Goal: Information Seeking & Learning: Find specific page/section

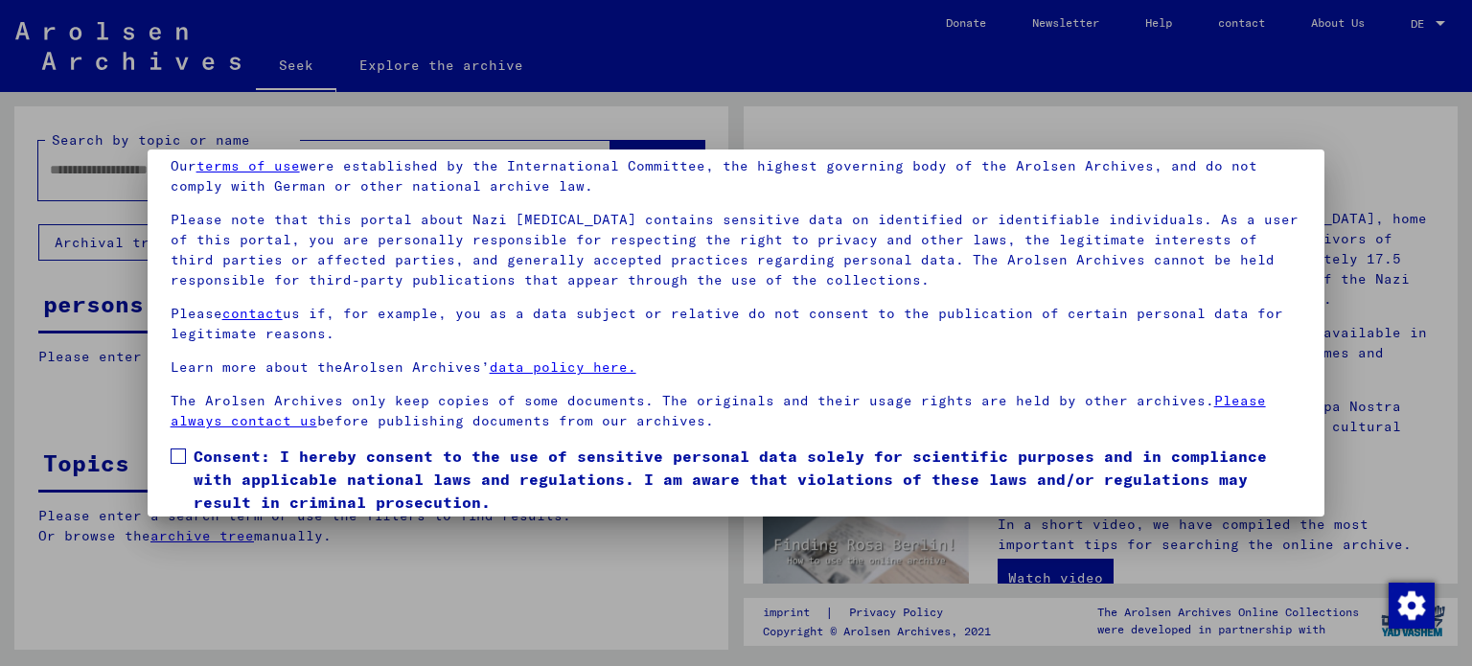
scroll to position [146, 0]
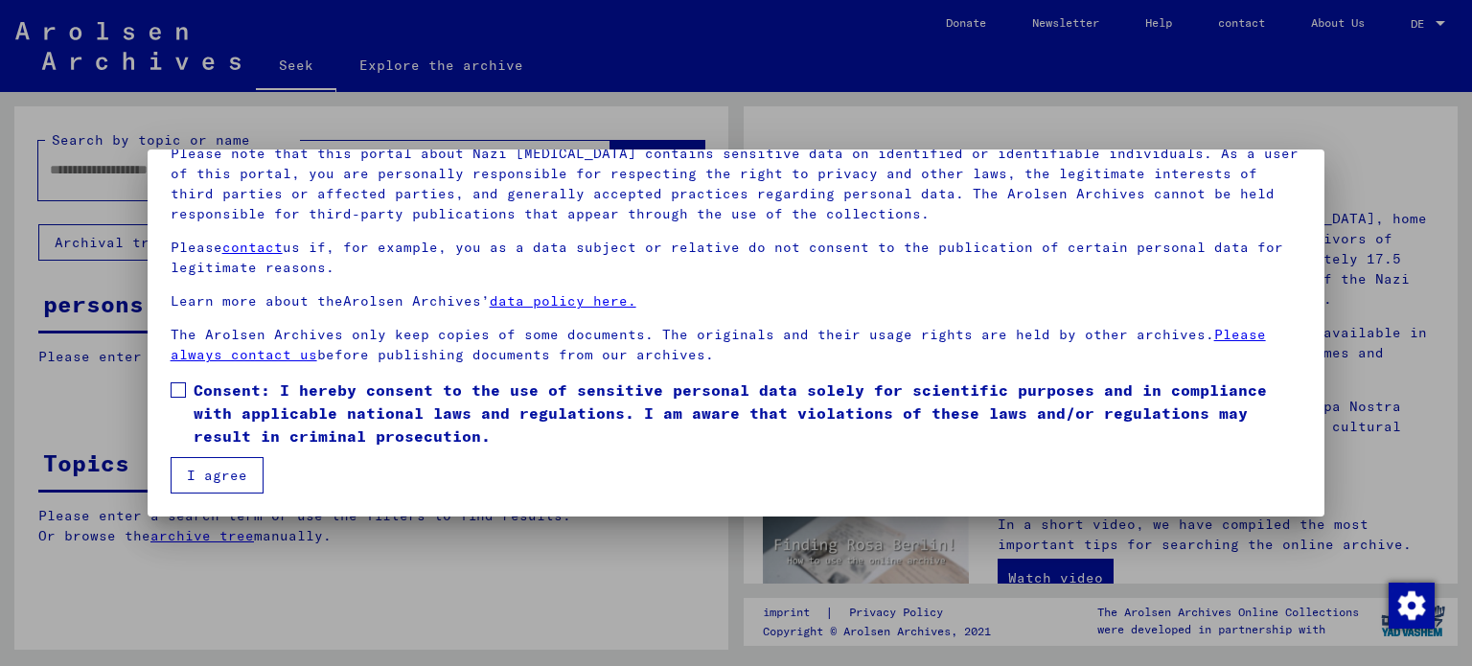
click at [178, 395] on span at bounding box center [178, 389] width 15 height 15
click at [202, 474] on font "I agree" at bounding box center [217, 475] width 60 height 17
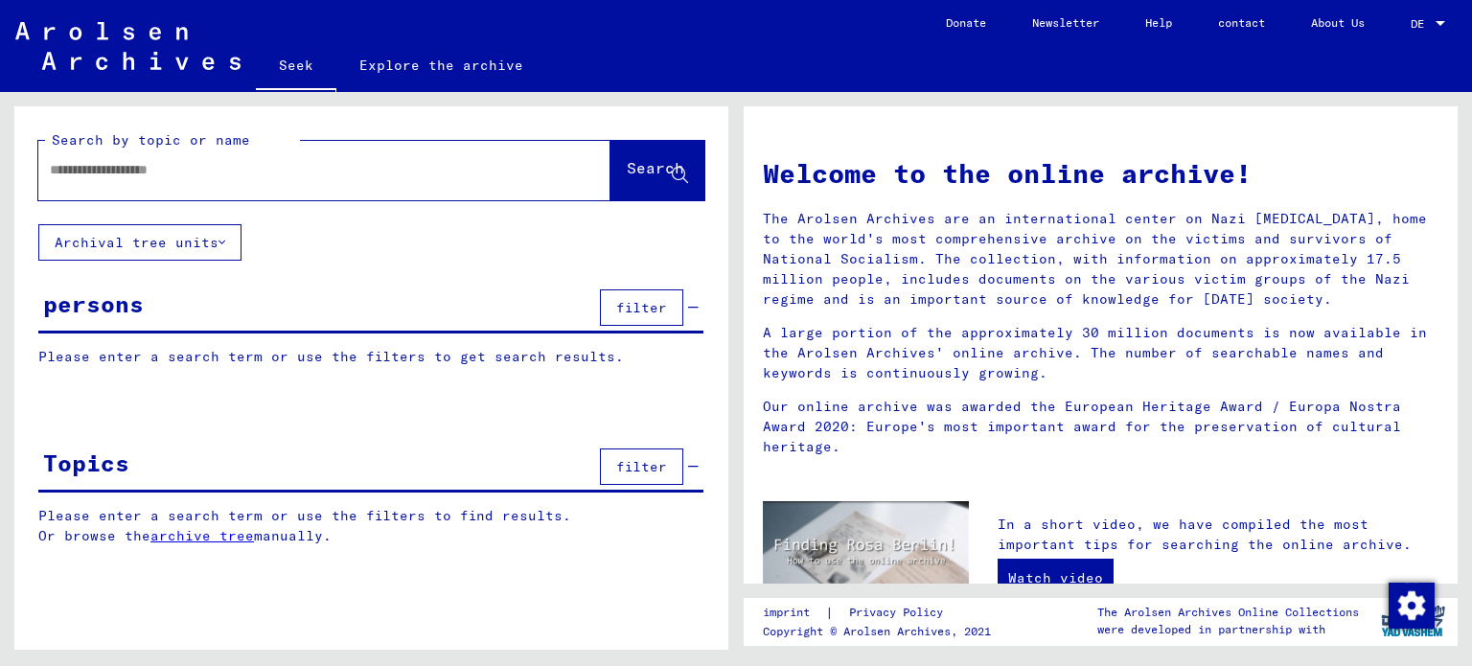
click at [125, 173] on input "text" at bounding box center [301, 170] width 503 height 20
paste input "**********"
type input "**********"
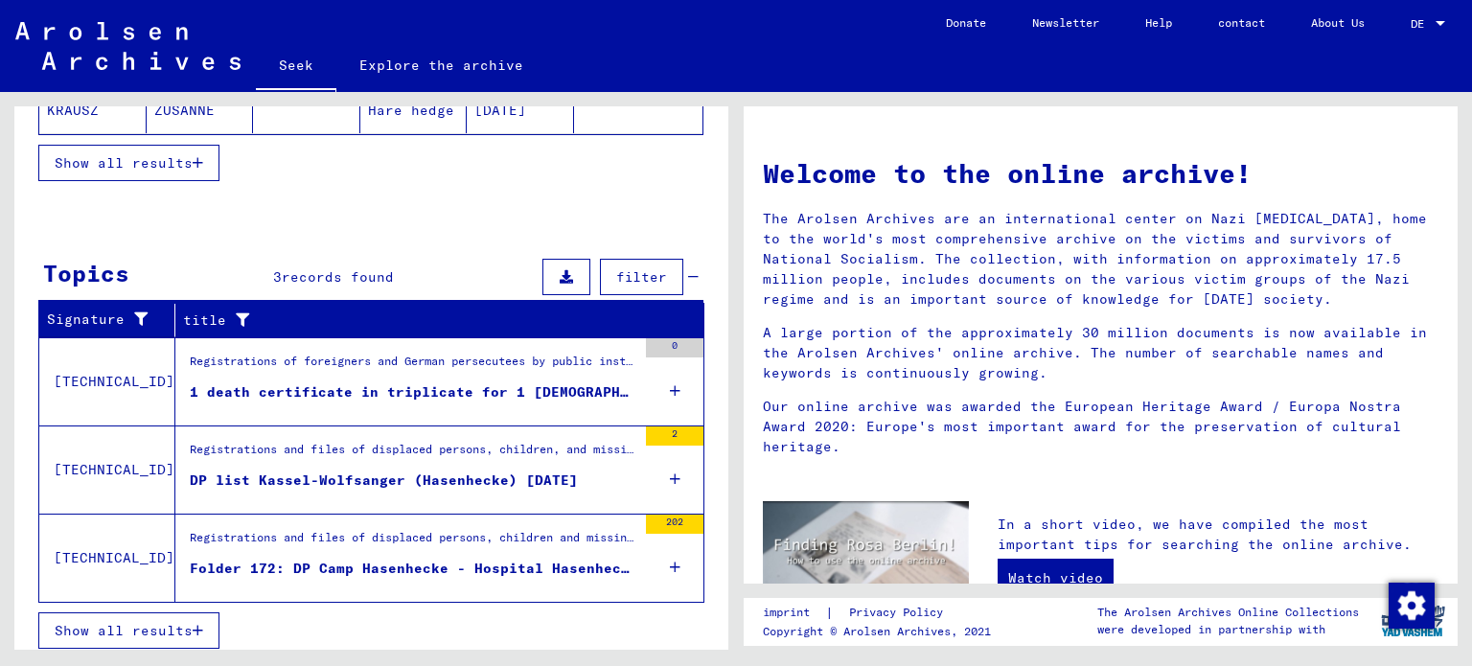
scroll to position [492, 0]
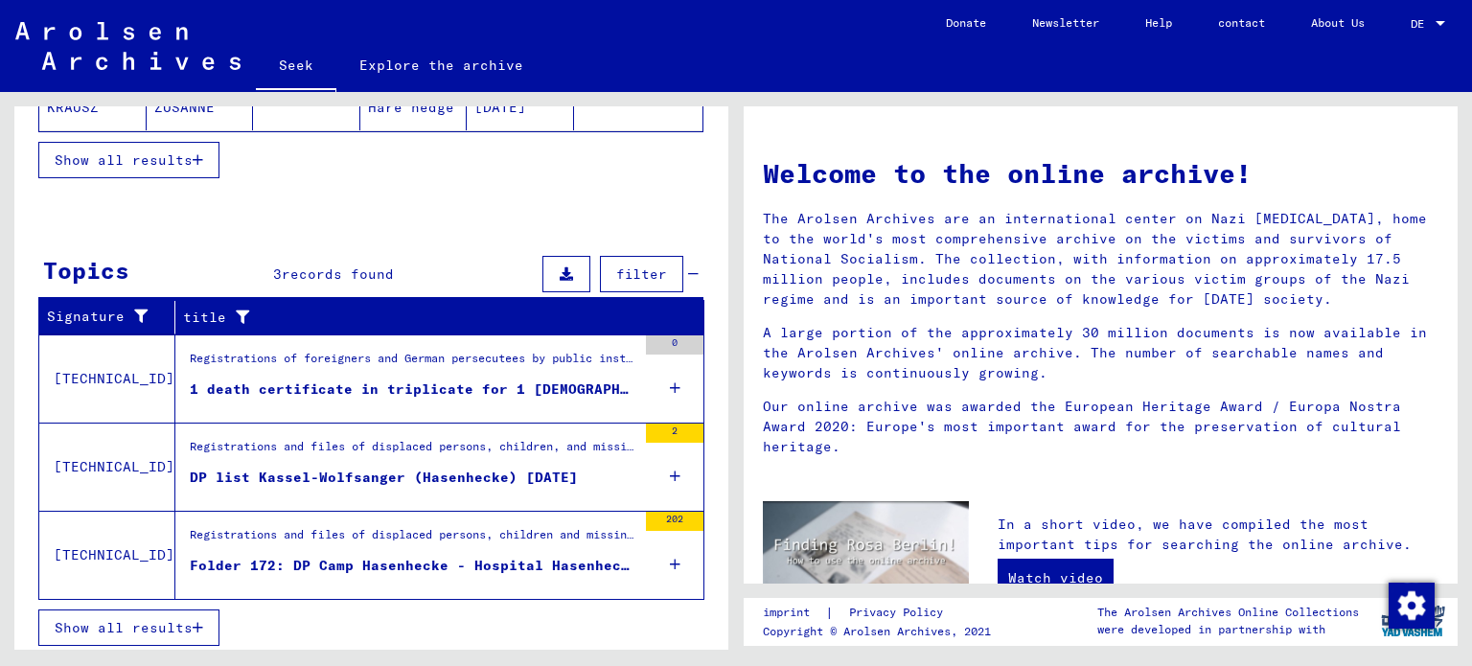
click at [347, 560] on font "Folder 172: DP Camp Hasenhecke - Hospital Hasenhecke" at bounding box center [414, 565] width 449 height 17
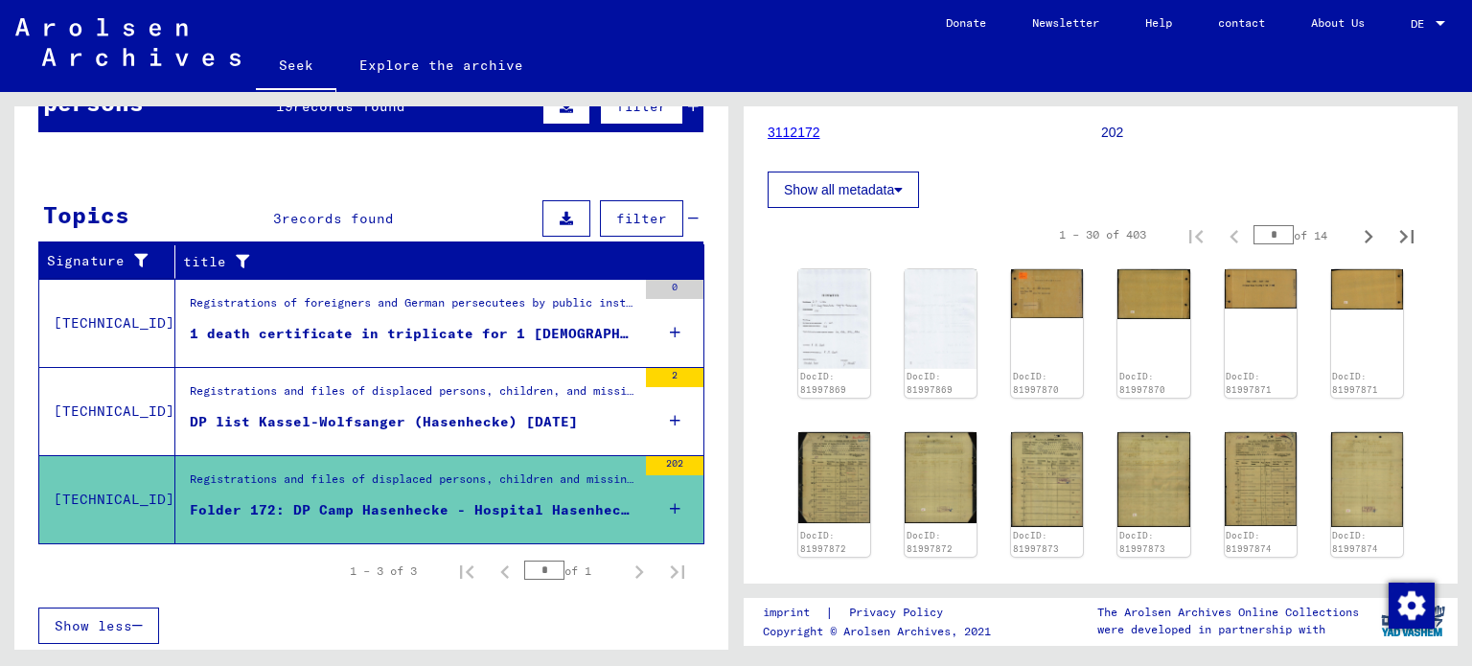
scroll to position [288, 0]
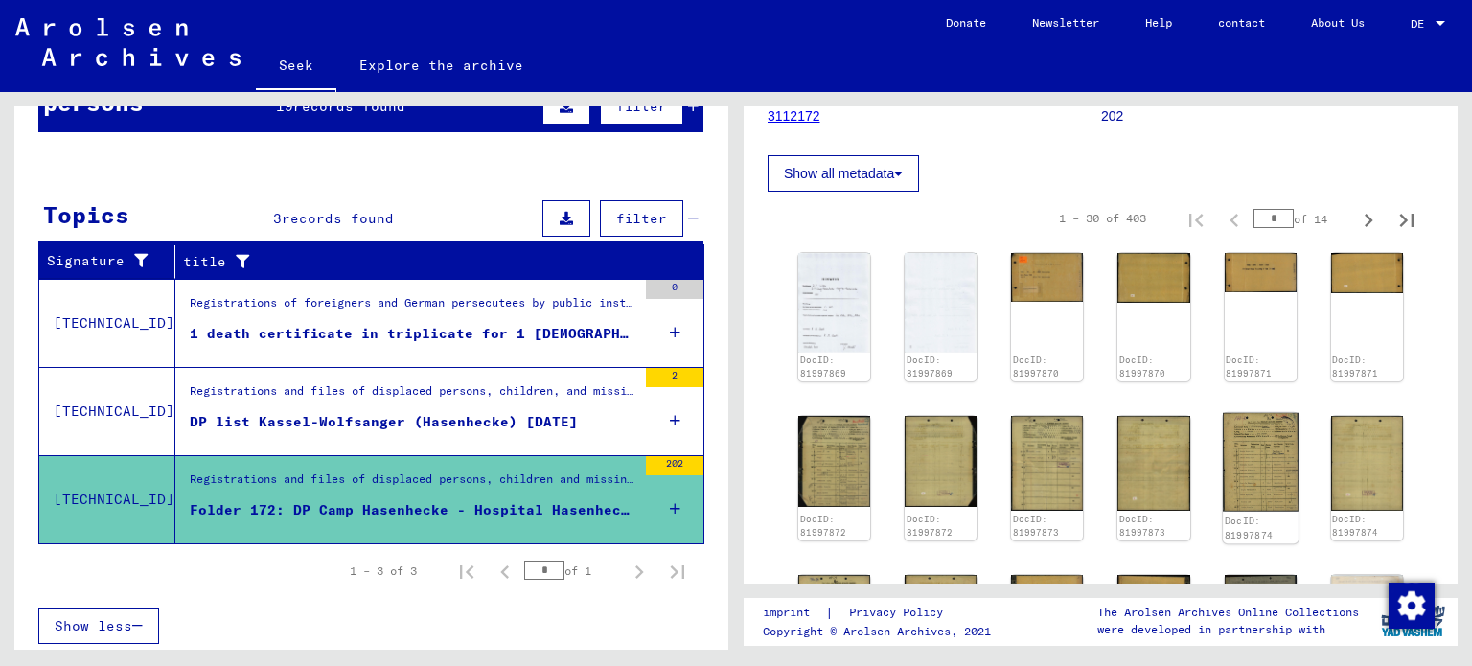
click at [1258, 505] on img at bounding box center [1261, 461] width 76 height 99
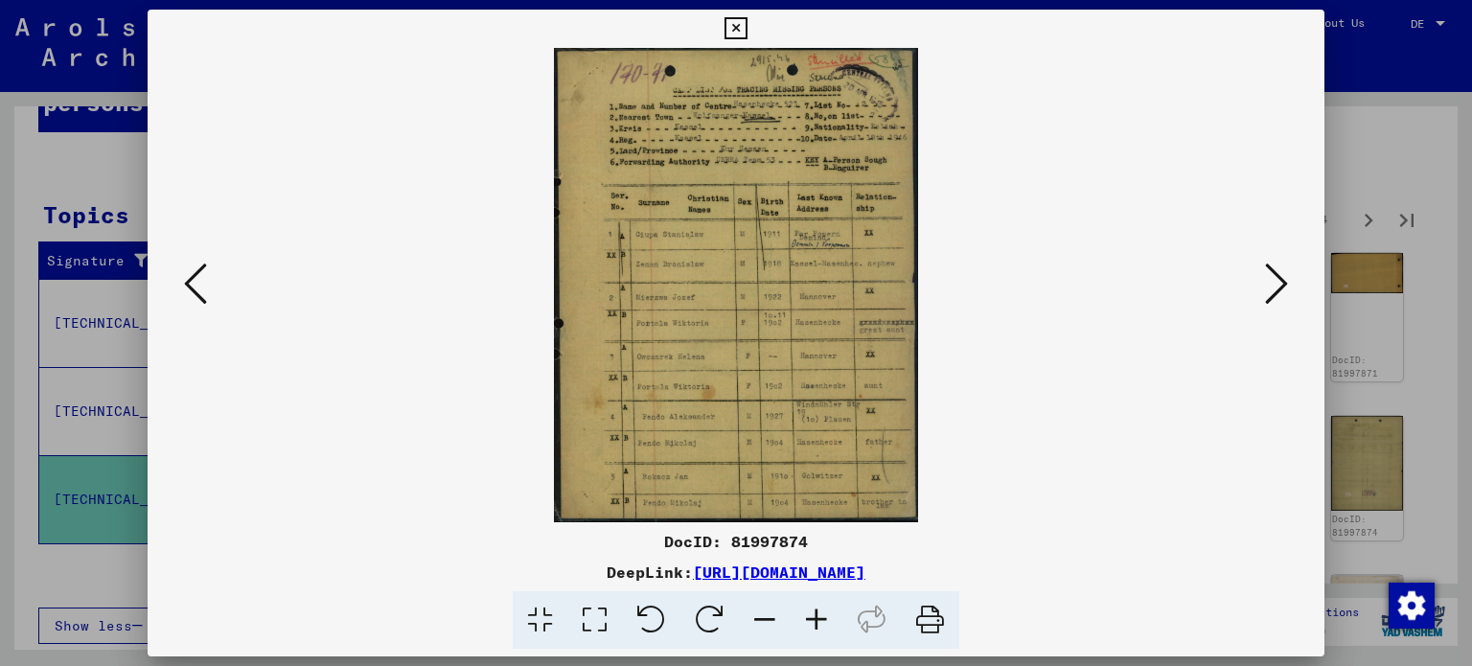
click at [1279, 272] on icon at bounding box center [1276, 284] width 23 height 46
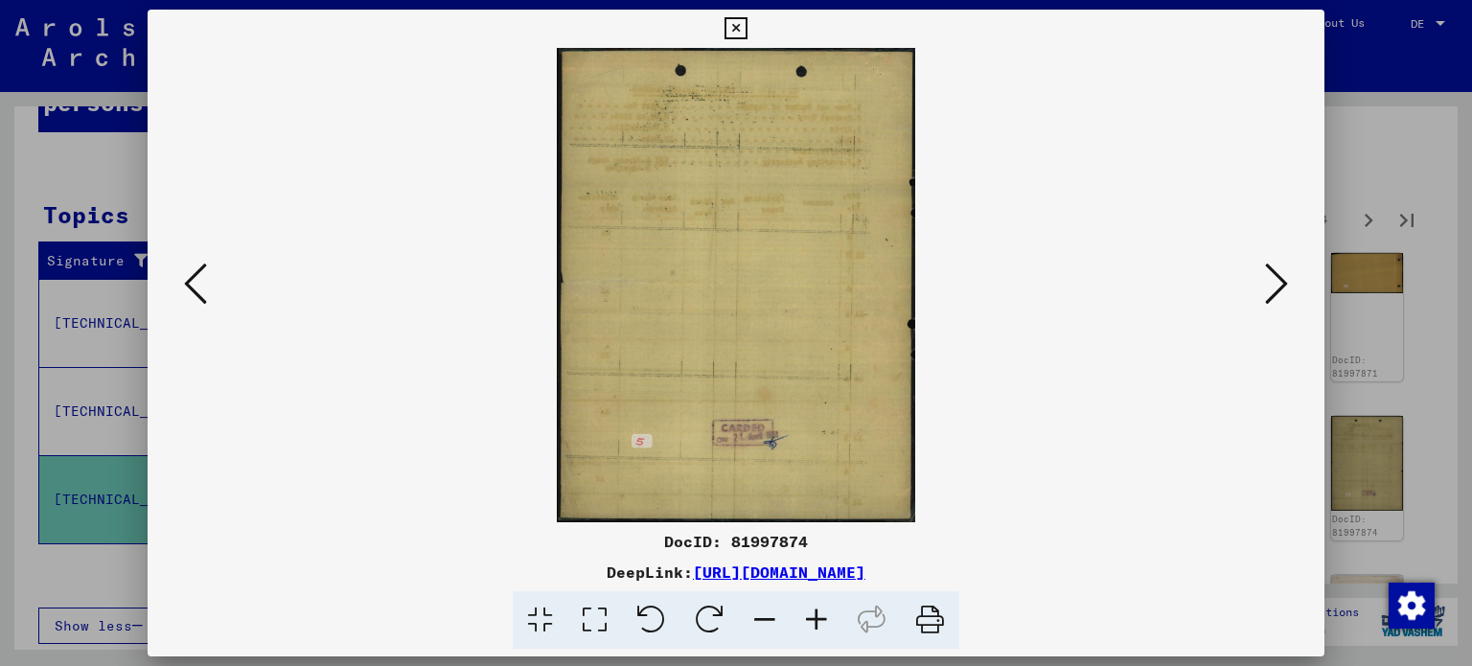
click at [1280, 282] on icon at bounding box center [1276, 284] width 23 height 46
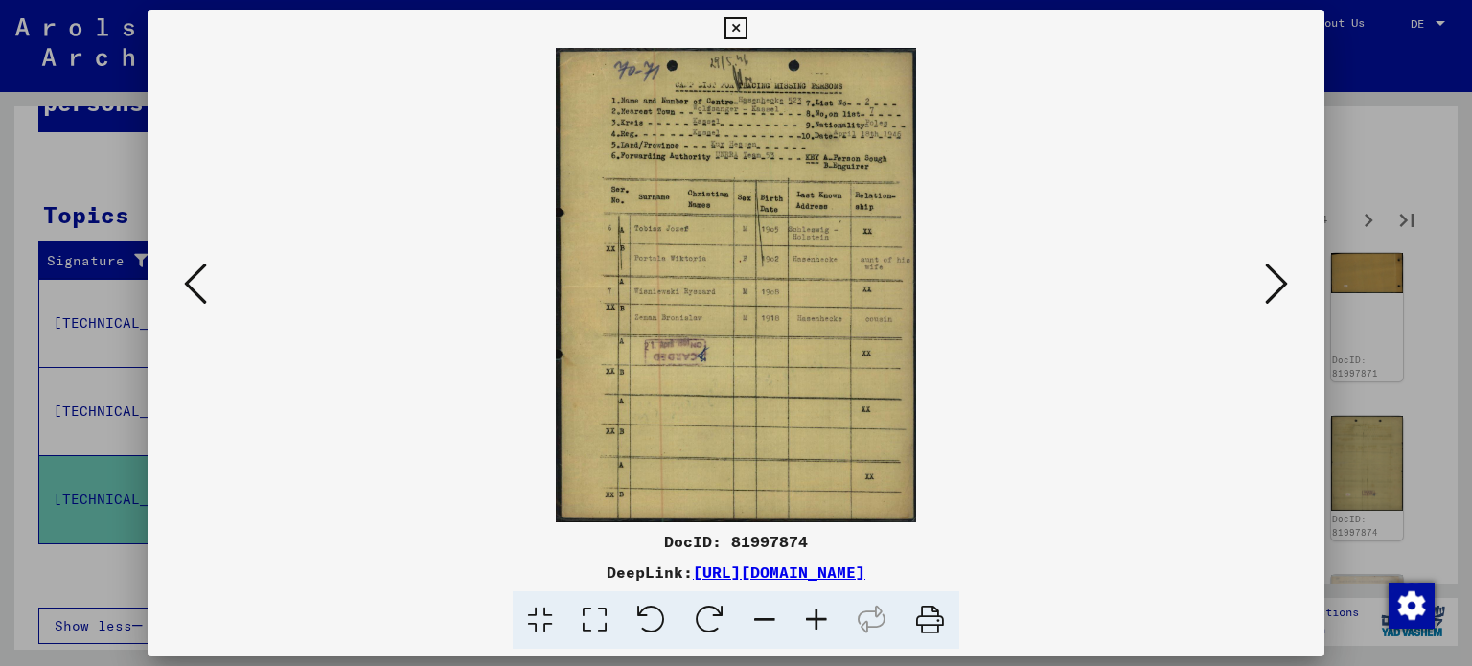
click at [1280, 282] on icon at bounding box center [1276, 284] width 23 height 46
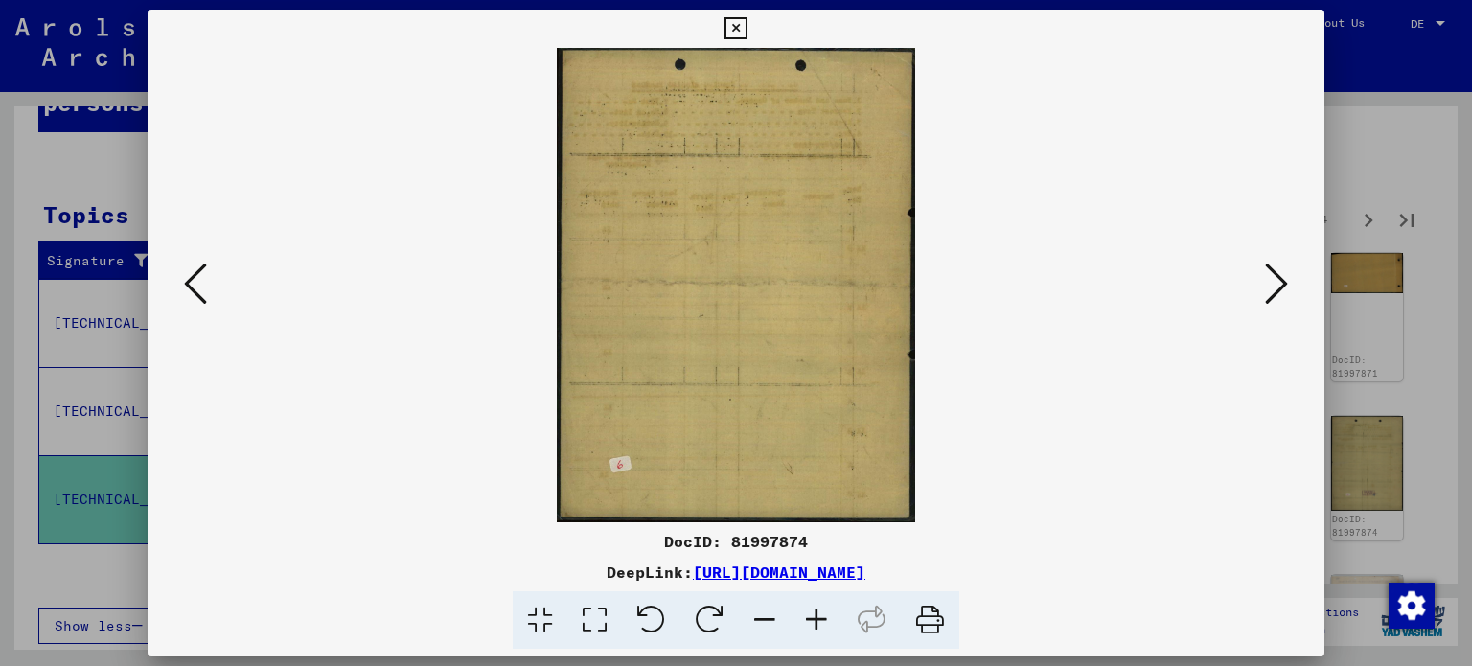
click at [1280, 282] on icon at bounding box center [1276, 284] width 23 height 46
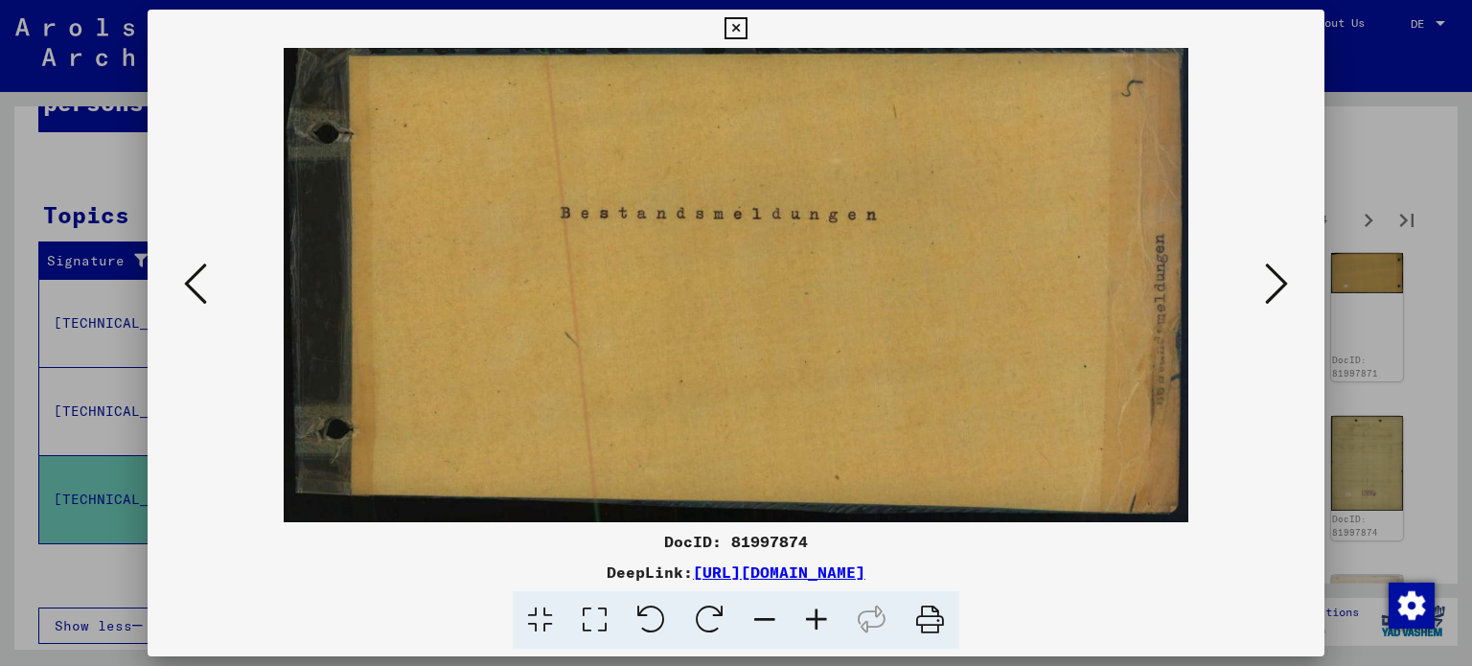
click at [1280, 282] on icon at bounding box center [1276, 284] width 23 height 46
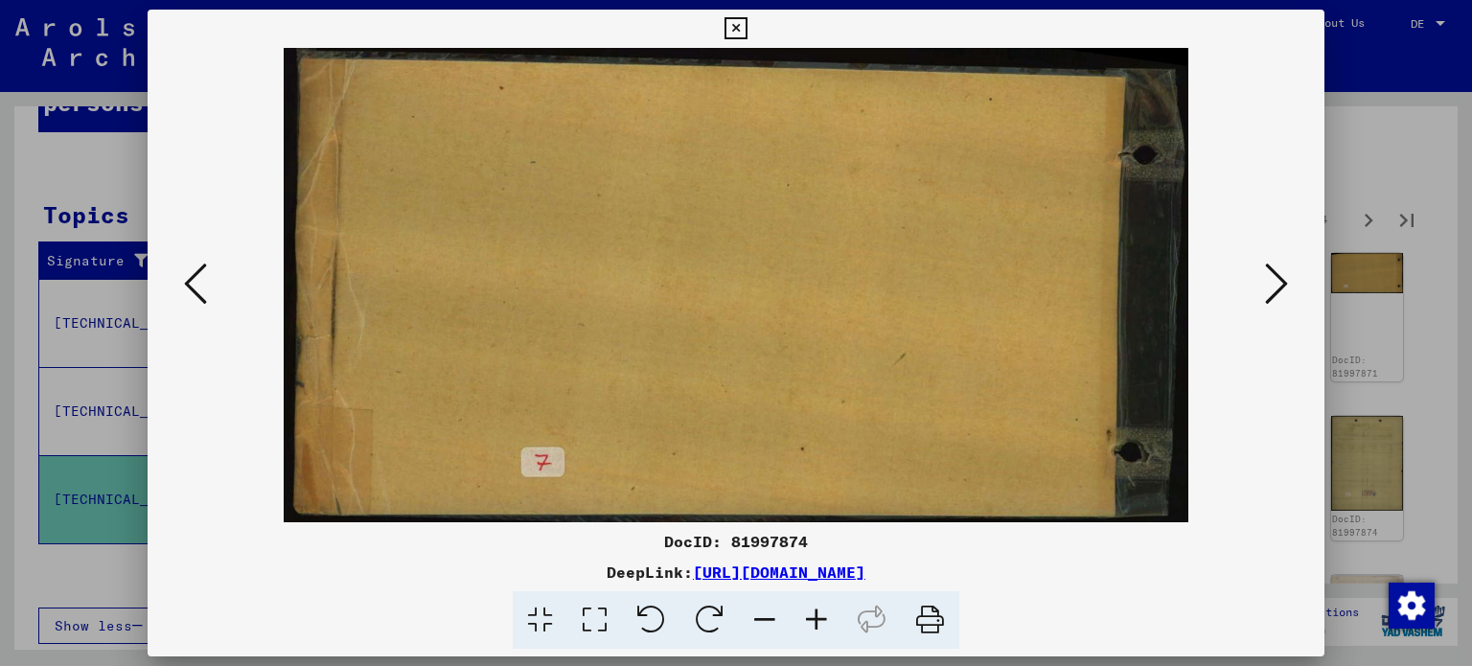
click at [1280, 282] on icon at bounding box center [1276, 284] width 23 height 46
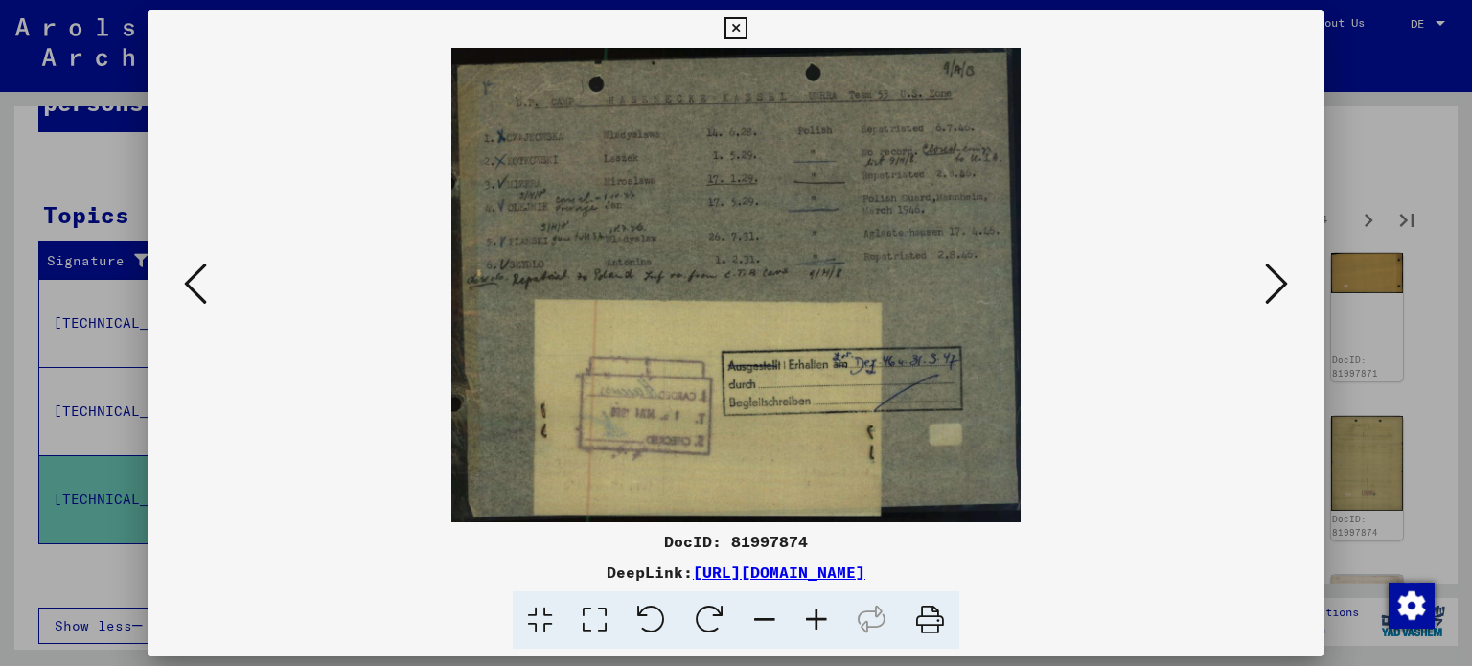
click at [1280, 282] on icon at bounding box center [1276, 284] width 23 height 46
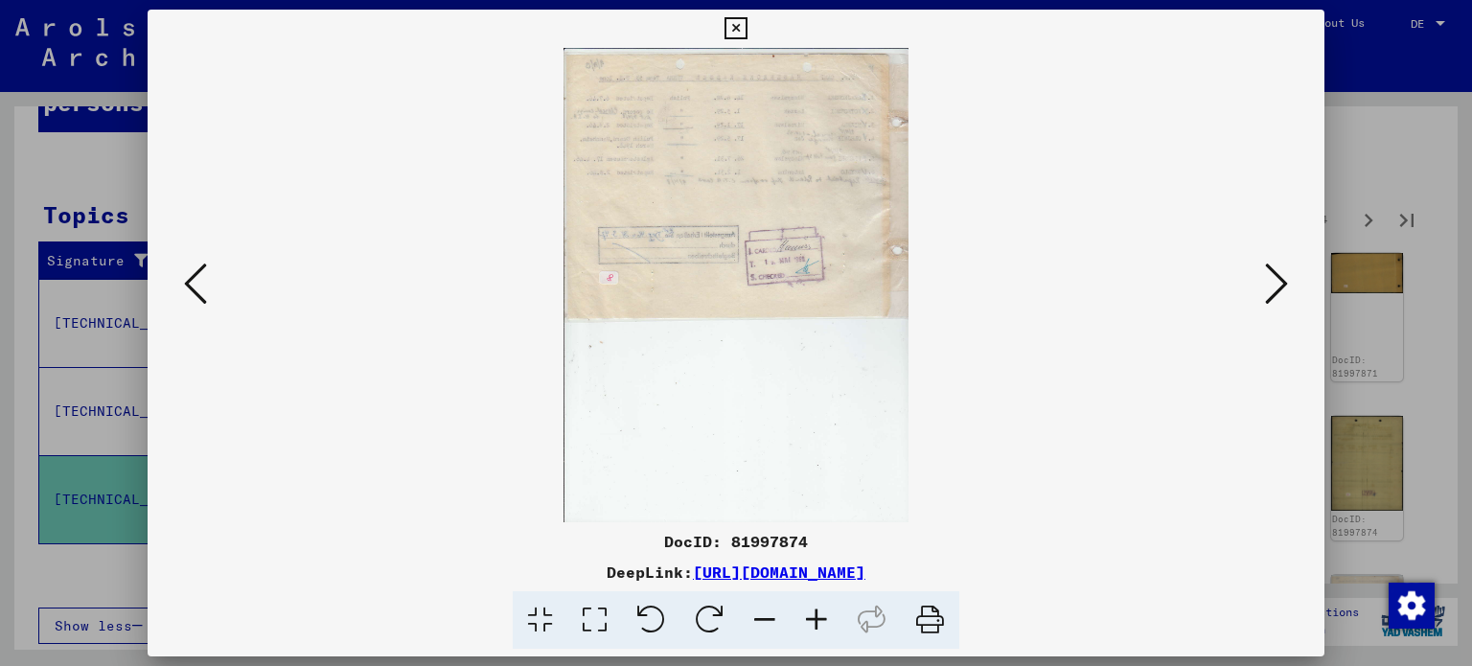
click at [1280, 282] on icon at bounding box center [1276, 284] width 23 height 46
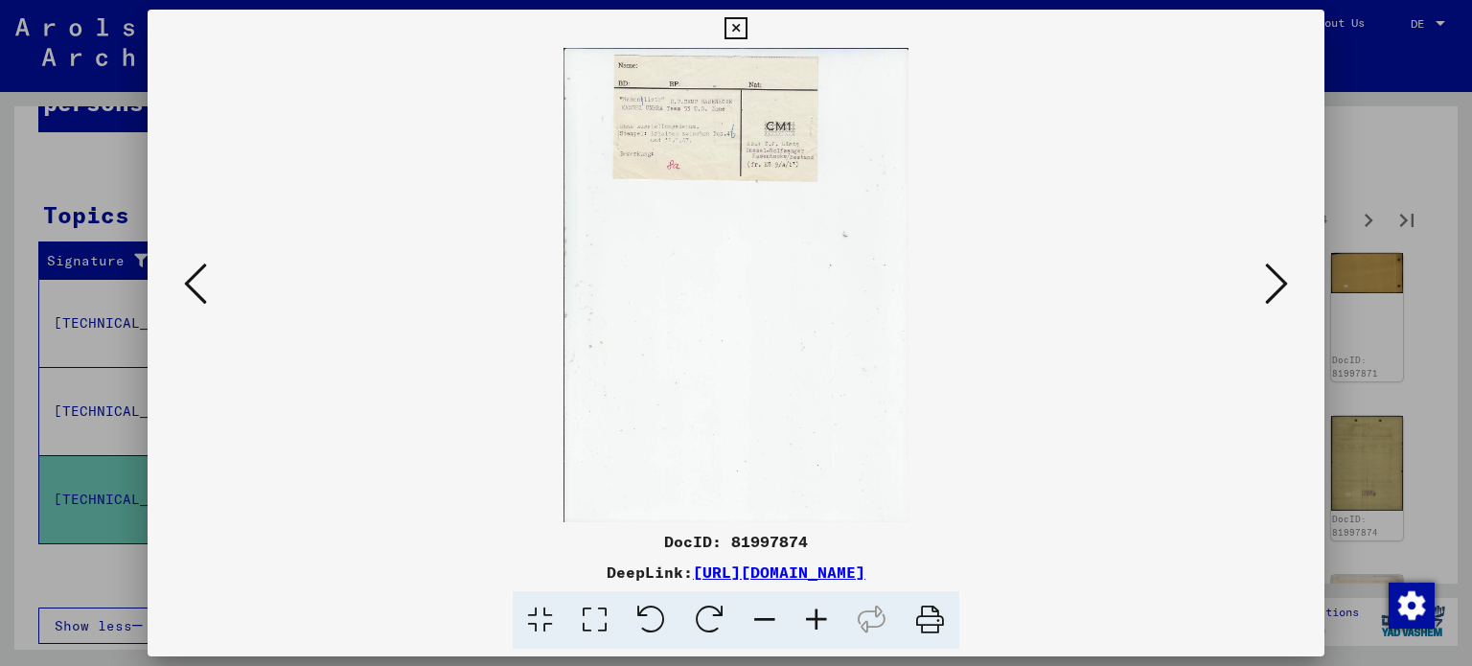
click at [1280, 282] on icon at bounding box center [1276, 284] width 23 height 46
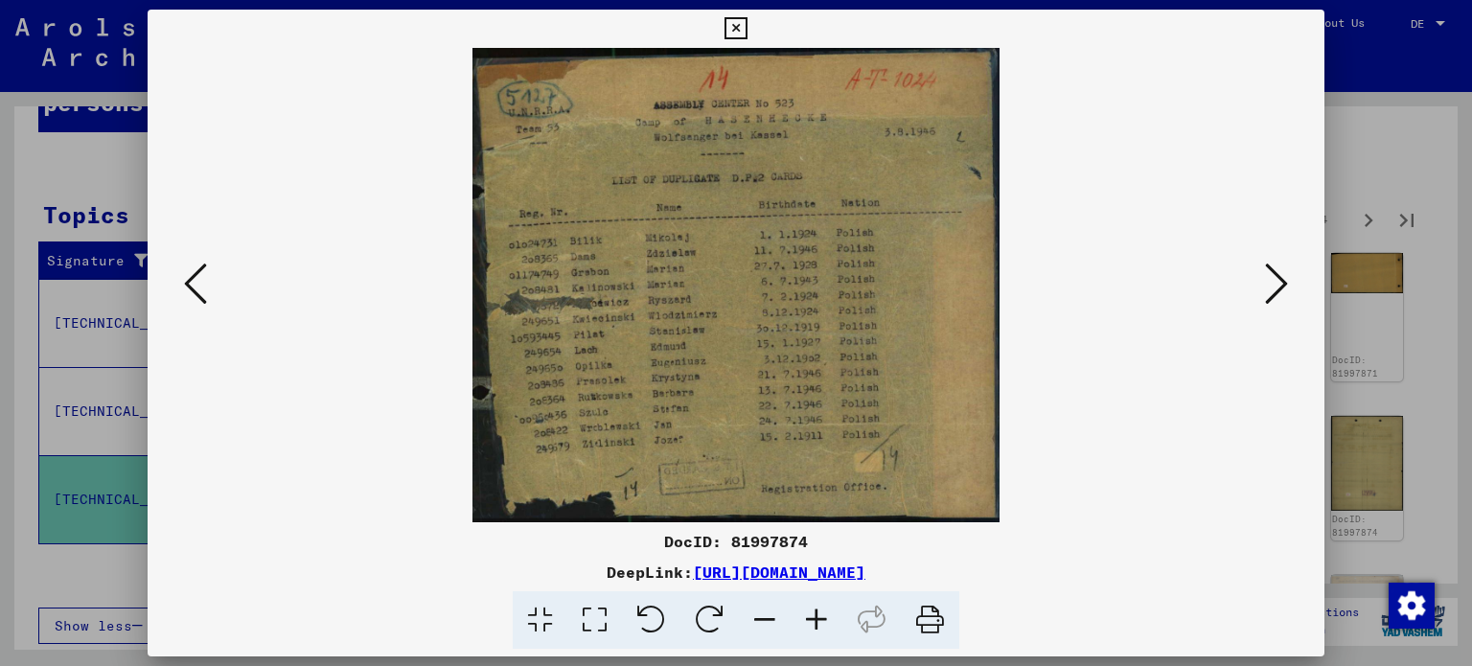
click at [1280, 282] on icon at bounding box center [1276, 284] width 23 height 46
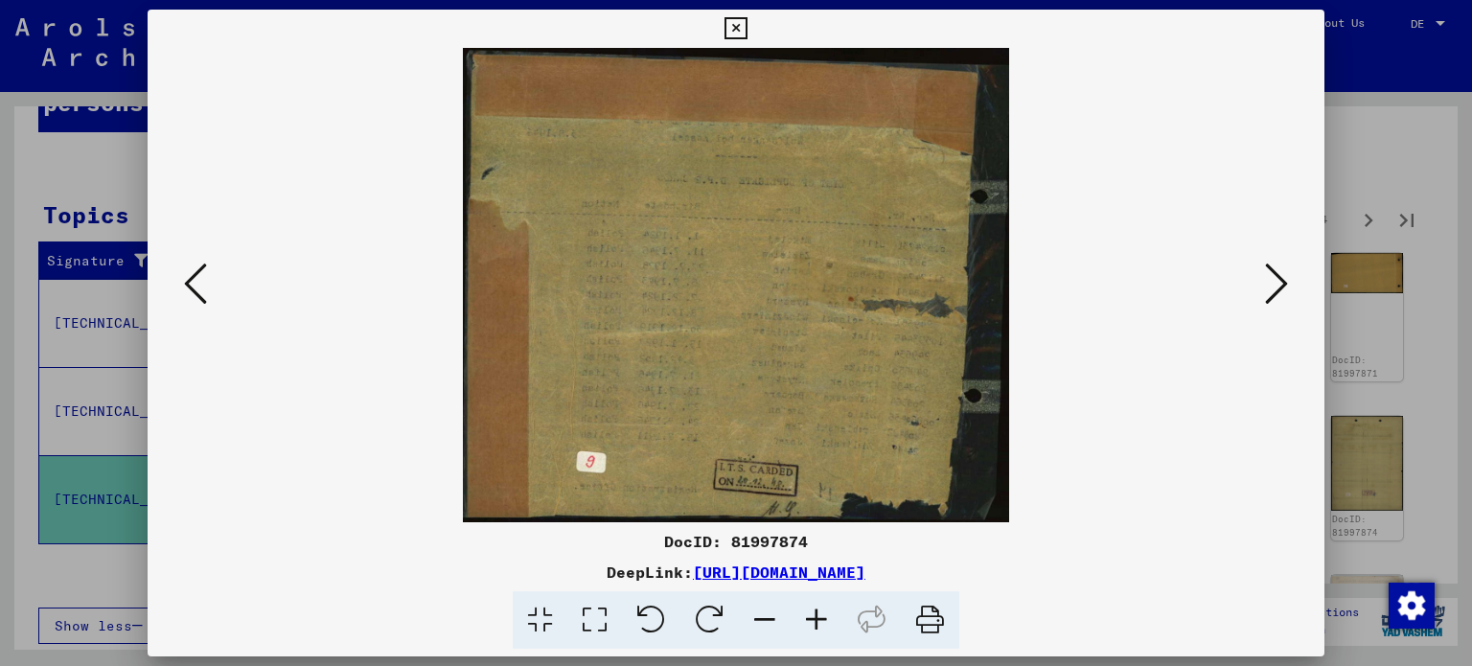
click at [1280, 282] on icon at bounding box center [1276, 284] width 23 height 46
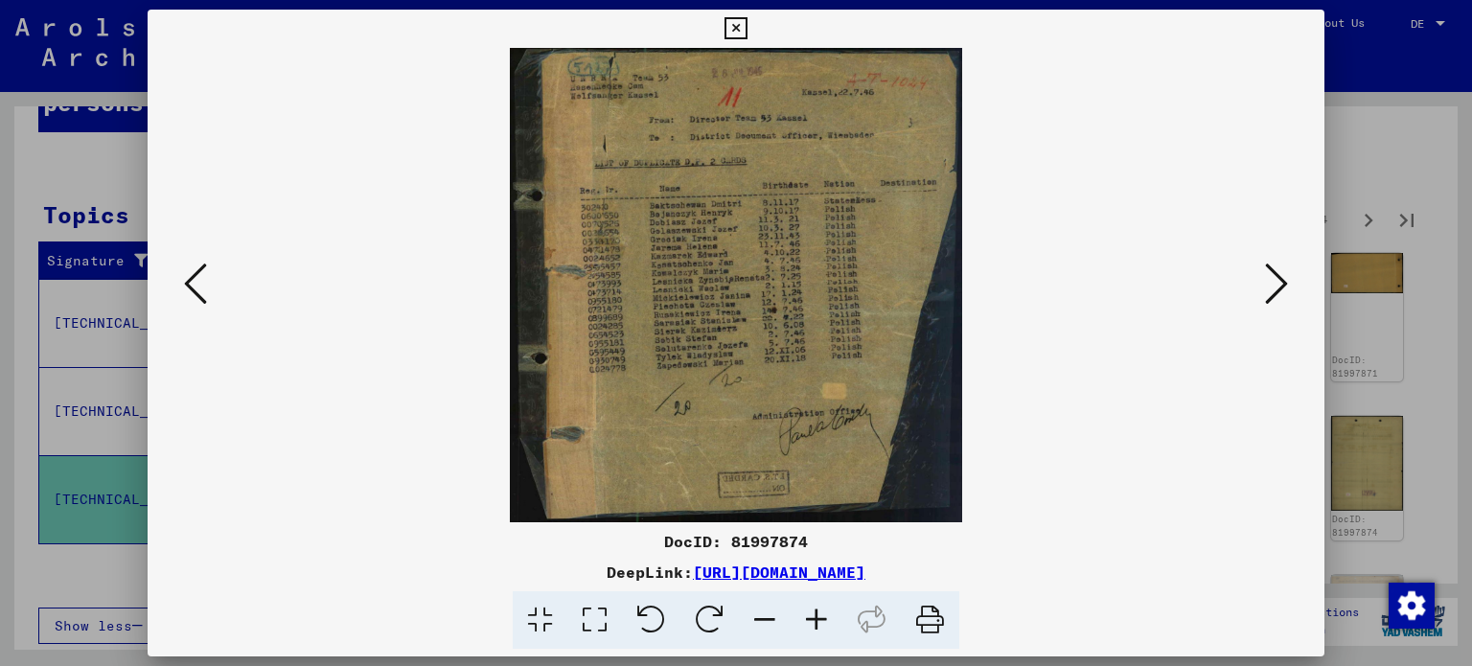
click at [1280, 282] on icon at bounding box center [1276, 284] width 23 height 46
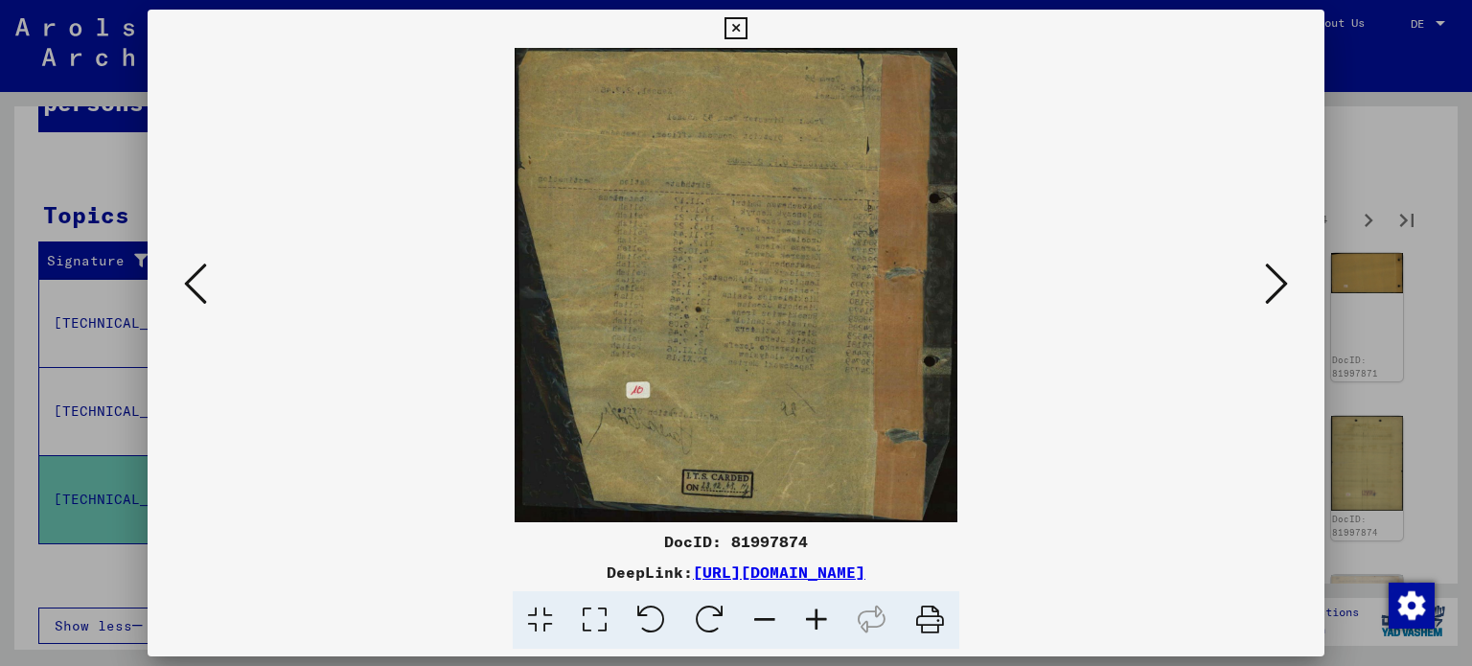
click at [1280, 282] on icon at bounding box center [1276, 284] width 23 height 46
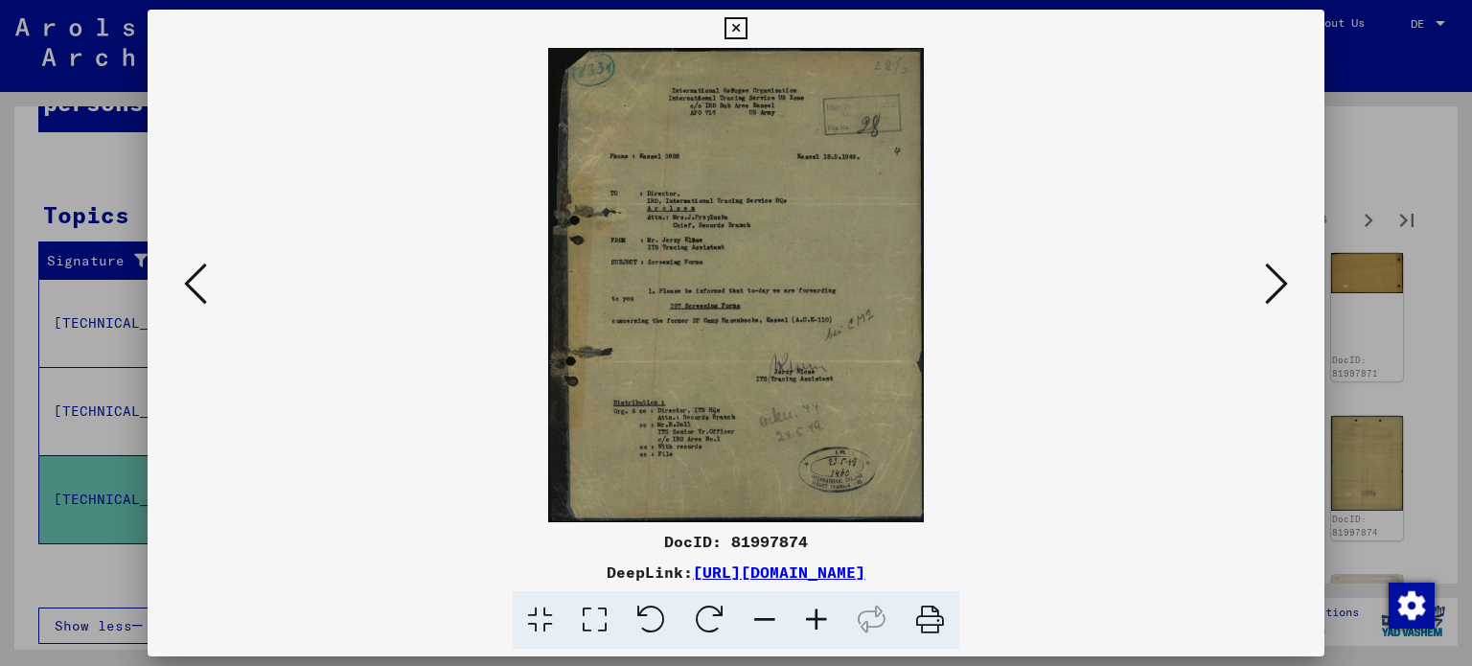
click at [1280, 282] on icon at bounding box center [1276, 284] width 23 height 46
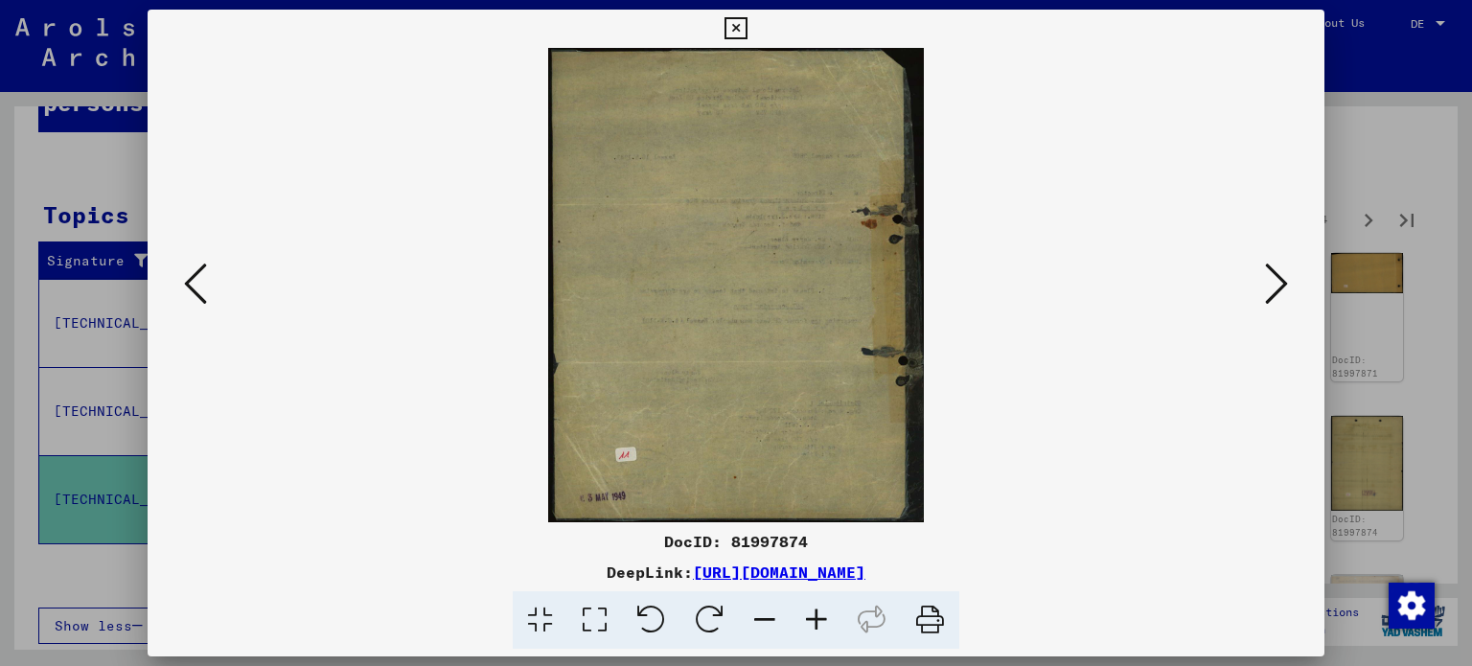
click at [1280, 282] on icon at bounding box center [1276, 284] width 23 height 46
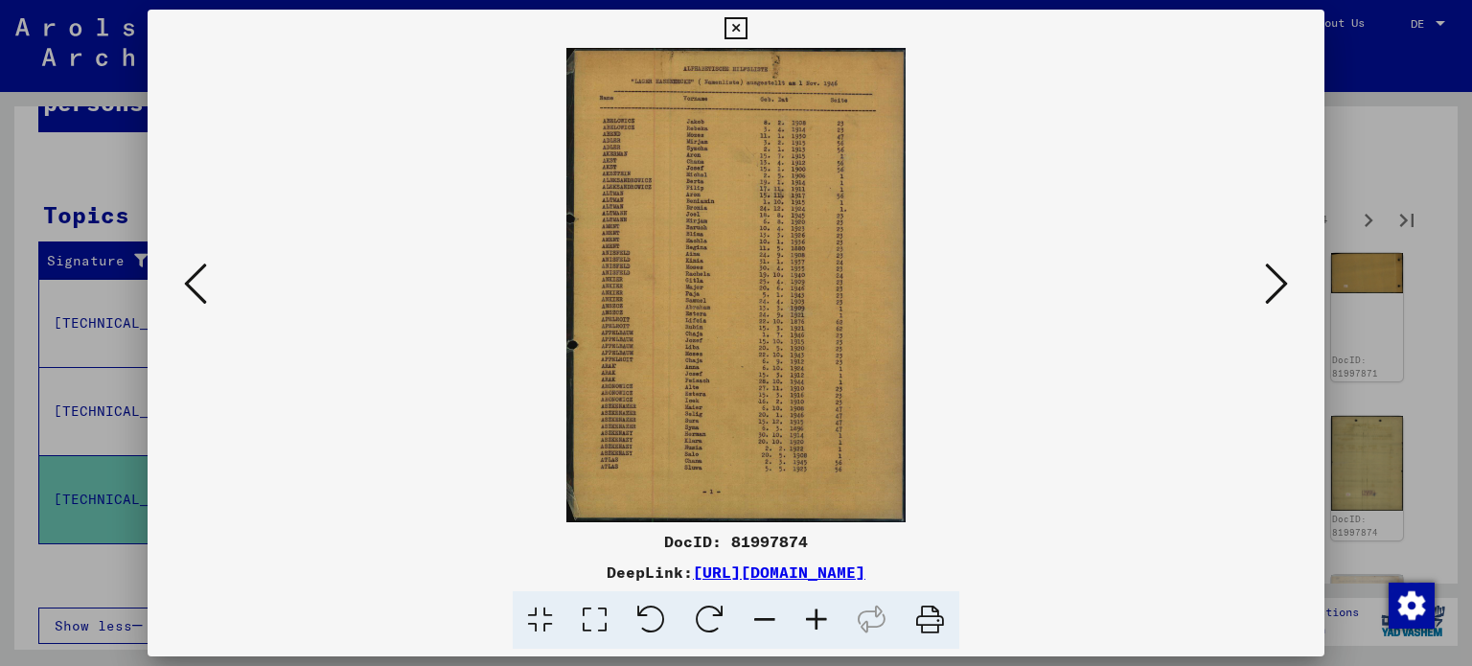
click at [1280, 282] on icon at bounding box center [1276, 284] width 23 height 46
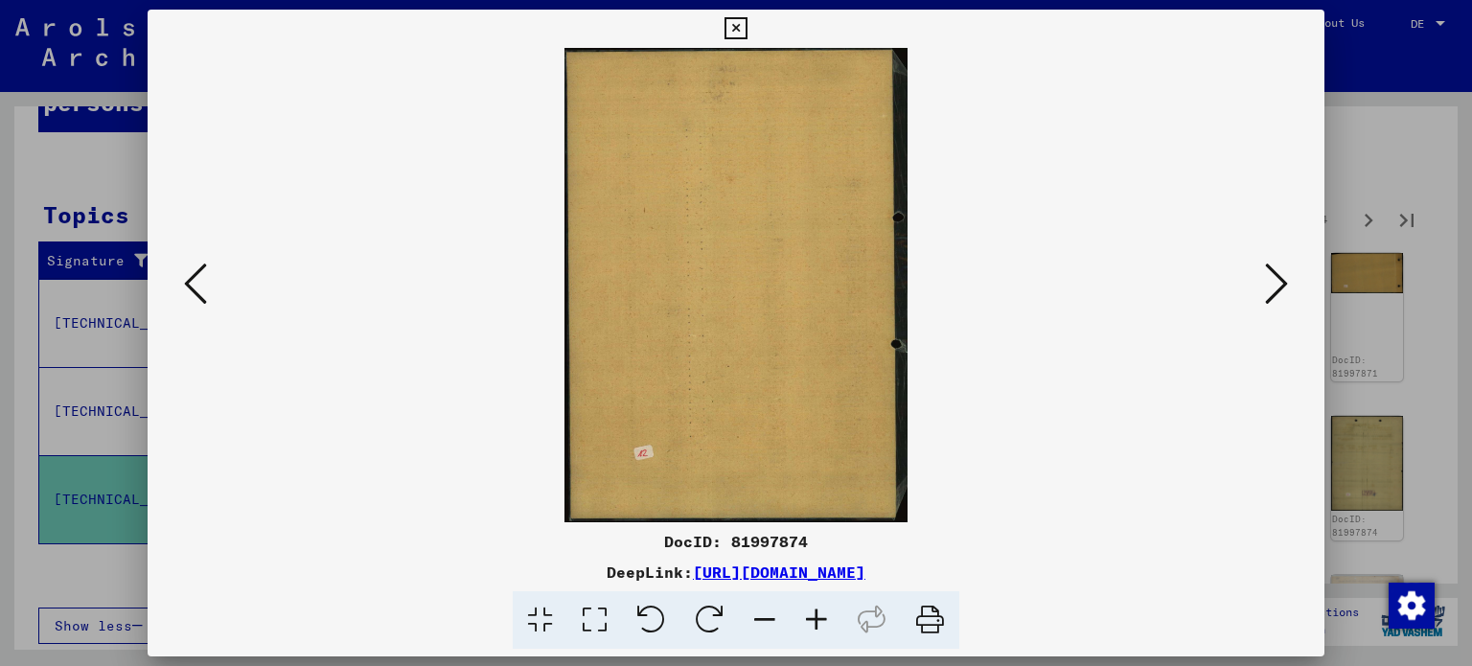
click at [1280, 282] on icon at bounding box center [1276, 284] width 23 height 46
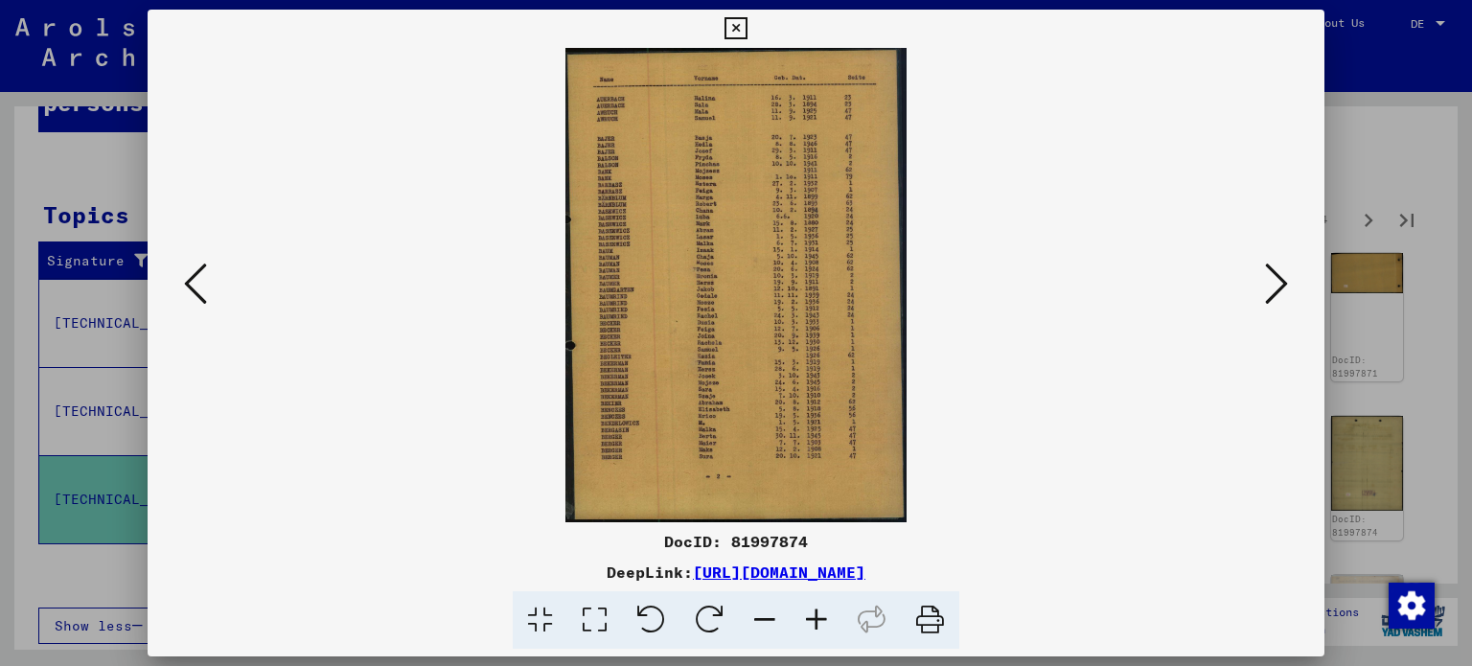
click at [1280, 282] on icon at bounding box center [1276, 284] width 23 height 46
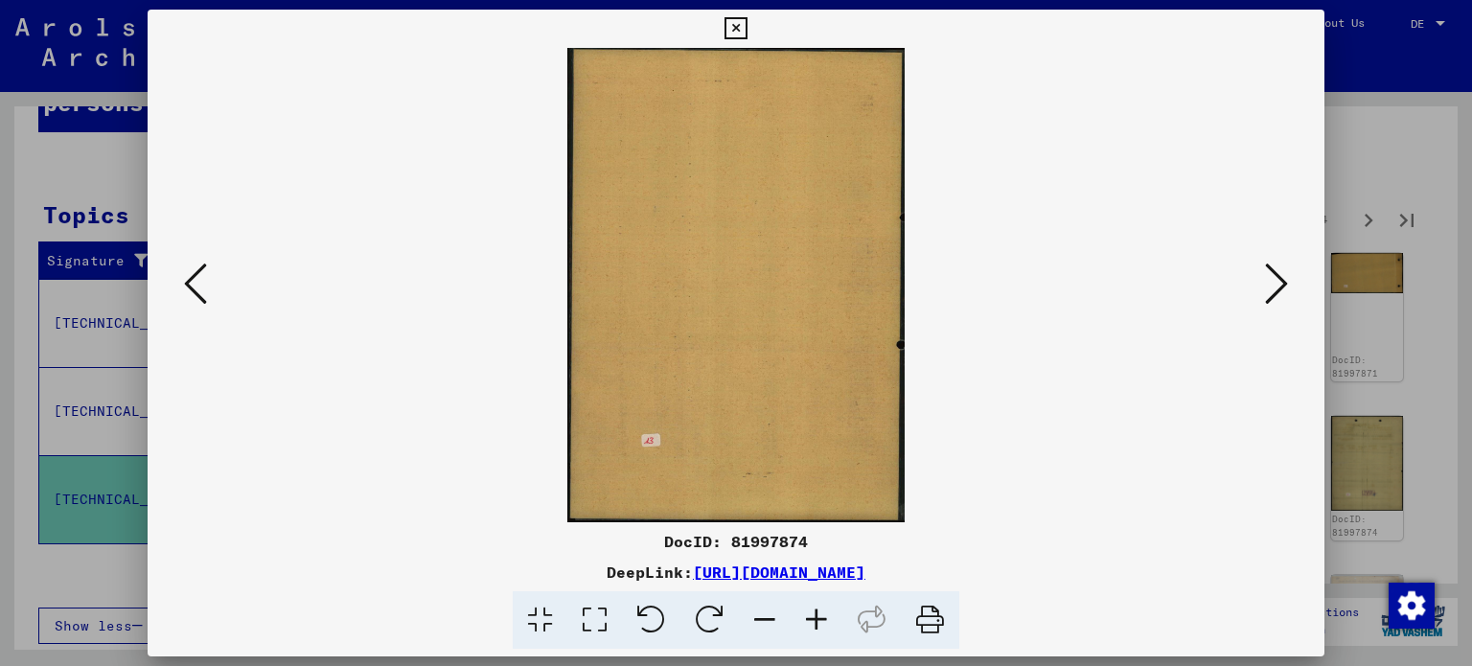
click at [1280, 282] on icon at bounding box center [1276, 284] width 23 height 46
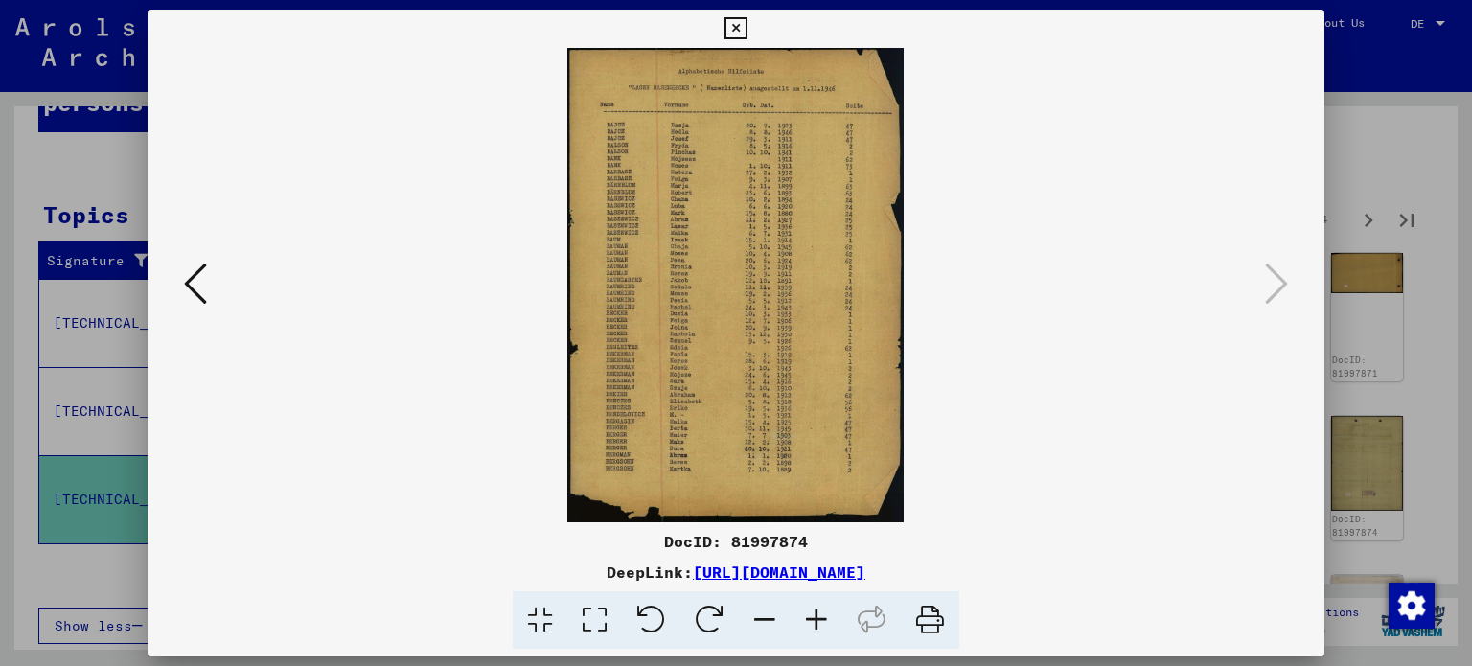
click at [731, 31] on icon at bounding box center [736, 28] width 22 height 23
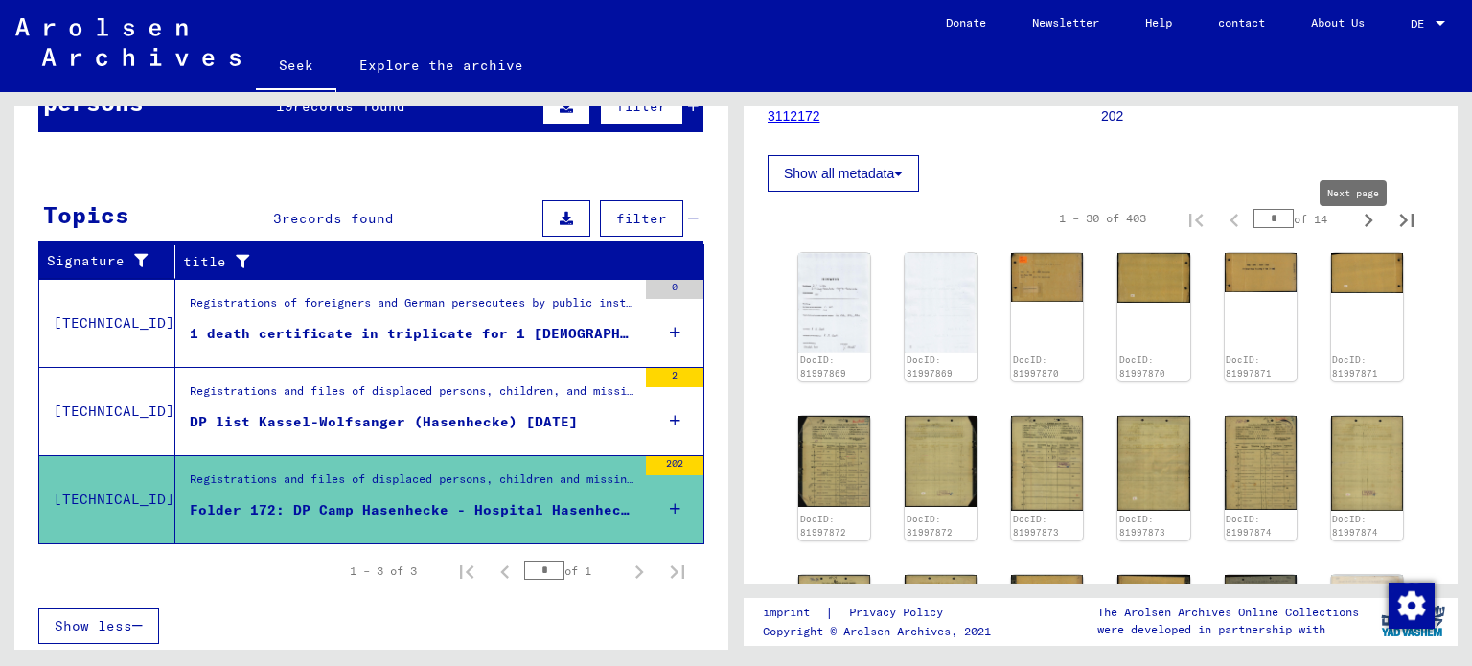
click at [1355, 234] on icon "Next page" at bounding box center [1368, 220] width 27 height 27
type input "*"
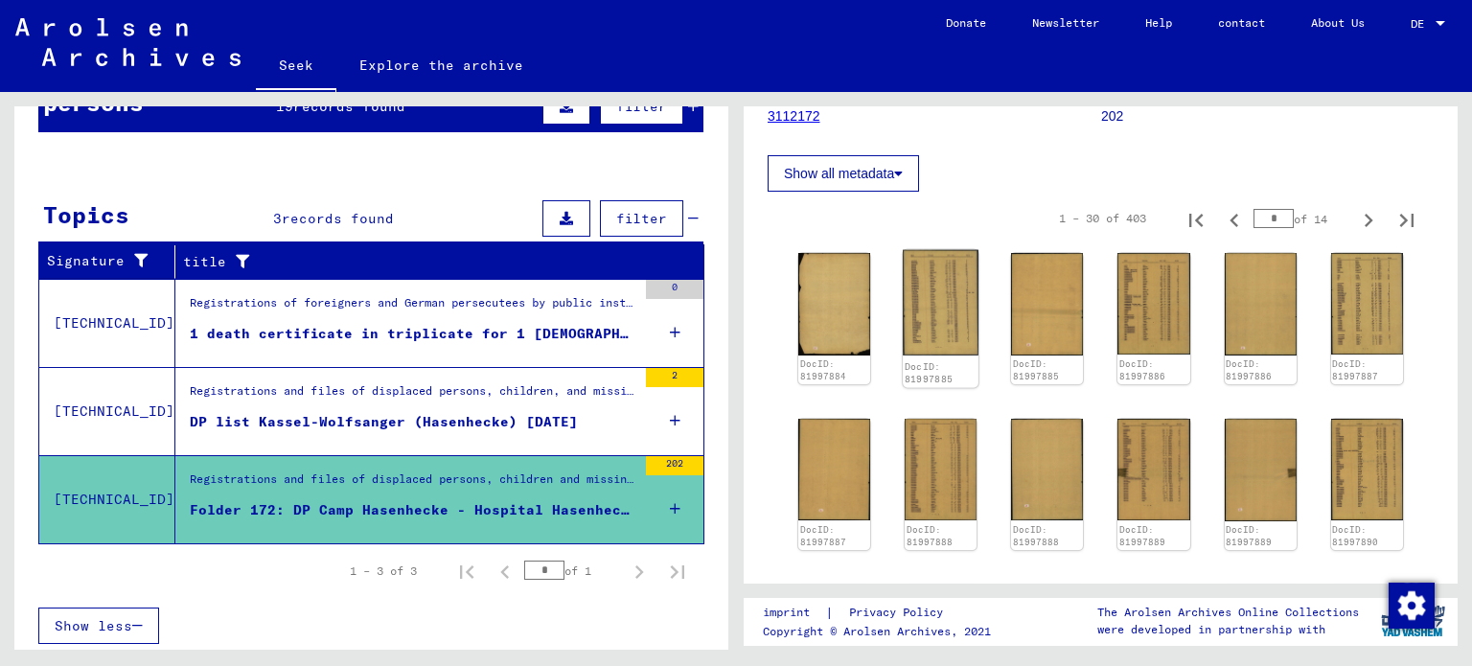
click at [946, 333] on img at bounding box center [941, 302] width 76 height 105
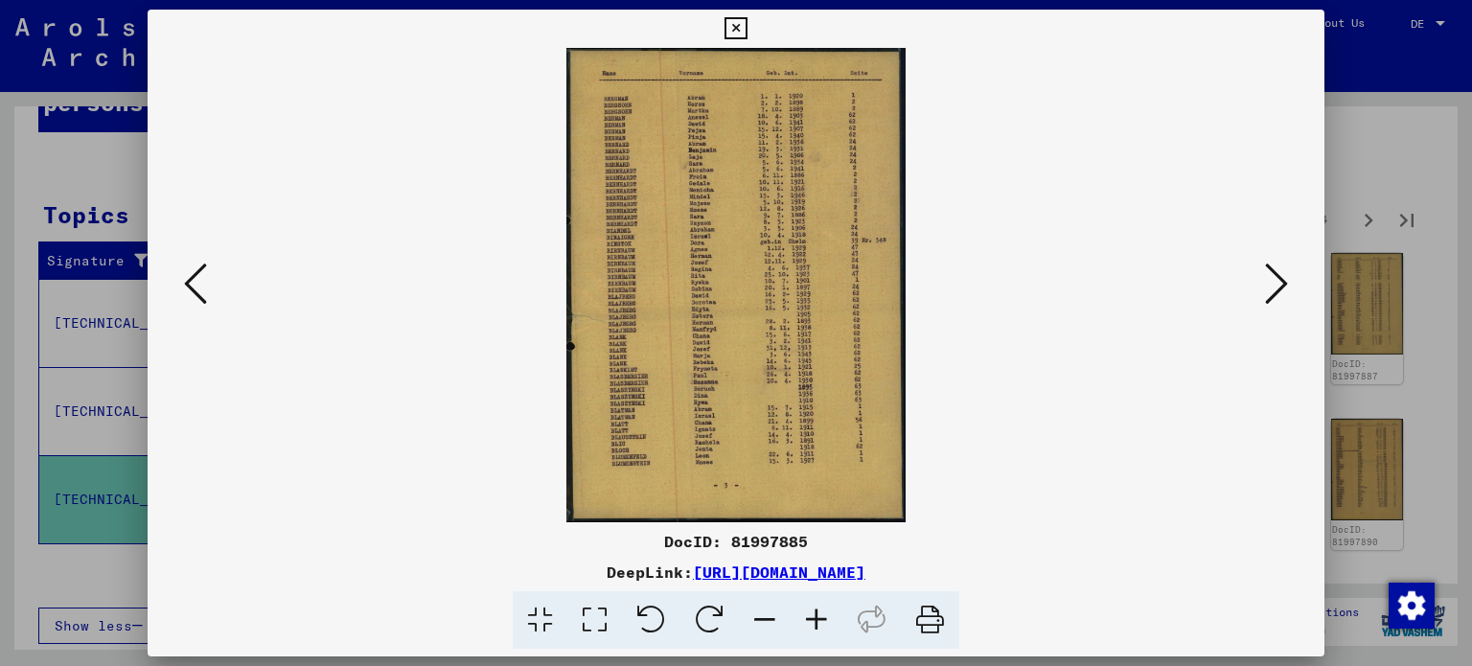
click at [1270, 287] on icon at bounding box center [1276, 284] width 23 height 46
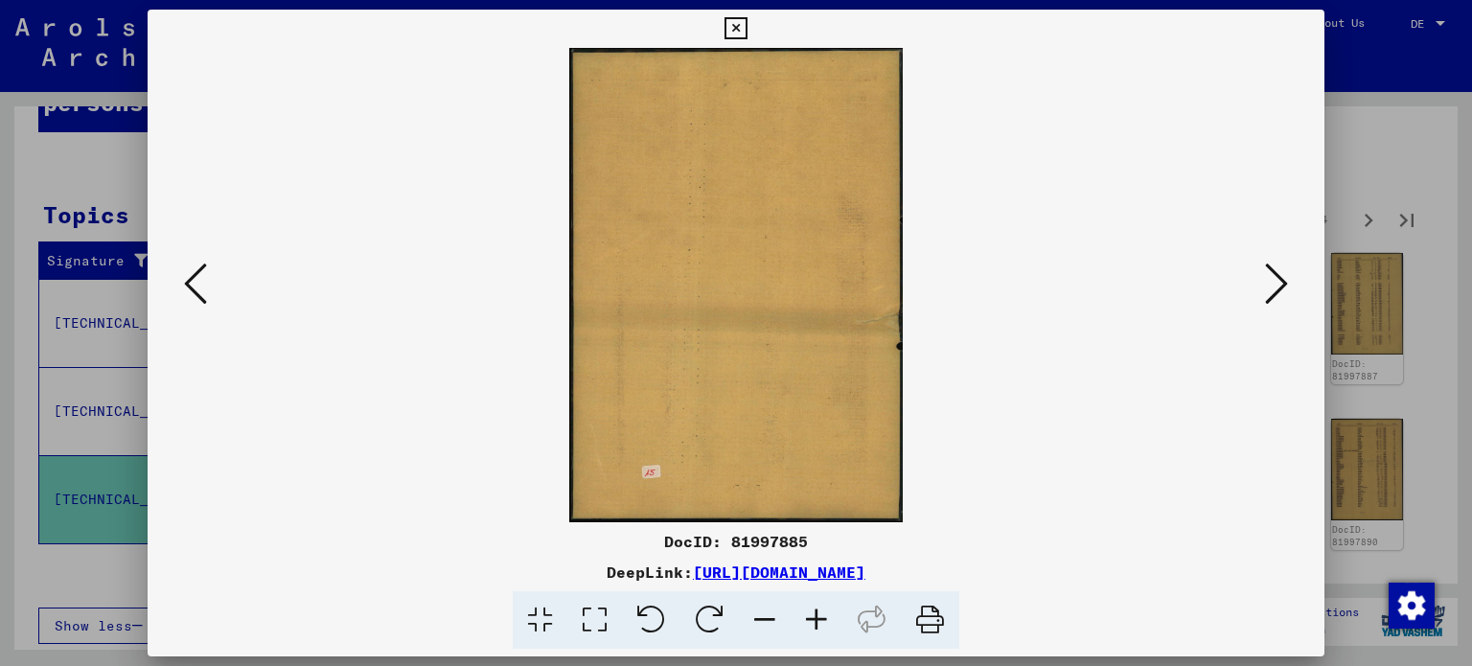
click at [1270, 287] on icon at bounding box center [1276, 284] width 23 height 46
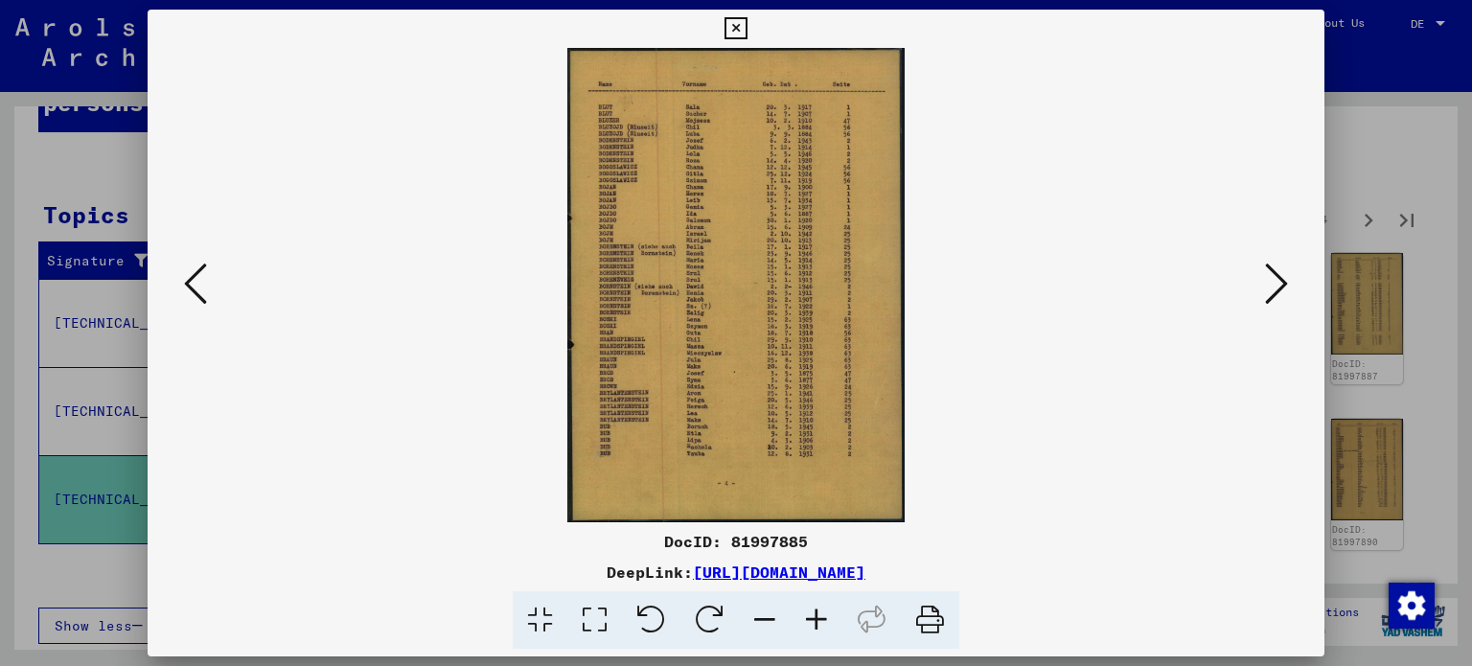
click at [1270, 287] on icon at bounding box center [1276, 284] width 23 height 46
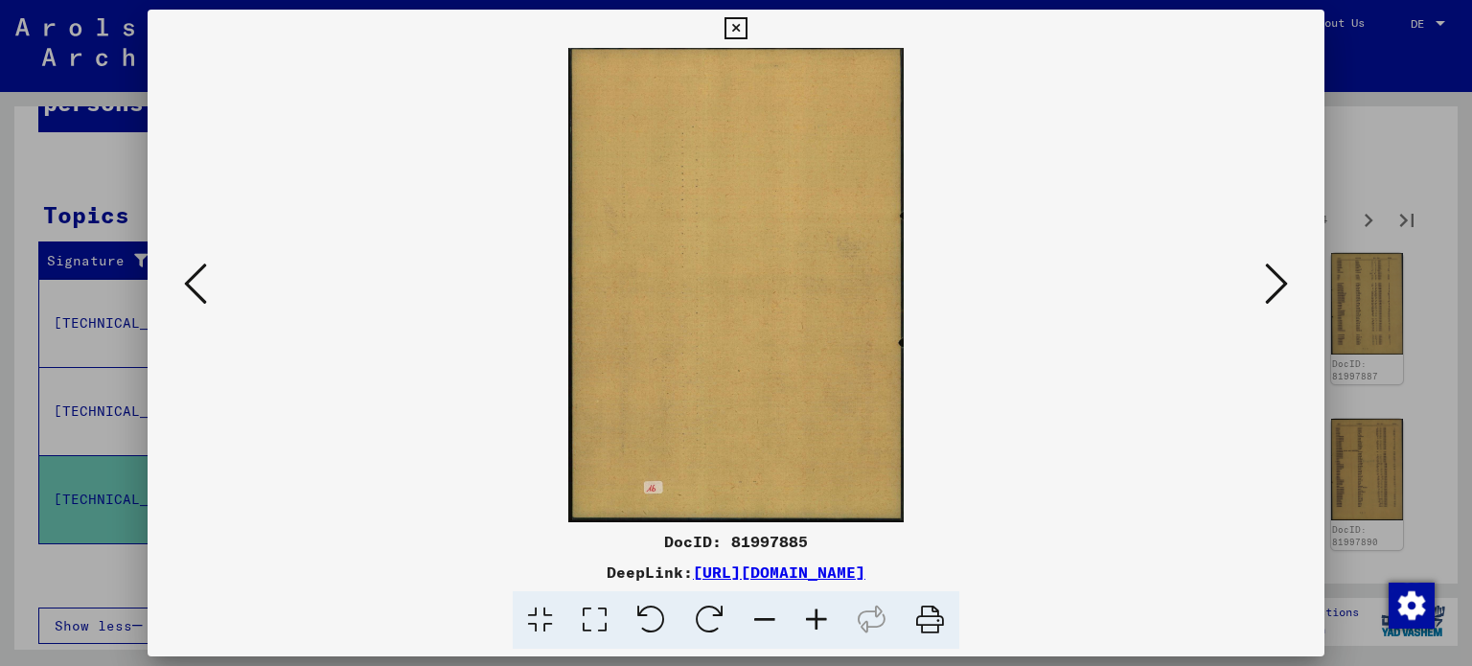
click at [1270, 287] on icon at bounding box center [1276, 284] width 23 height 46
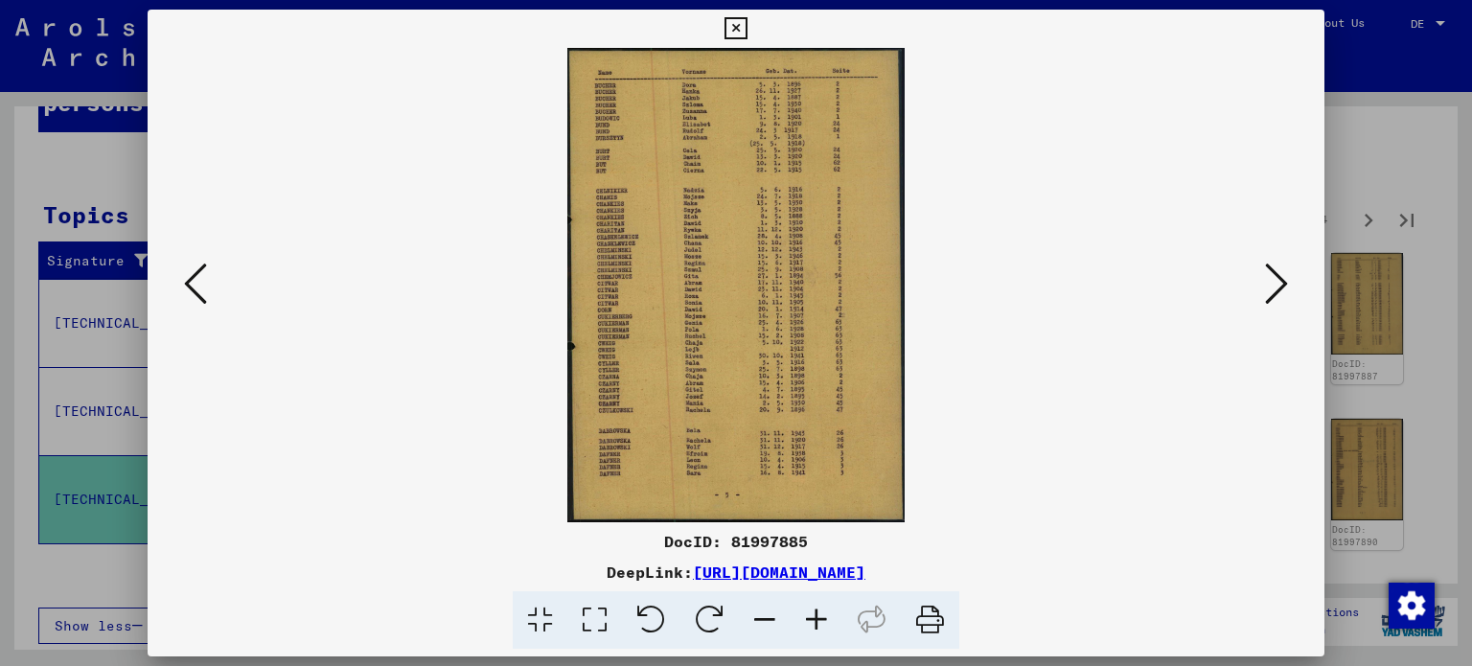
click at [1270, 287] on icon at bounding box center [1276, 284] width 23 height 46
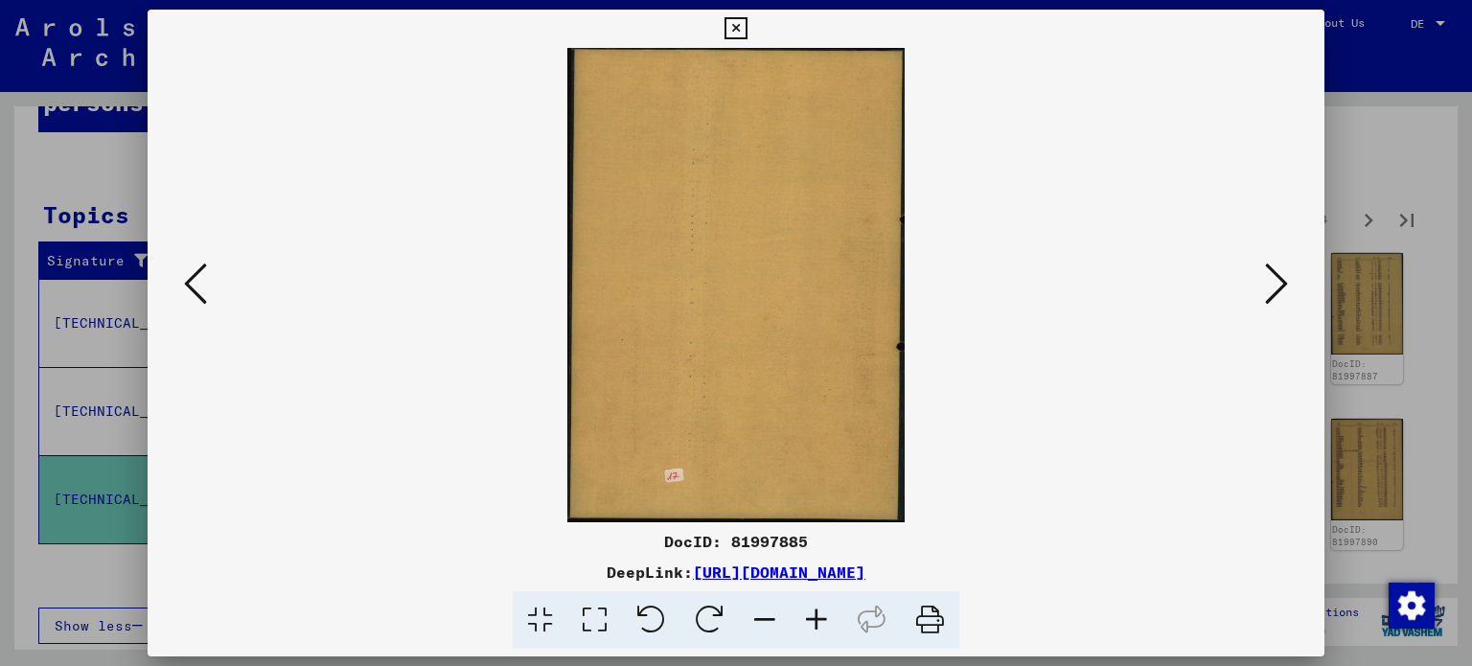
click at [1270, 287] on icon at bounding box center [1276, 284] width 23 height 46
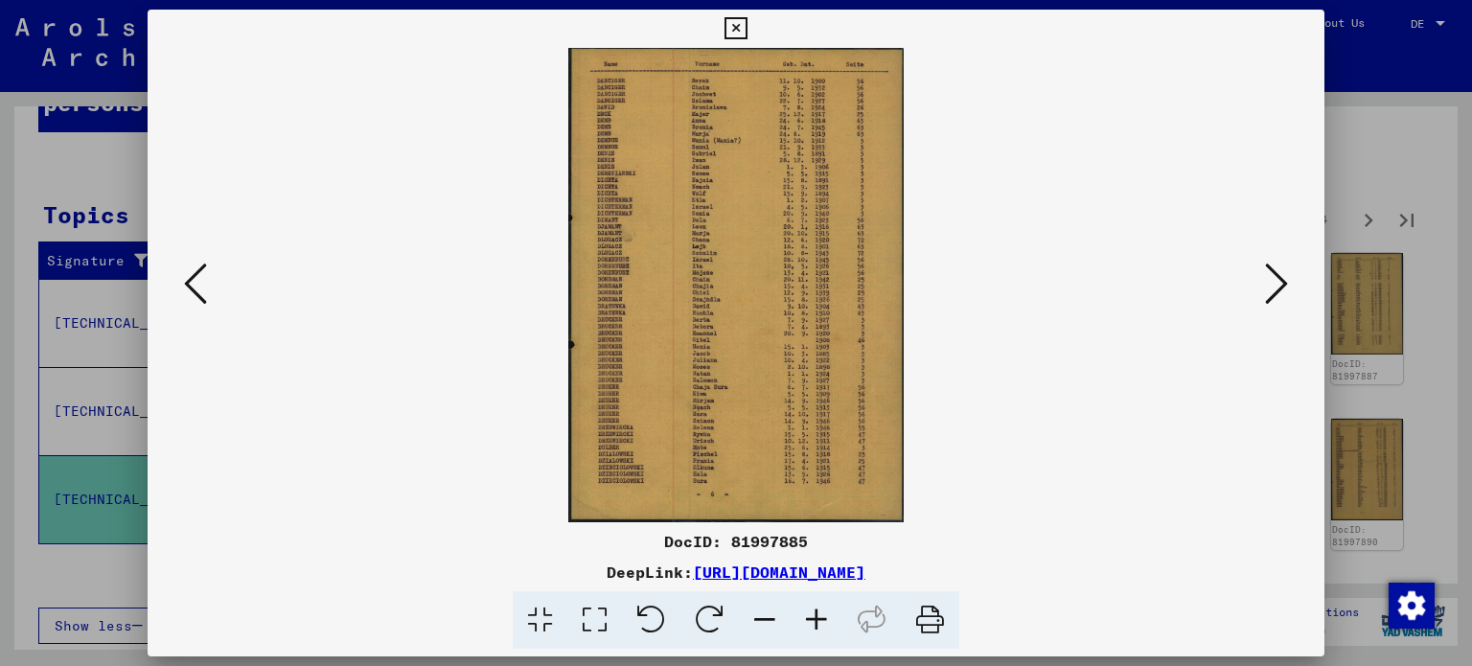
click at [1270, 287] on icon at bounding box center [1276, 284] width 23 height 46
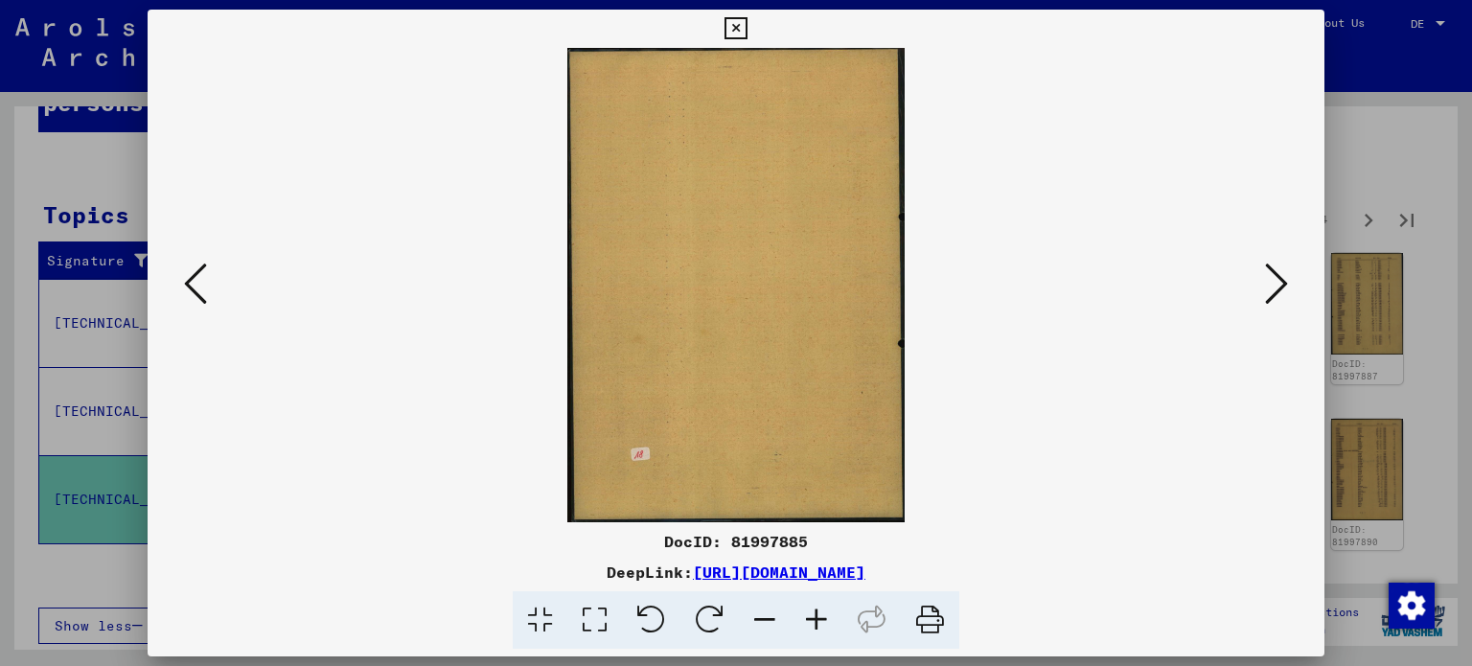
click at [1270, 287] on icon at bounding box center [1276, 284] width 23 height 46
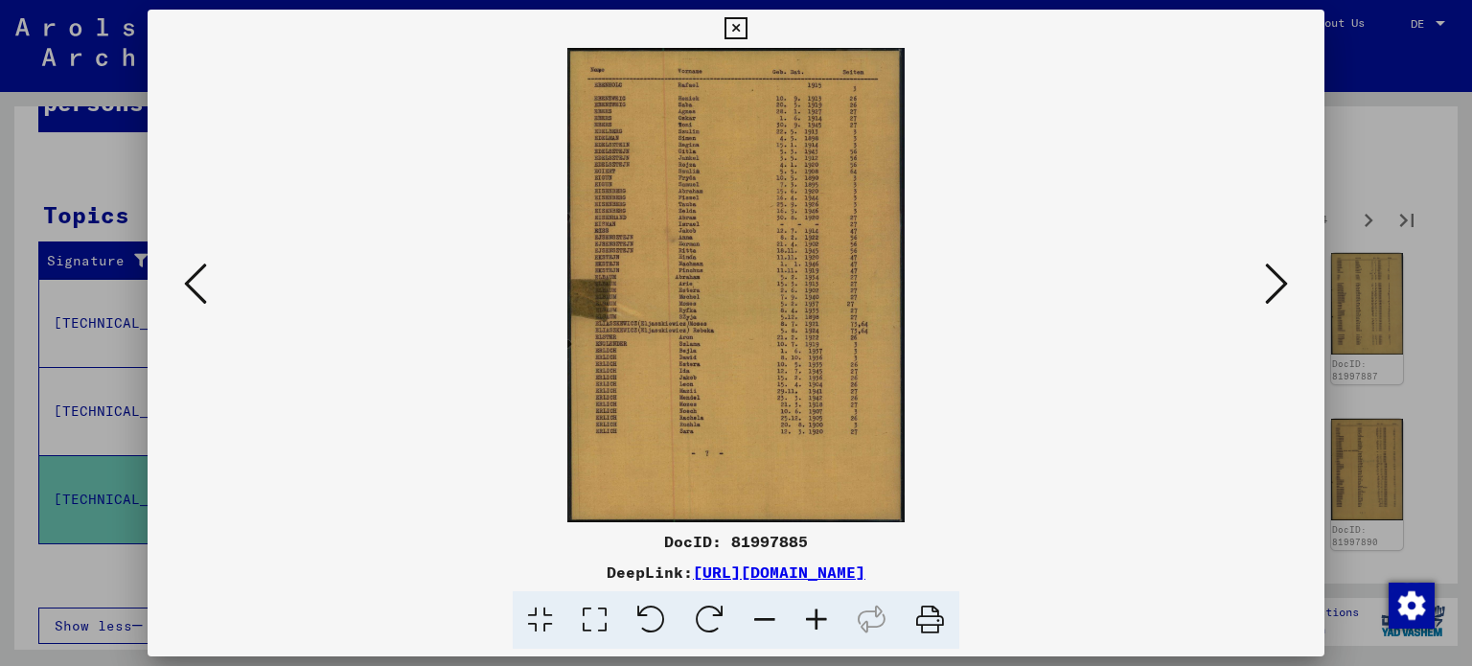
click at [192, 271] on icon at bounding box center [195, 284] width 23 height 46
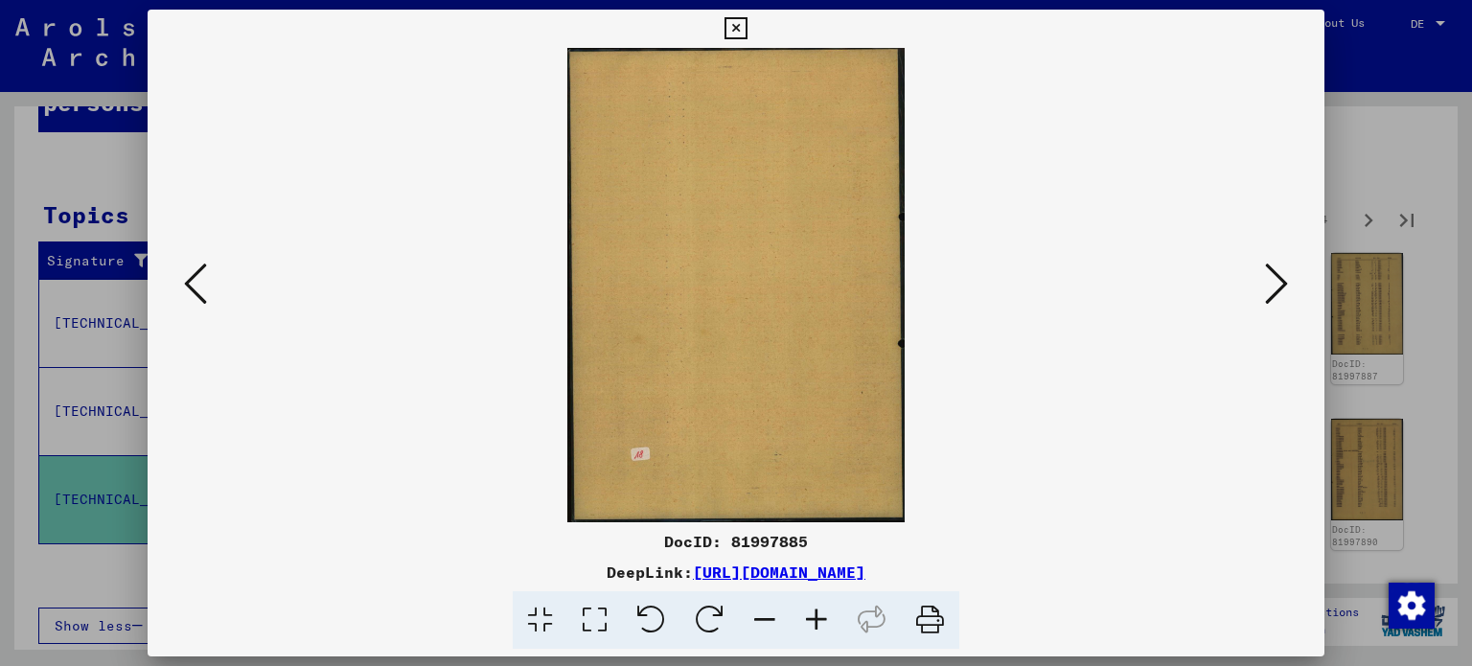
click at [194, 278] on icon at bounding box center [195, 284] width 23 height 46
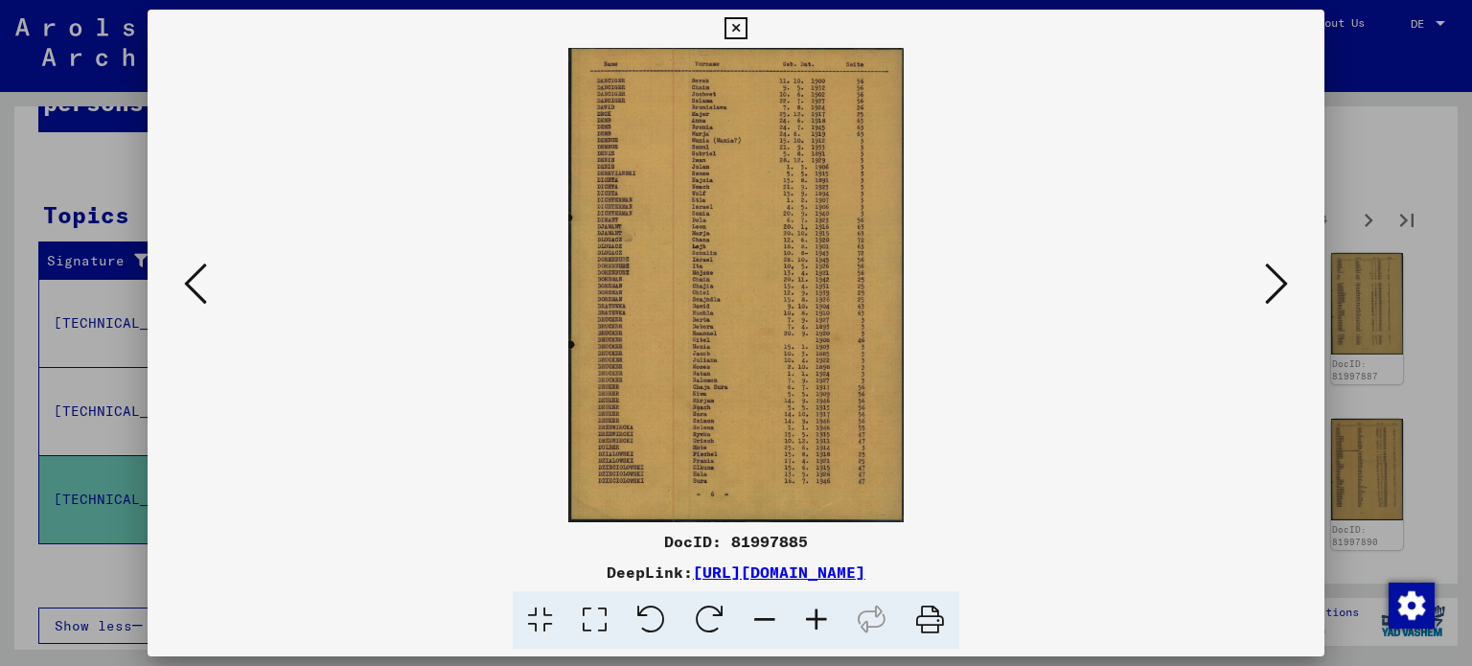
click at [194, 278] on icon at bounding box center [195, 284] width 23 height 46
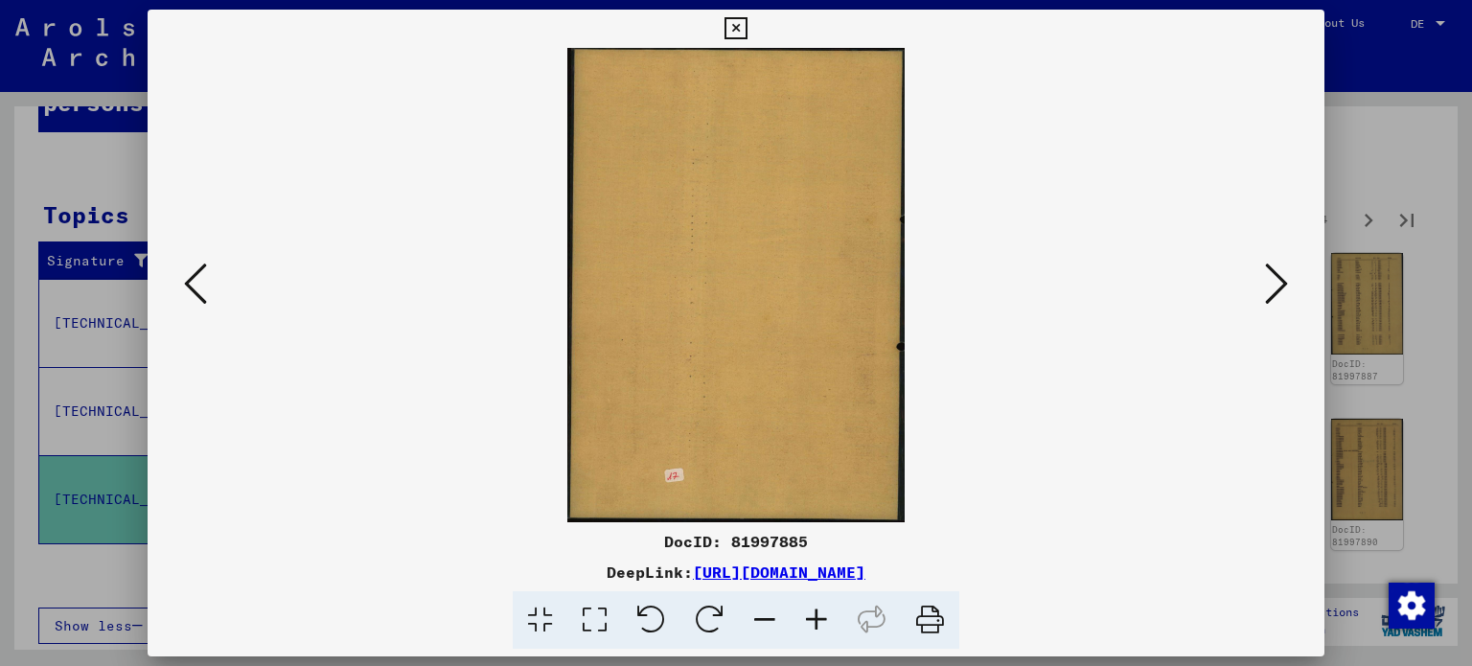
click at [194, 281] on icon at bounding box center [195, 284] width 23 height 46
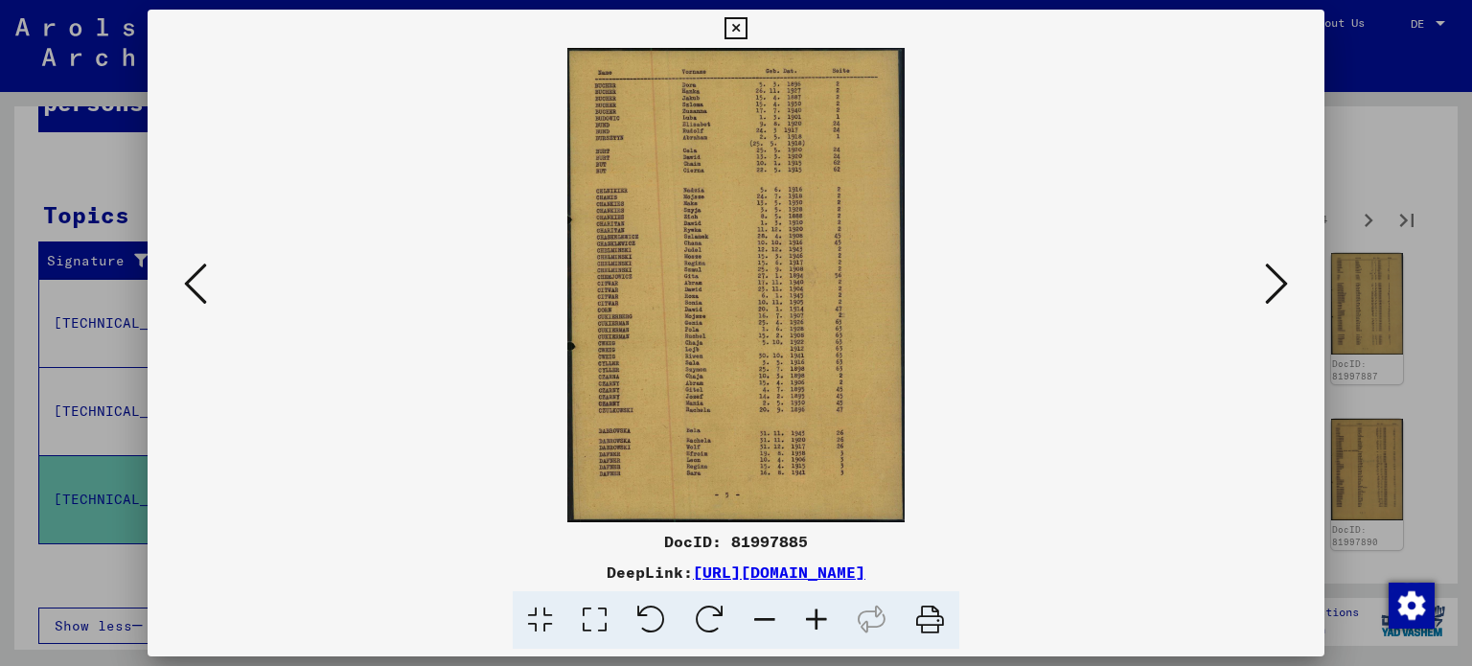
click at [1278, 283] on icon at bounding box center [1276, 284] width 23 height 46
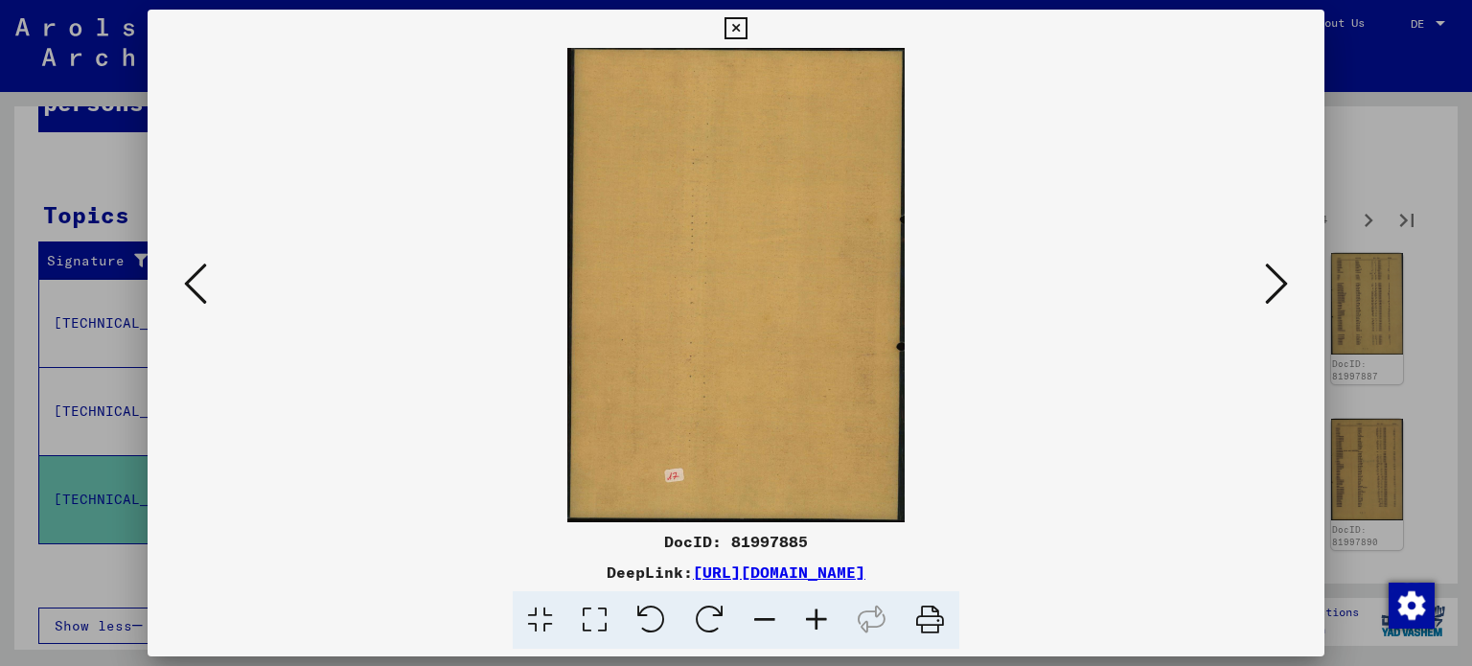
click at [1278, 283] on icon at bounding box center [1276, 284] width 23 height 46
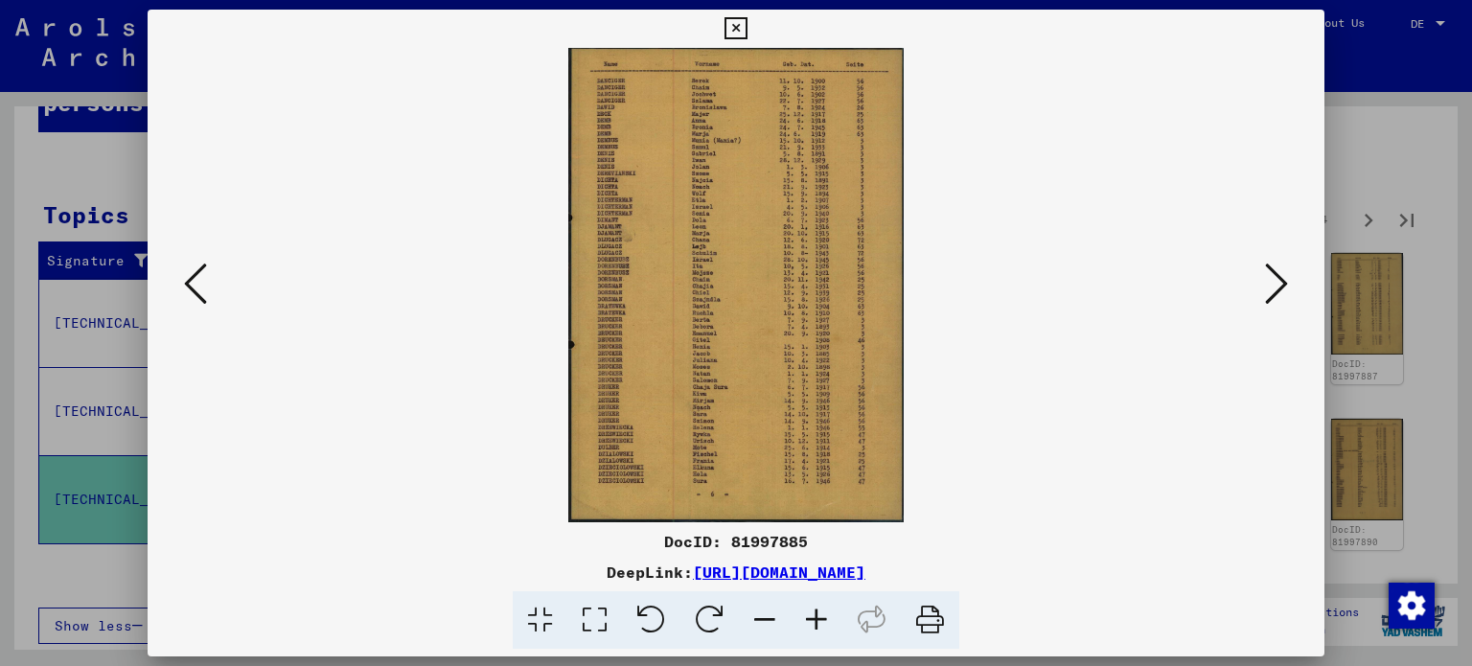
click at [1278, 283] on icon at bounding box center [1276, 284] width 23 height 46
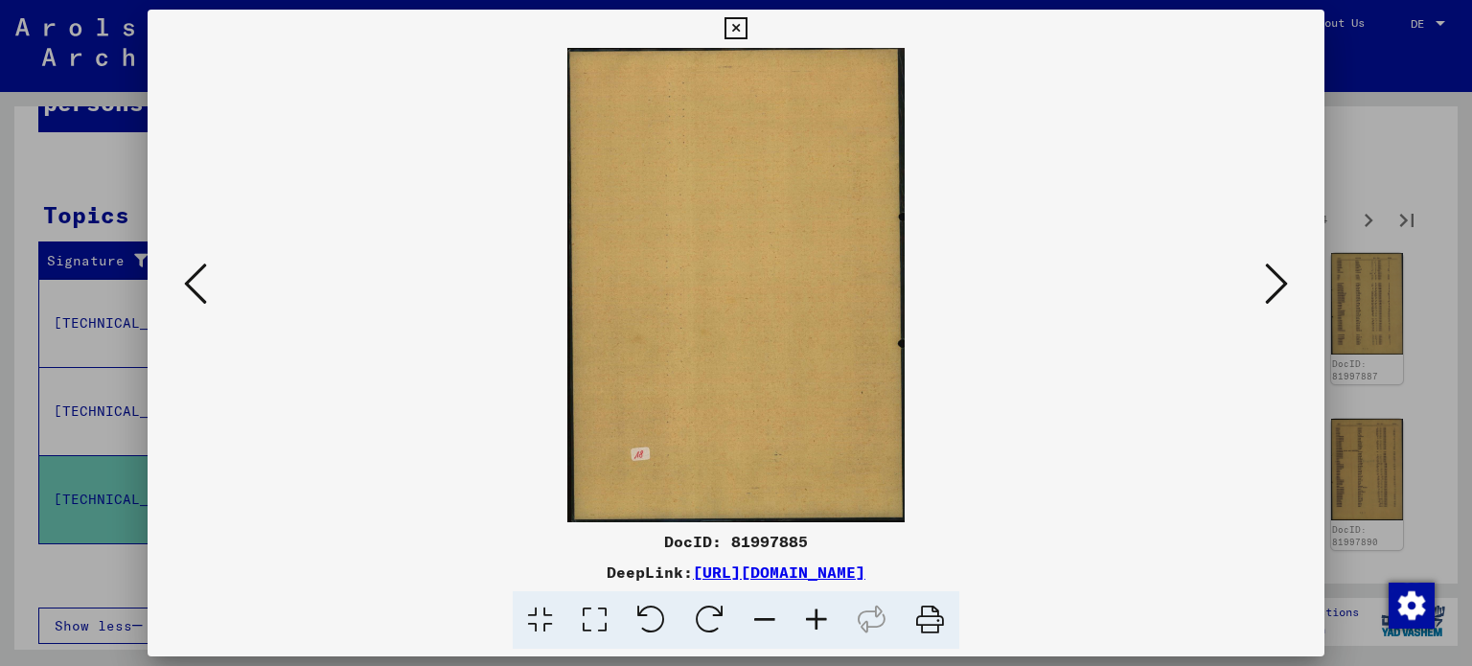
click at [1280, 285] on icon at bounding box center [1276, 284] width 23 height 46
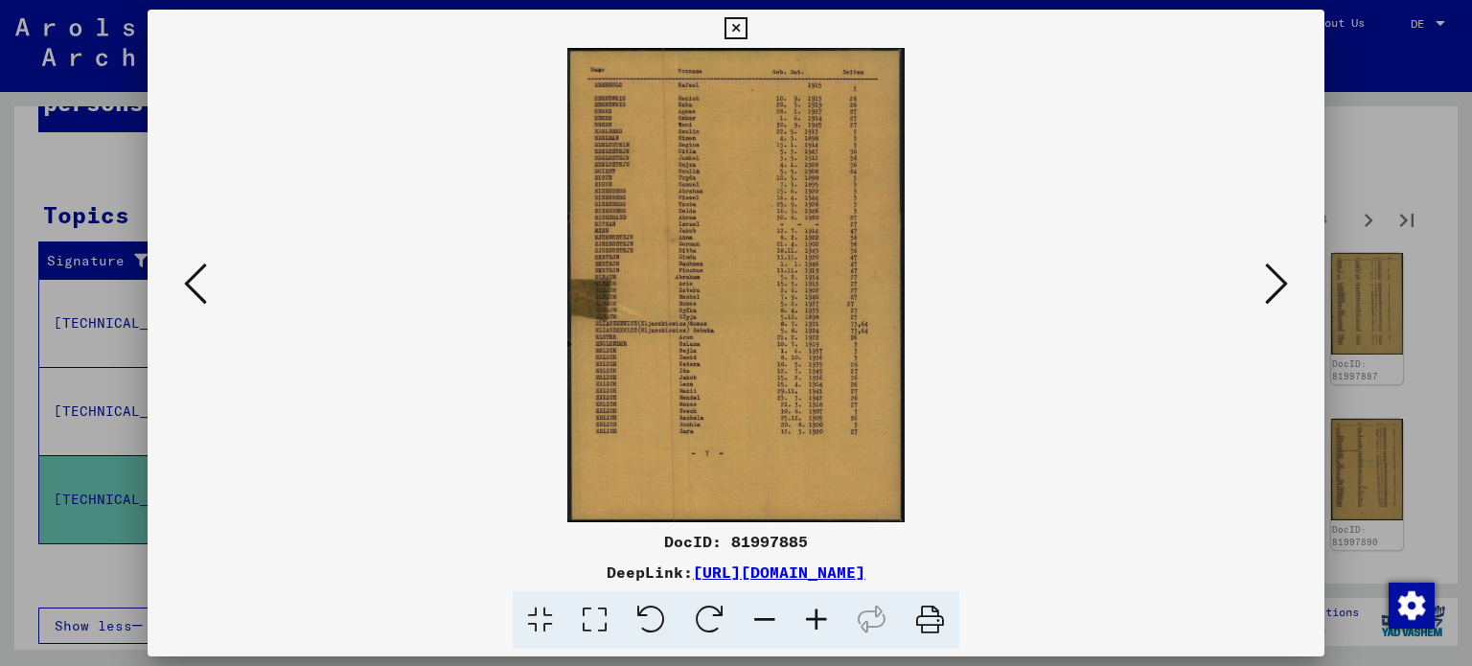
click at [1280, 286] on icon at bounding box center [1276, 284] width 23 height 46
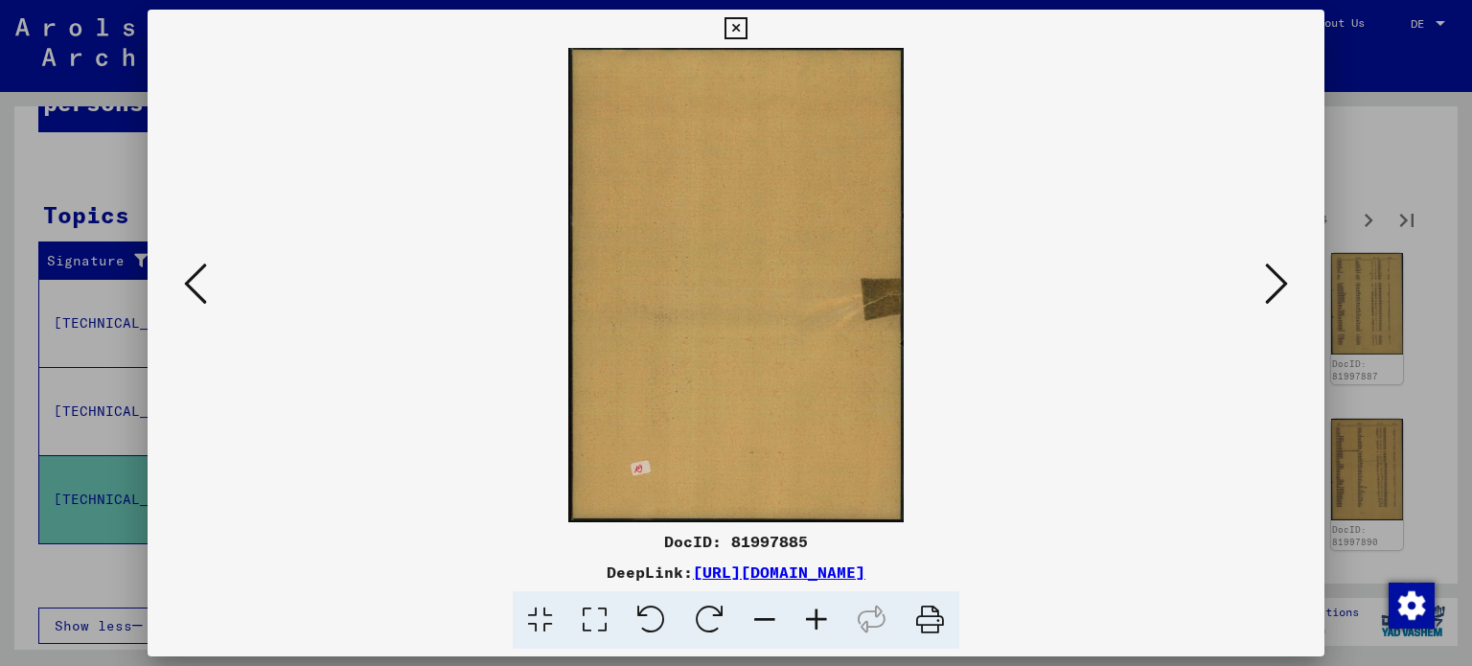
click at [1280, 286] on icon at bounding box center [1276, 284] width 23 height 46
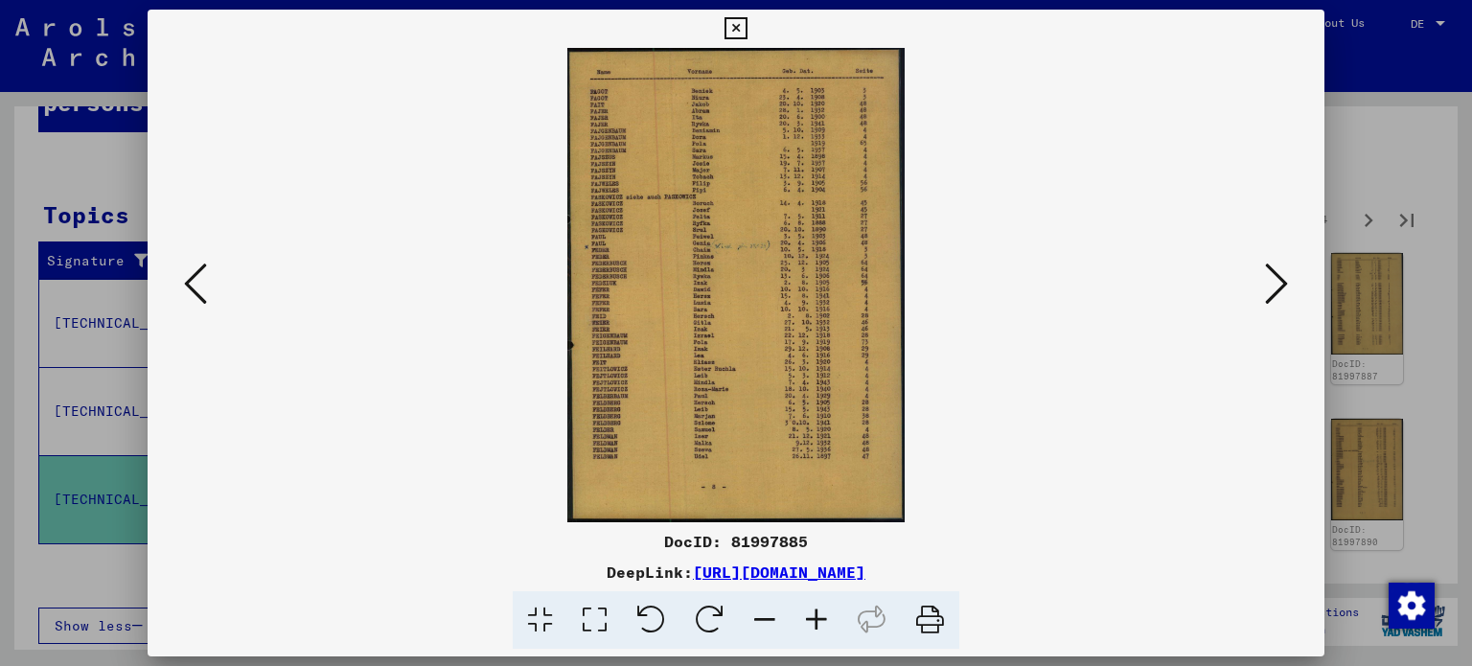
click at [1280, 286] on icon at bounding box center [1276, 284] width 23 height 46
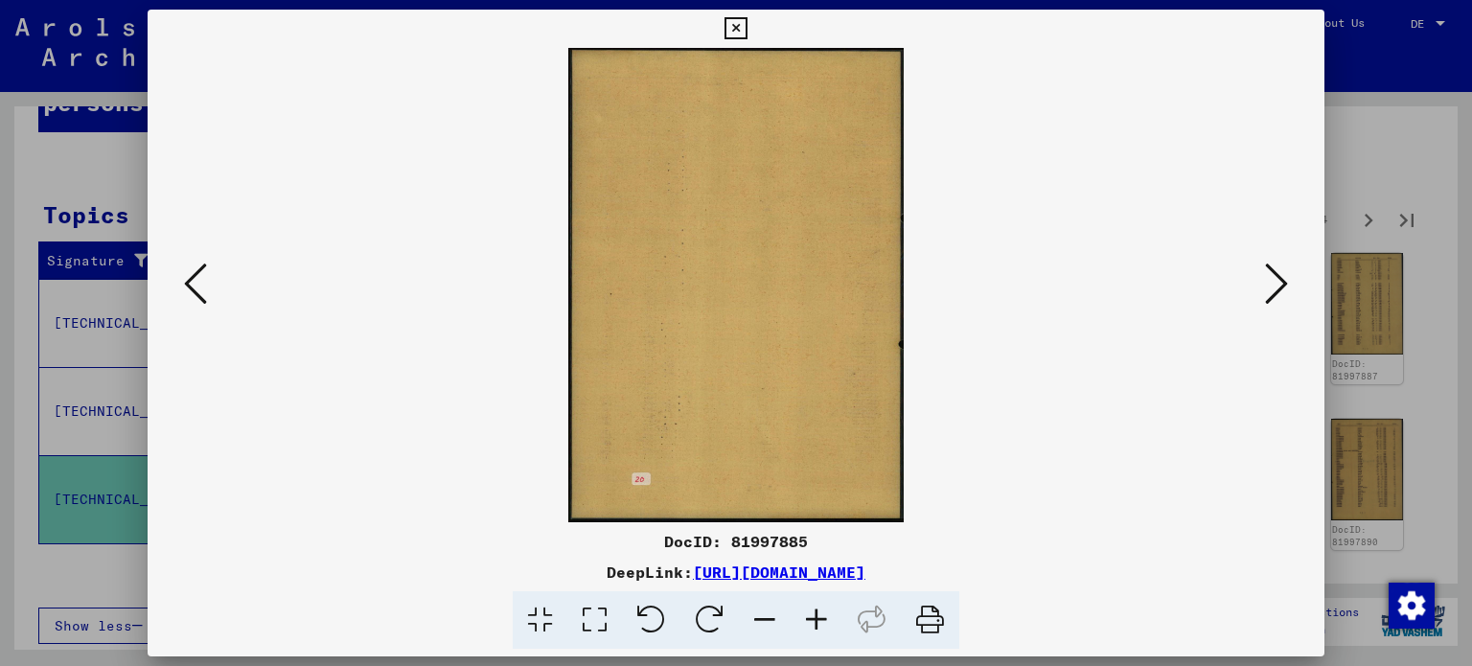
click at [1280, 286] on icon at bounding box center [1276, 284] width 23 height 46
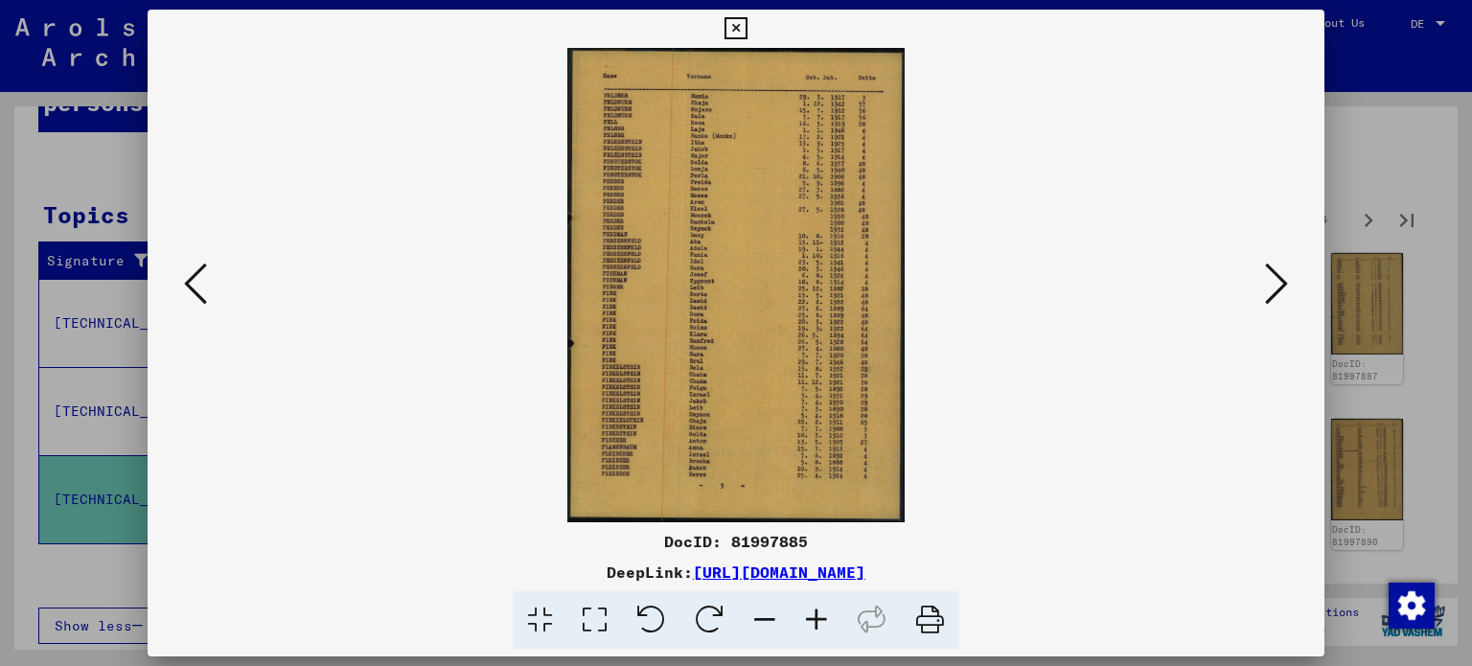
click at [1280, 286] on icon at bounding box center [1276, 284] width 23 height 46
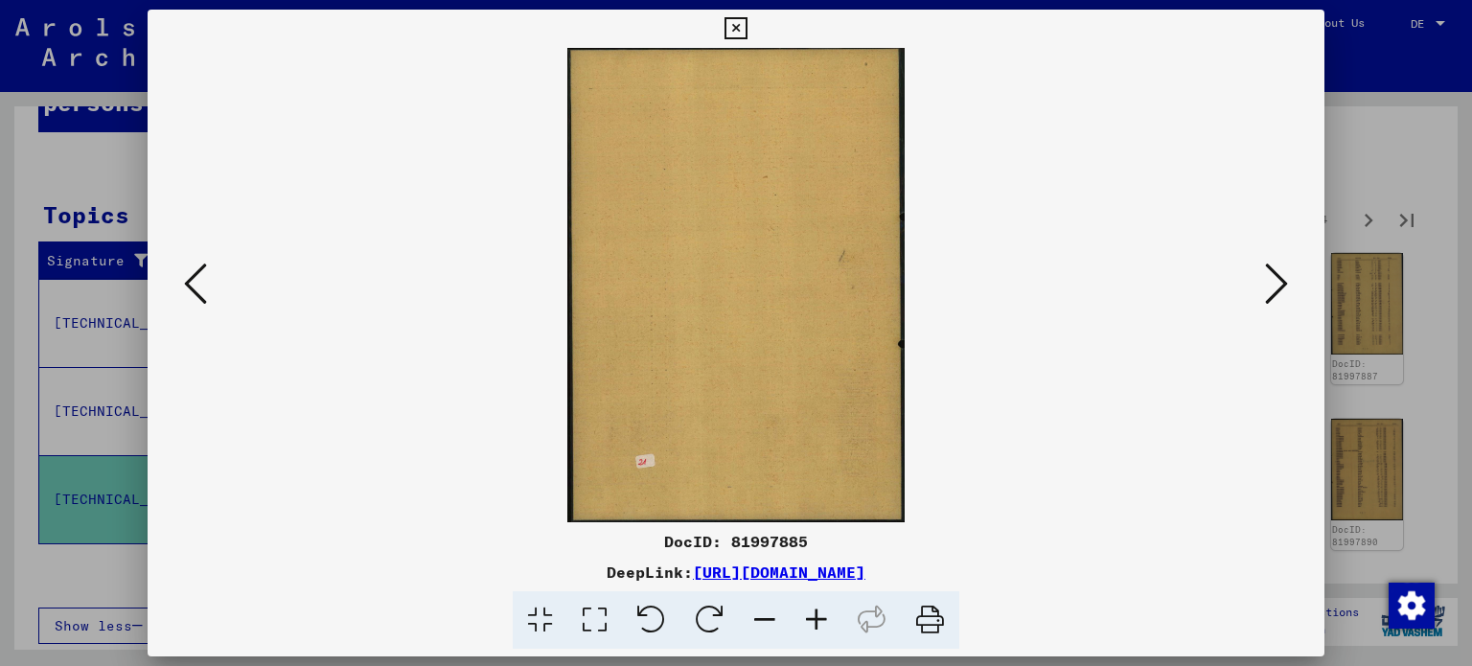
click at [1280, 286] on icon at bounding box center [1276, 284] width 23 height 46
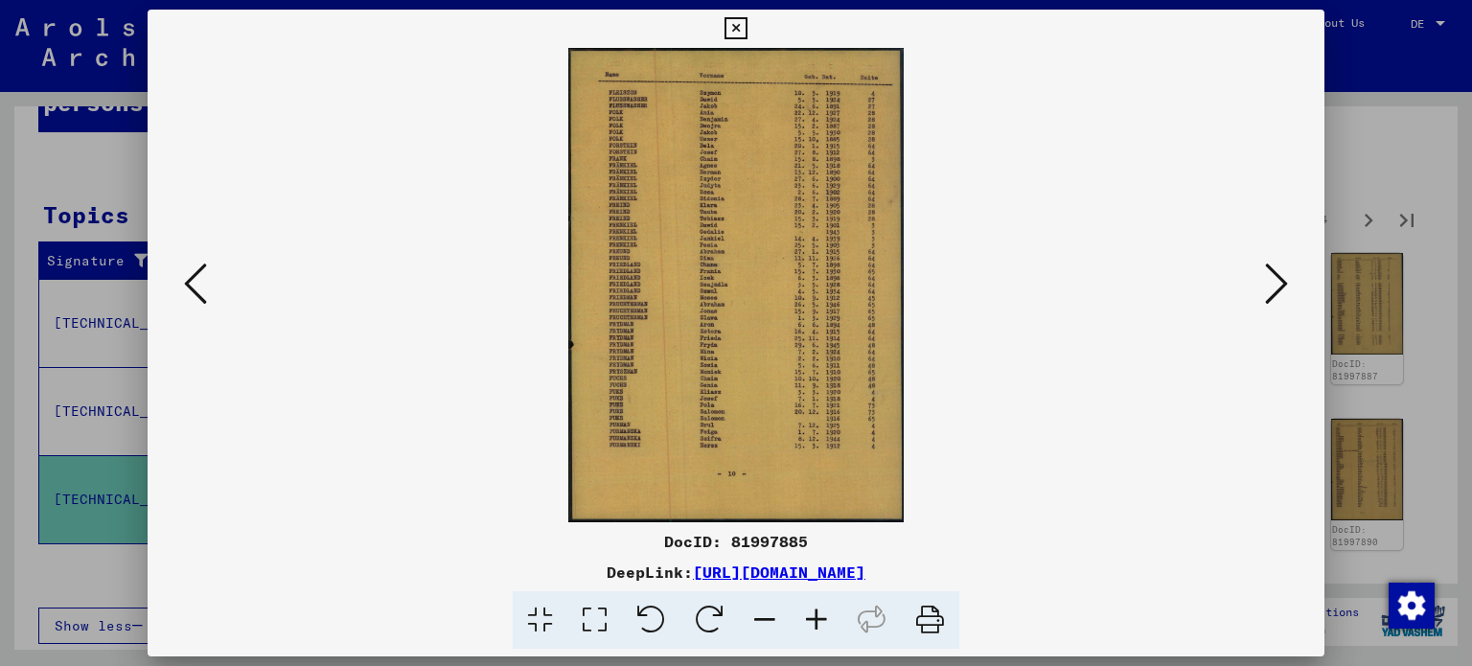
click at [1280, 286] on icon at bounding box center [1276, 284] width 23 height 46
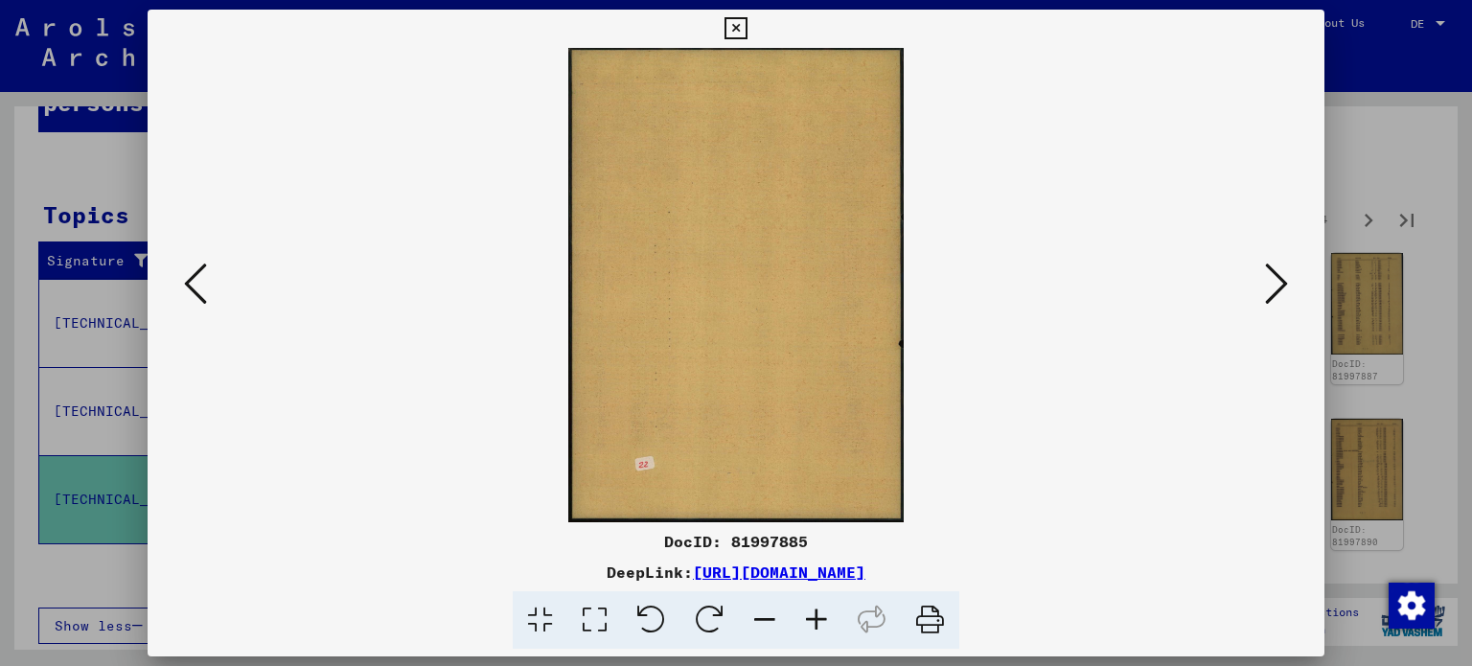
click at [1280, 286] on icon at bounding box center [1276, 284] width 23 height 46
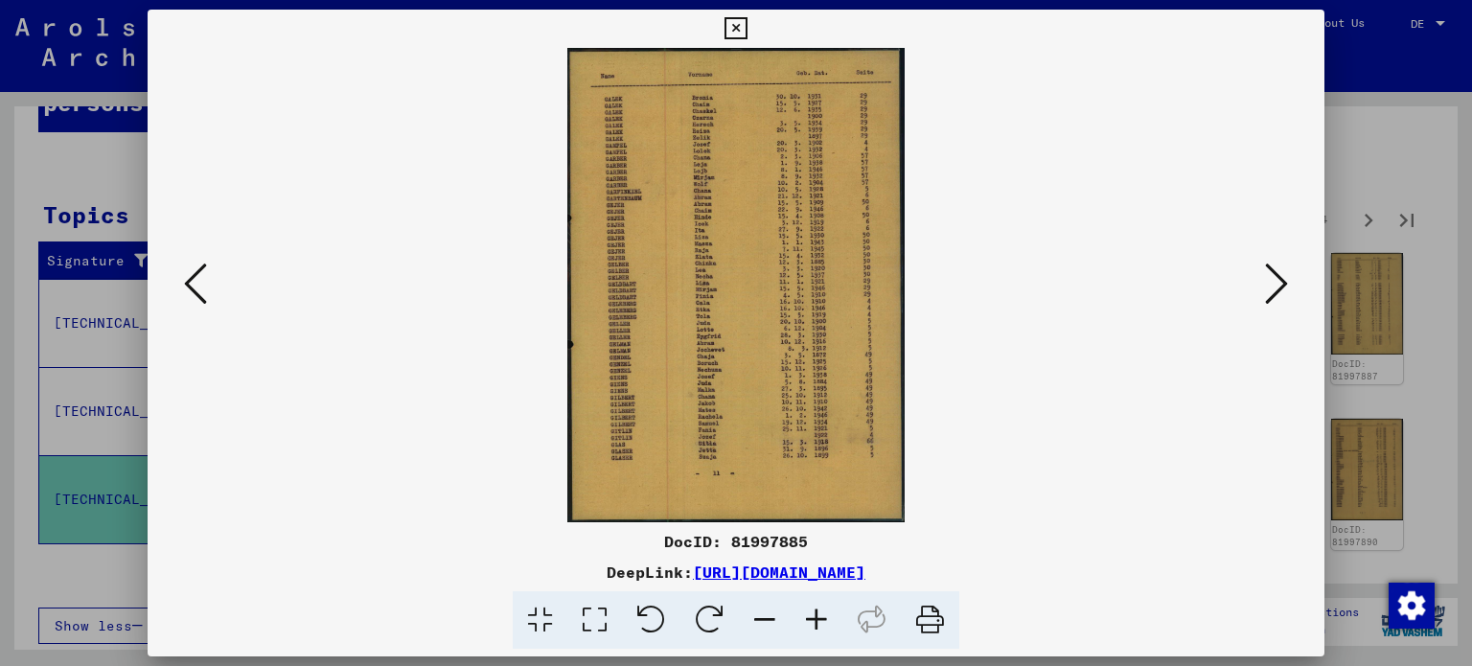
click at [587, 621] on icon at bounding box center [594, 620] width 55 height 58
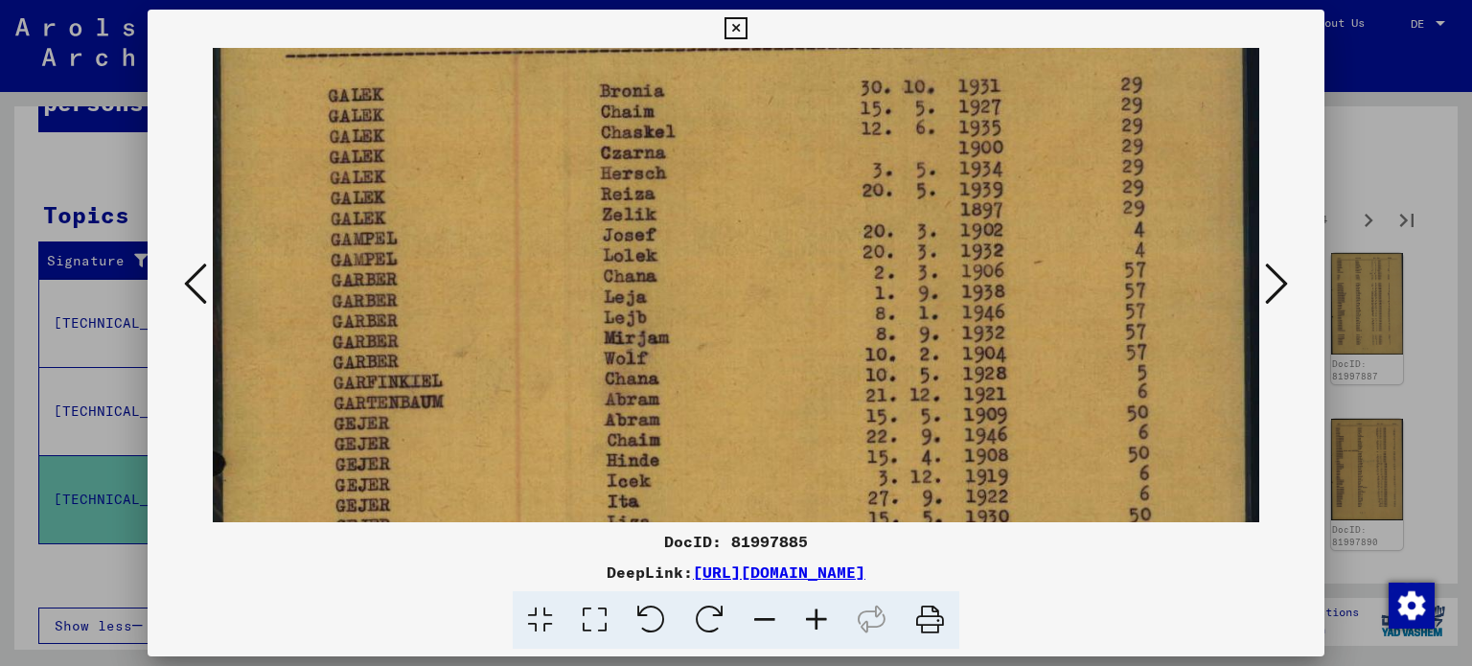
drag, startPoint x: 754, startPoint y: 426, endPoint x: 761, endPoint y: 260, distance: 165.9
click at [755, 268] on img at bounding box center [737, 671] width 1048 height 1469
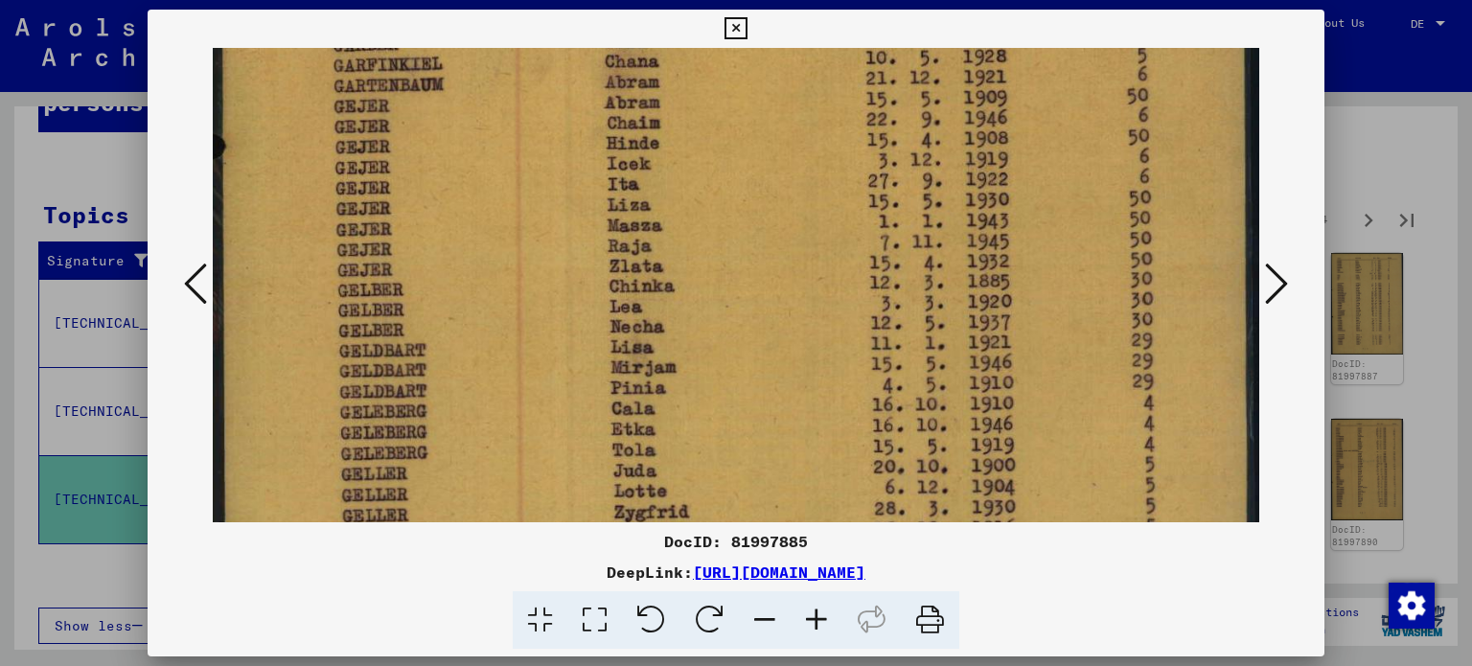
drag, startPoint x: 819, startPoint y: 426, endPoint x: 786, endPoint y: 161, distance: 266.6
click at [786, 157] on img at bounding box center [737, 354] width 1048 height 1469
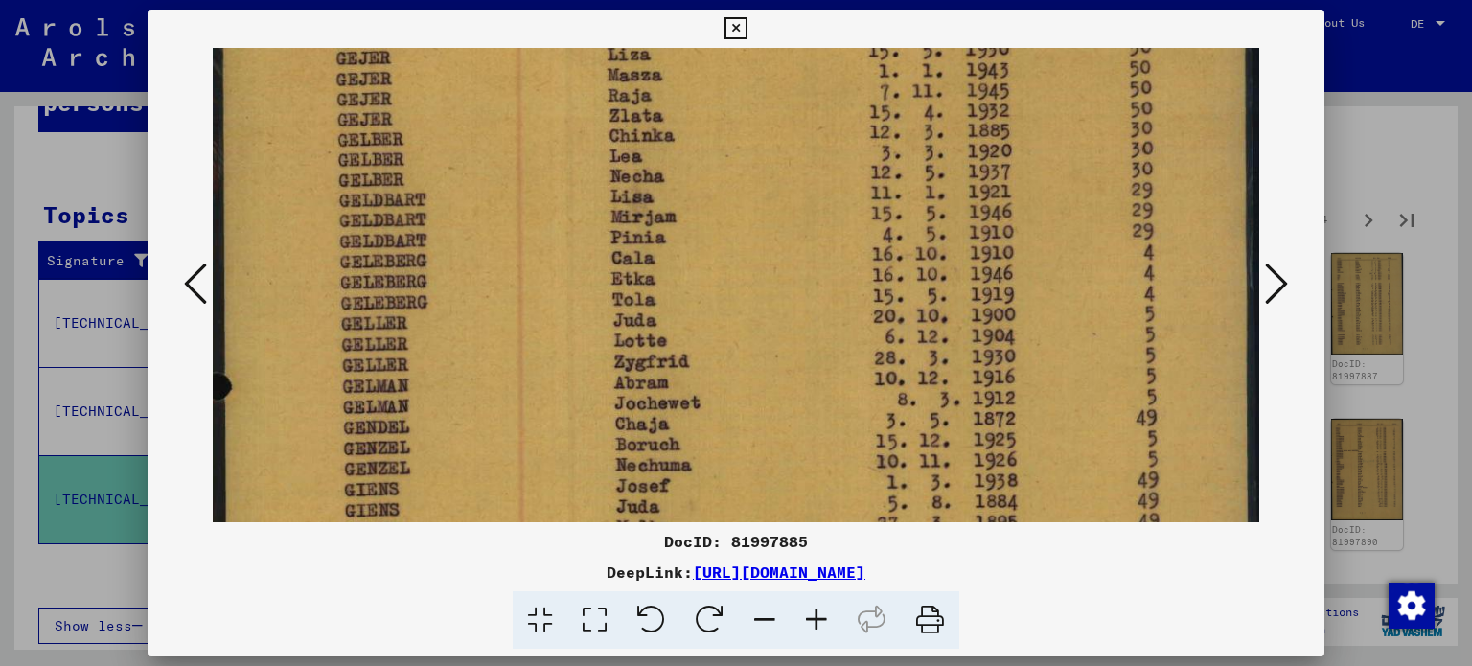
drag, startPoint x: 840, startPoint y: 255, endPoint x: 841, endPoint y: 191, distance: 64.2
click at [840, 191] on img at bounding box center [737, 203] width 1048 height 1469
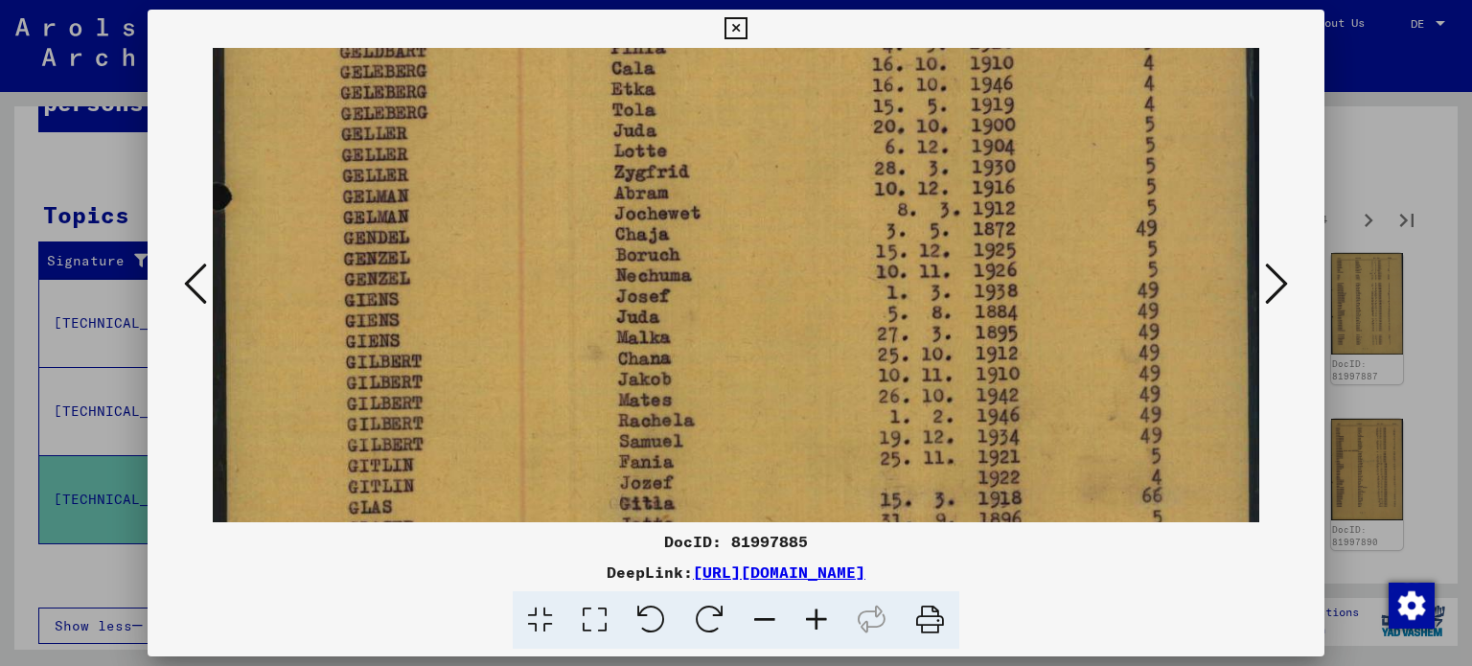
drag, startPoint x: 903, startPoint y: 393, endPoint x: 890, endPoint y: 193, distance: 200.7
click at [890, 193] on img at bounding box center [737, 13] width 1048 height 1469
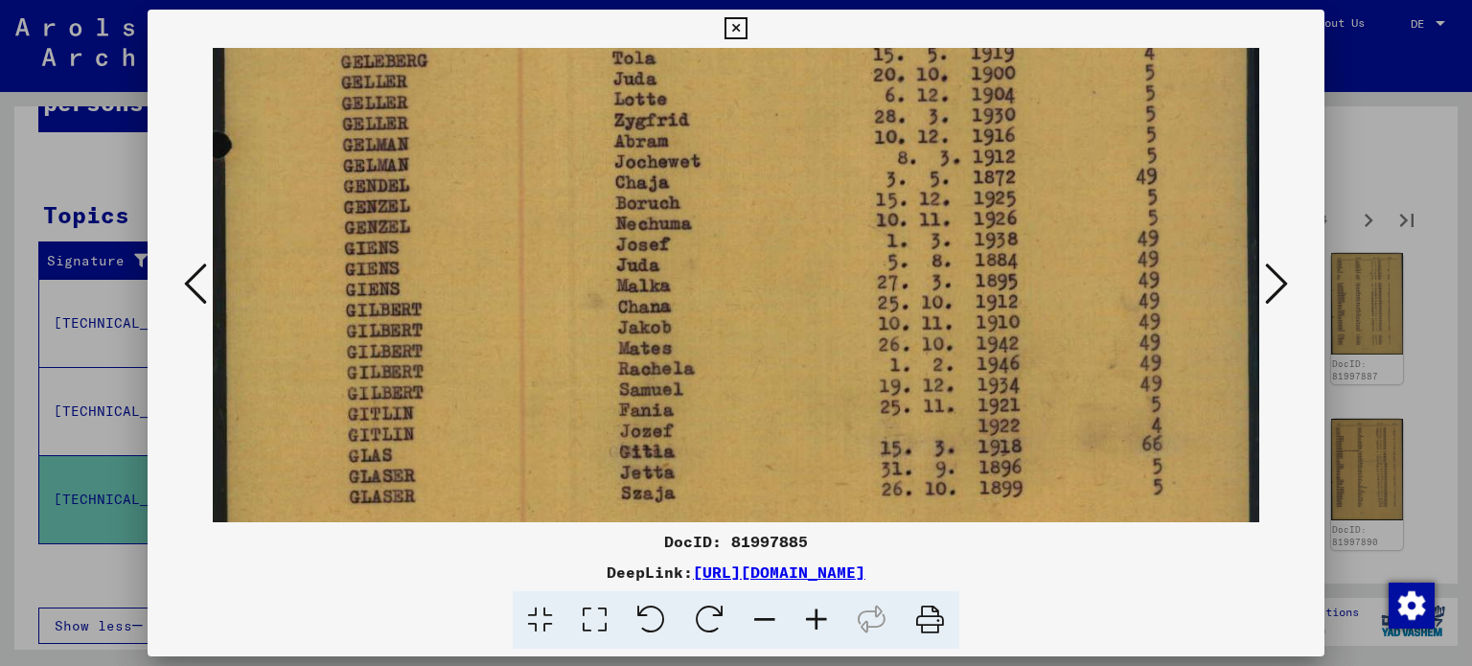
scroll to position [994, 0]
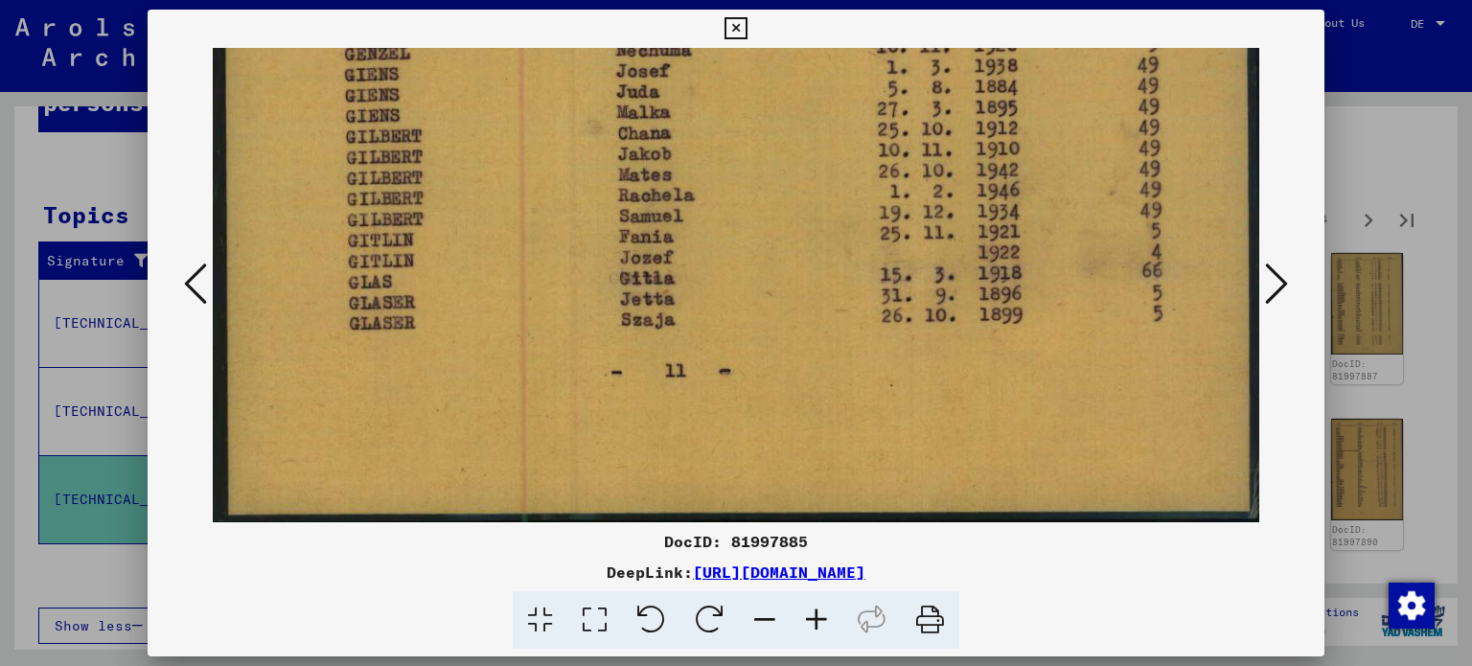
drag, startPoint x: 903, startPoint y: 389, endPoint x: 869, endPoint y: 150, distance: 241.0
click at [1268, 275] on icon at bounding box center [1276, 284] width 23 height 46
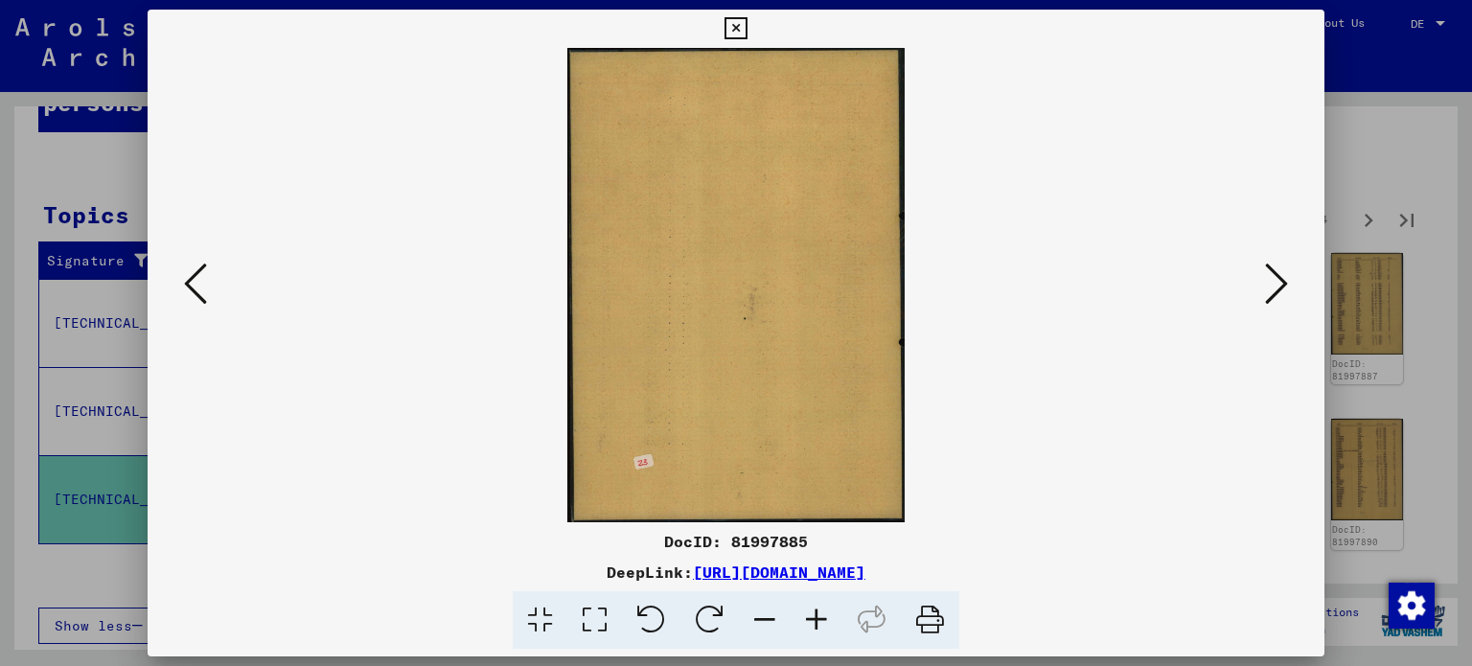
click at [1260, 284] on button at bounding box center [1276, 285] width 35 height 55
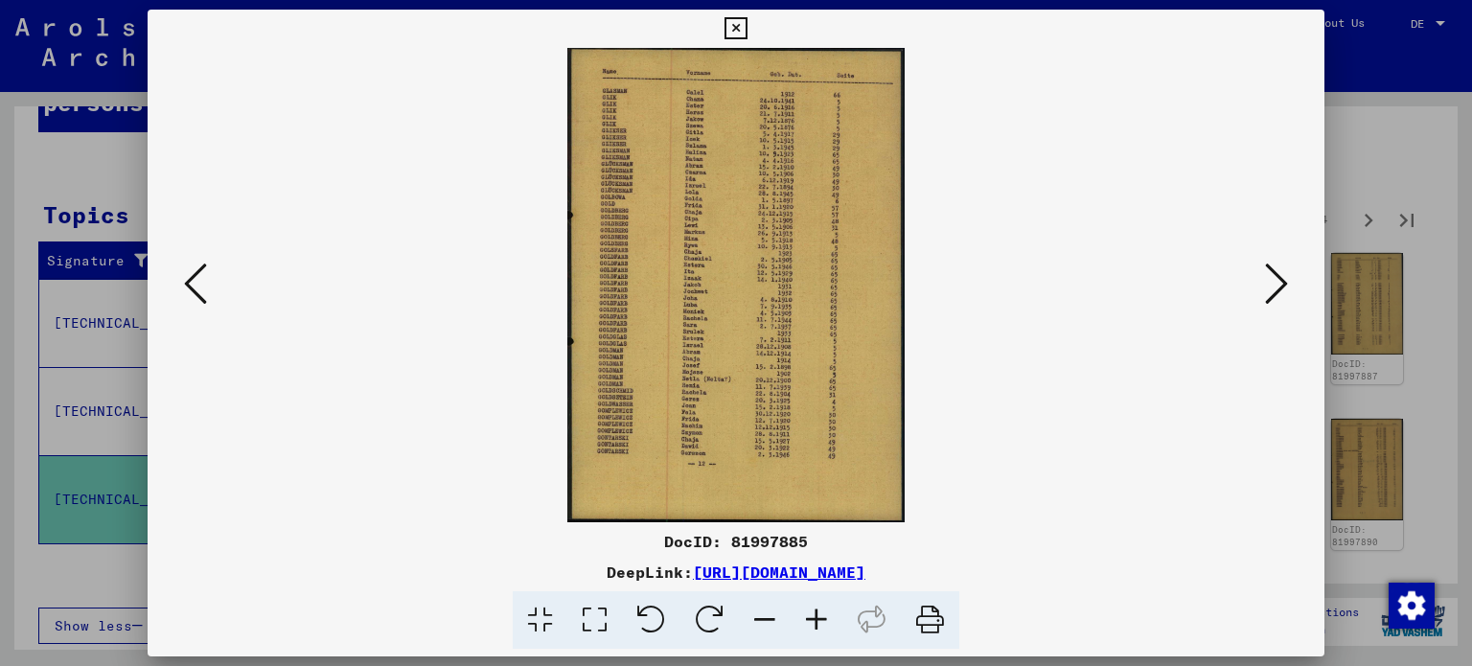
click at [590, 620] on icon at bounding box center [594, 620] width 55 height 58
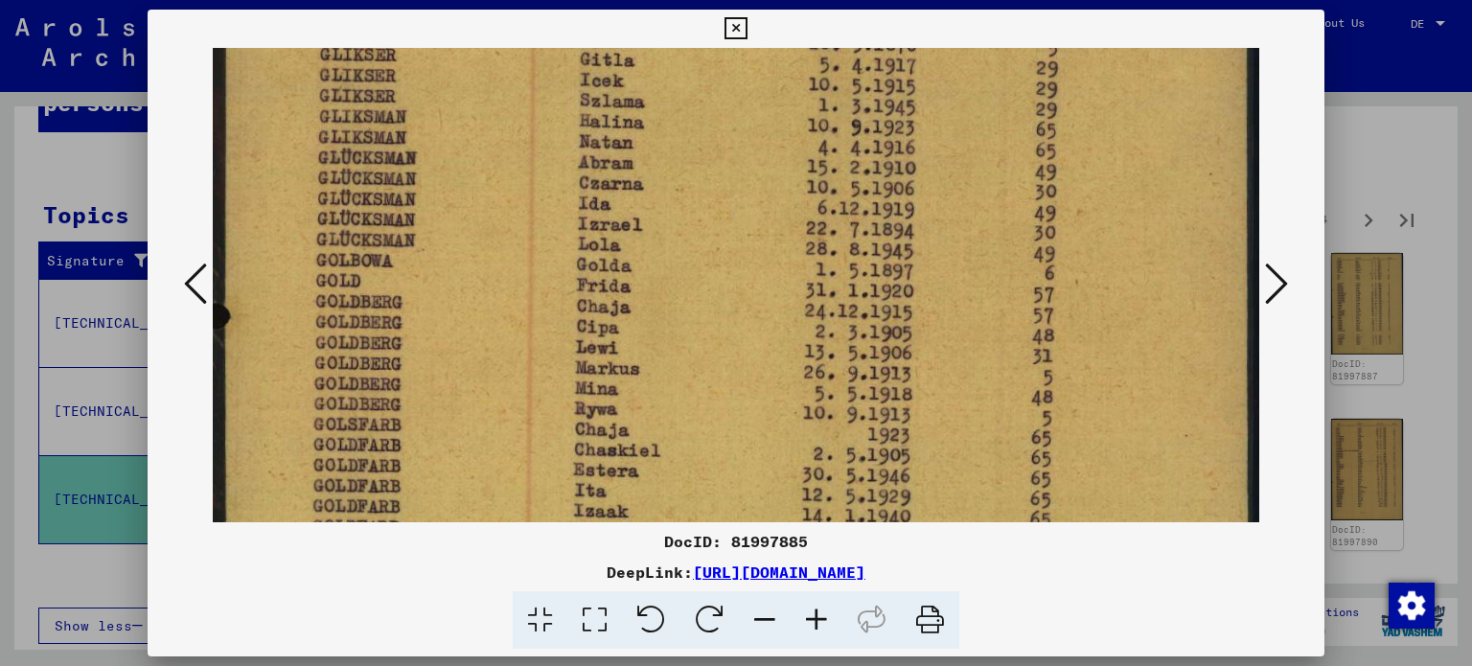
drag, startPoint x: 648, startPoint y: 196, endPoint x: 650, endPoint y: 7, distance: 189.8
click at [648, 7] on div "DocID: 81997885 DeepLink: [URL][DOMAIN_NAME]" at bounding box center [736, 333] width 1472 height 666
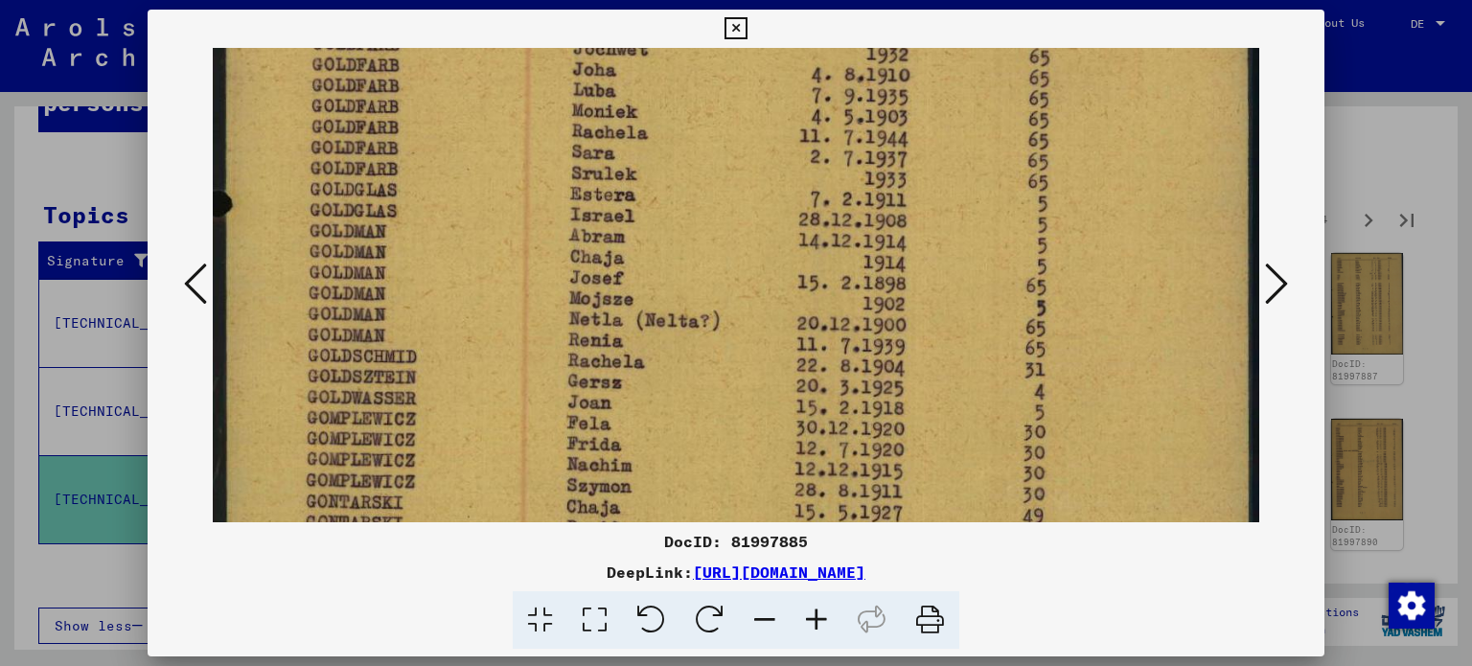
drag, startPoint x: 888, startPoint y: 350, endPoint x: 886, endPoint y: 57, distance: 293.3
click at [885, 41] on div "DocID: 81997885 DeepLink: [URL][DOMAIN_NAME]" at bounding box center [737, 330] width 1178 height 640
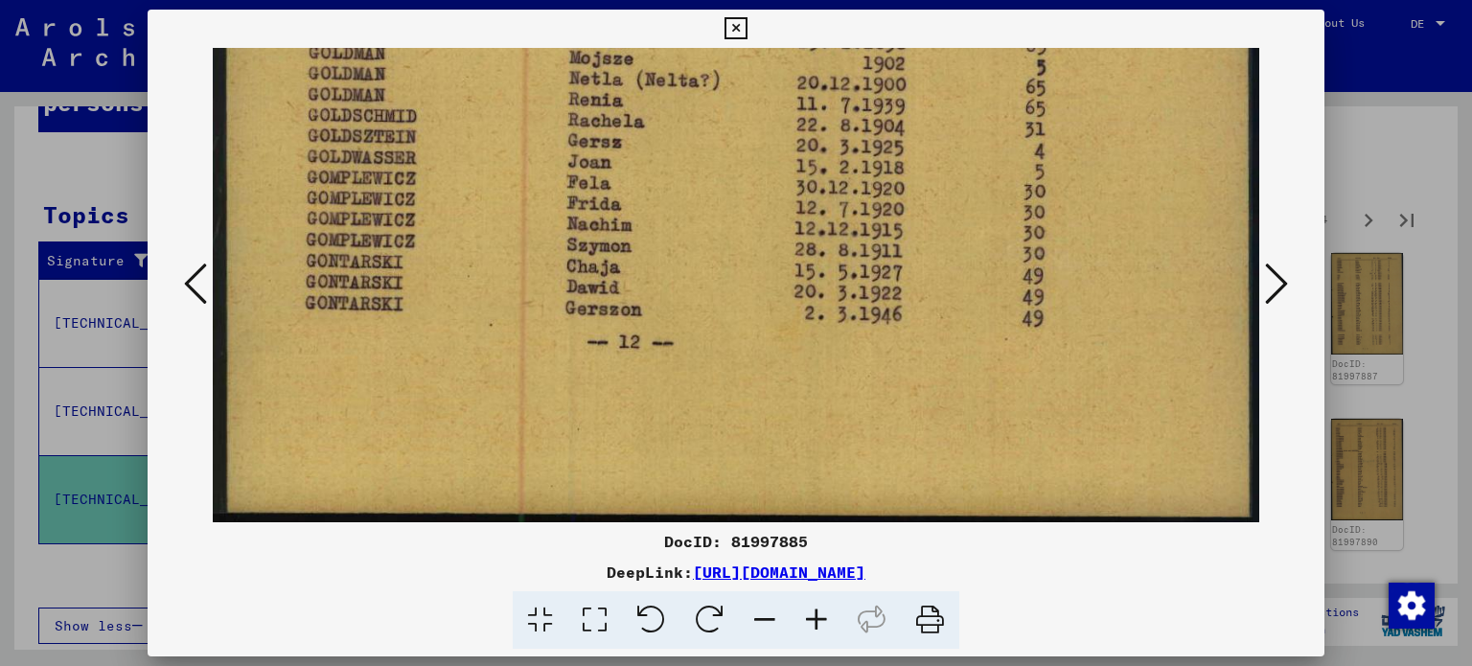
drag, startPoint x: 879, startPoint y: 344, endPoint x: 865, endPoint y: 8, distance: 336.7
click at [865, 8] on div "DocID: 81997885 DeepLink: [URL][DOMAIN_NAME]" at bounding box center [736, 333] width 1472 height 666
click at [1279, 283] on icon at bounding box center [1276, 284] width 23 height 46
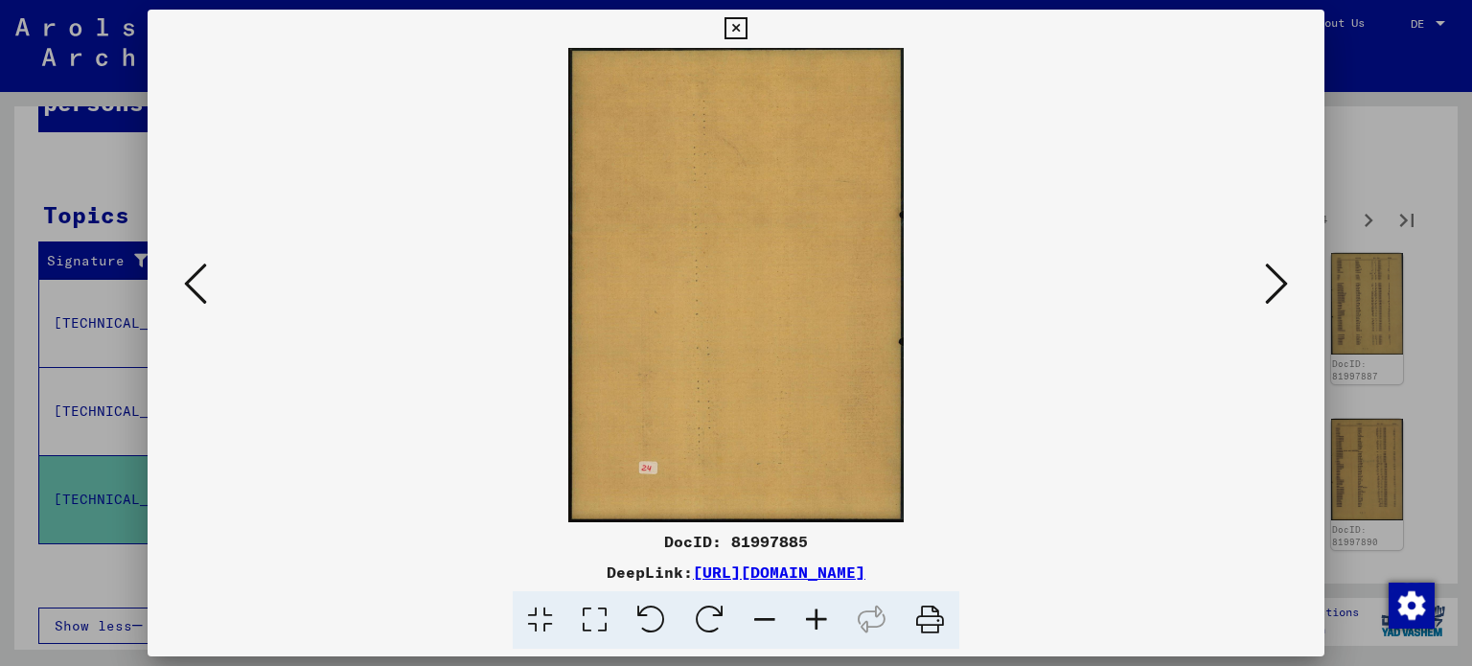
scroll to position [0, 0]
click at [1274, 285] on icon at bounding box center [1276, 284] width 23 height 46
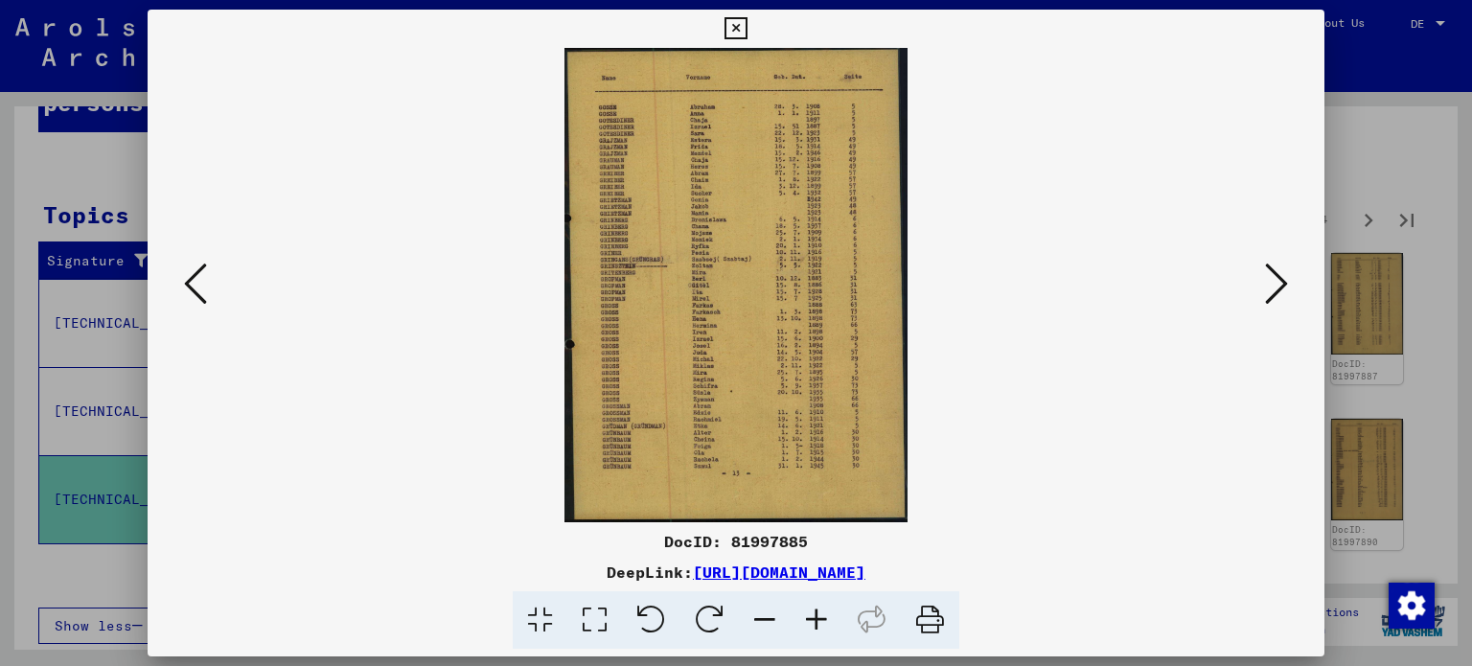
click at [600, 629] on icon at bounding box center [594, 620] width 55 height 58
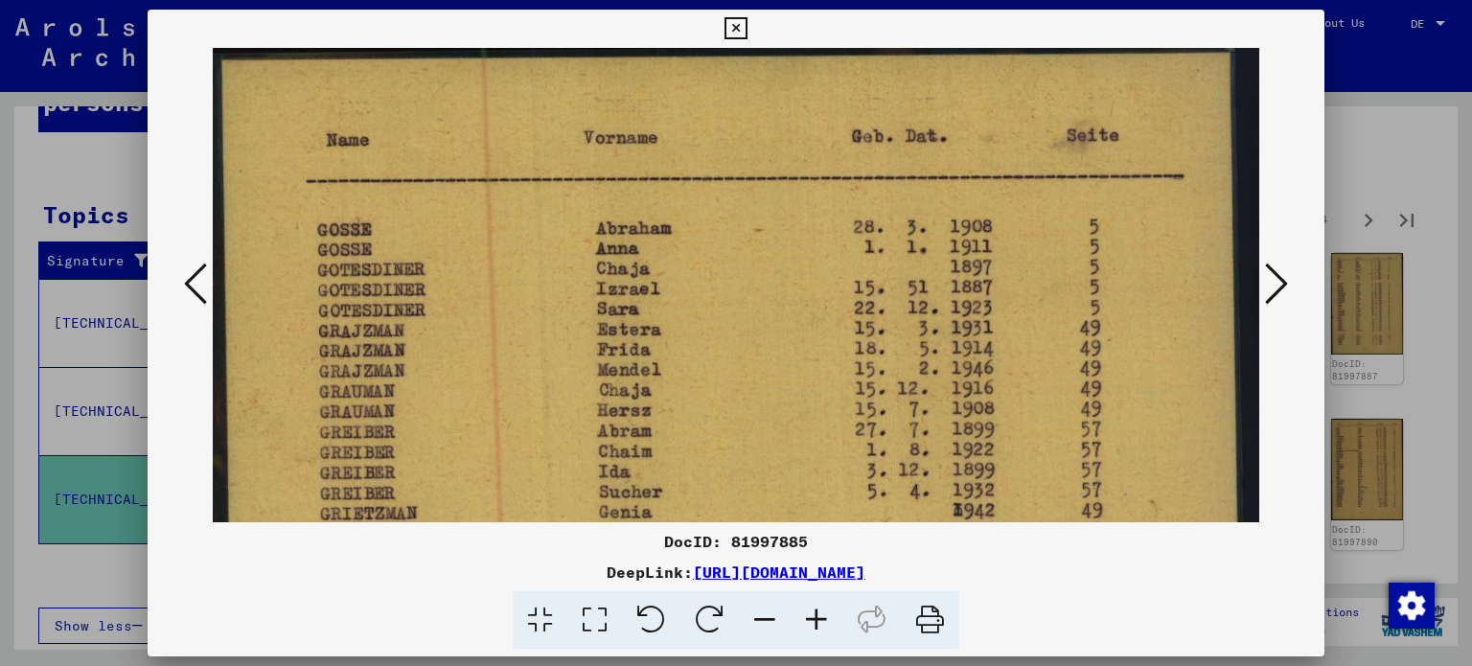
drag, startPoint x: 734, startPoint y: 36, endPoint x: 889, endPoint y: 72, distance: 159.3
click at [734, 36] on icon at bounding box center [736, 28] width 22 height 23
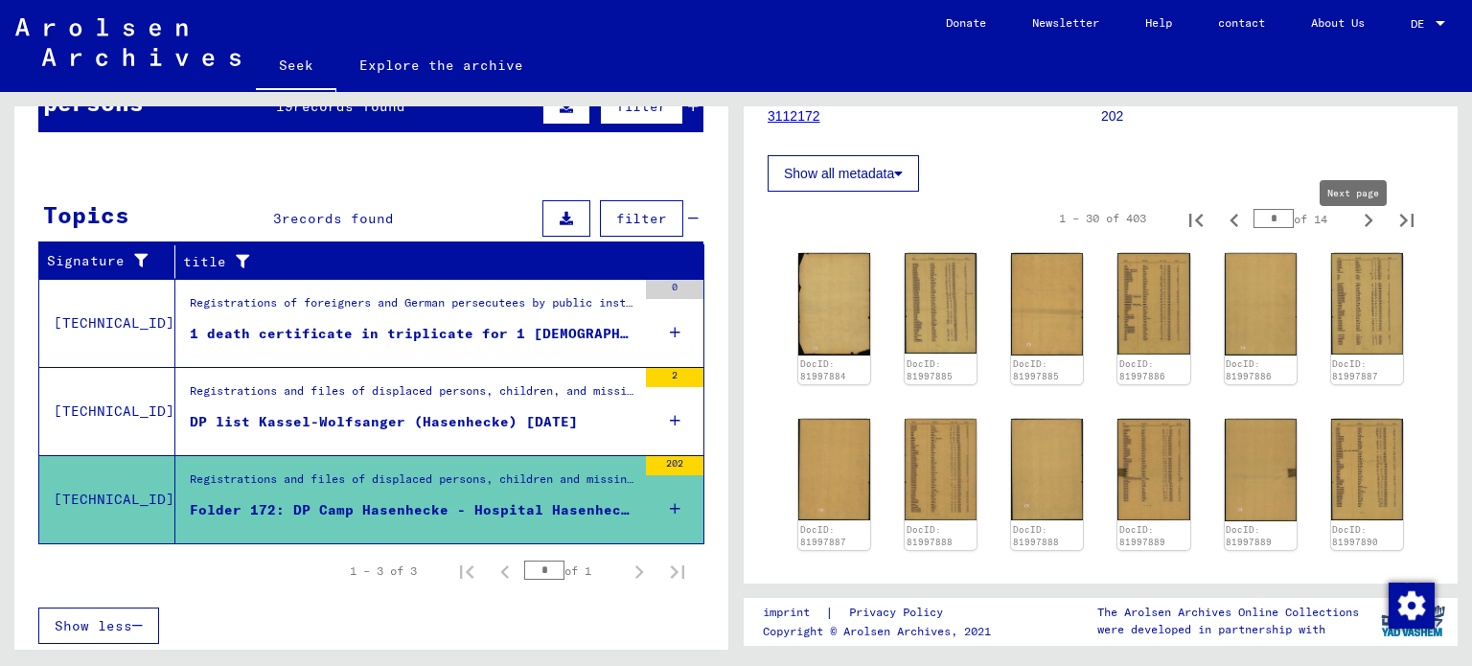
click at [1355, 234] on icon "Next page" at bounding box center [1368, 220] width 27 height 27
type input "*"
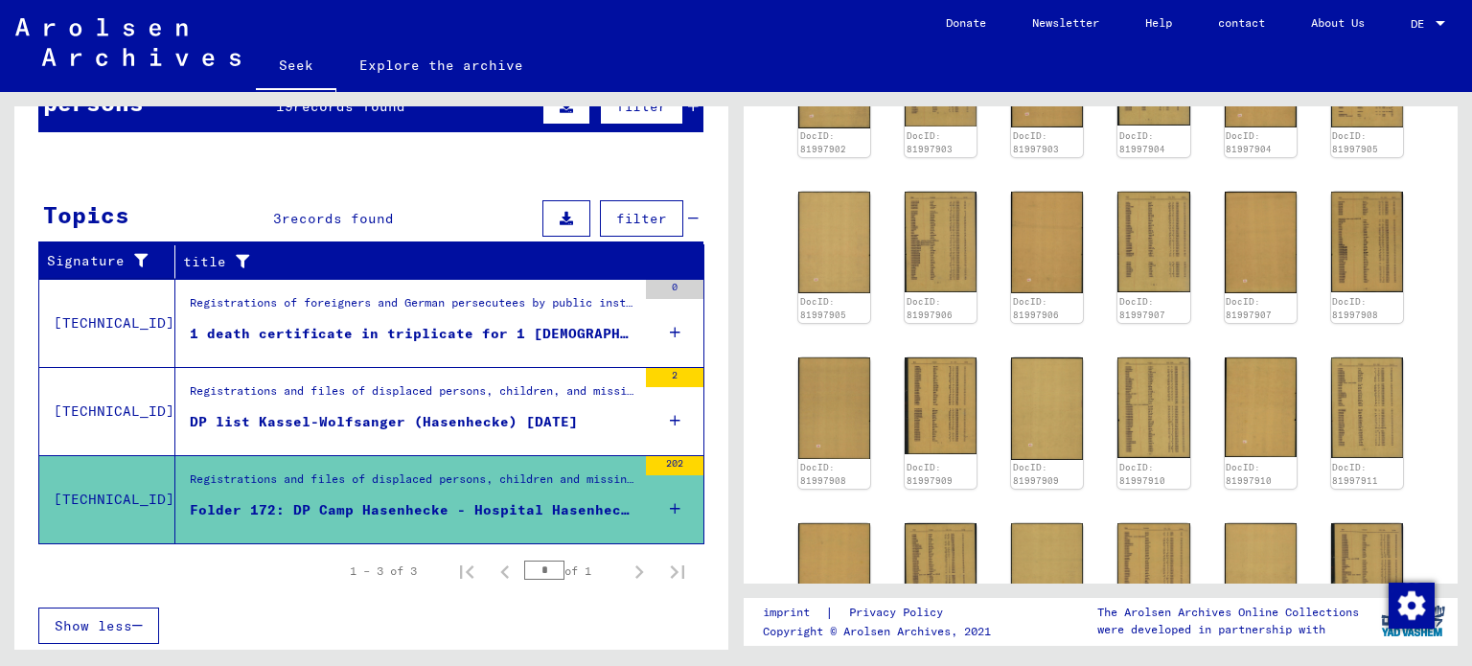
scroll to position [958, 0]
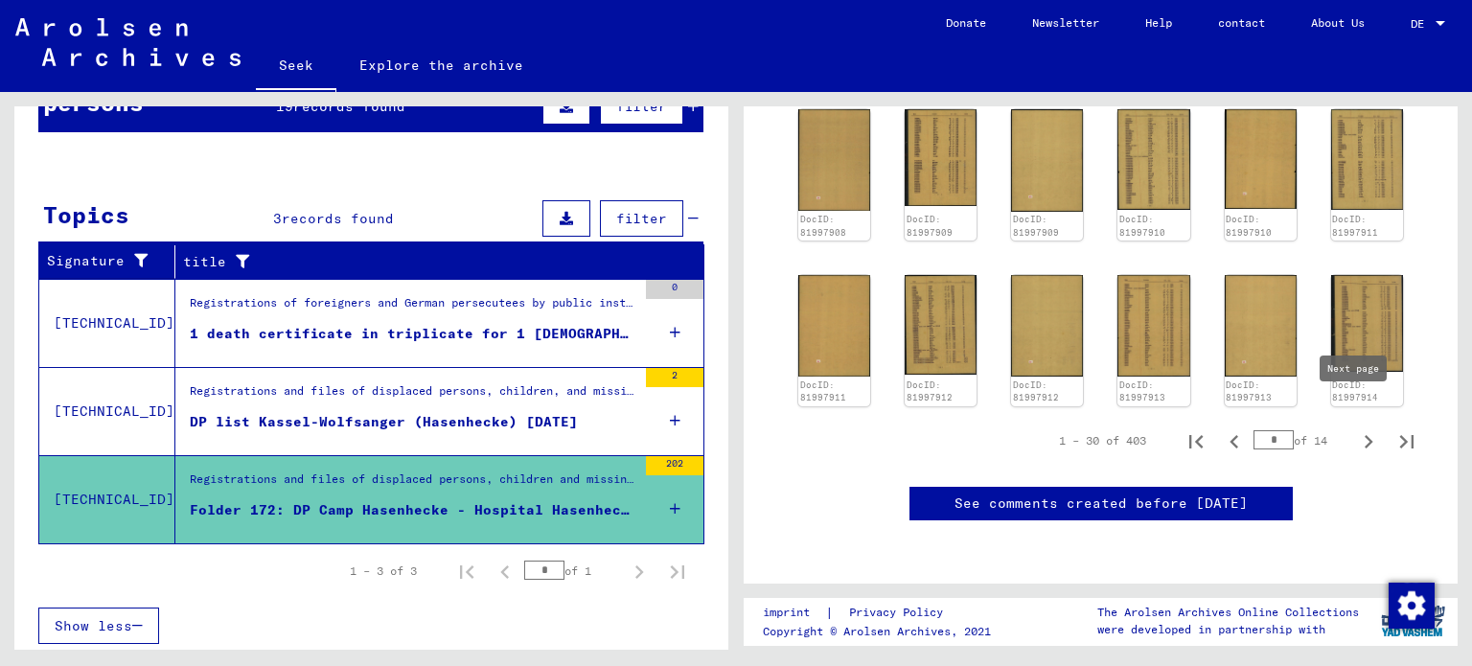
click at [1355, 428] on icon "Next page" at bounding box center [1368, 441] width 27 height 27
type input "*"
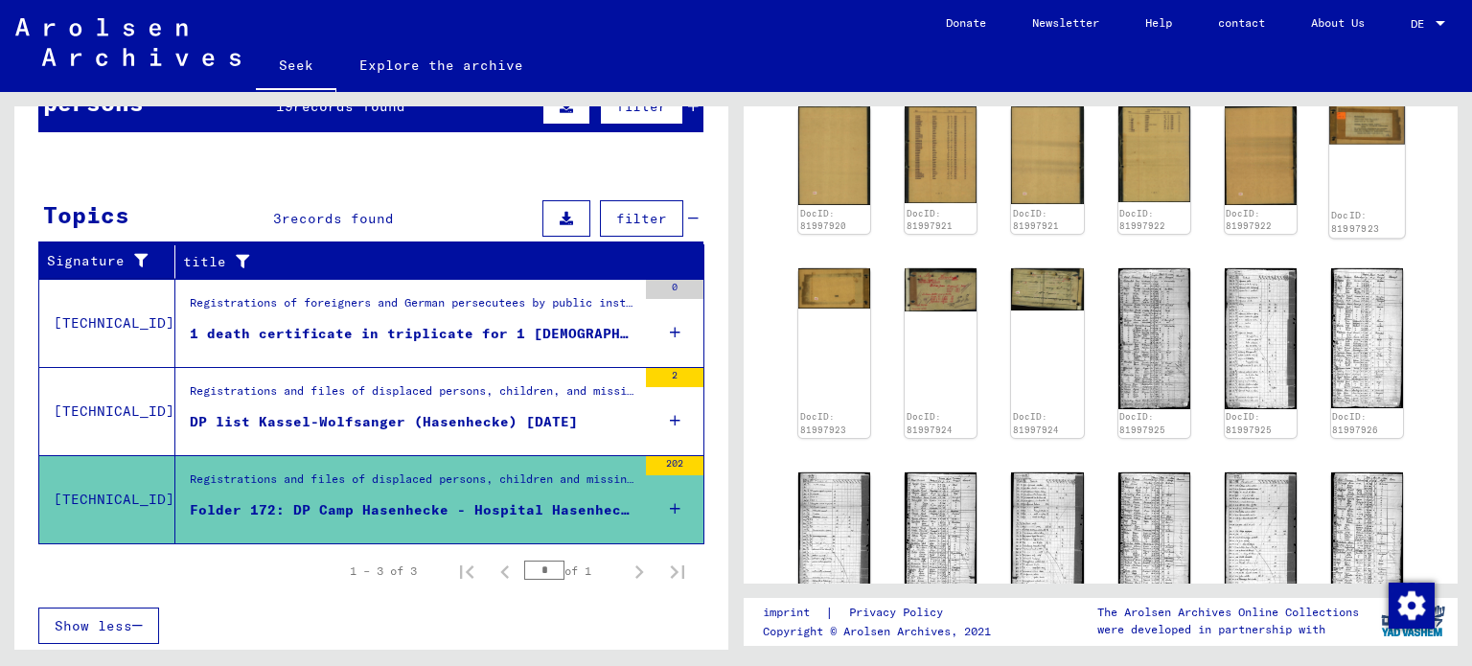
scroll to position [767, 0]
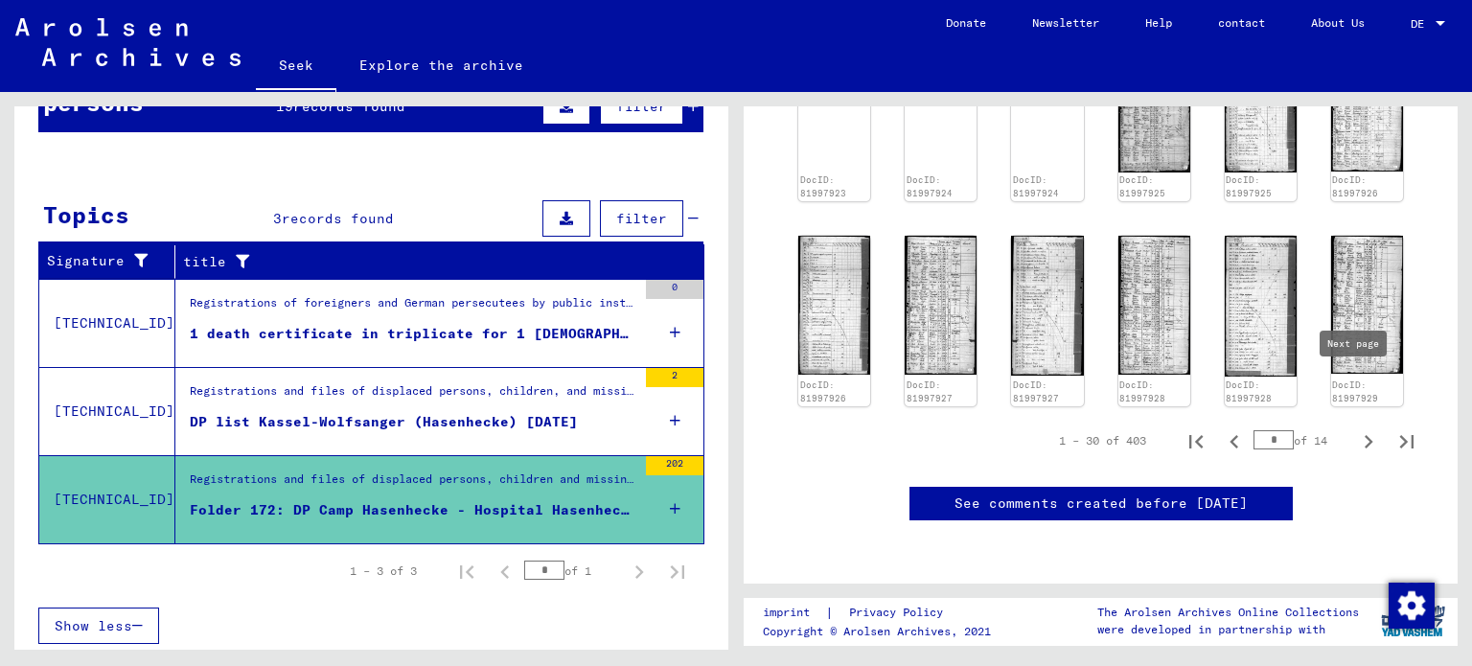
click at [1355, 428] on icon "Next page" at bounding box center [1368, 441] width 27 height 27
type input "*"
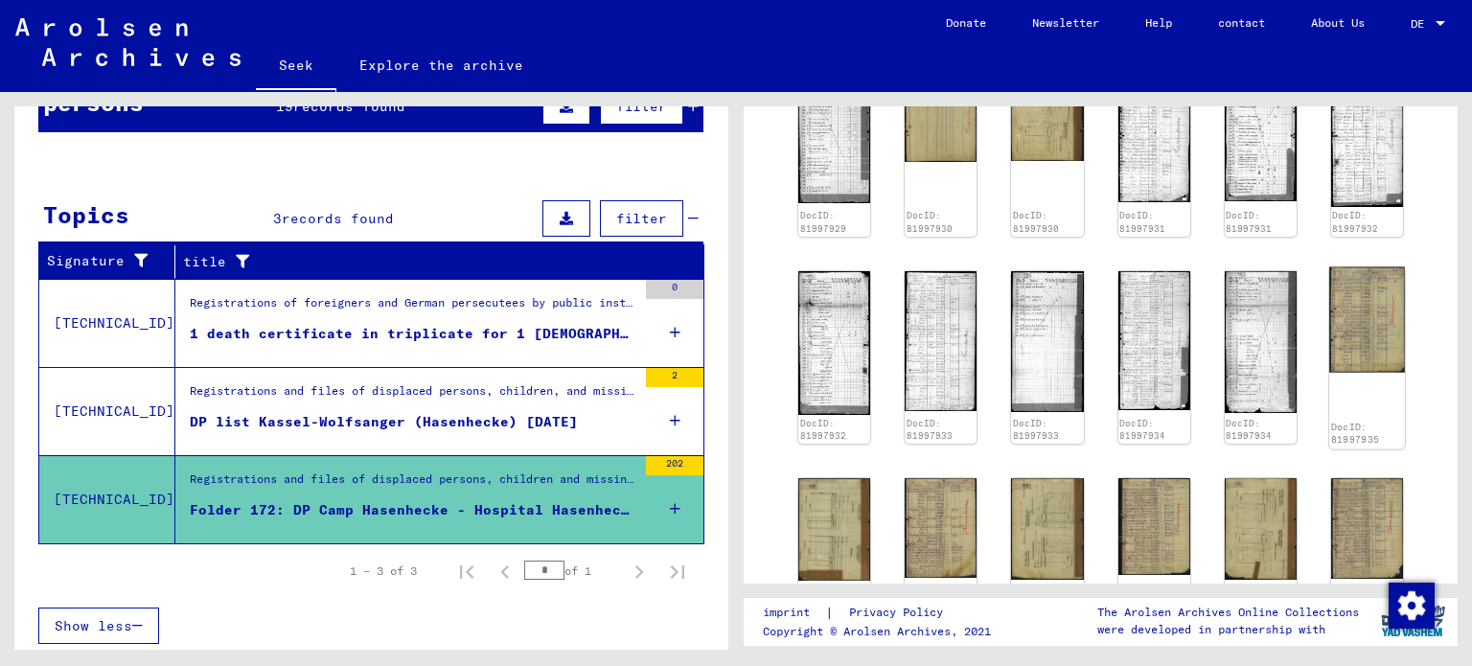
scroll to position [383, 0]
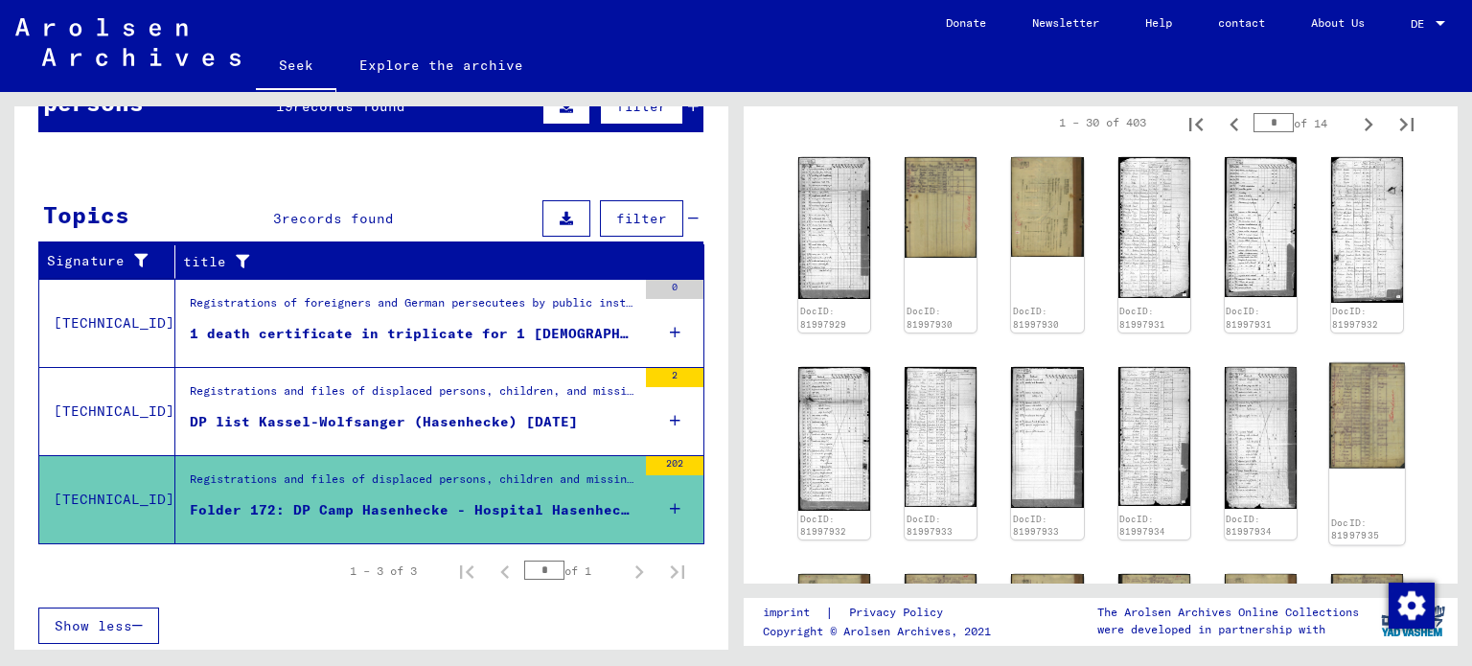
click at [1362, 432] on img at bounding box center [1367, 414] width 76 height 105
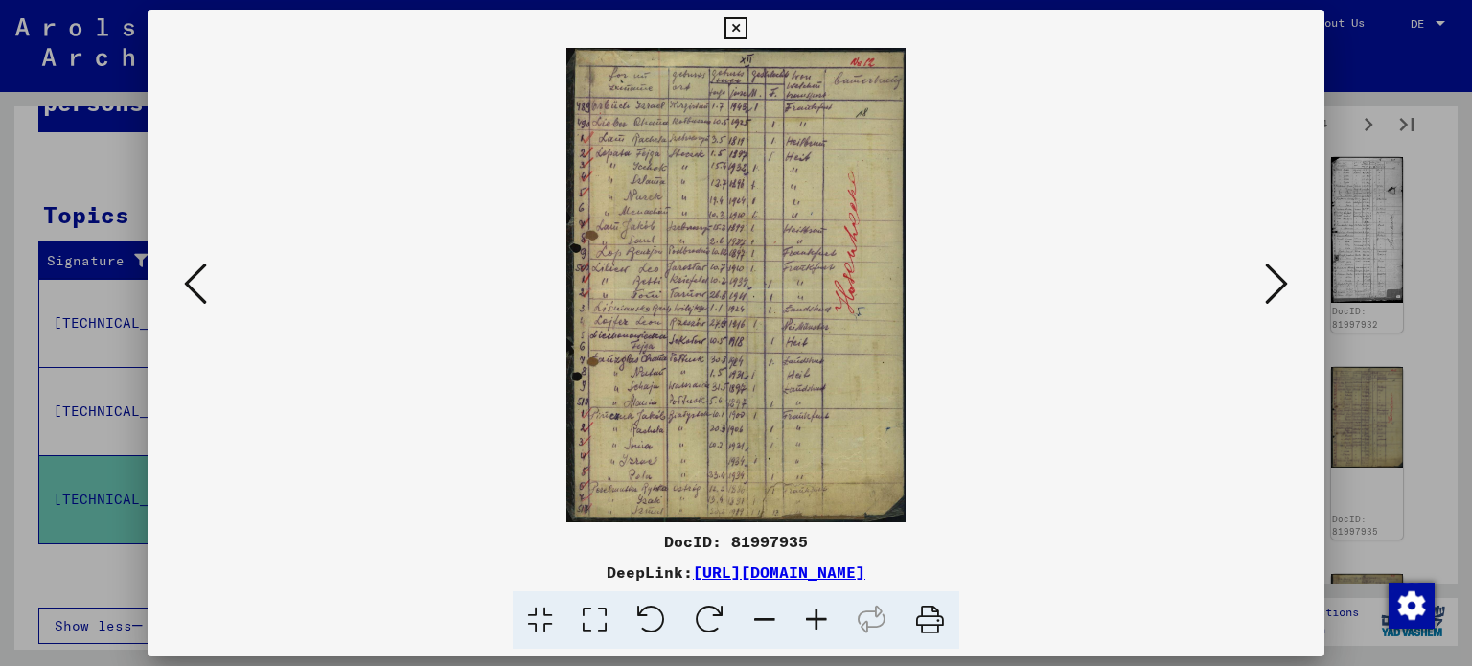
click at [1417, 370] on div at bounding box center [736, 333] width 1472 height 666
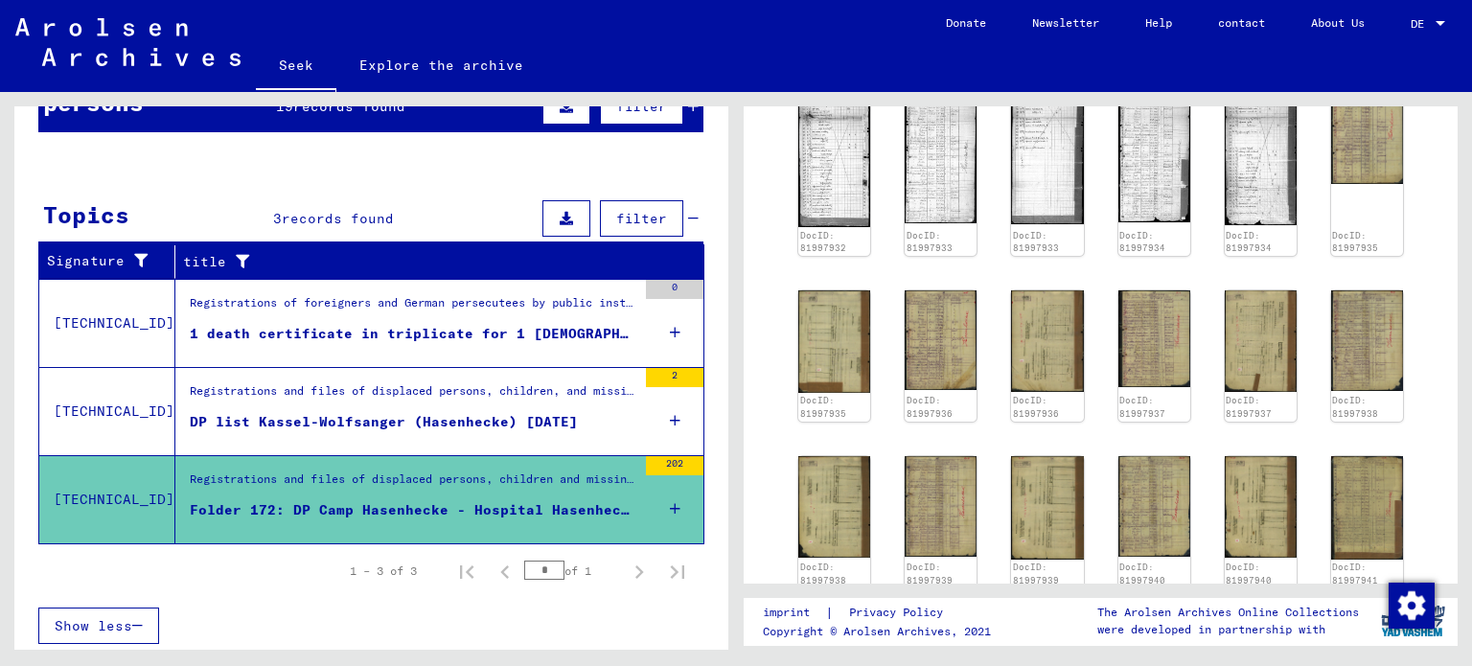
scroll to position [671, 0]
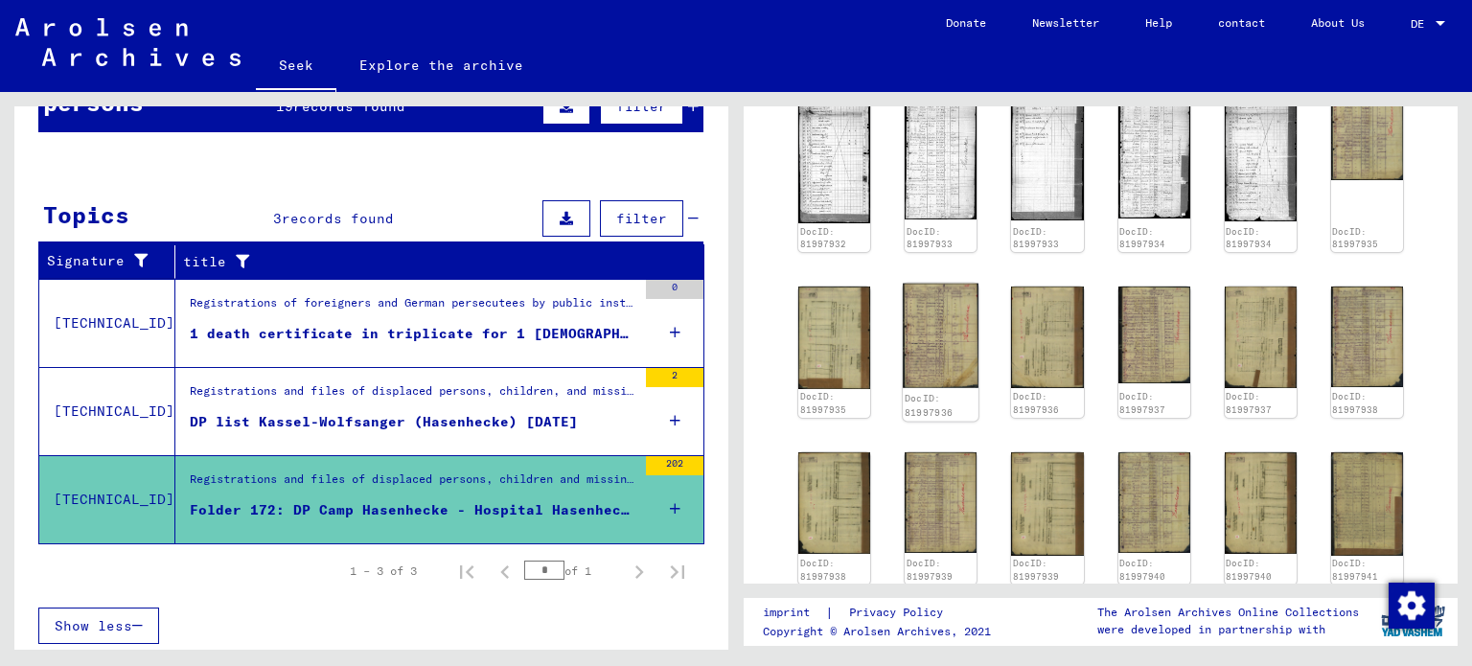
click at [938, 370] on img at bounding box center [941, 336] width 76 height 104
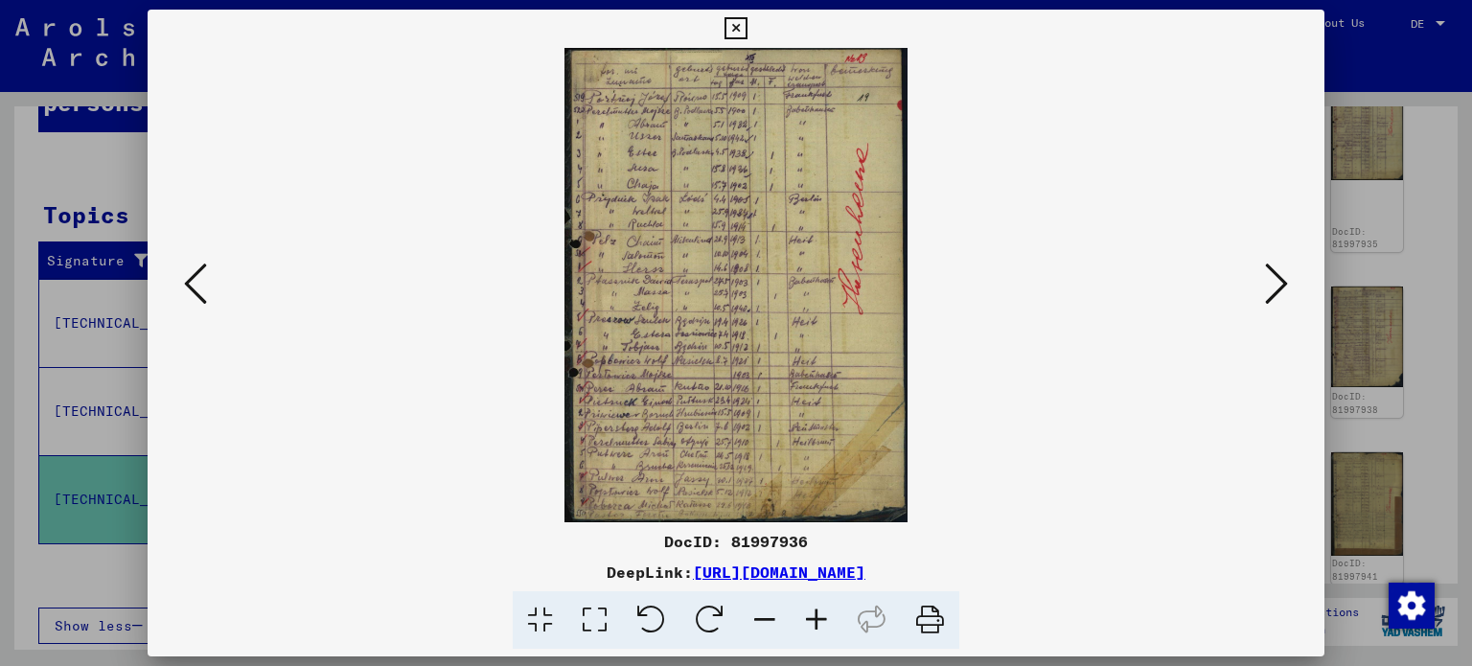
click at [1440, 436] on div at bounding box center [736, 333] width 1472 height 666
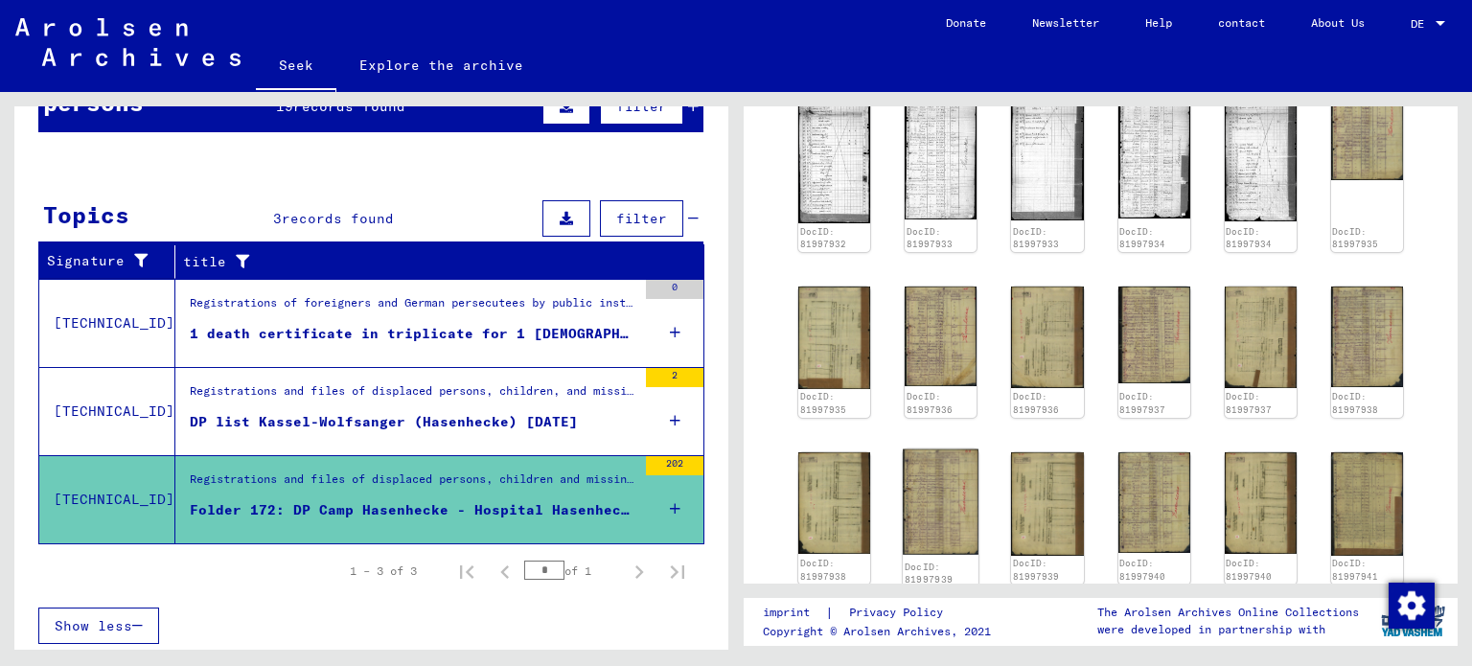
click at [944, 517] on img at bounding box center [941, 501] width 76 height 105
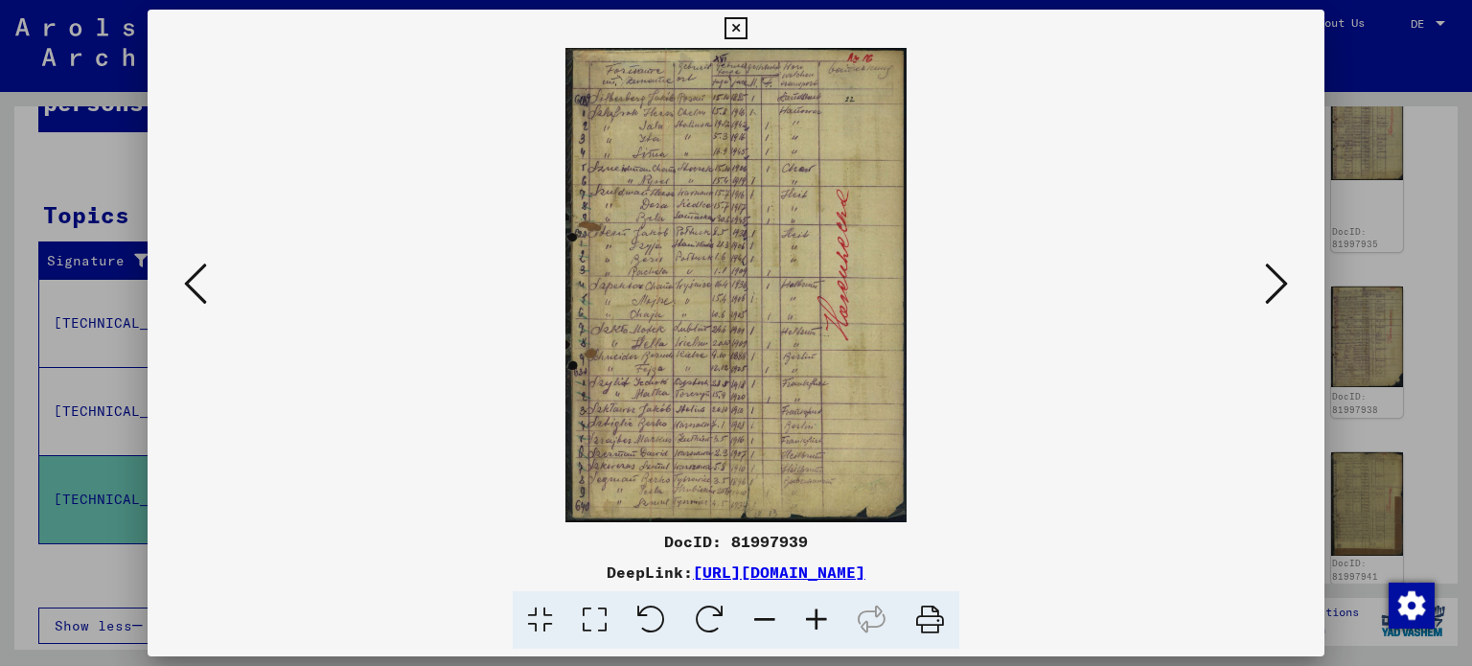
click at [1426, 483] on div at bounding box center [736, 333] width 1472 height 666
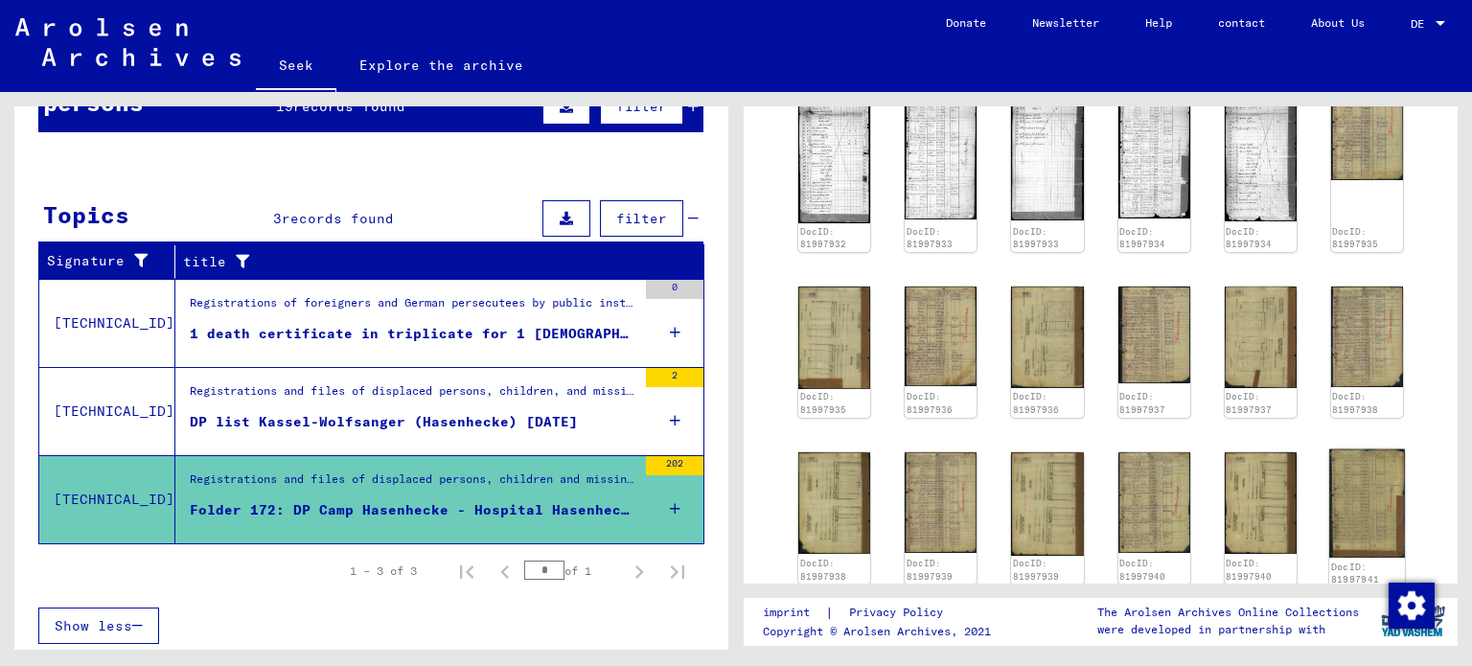
click at [1344, 499] on img at bounding box center [1367, 503] width 76 height 108
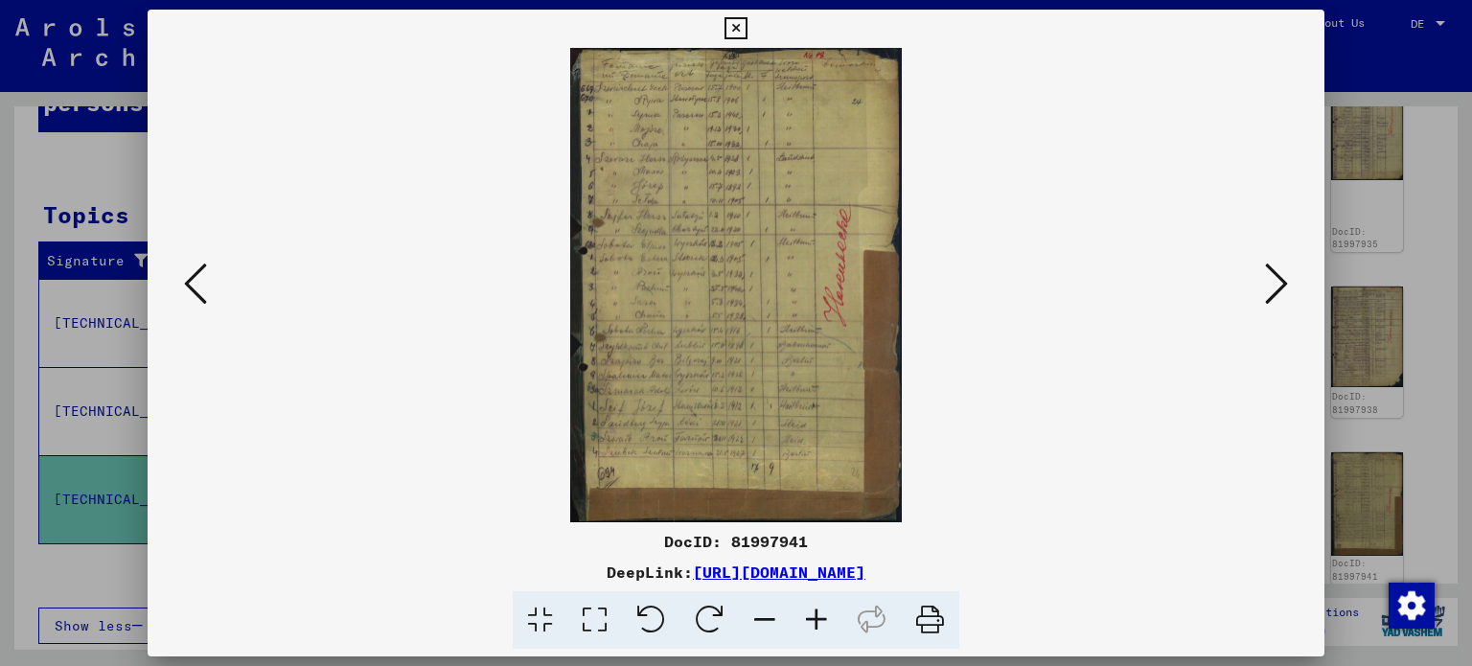
click at [1426, 472] on div at bounding box center [736, 333] width 1472 height 666
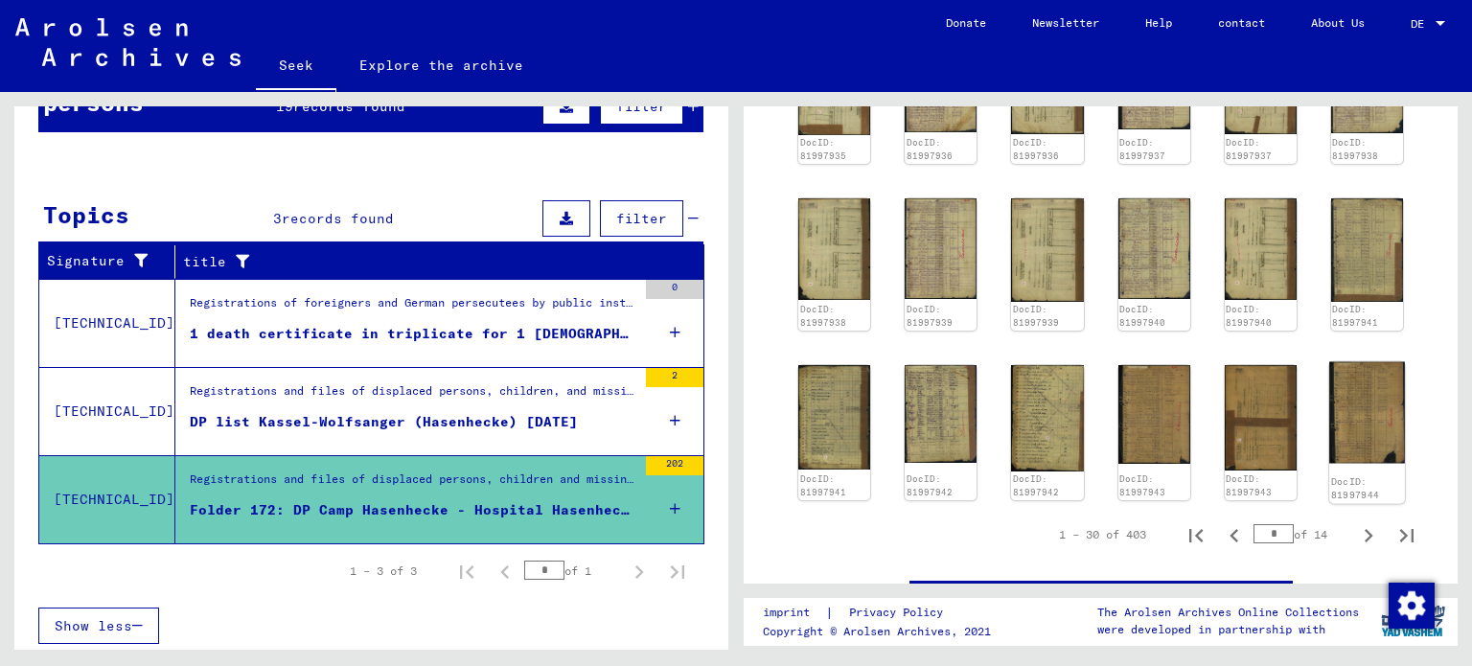
scroll to position [958, 0]
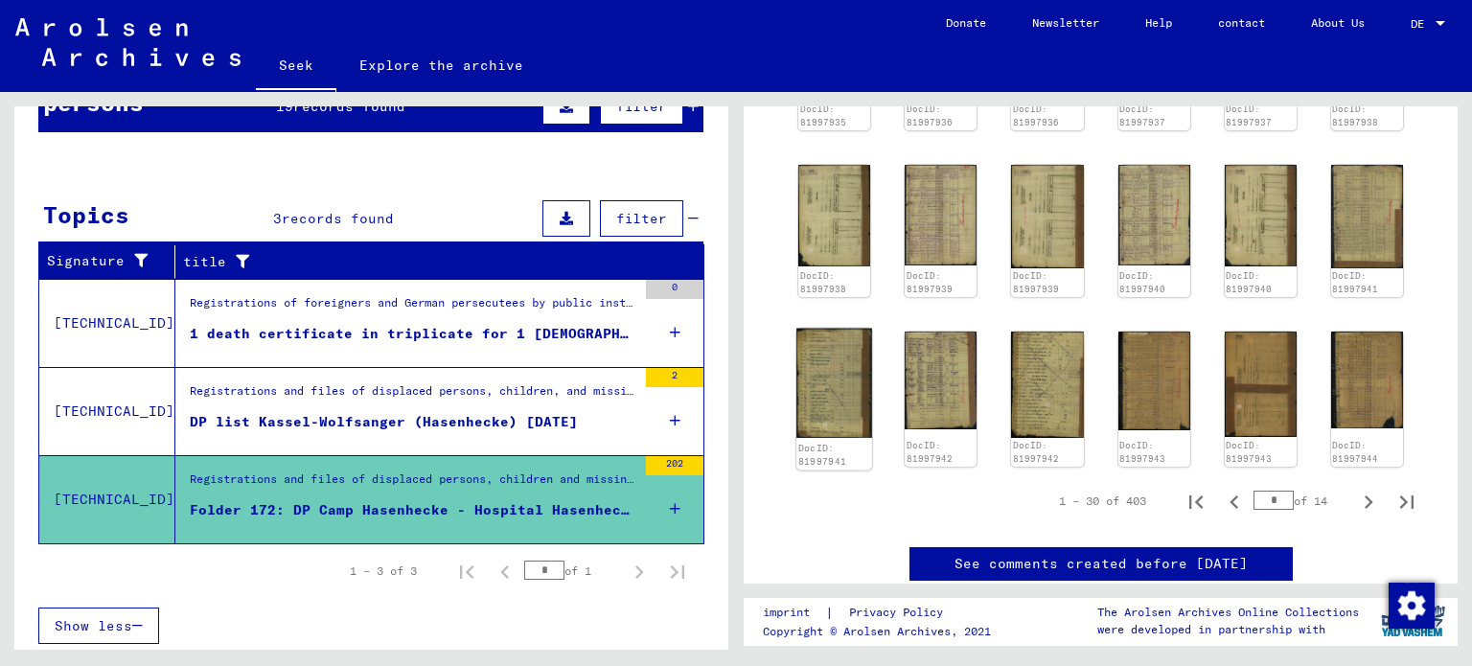
click at [848, 418] on img at bounding box center [834, 383] width 76 height 110
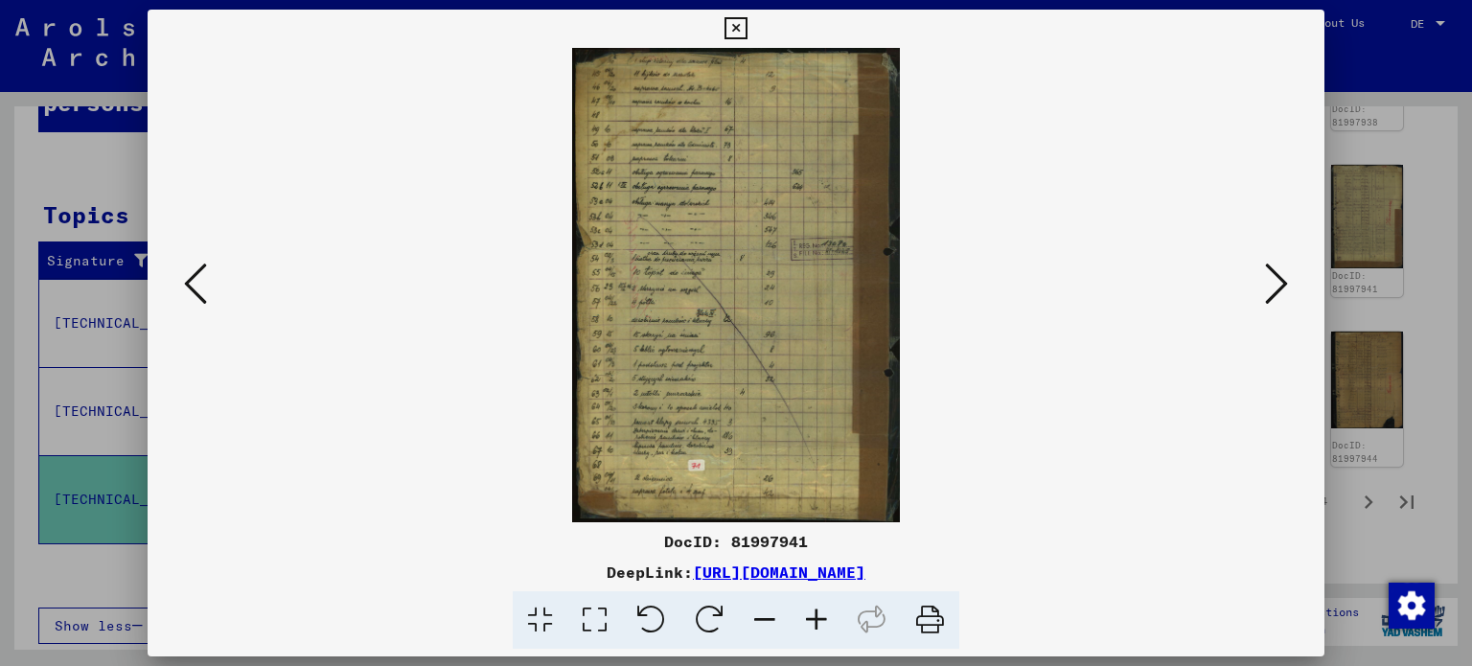
click at [1422, 408] on div at bounding box center [736, 333] width 1472 height 666
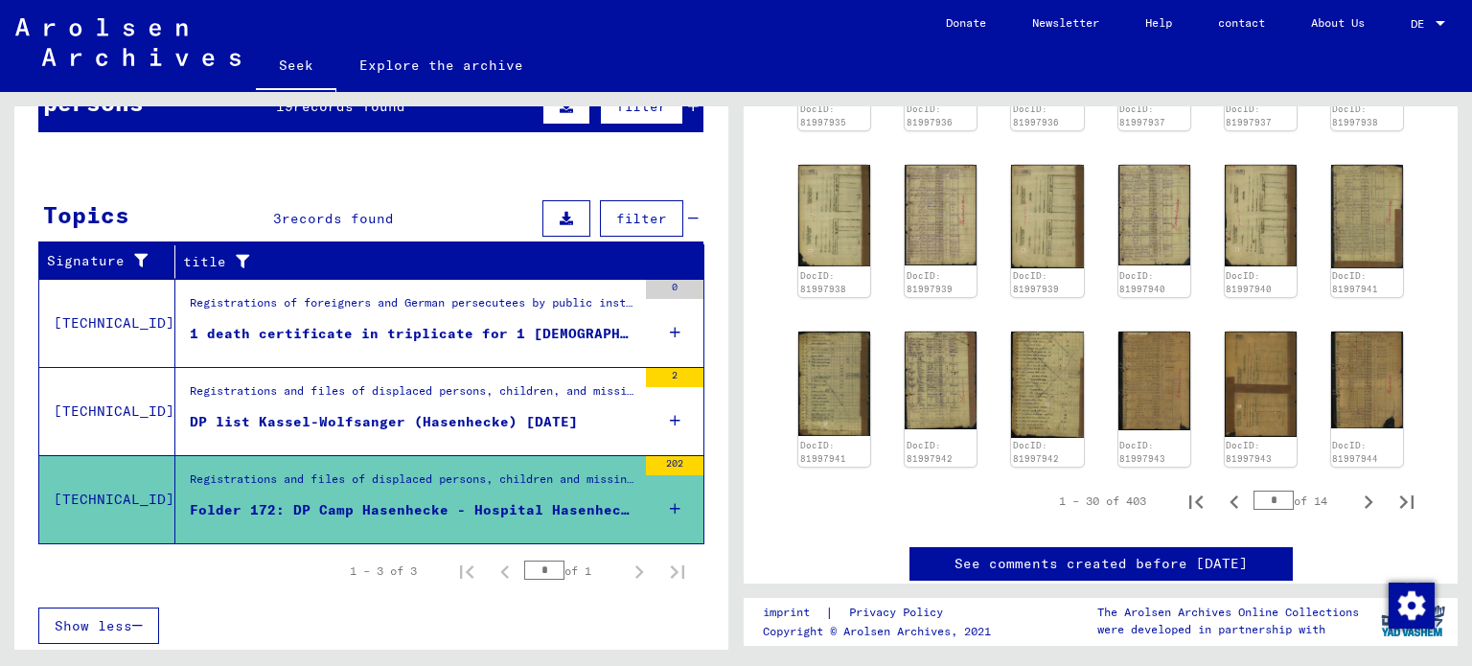
click at [975, 428] on div "DocID: 81997929 DocID: 81997930 DocID: 81997930 DocID: 81997931 DocID: 81997931…" at bounding box center [1101, 24] width 620 height 900
click at [1035, 426] on img at bounding box center [1047, 383] width 76 height 111
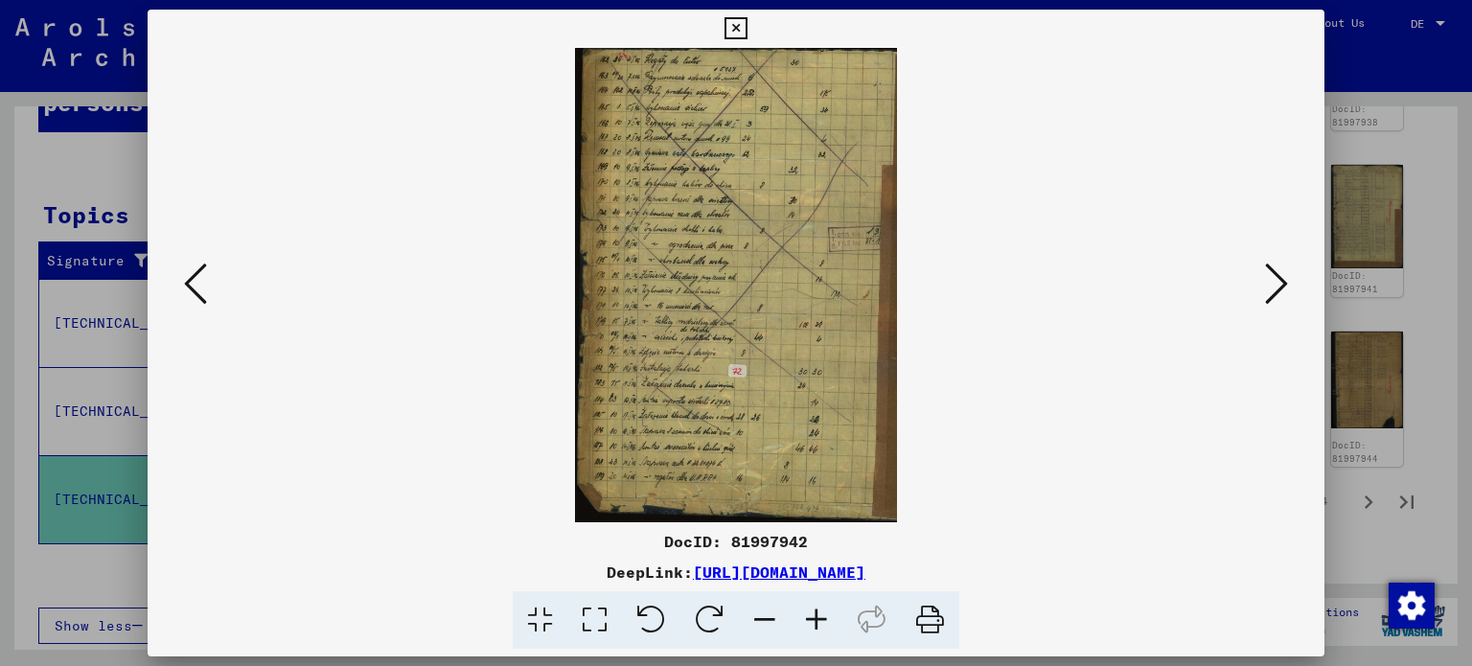
click at [1415, 448] on div at bounding box center [736, 333] width 1472 height 666
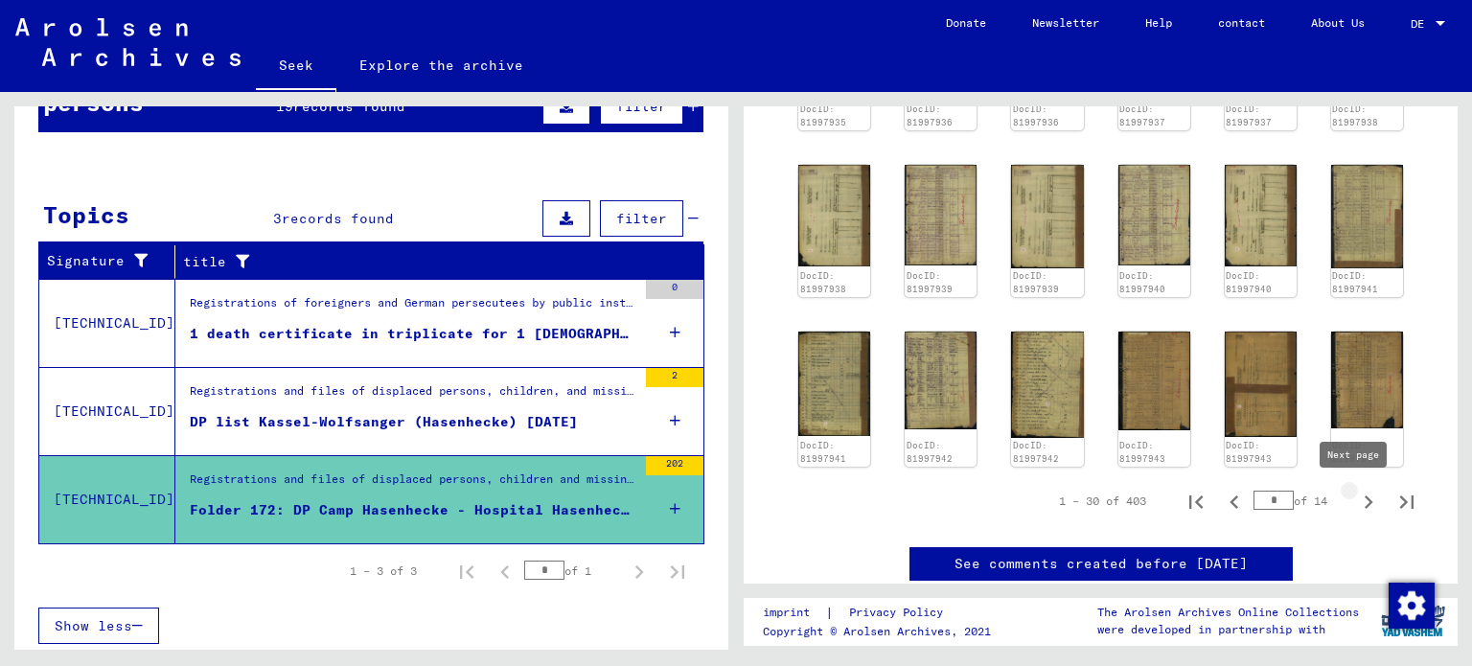
click at [1355, 506] on icon "Next page" at bounding box center [1368, 502] width 27 height 27
type input "*"
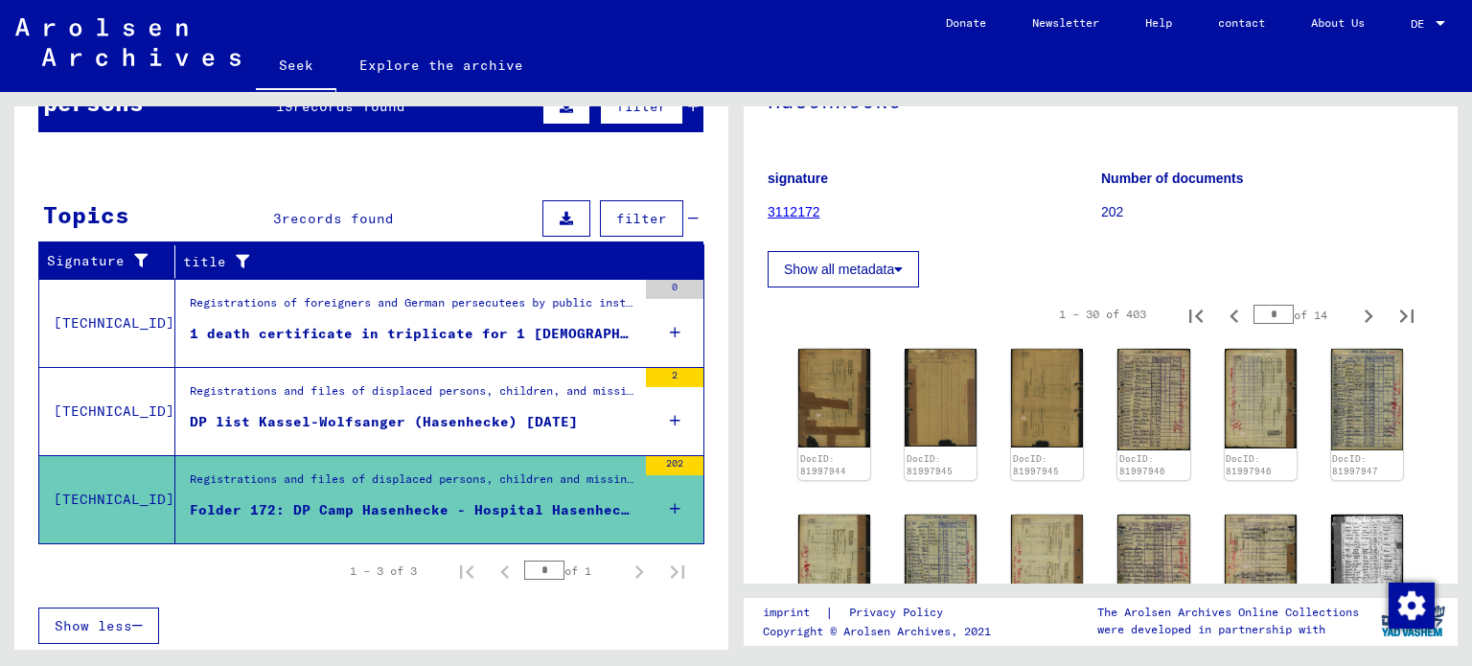
scroll to position [383, 0]
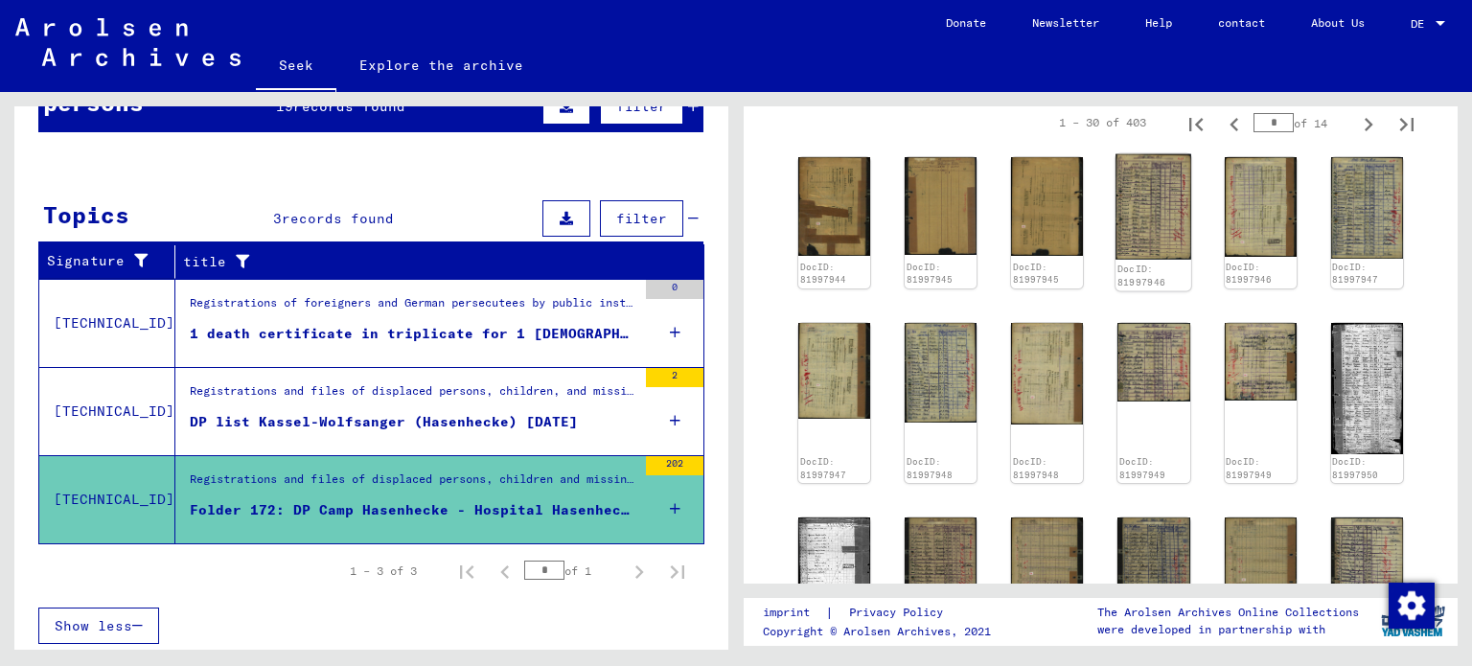
click at [1149, 239] on img at bounding box center [1155, 207] width 76 height 106
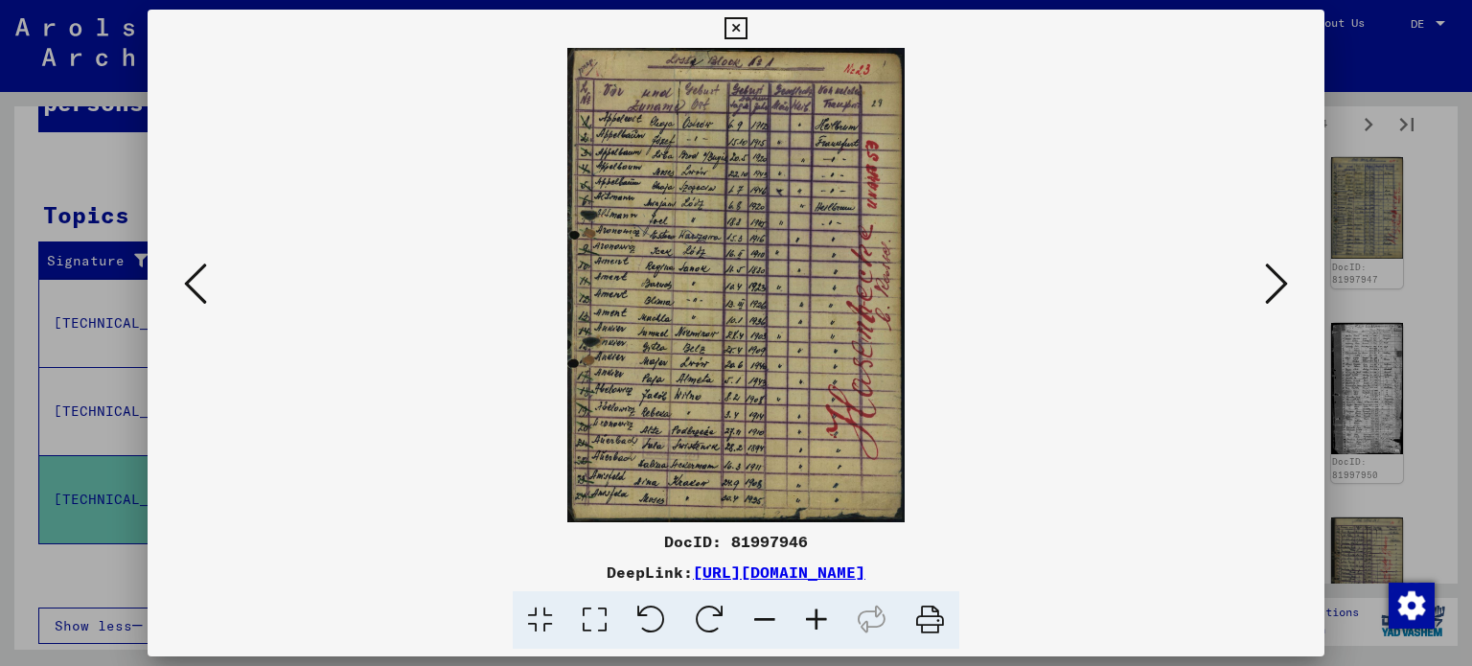
click at [1278, 285] on icon at bounding box center [1276, 284] width 23 height 46
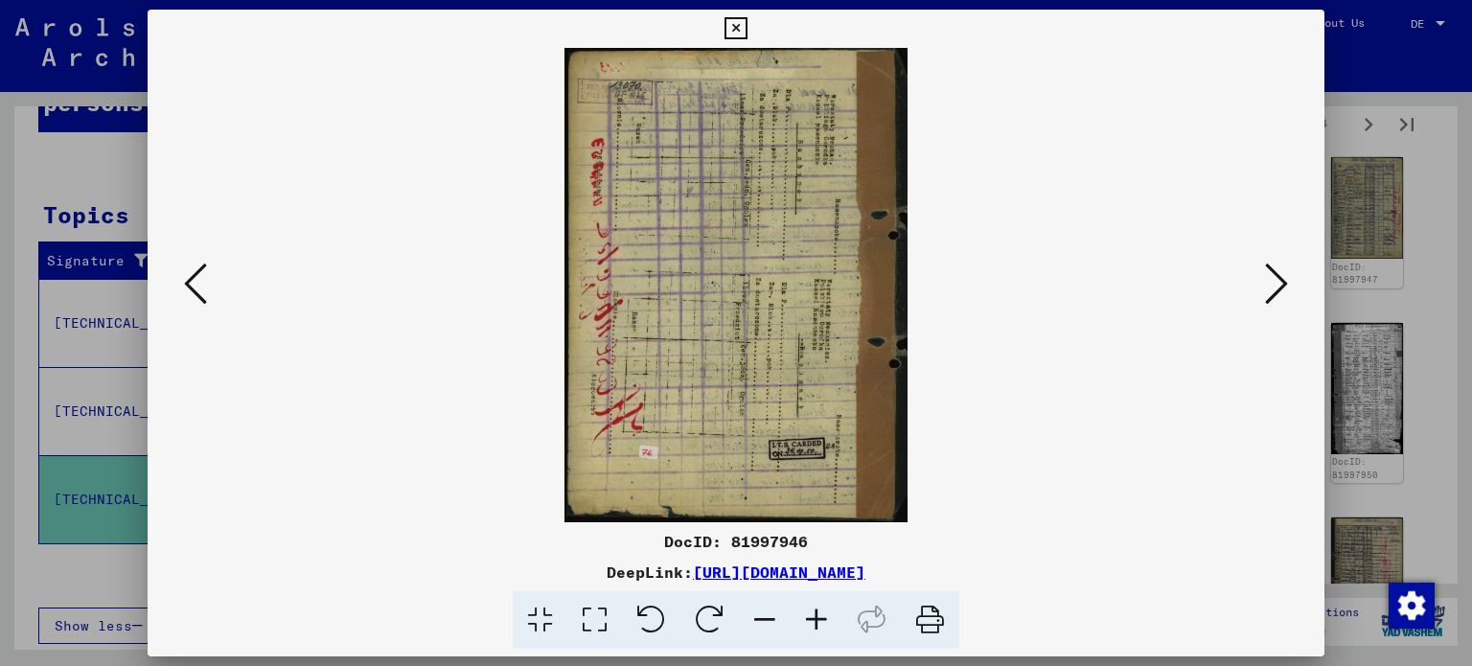
click at [1278, 285] on icon at bounding box center [1276, 284] width 23 height 46
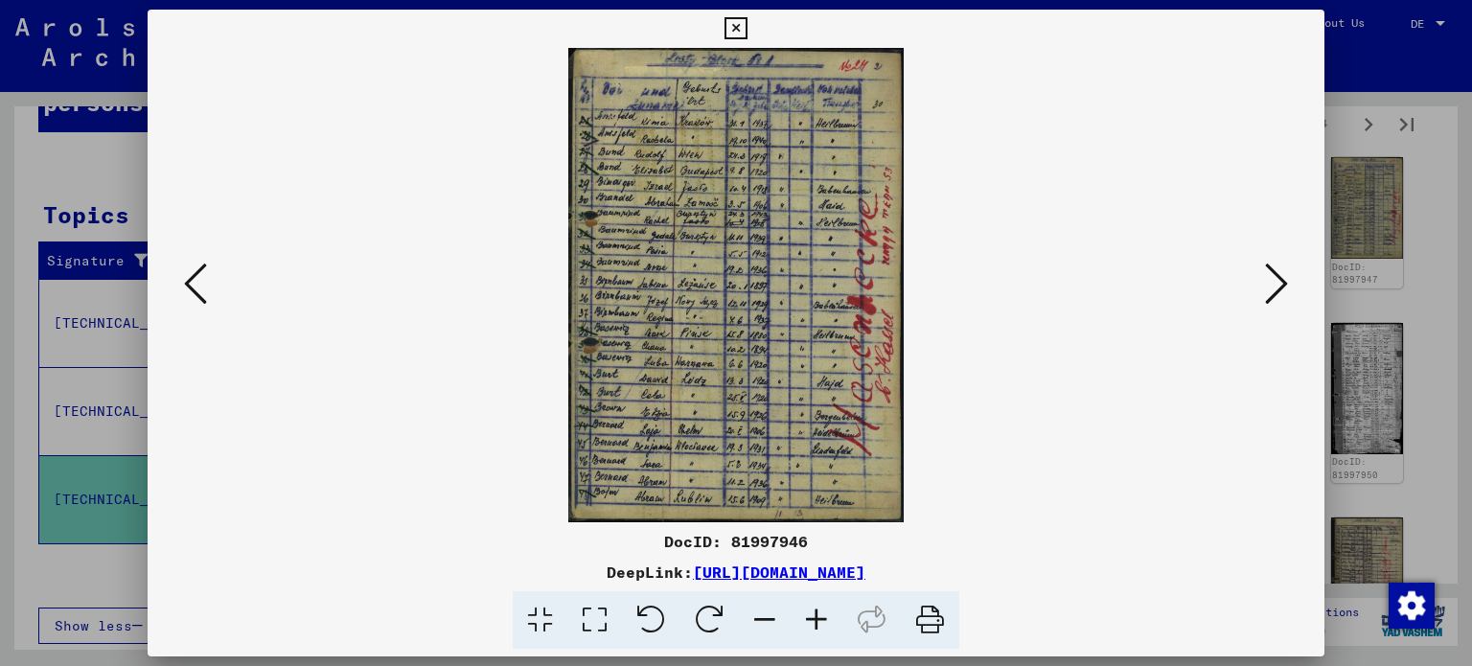
click at [1278, 285] on icon at bounding box center [1276, 284] width 23 height 46
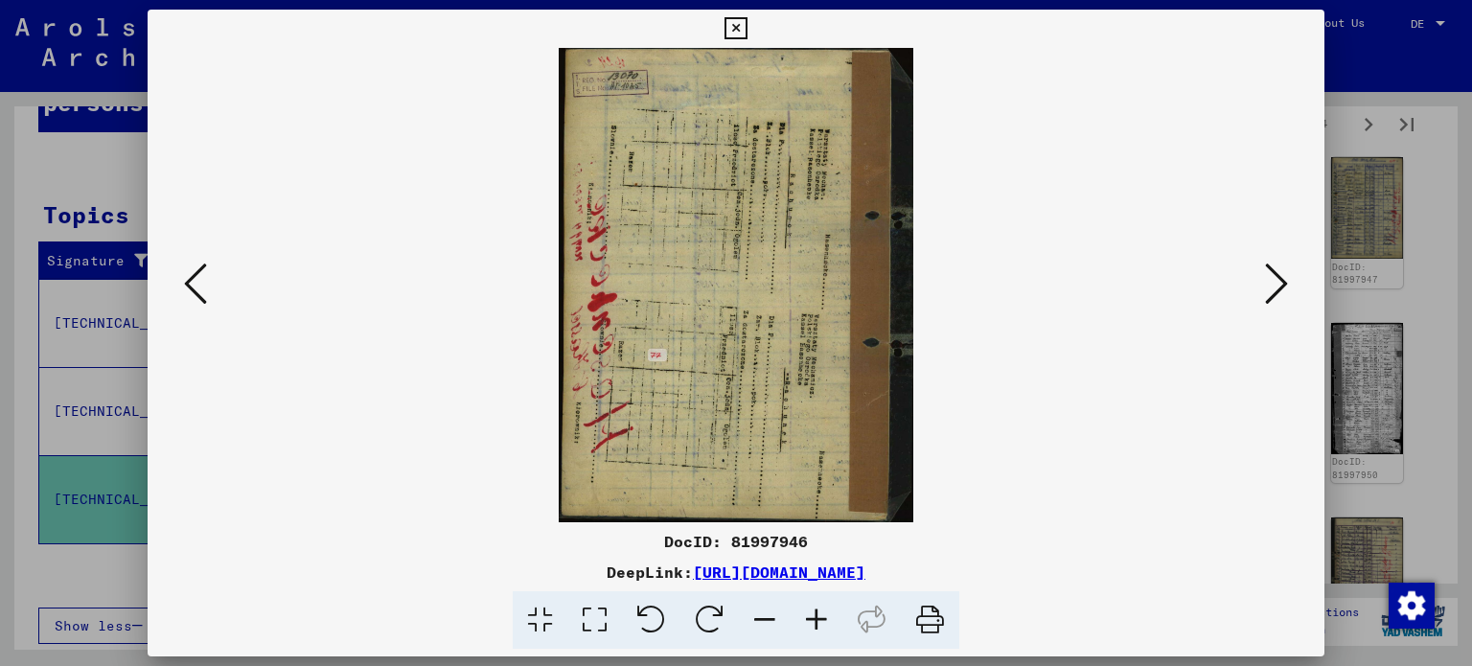
click at [1278, 285] on icon at bounding box center [1276, 284] width 23 height 46
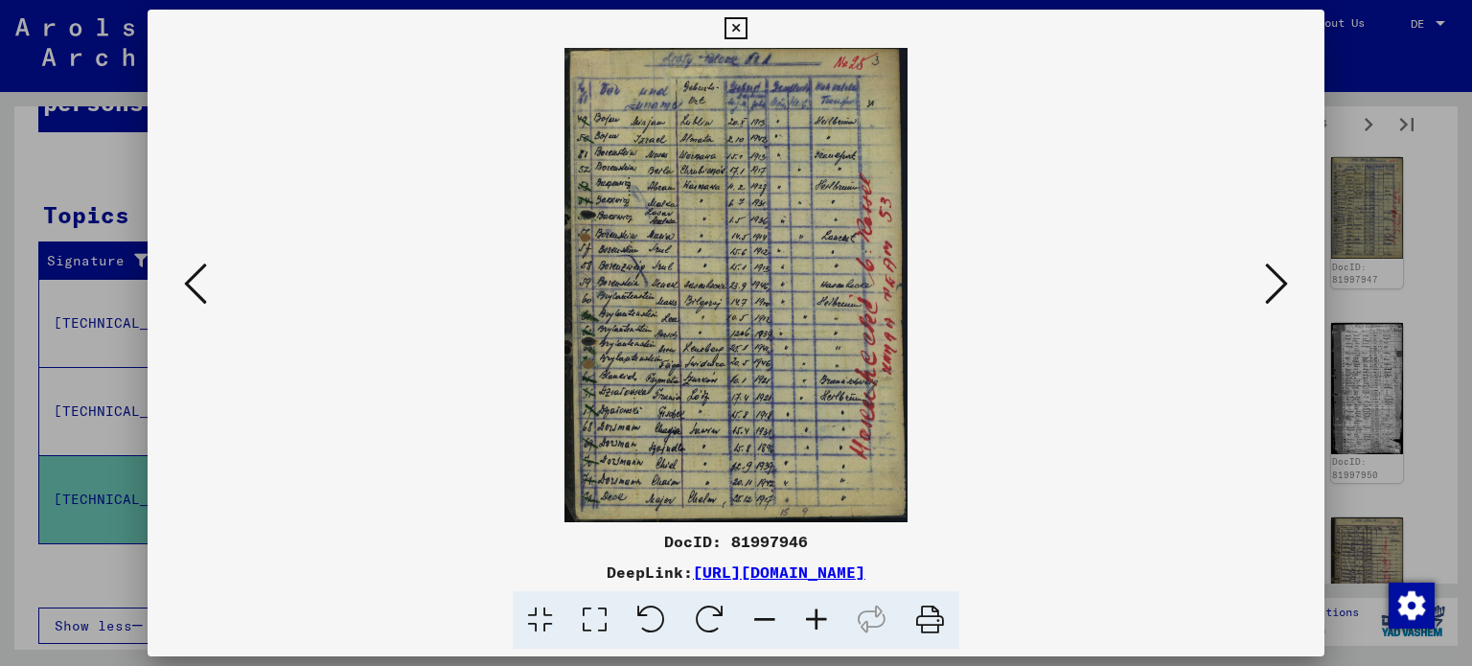
click at [1278, 285] on icon at bounding box center [1276, 284] width 23 height 46
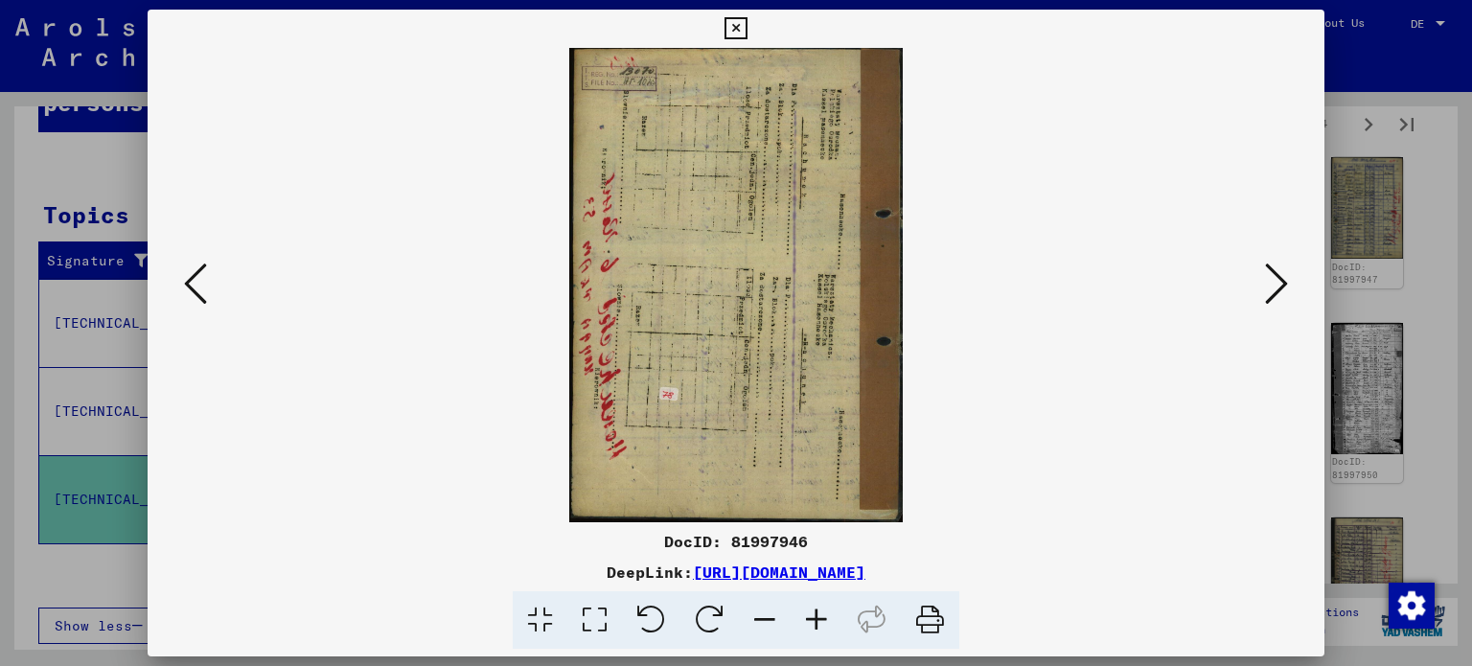
click at [1278, 285] on icon at bounding box center [1276, 284] width 23 height 46
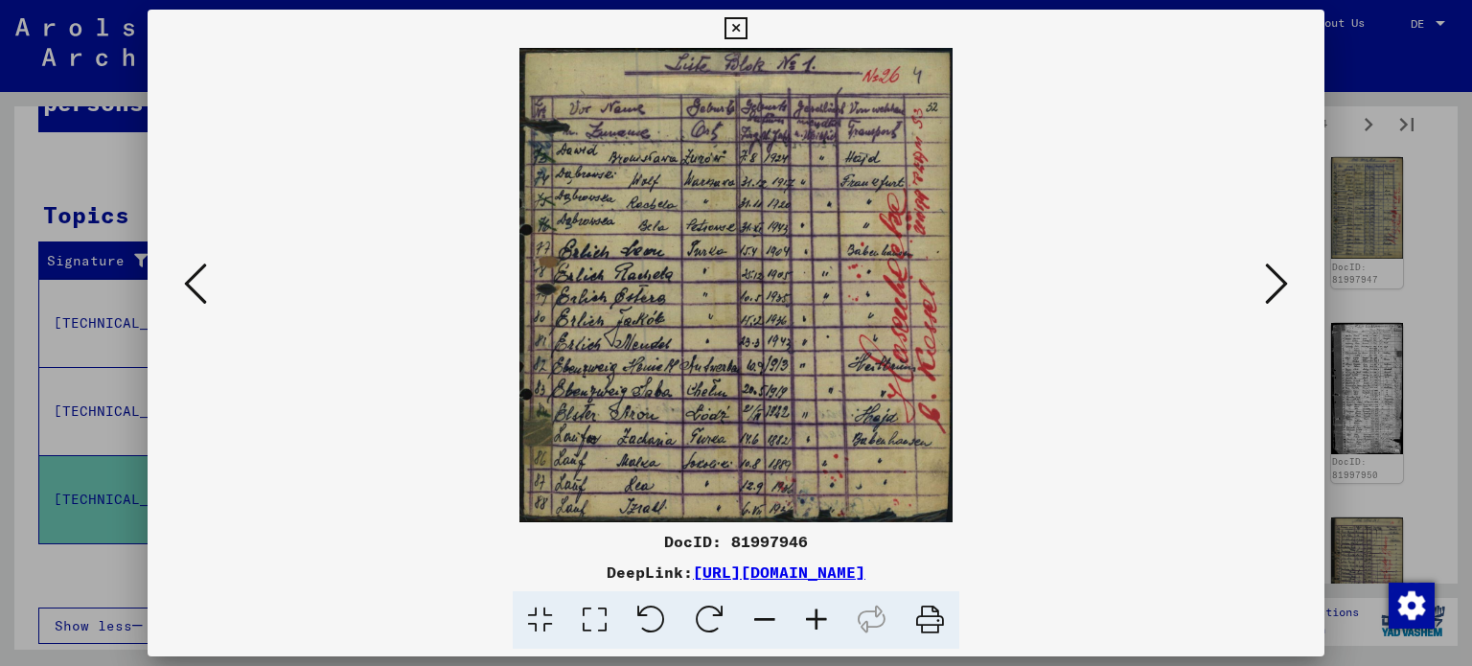
click at [1278, 285] on icon at bounding box center [1276, 284] width 23 height 46
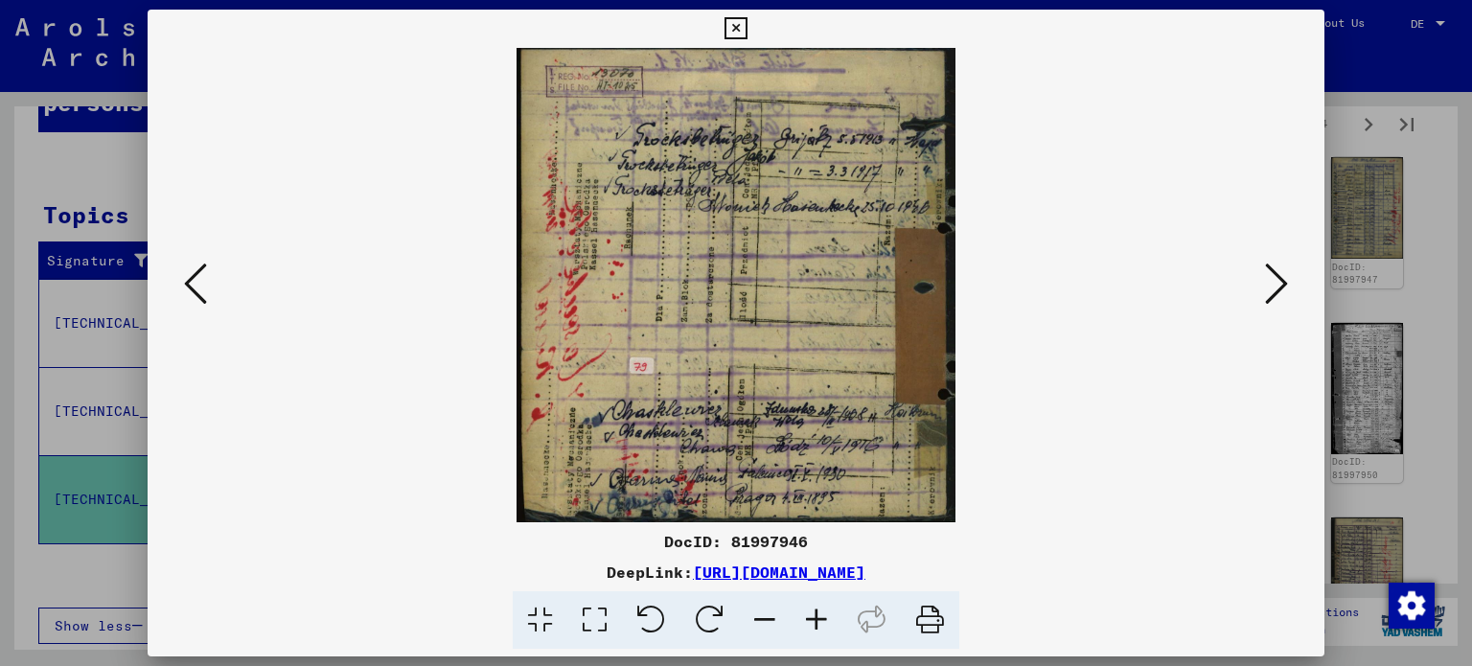
click at [1278, 285] on icon at bounding box center [1276, 284] width 23 height 46
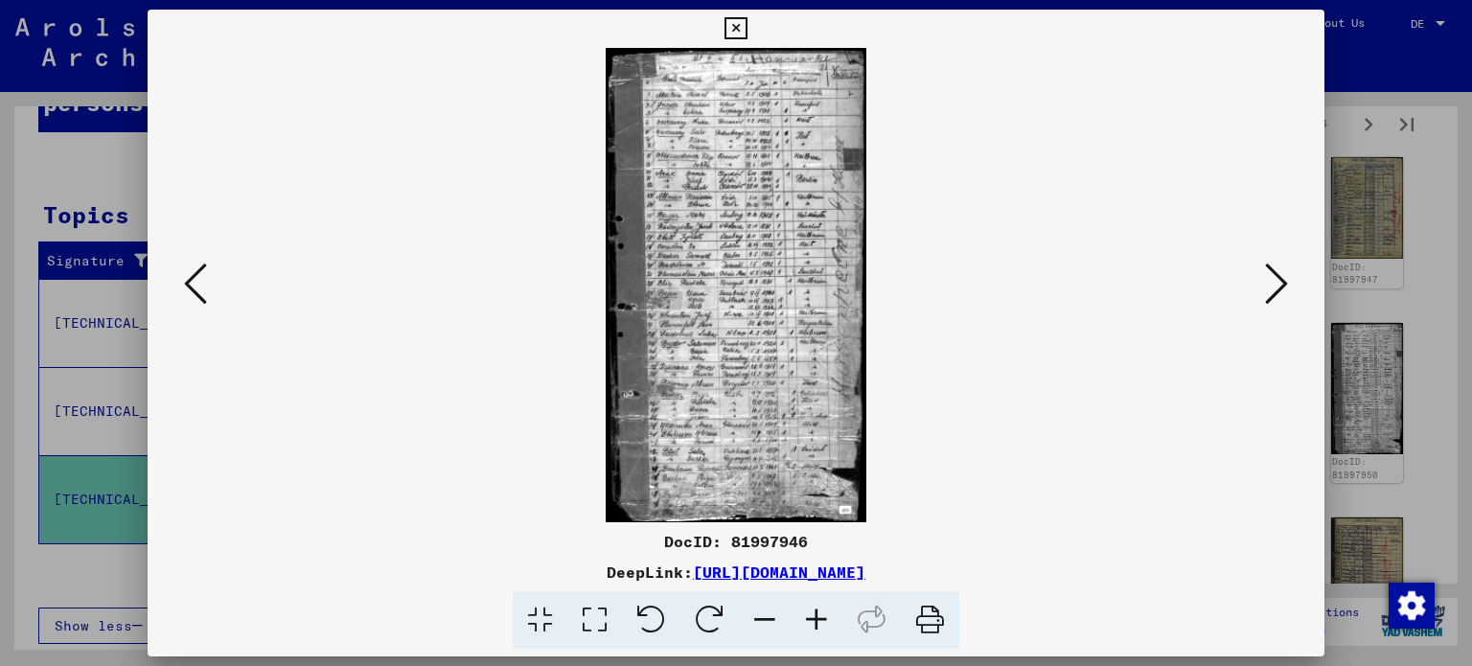
click at [1278, 285] on icon at bounding box center [1276, 284] width 23 height 46
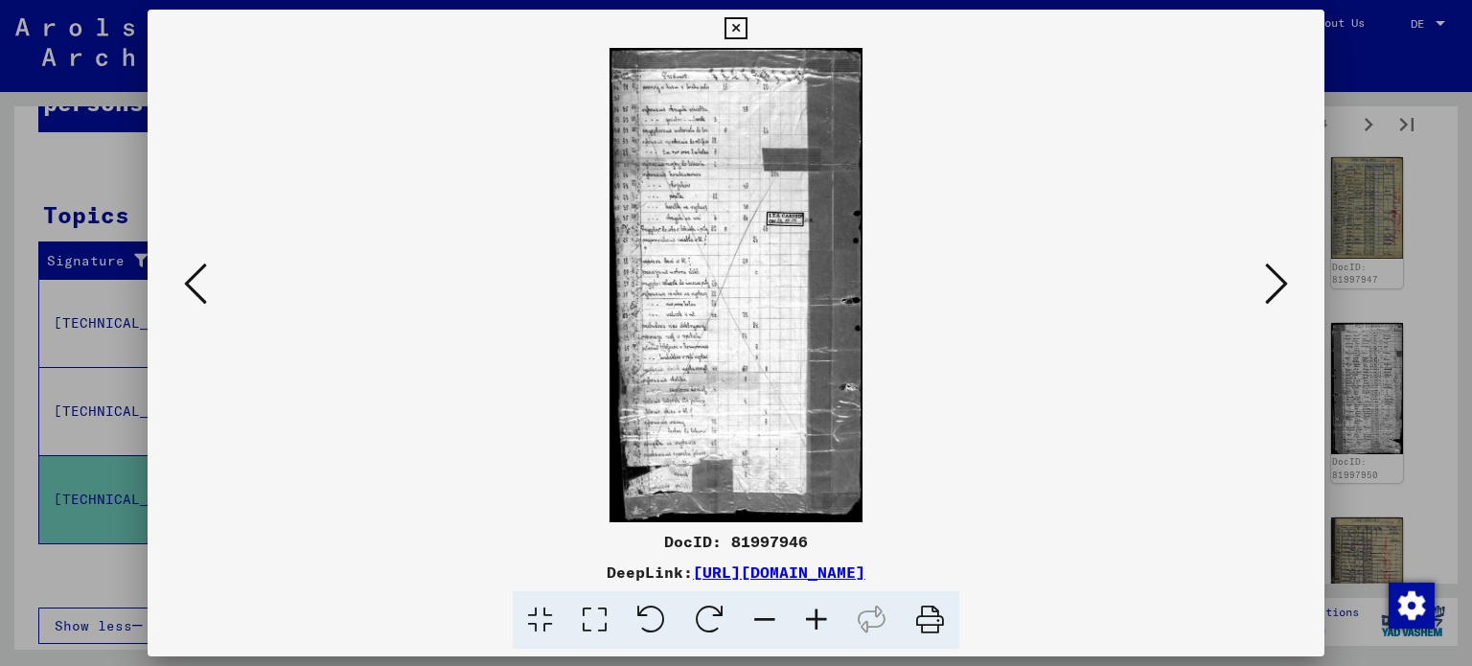
click at [1278, 285] on icon at bounding box center [1276, 284] width 23 height 46
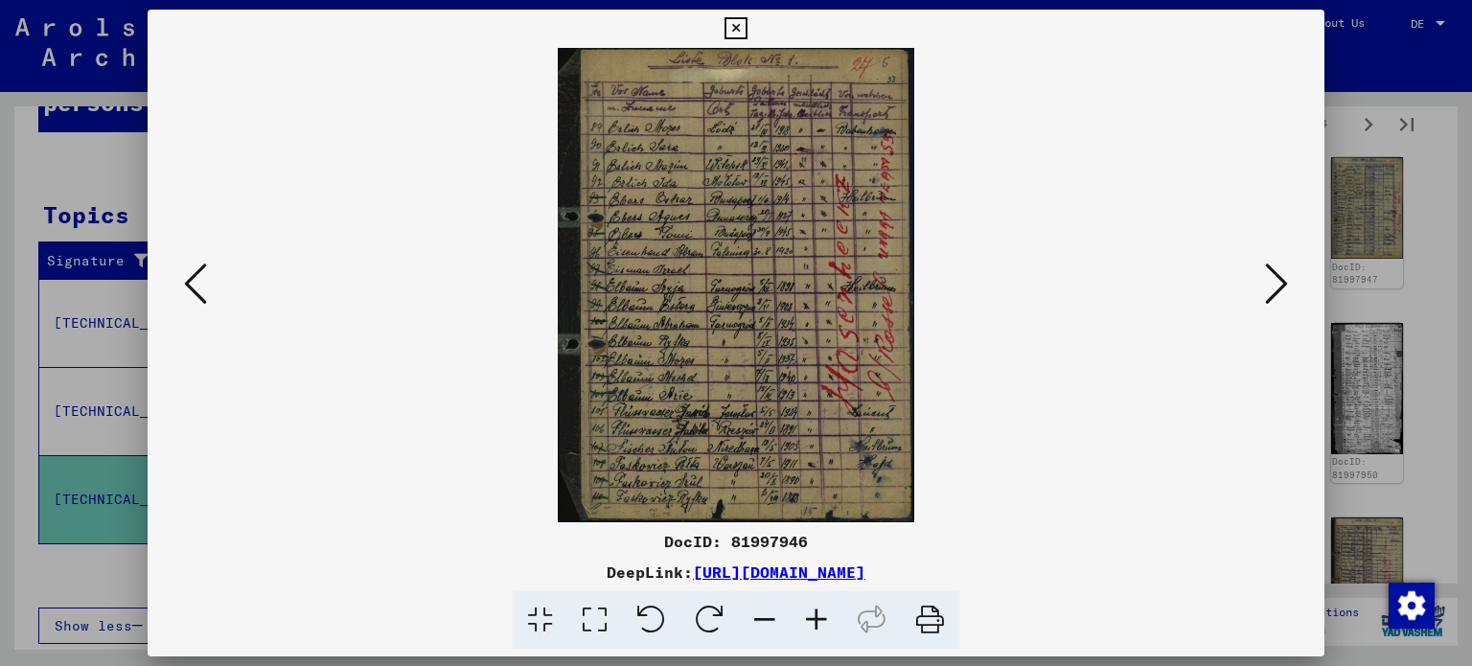
click at [1278, 285] on icon at bounding box center [1276, 284] width 23 height 46
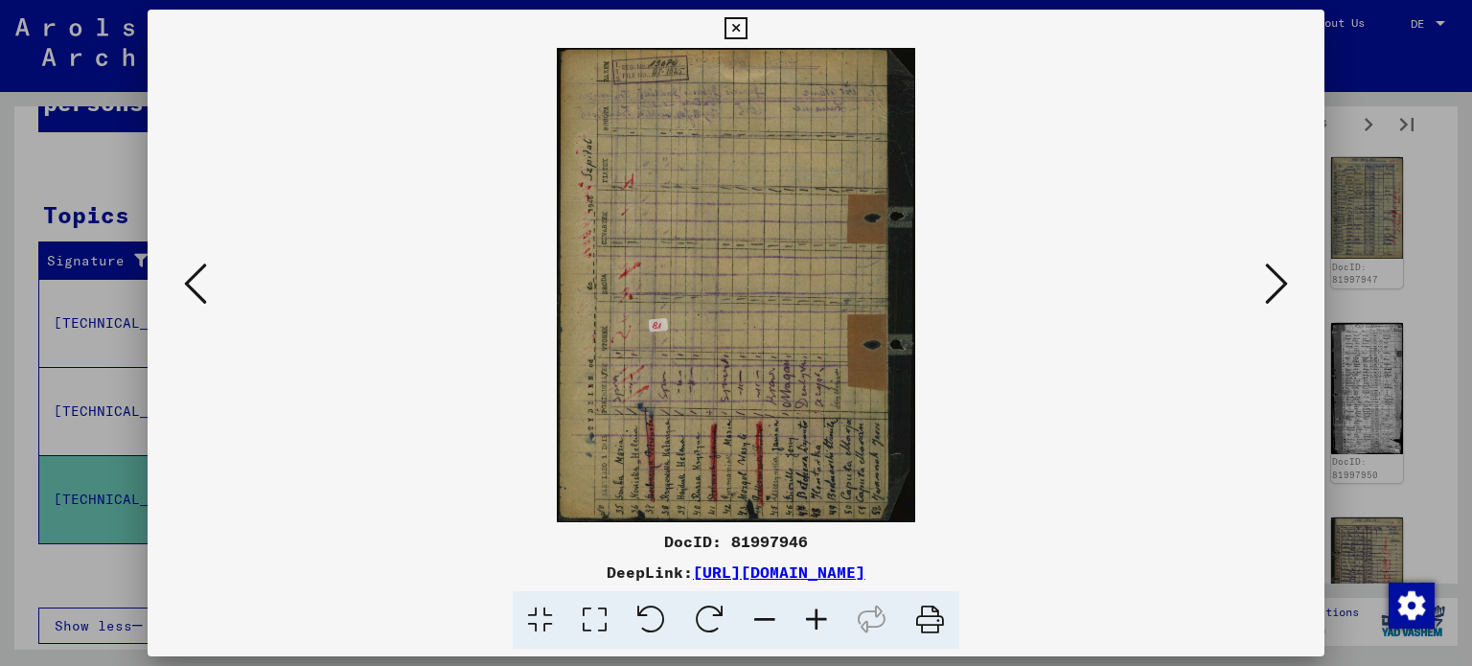
click at [1278, 285] on icon at bounding box center [1276, 284] width 23 height 46
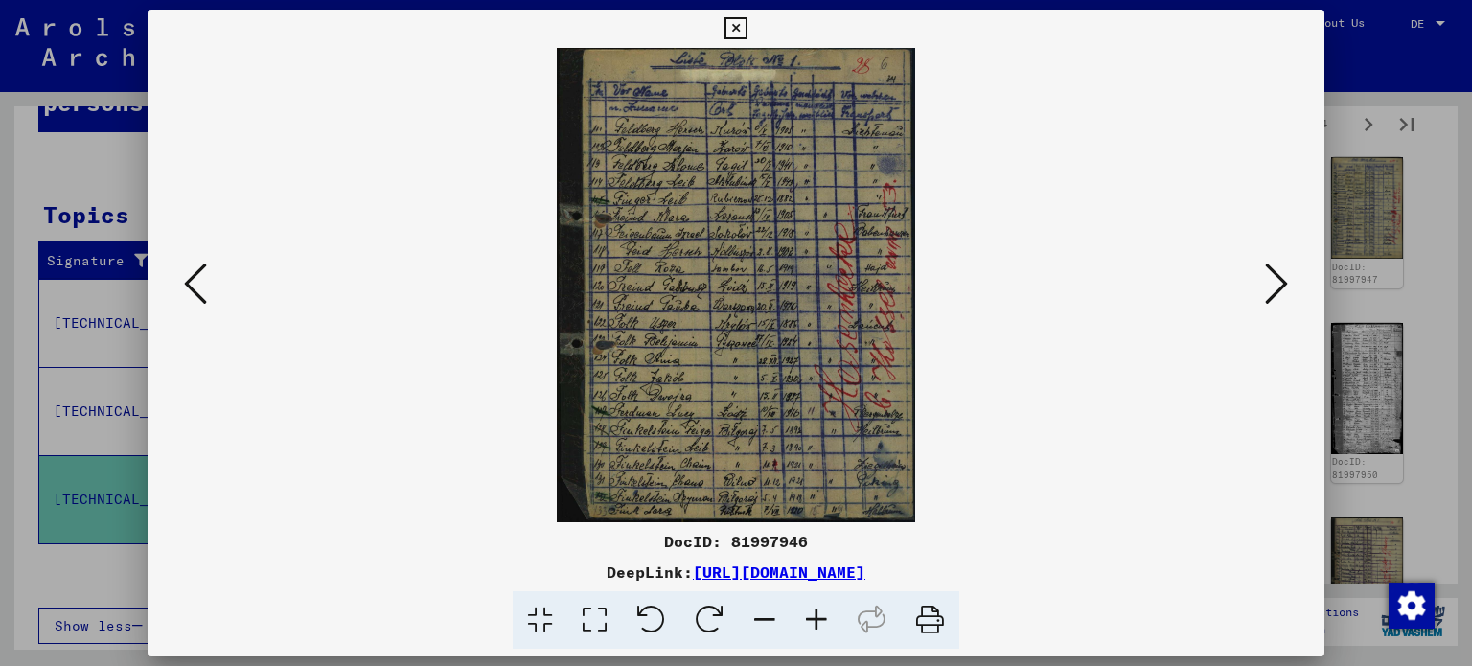
click at [1278, 285] on icon at bounding box center [1276, 284] width 23 height 46
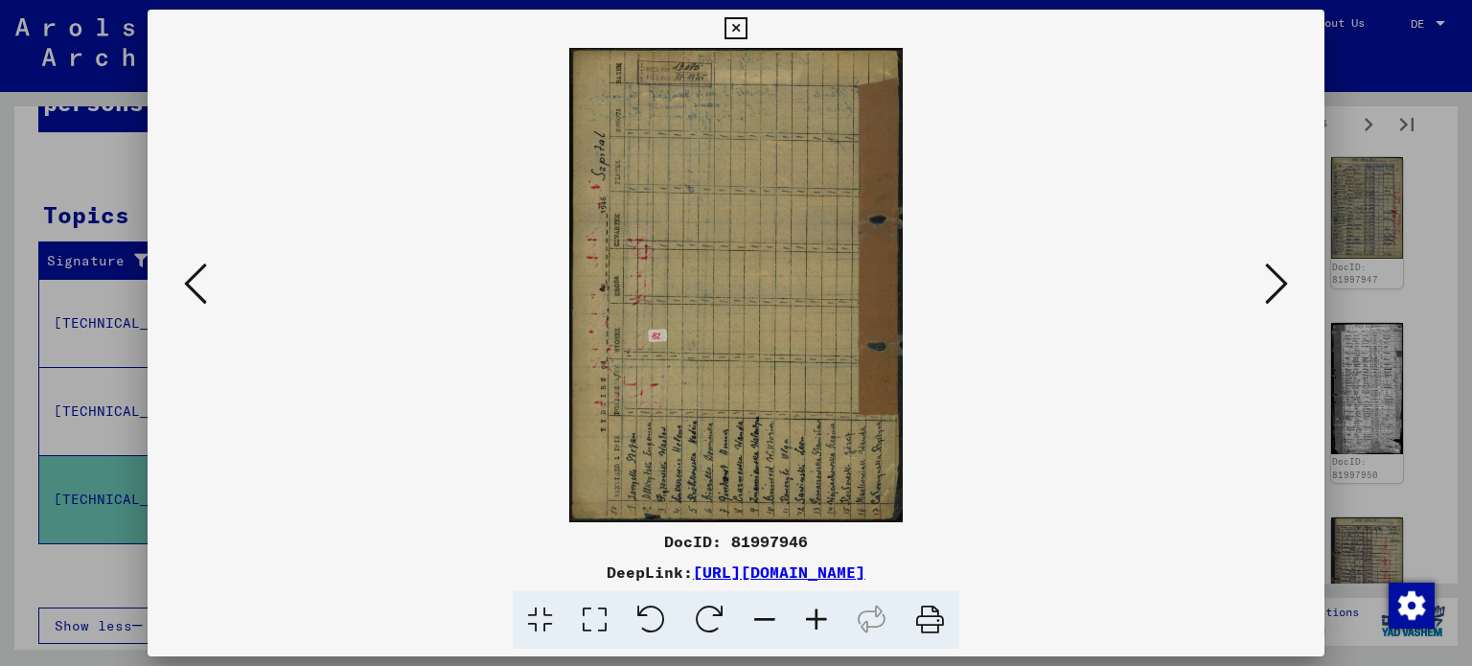
click at [1278, 285] on icon at bounding box center [1276, 284] width 23 height 46
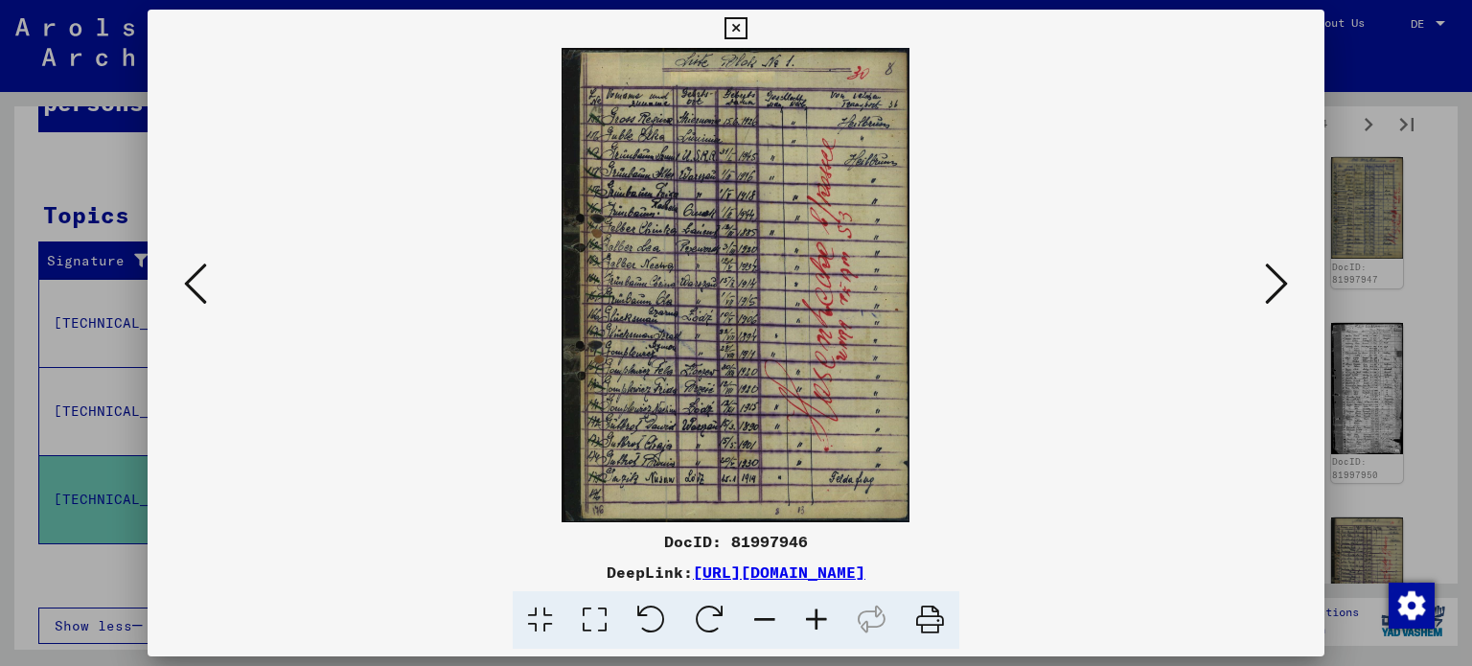
click at [1278, 285] on icon at bounding box center [1276, 284] width 23 height 46
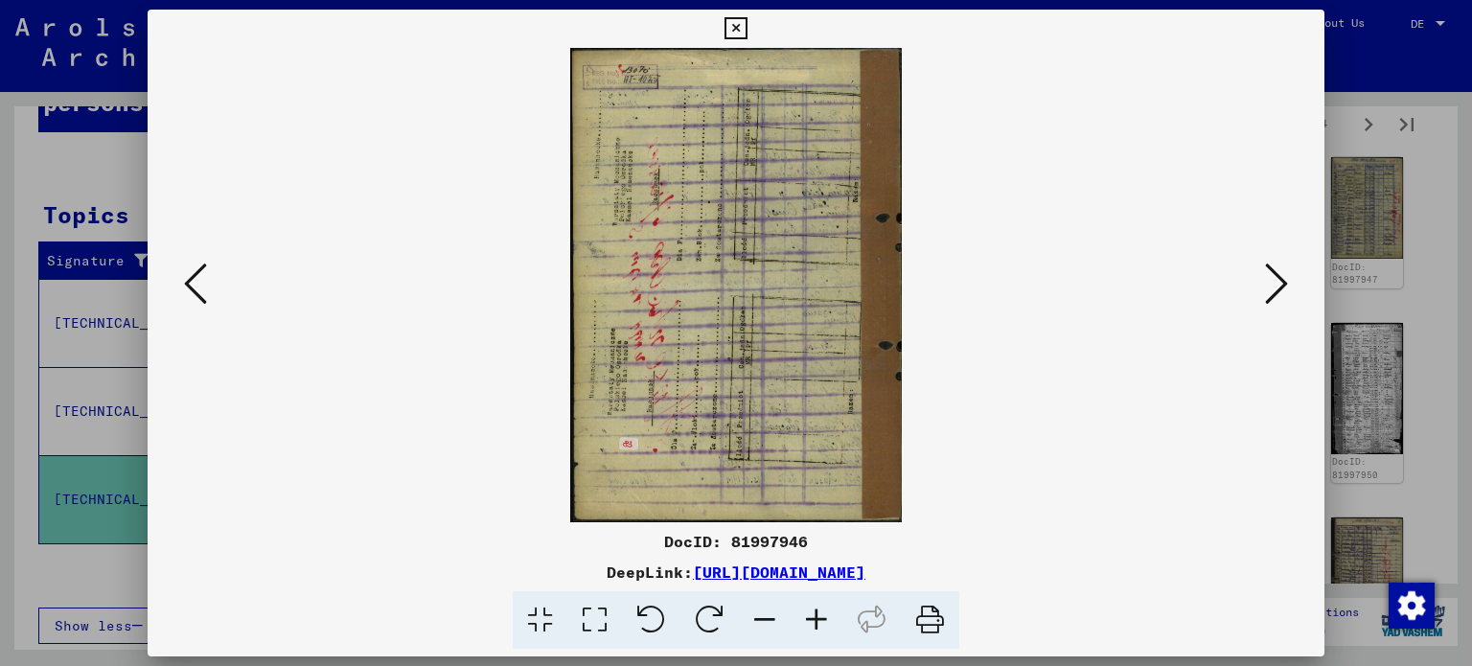
click at [1278, 285] on icon at bounding box center [1276, 284] width 23 height 46
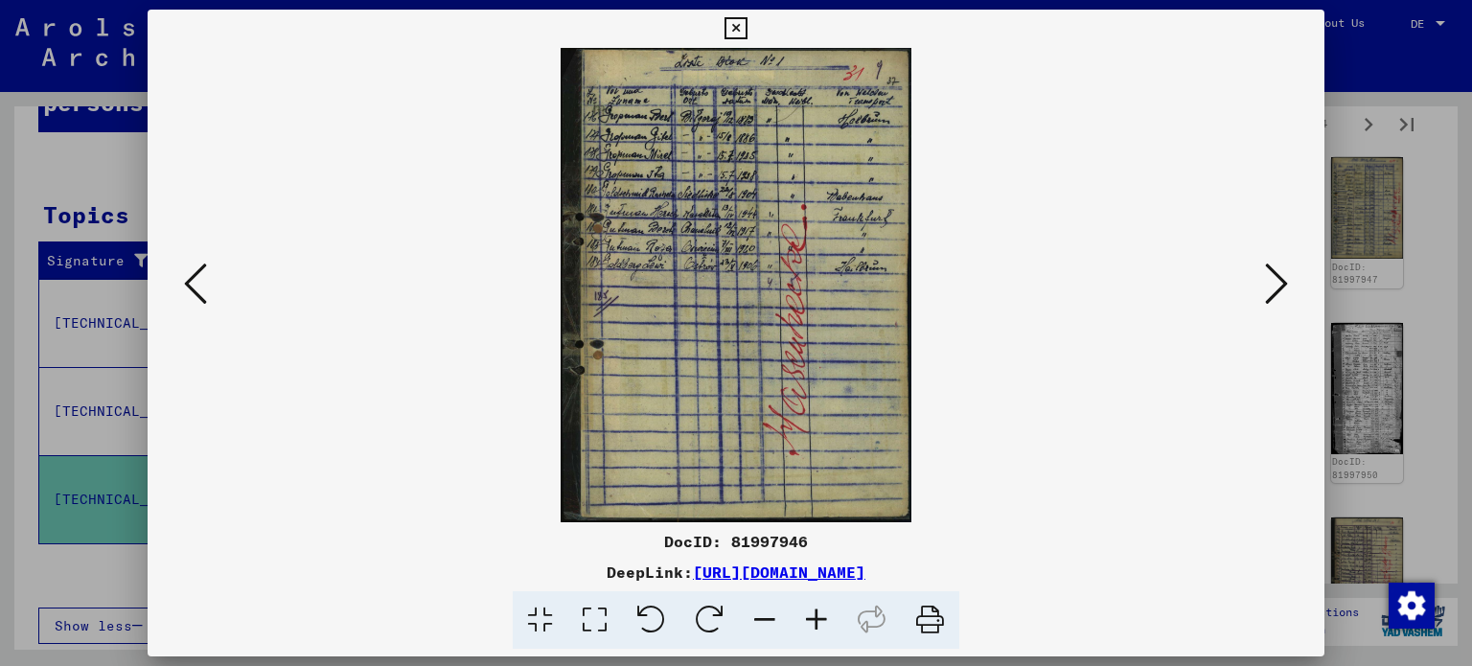
click at [1278, 285] on icon at bounding box center [1276, 284] width 23 height 46
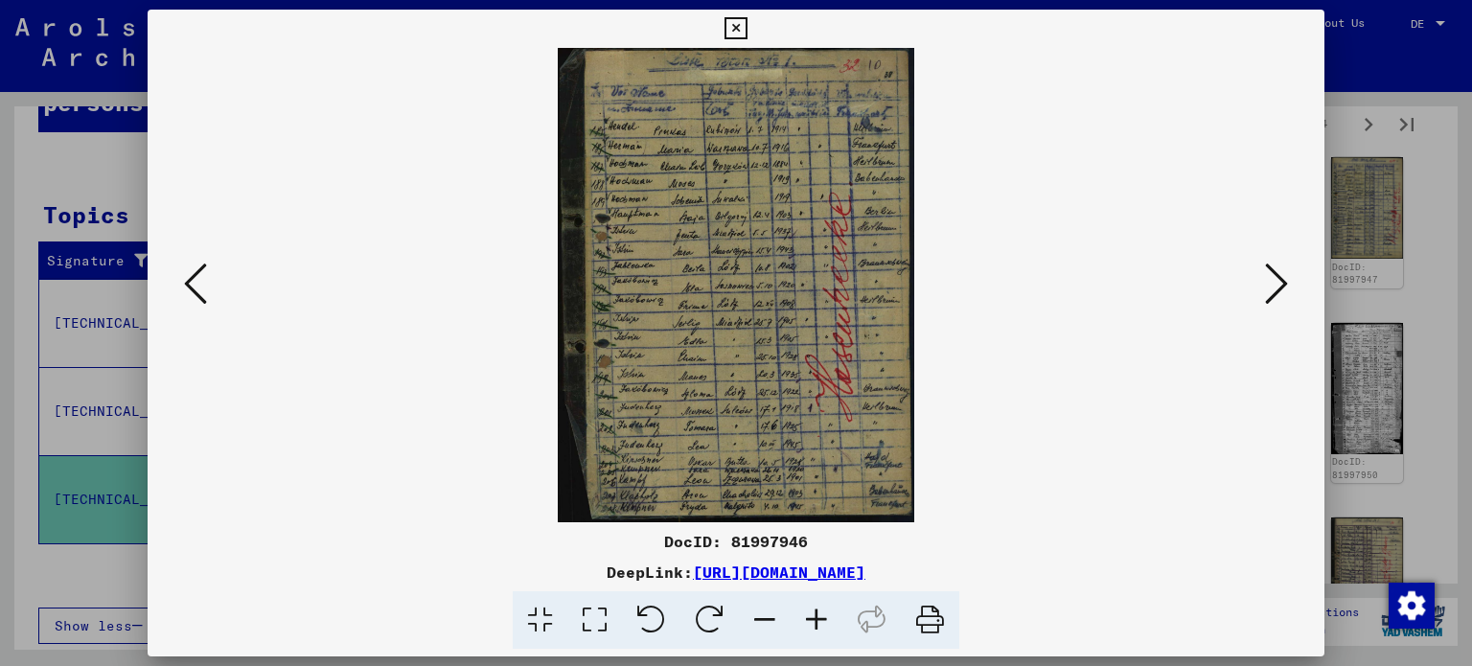
click at [1278, 285] on icon at bounding box center [1276, 284] width 23 height 46
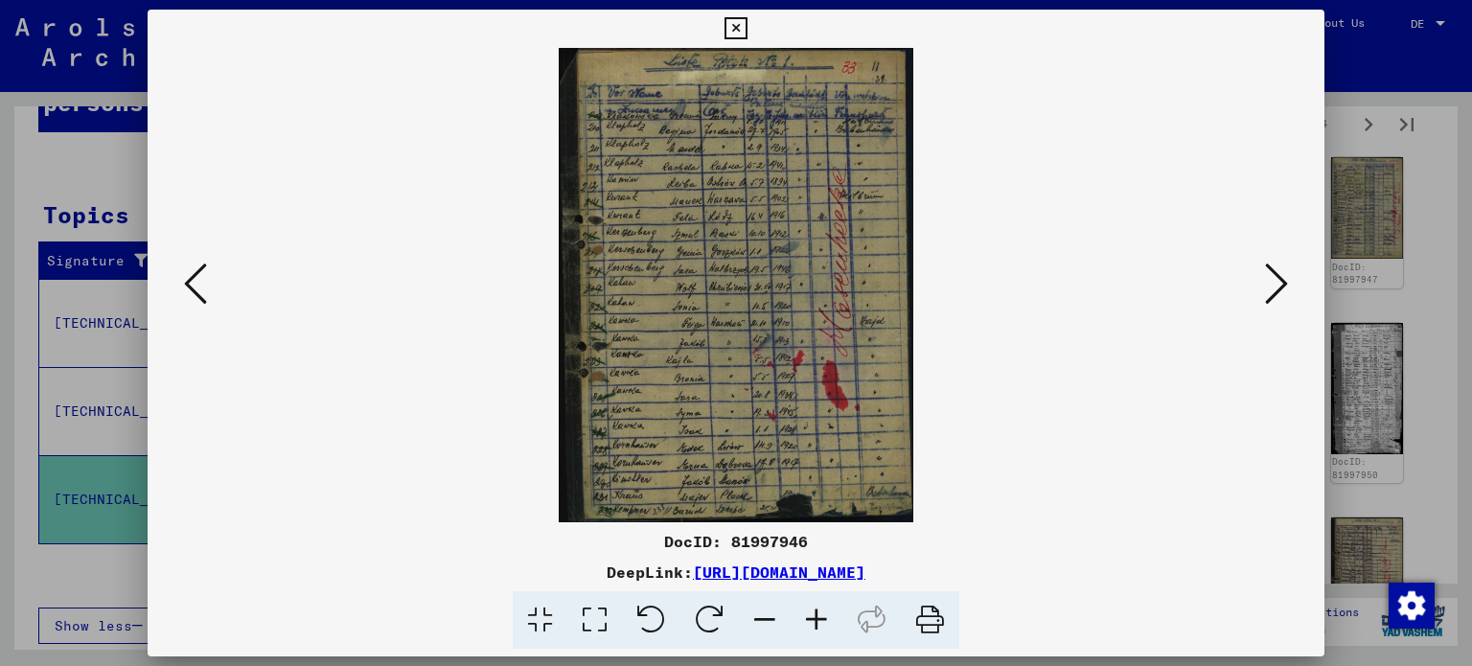
click at [1278, 285] on icon at bounding box center [1276, 284] width 23 height 46
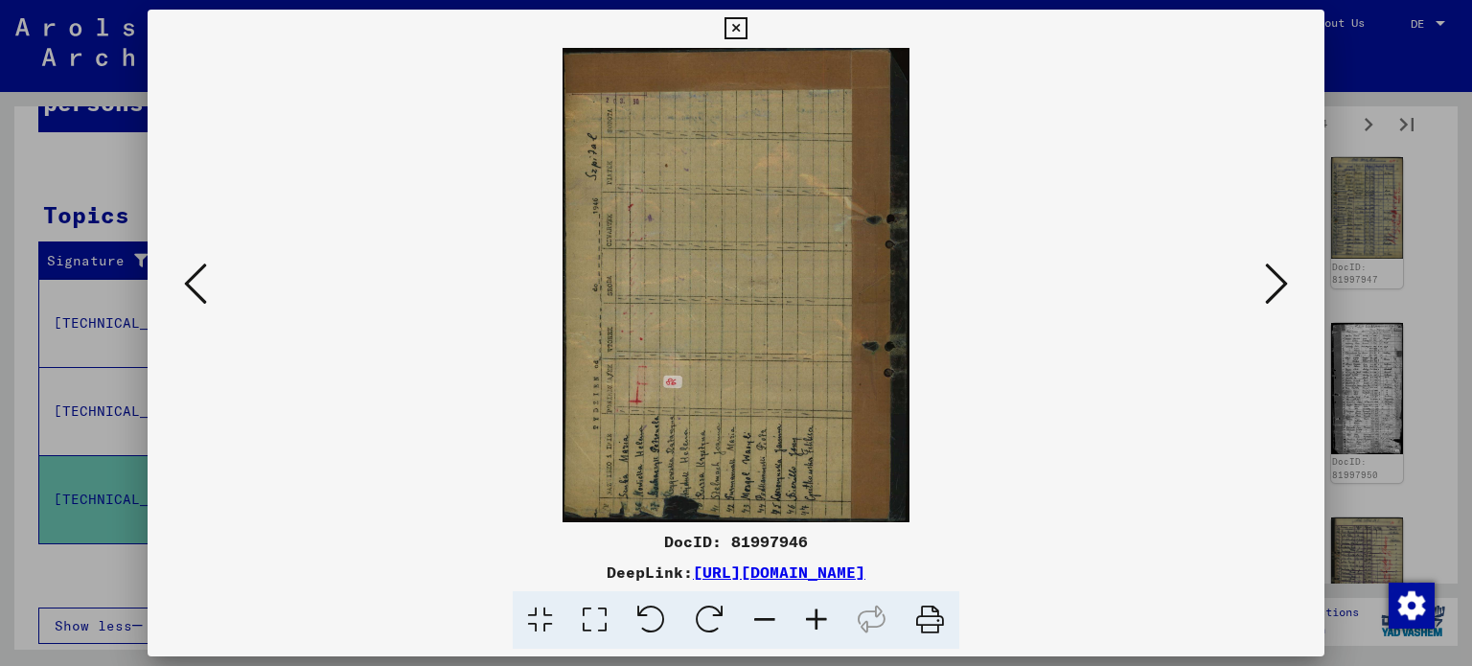
click at [1278, 285] on icon at bounding box center [1276, 284] width 23 height 46
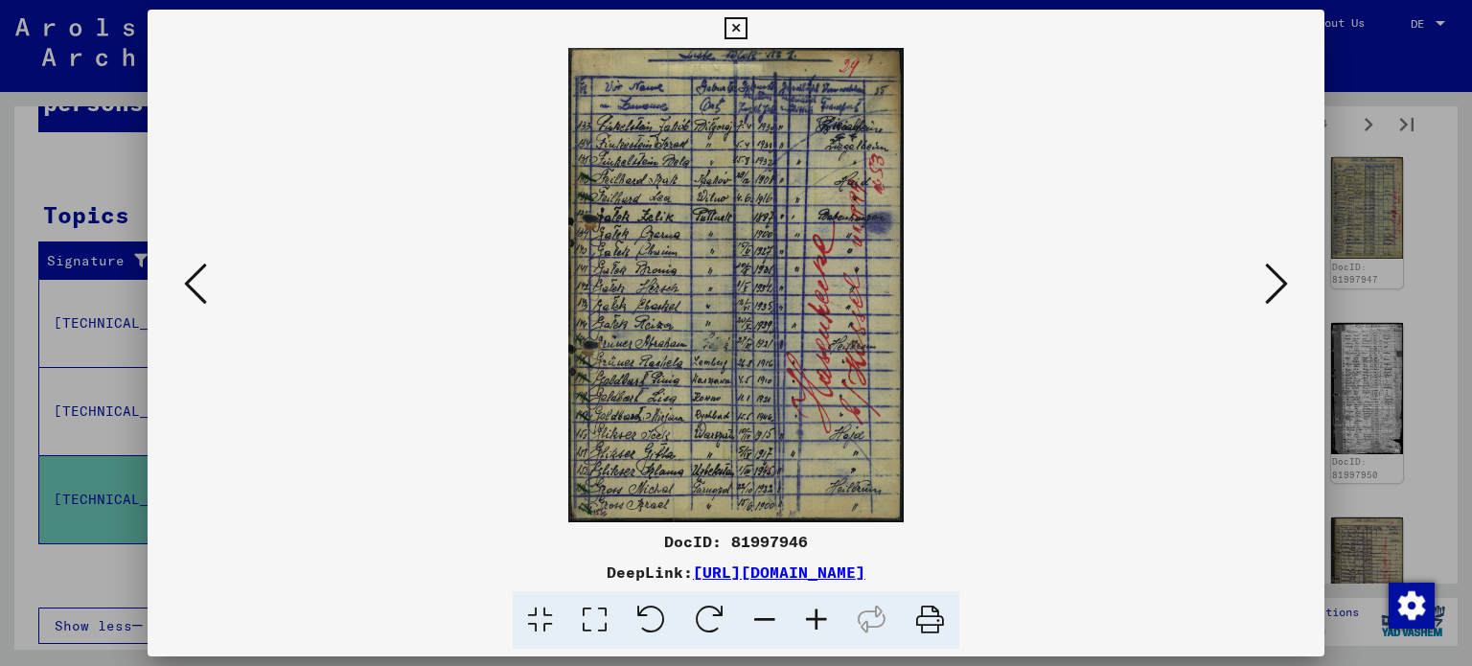
click at [1278, 285] on icon at bounding box center [1276, 284] width 23 height 46
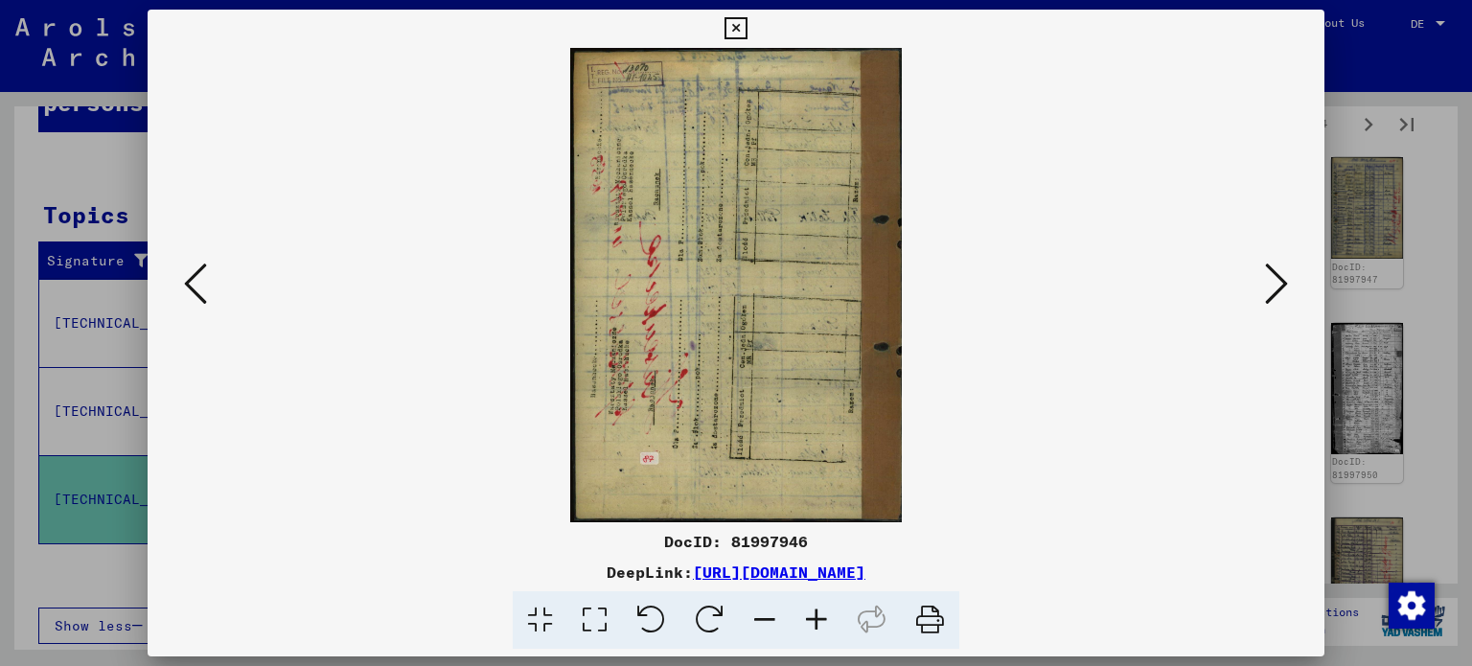
click at [1278, 285] on icon at bounding box center [1276, 284] width 23 height 46
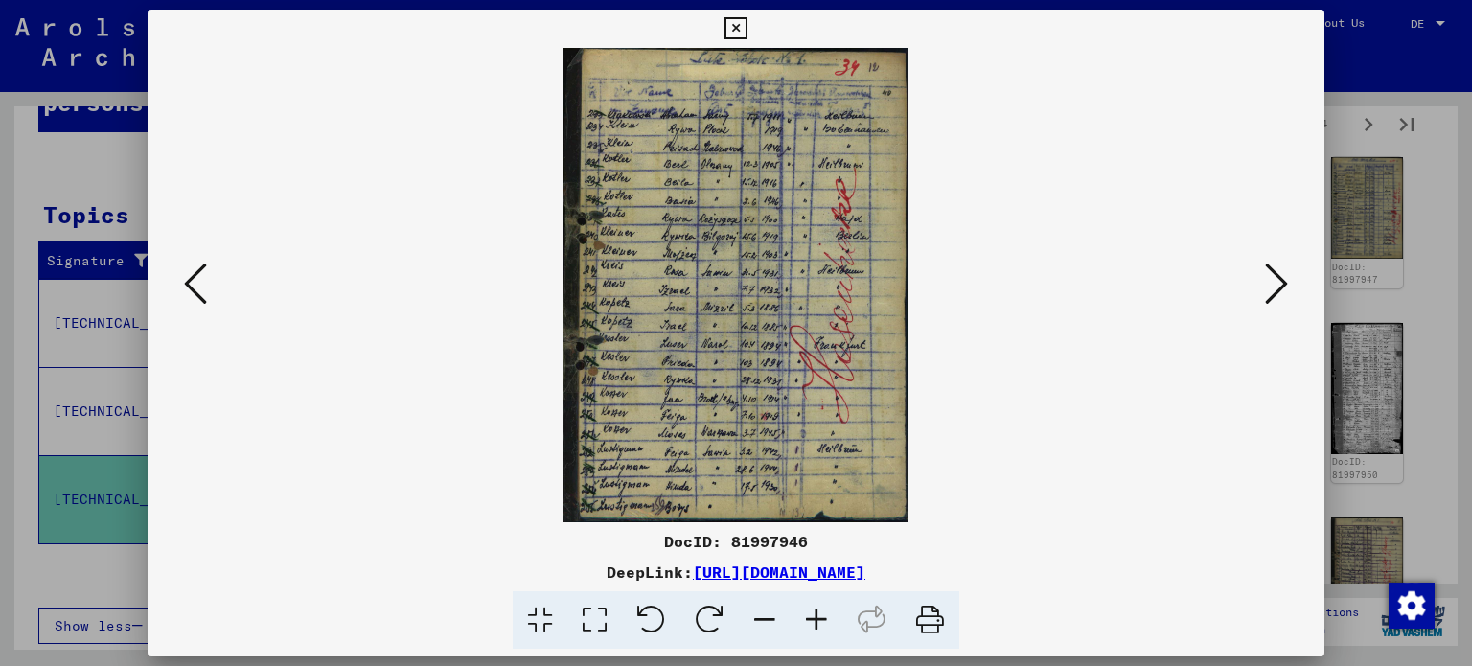
click at [1278, 285] on icon at bounding box center [1276, 284] width 23 height 46
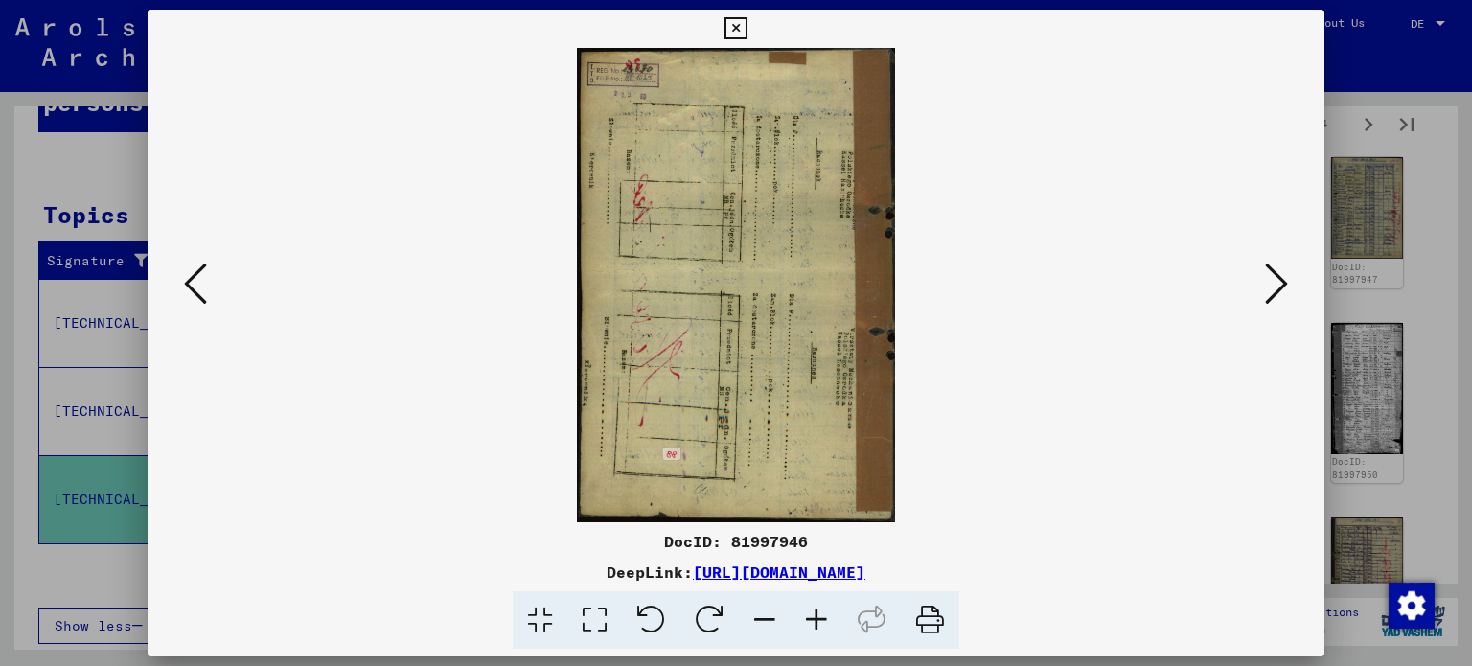
click at [1278, 285] on icon at bounding box center [1276, 284] width 23 height 46
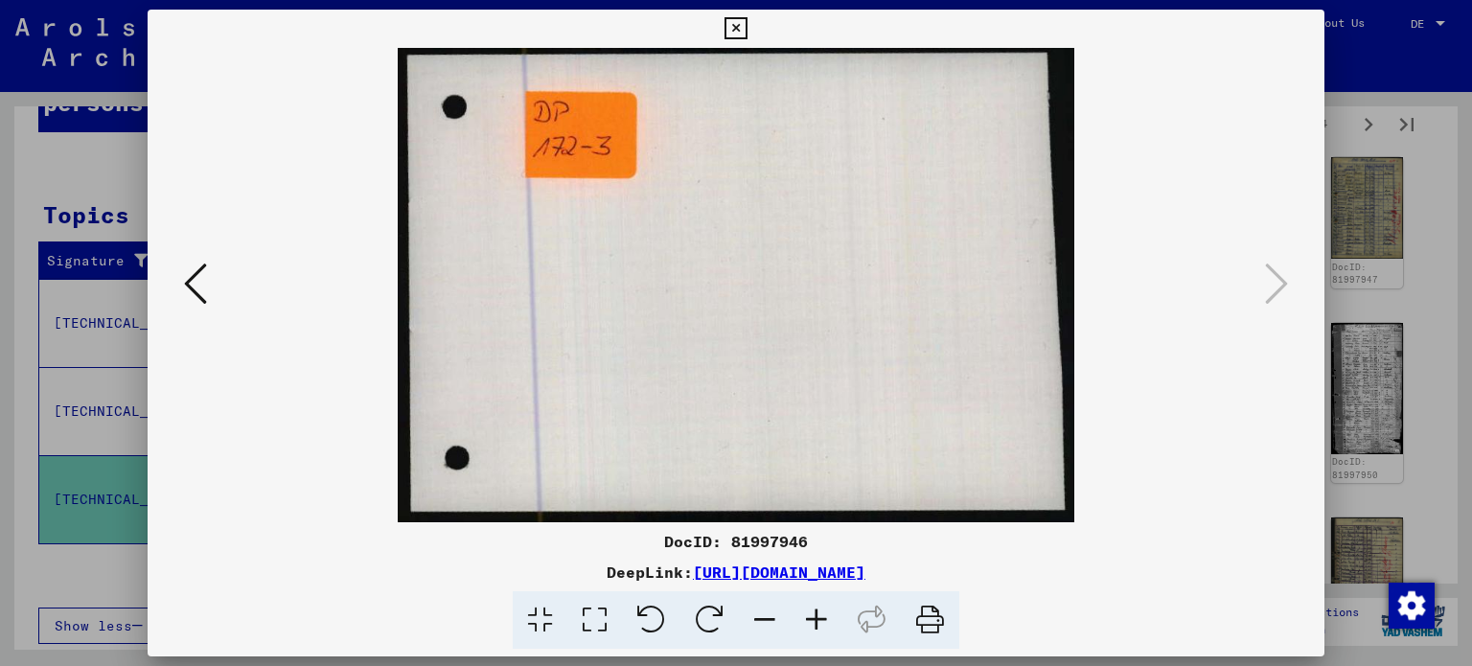
click at [724, 30] on button at bounding box center [736, 29] width 34 height 38
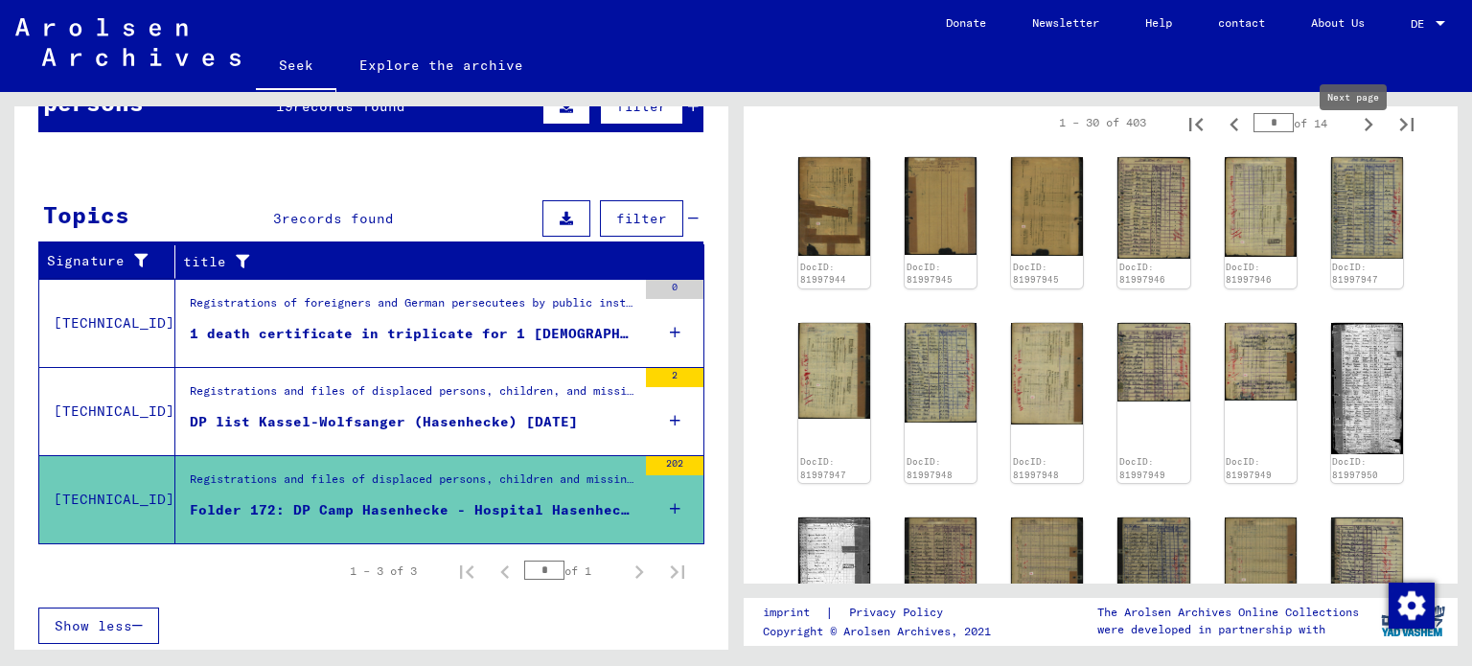
click at [1355, 138] on icon "Next page" at bounding box center [1368, 124] width 27 height 27
type input "*"
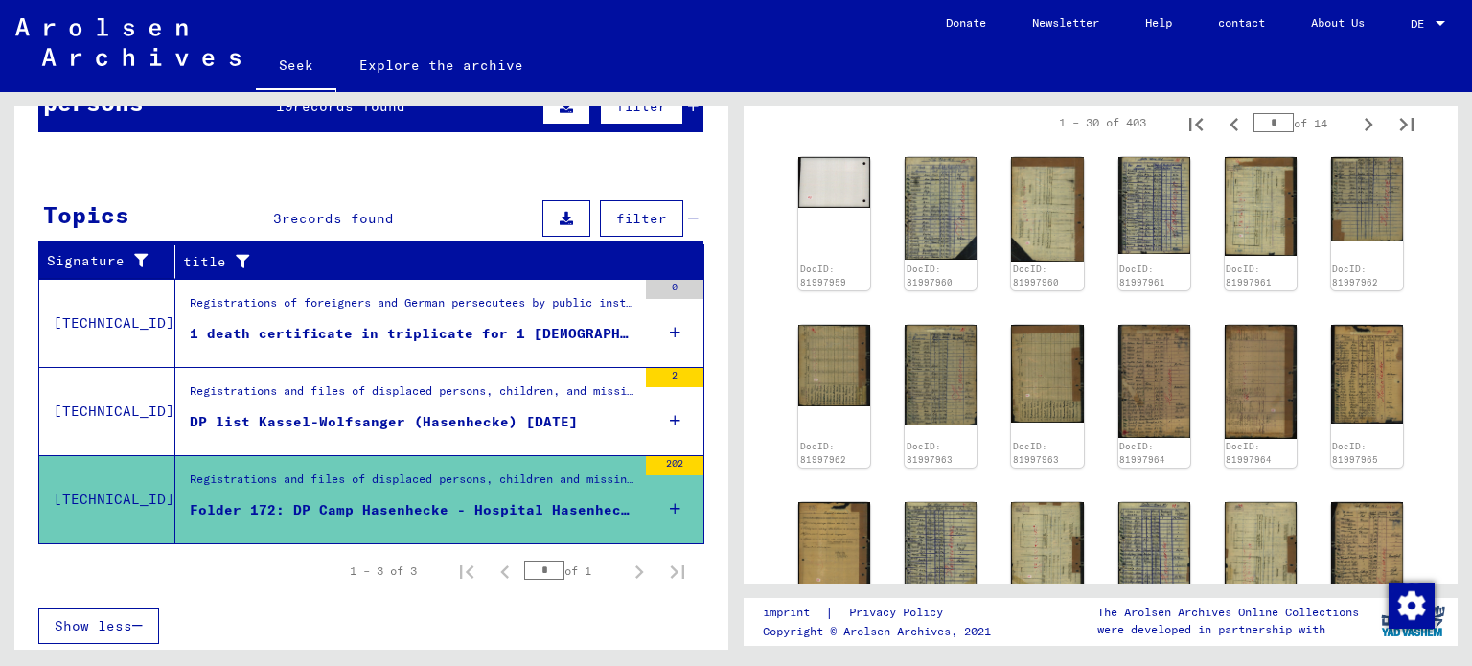
click at [1355, 138] on icon "Next page" at bounding box center [1368, 124] width 27 height 27
type input "*"
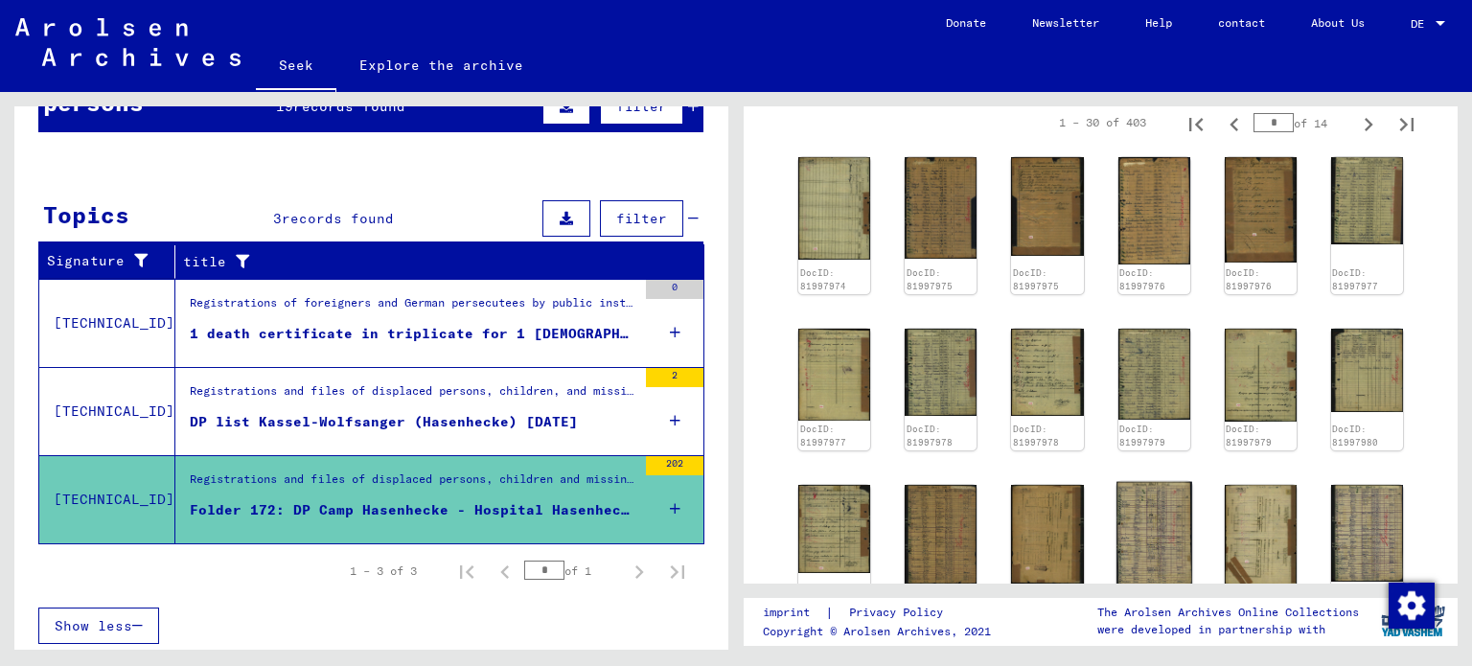
click at [1142, 537] on img at bounding box center [1155, 533] width 76 height 104
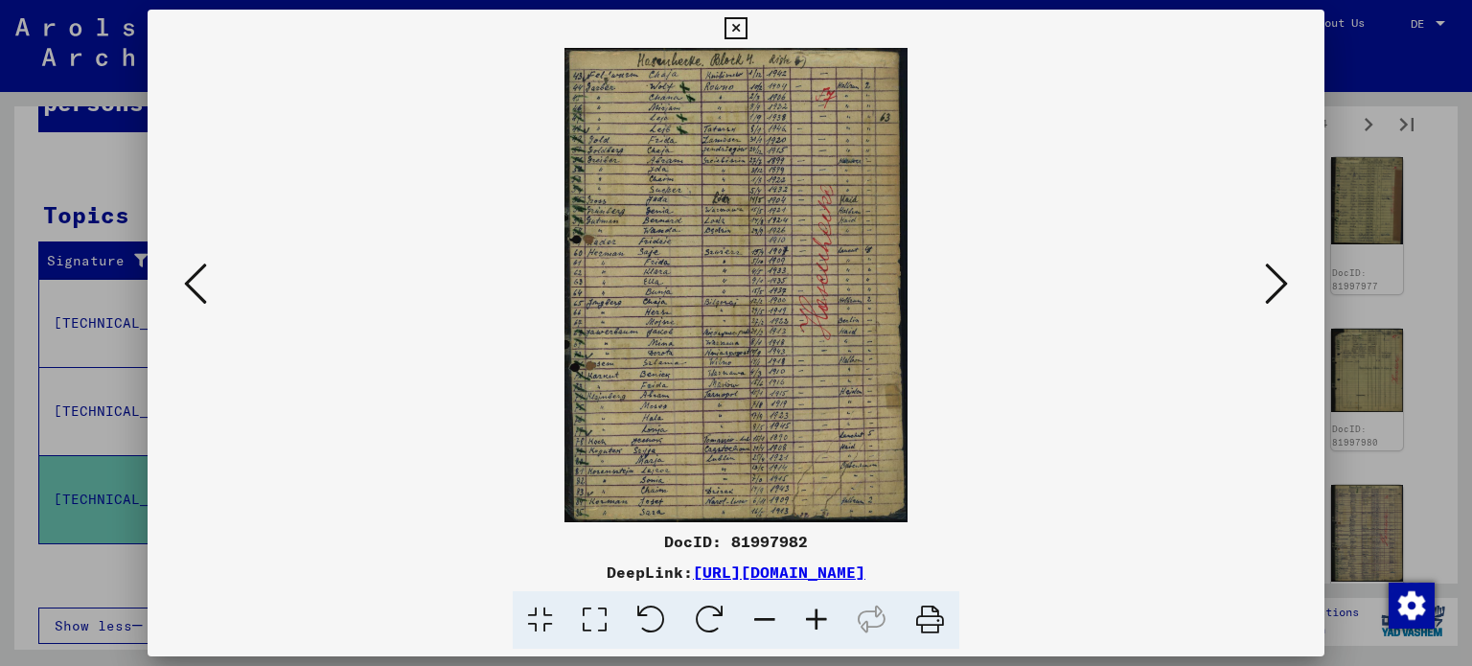
click at [588, 614] on icon at bounding box center [594, 620] width 55 height 58
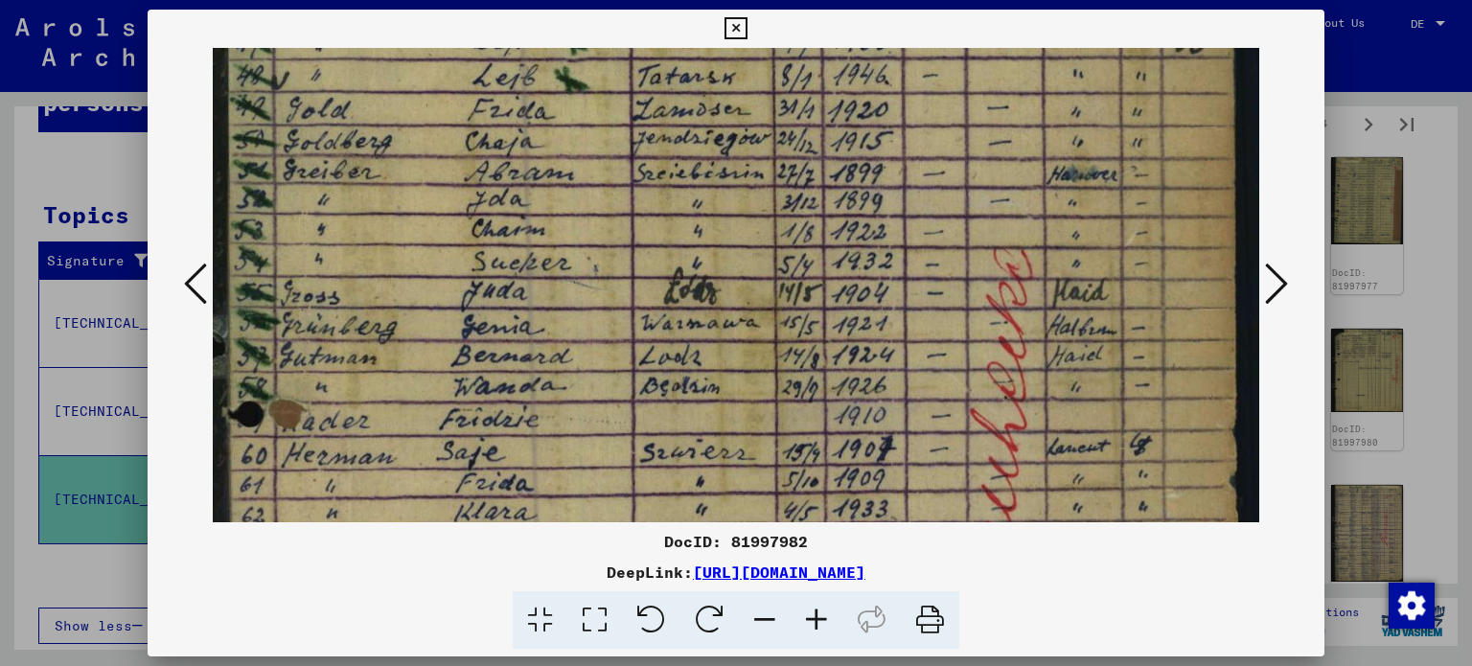
scroll to position [246, 0]
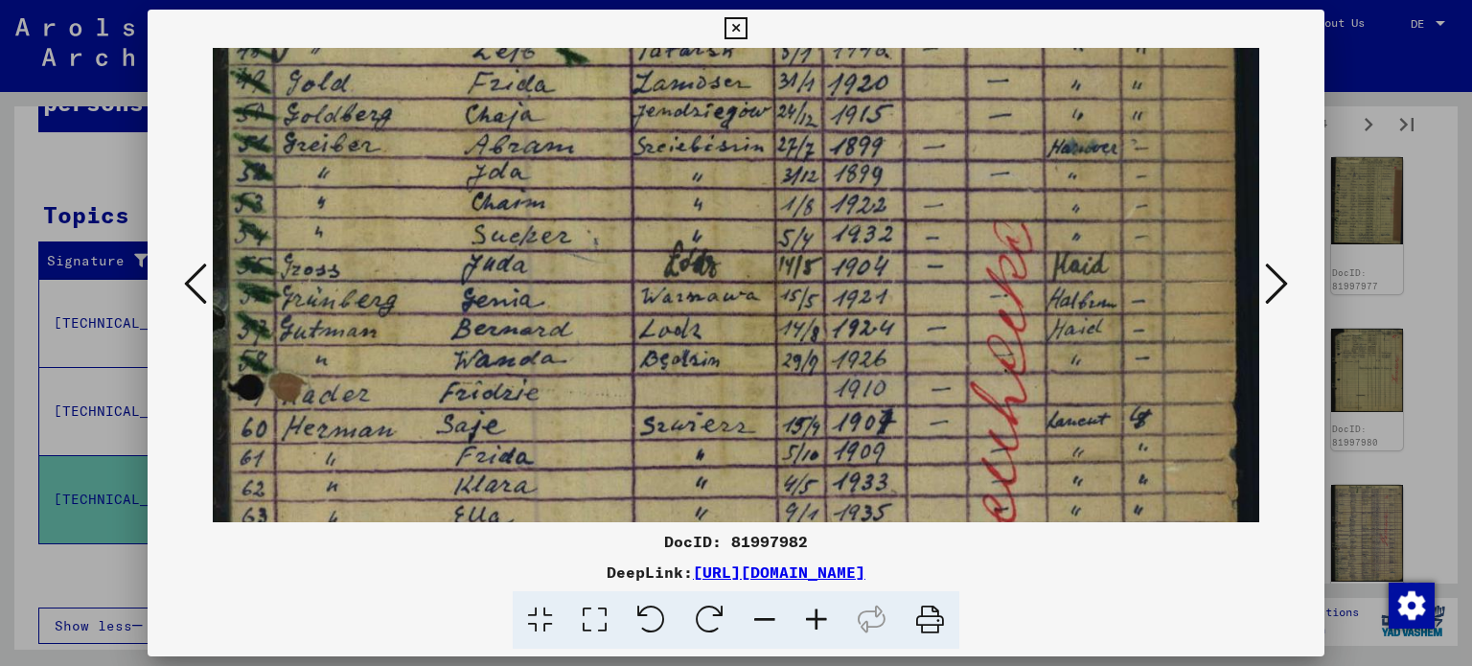
drag, startPoint x: 847, startPoint y: 421, endPoint x: 836, endPoint y: 210, distance: 211.2
click at [836, 210] on img at bounding box center [737, 527] width 1048 height 1451
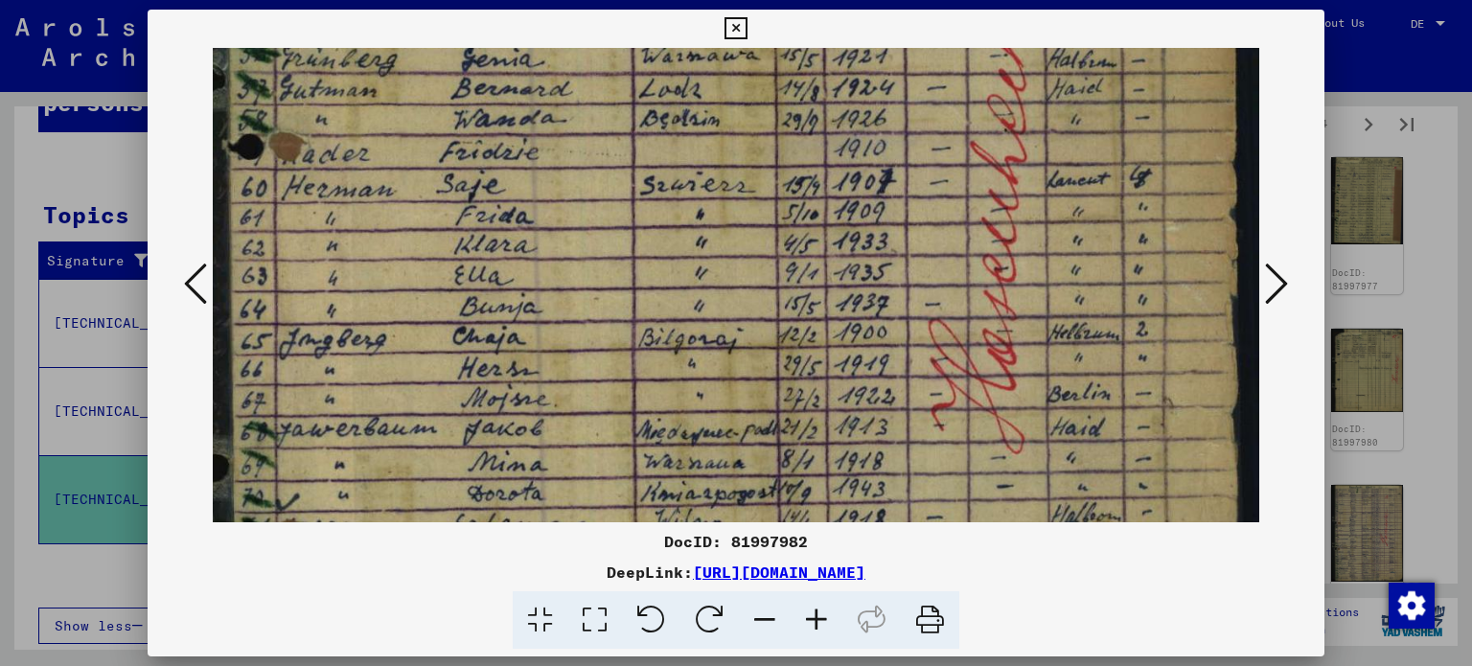
drag, startPoint x: 829, startPoint y: 474, endPoint x: 829, endPoint y: 236, distance: 238.6
click at [829, 236] on img at bounding box center [737, 286] width 1048 height 1451
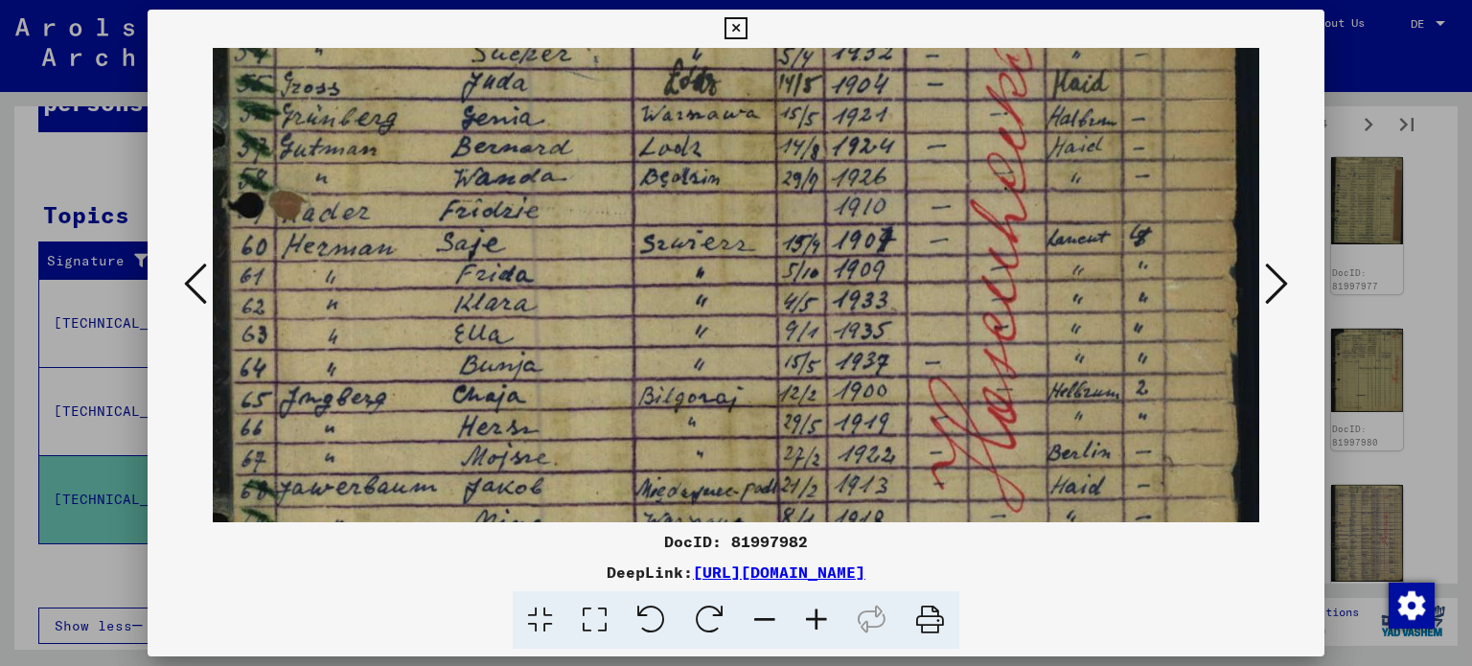
scroll to position [381, 0]
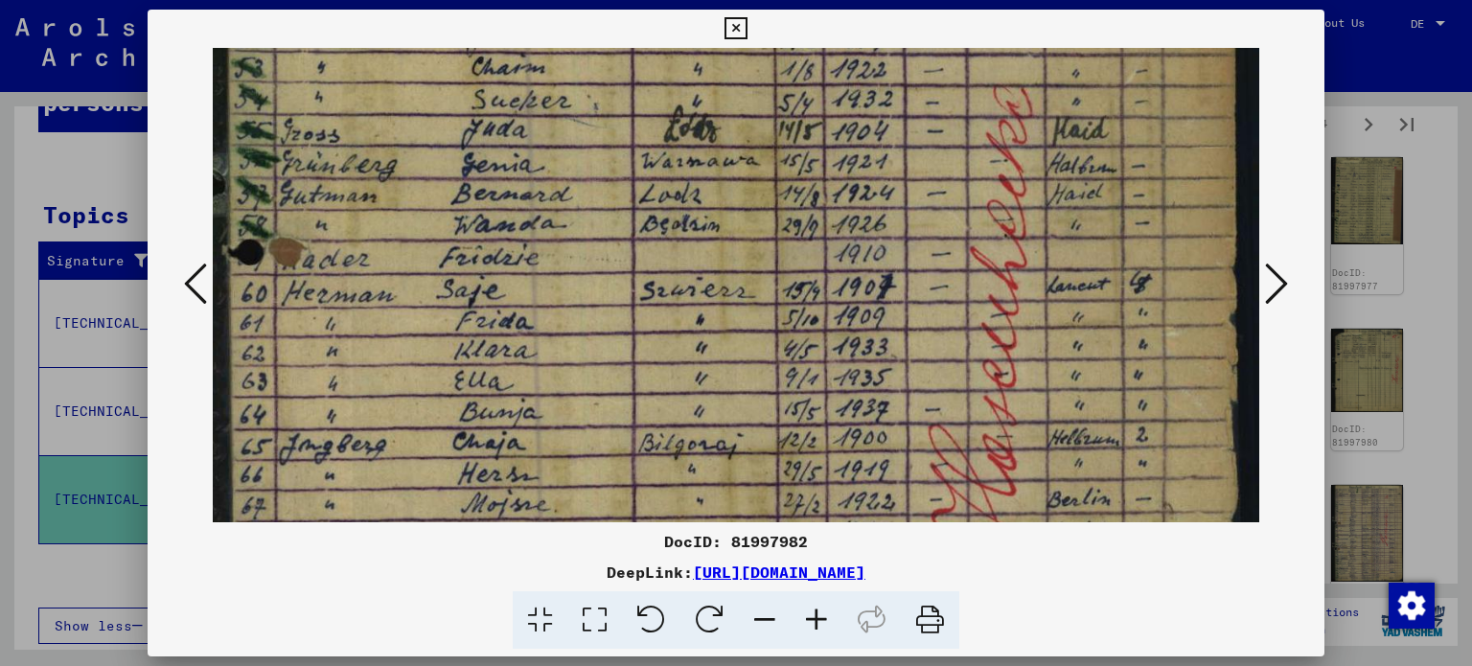
drag, startPoint x: 842, startPoint y: 226, endPoint x: 847, endPoint y: 334, distance: 107.4
click at [847, 334] on img at bounding box center [737, 391] width 1048 height 1451
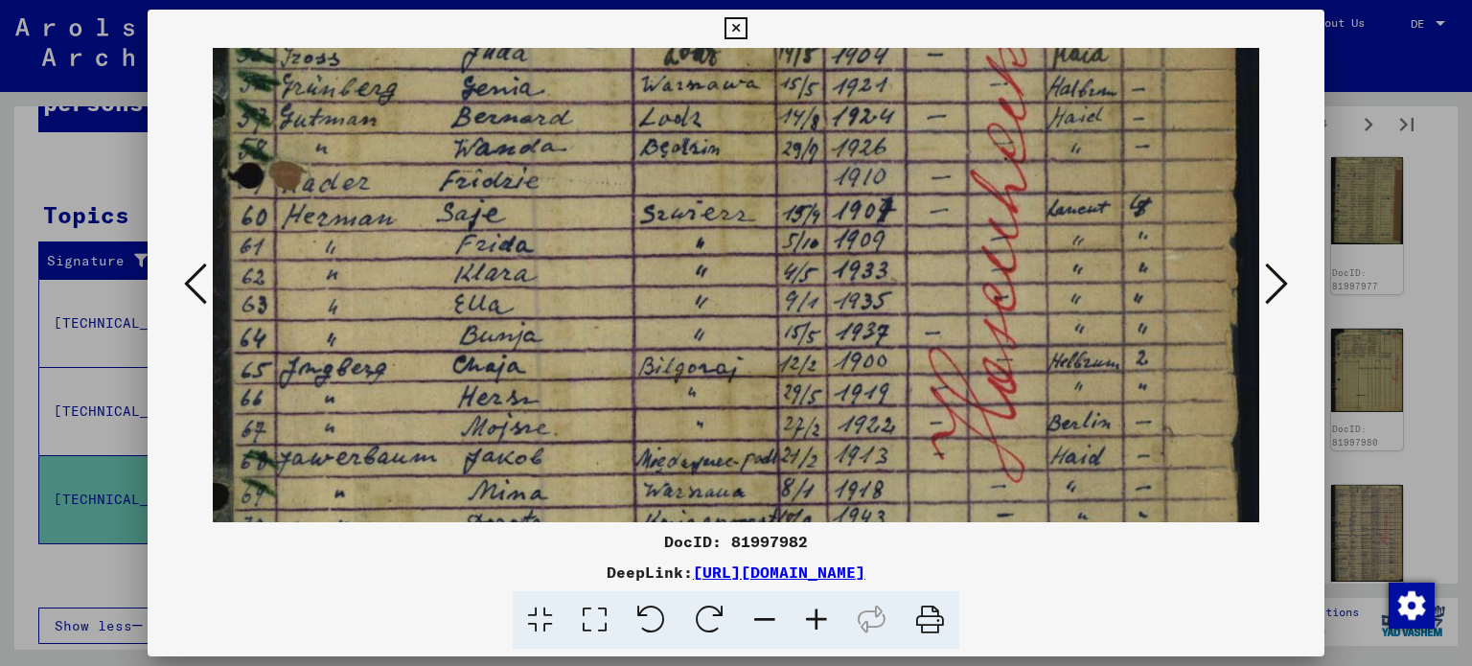
drag, startPoint x: 881, startPoint y: 369, endPoint x: 844, endPoint y: 180, distance: 192.3
click at [844, 180] on img at bounding box center [737, 315] width 1048 height 1451
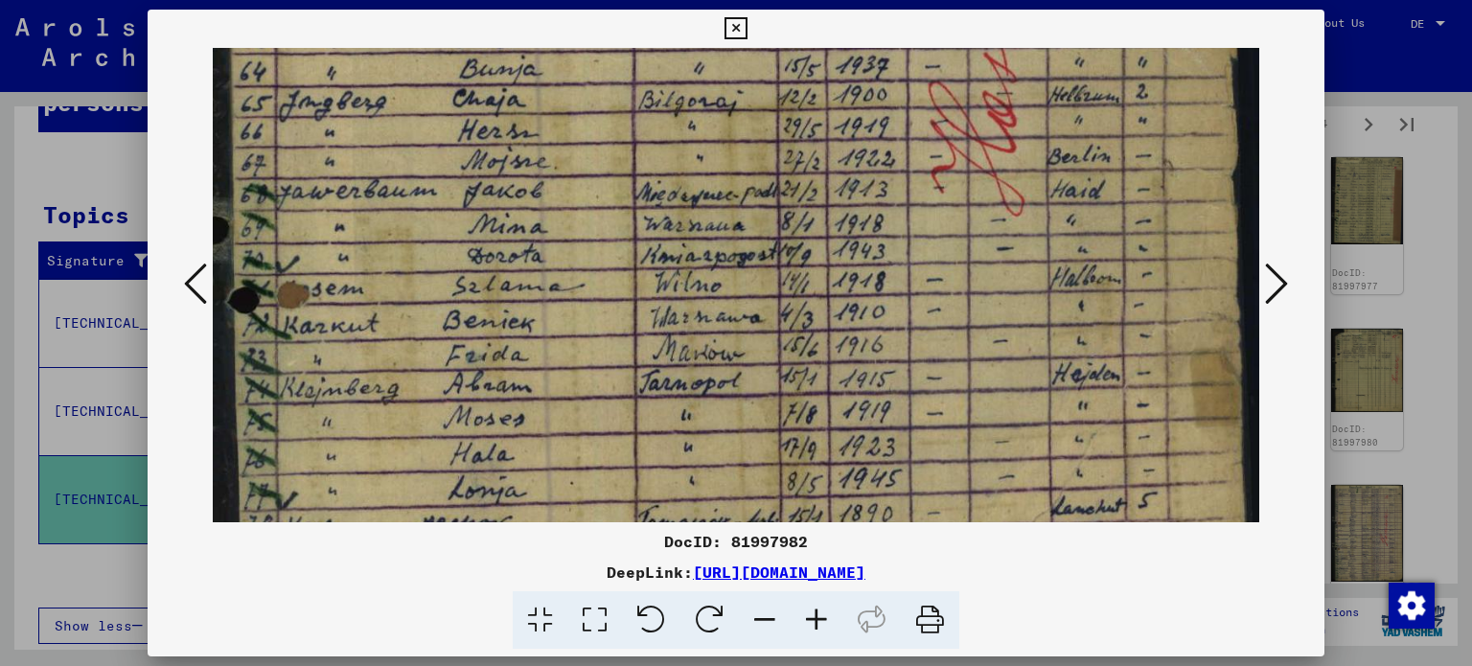
drag, startPoint x: 896, startPoint y: 383, endPoint x: 890, endPoint y: 134, distance: 249.3
click at [890, 134] on img at bounding box center [737, 48] width 1048 height 1451
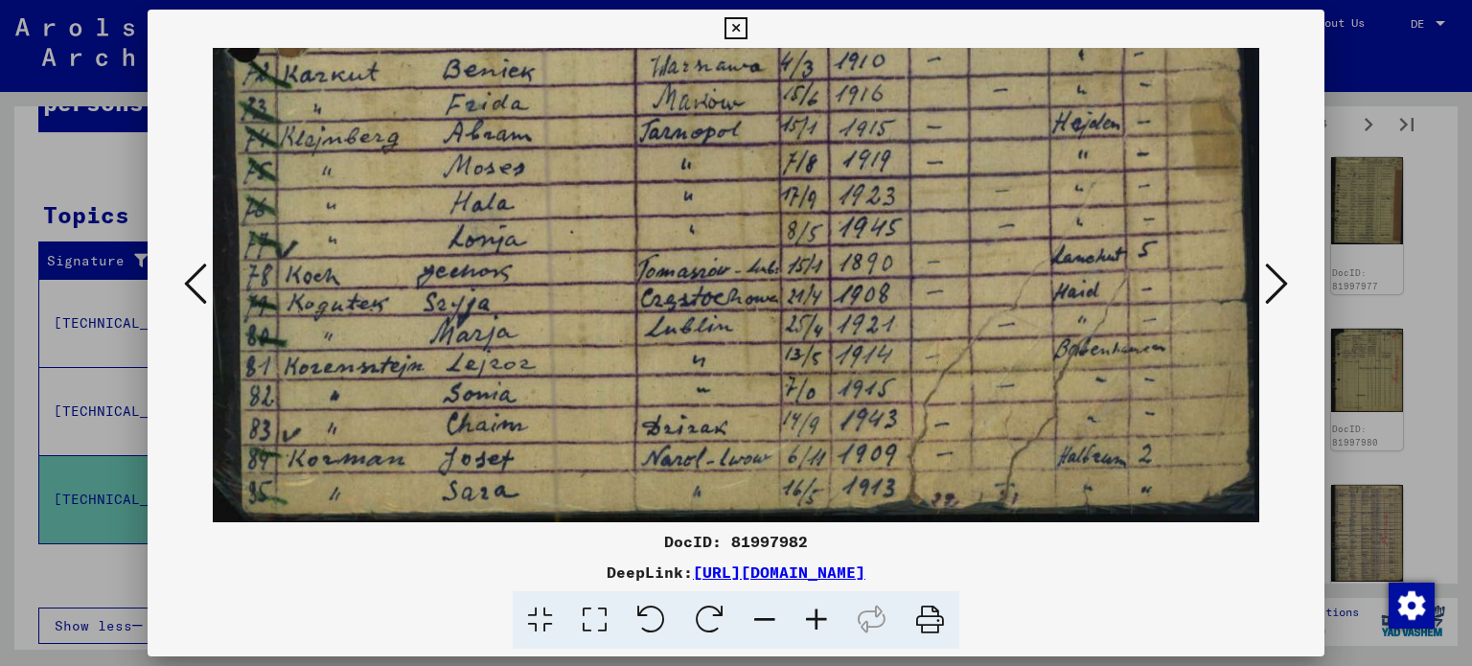
drag, startPoint x: 932, startPoint y: 368, endPoint x: 917, endPoint y: 104, distance: 264.0
drag, startPoint x: 889, startPoint y: 302, endPoint x: 888, endPoint y: 158, distance: 143.8
click at [206, 278] on icon at bounding box center [195, 284] width 23 height 46
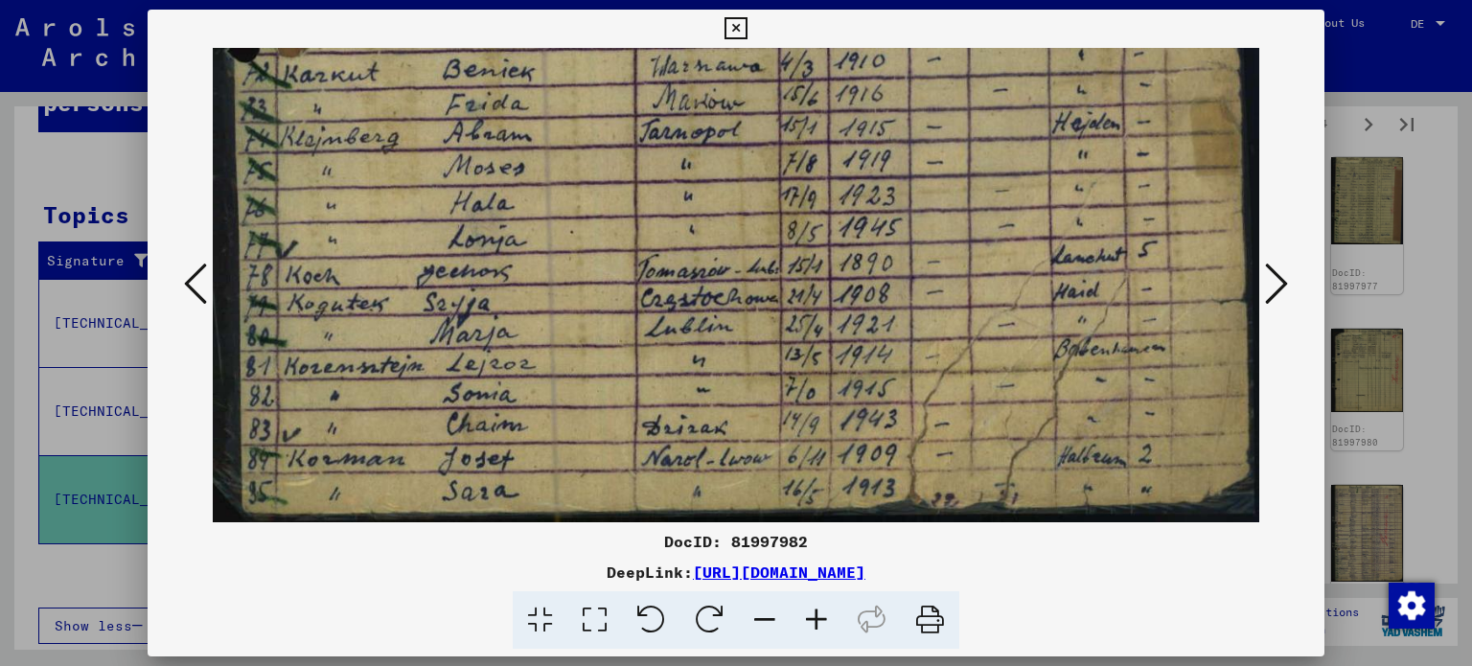
scroll to position [0, 0]
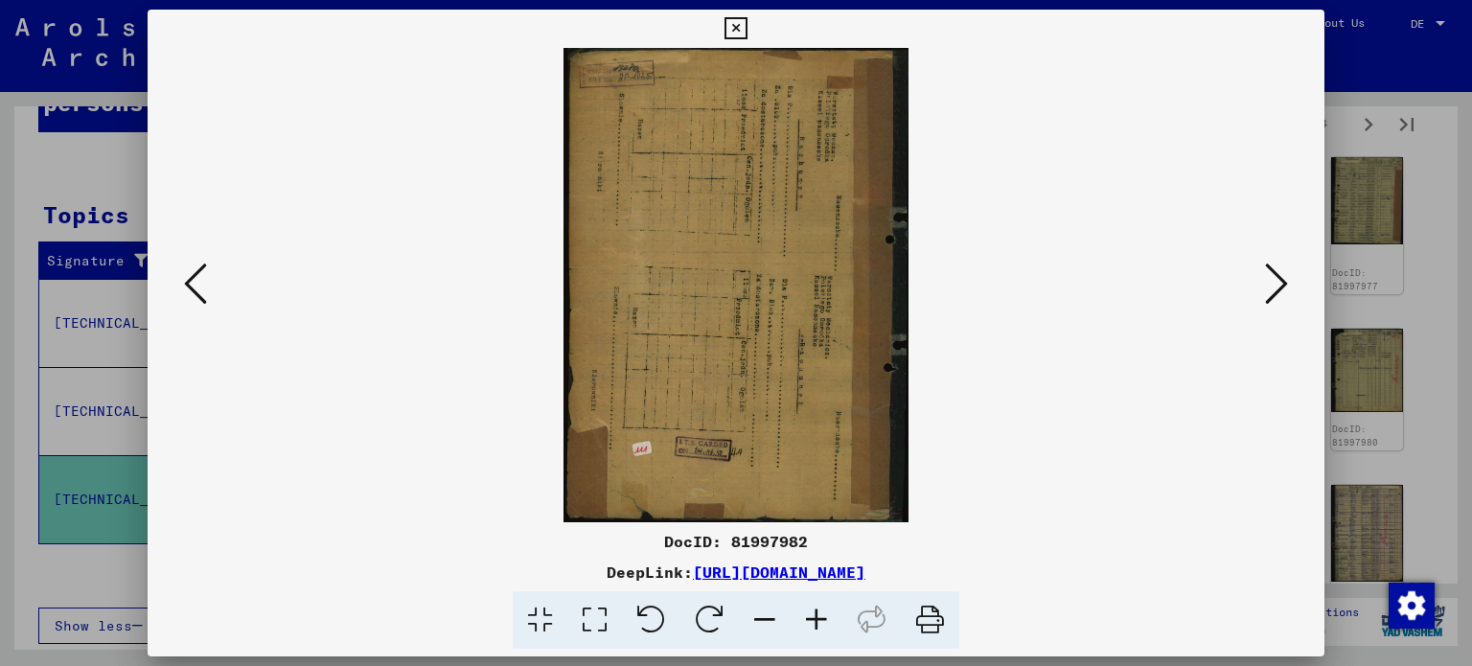
click at [189, 278] on icon at bounding box center [195, 284] width 23 height 46
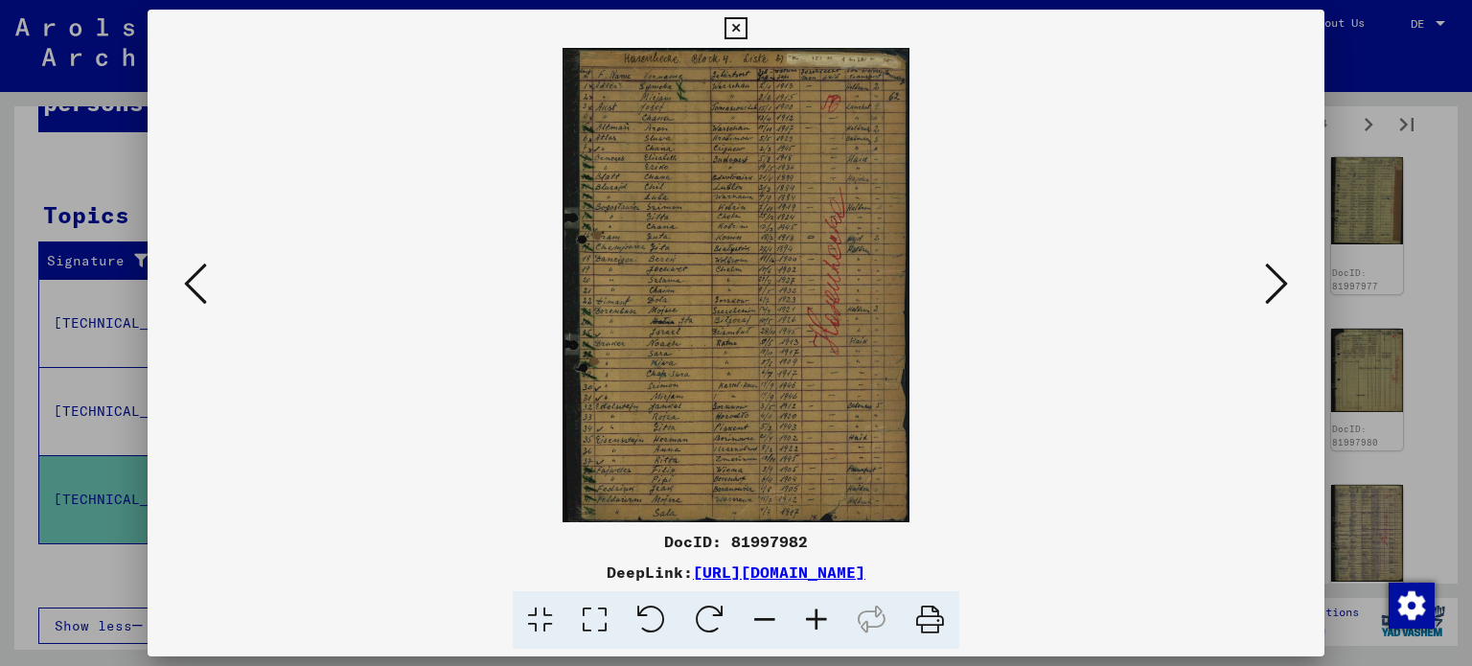
click at [607, 616] on icon at bounding box center [594, 620] width 55 height 58
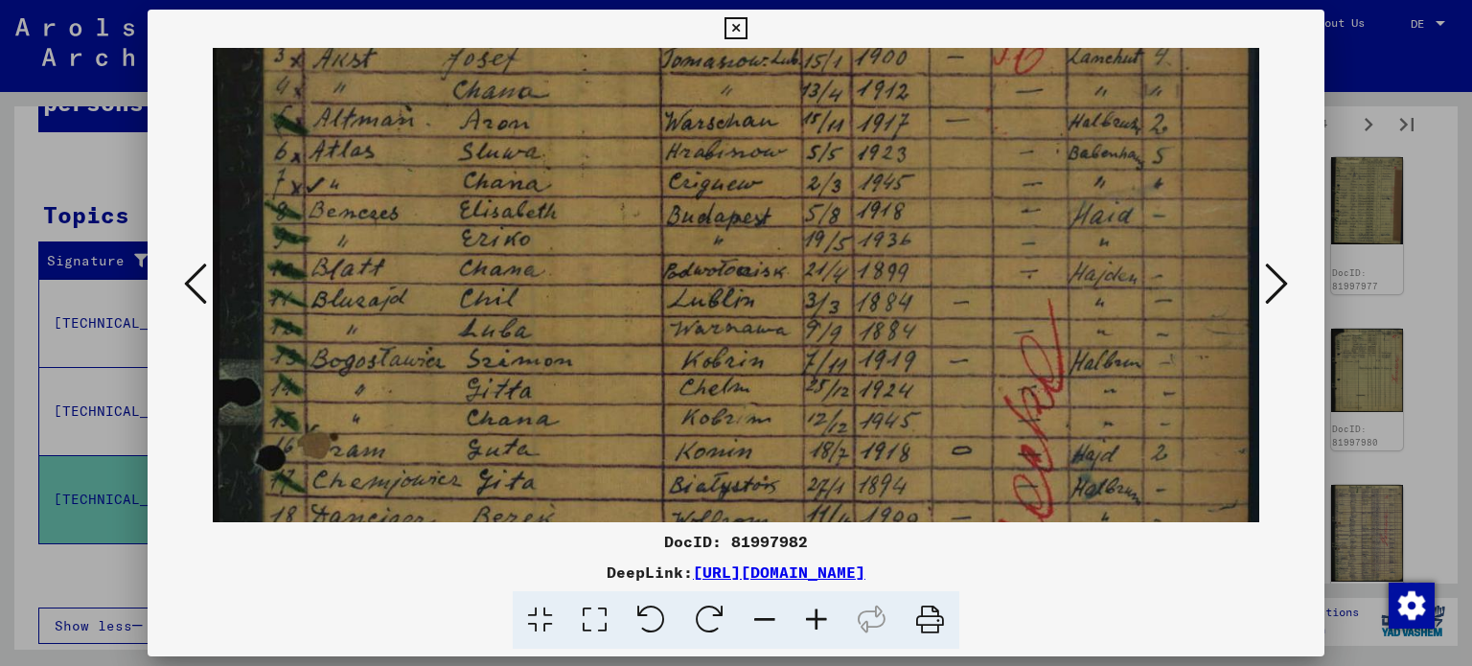
drag, startPoint x: 746, startPoint y: 444, endPoint x: 735, endPoint y: 149, distance: 295.4
click at [735, 149] on img at bounding box center [737, 595] width 1048 height 1433
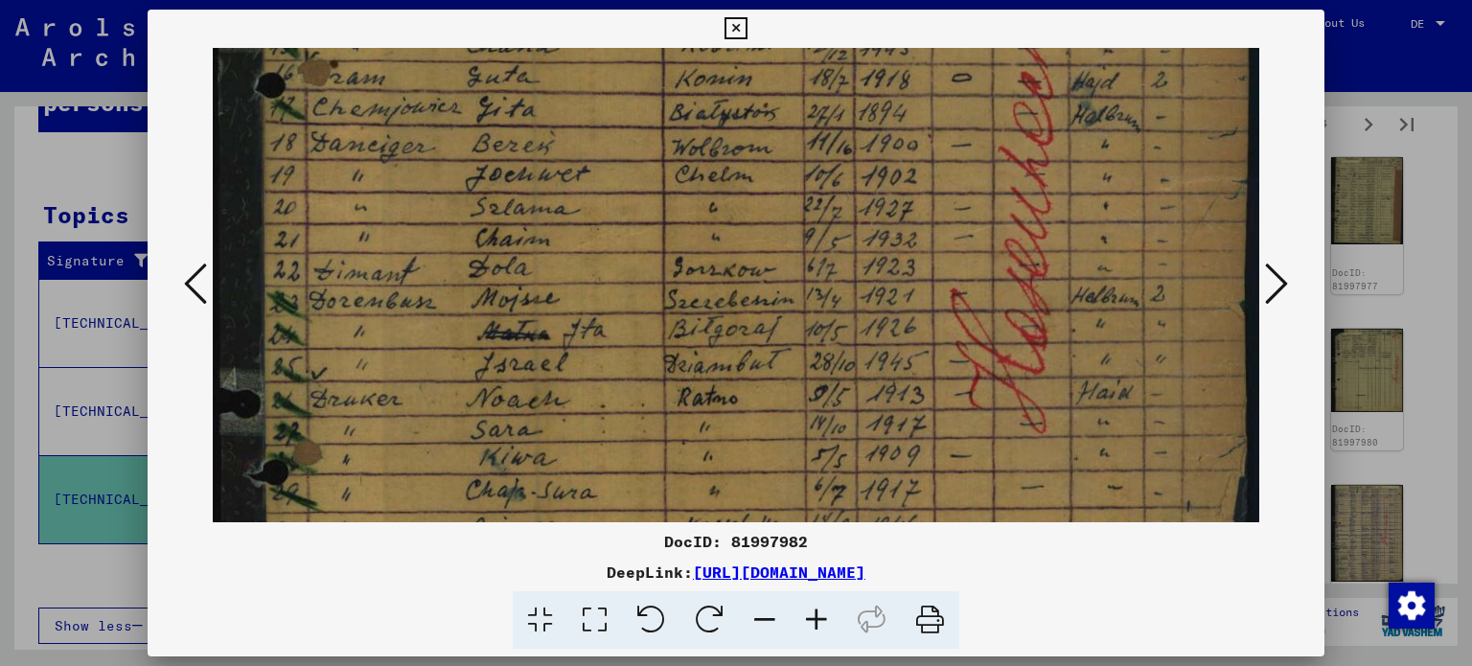
drag, startPoint x: 916, startPoint y: 436, endPoint x: 902, endPoint y: 192, distance: 244.8
click at [899, 190] on img at bounding box center [737, 222] width 1048 height 1433
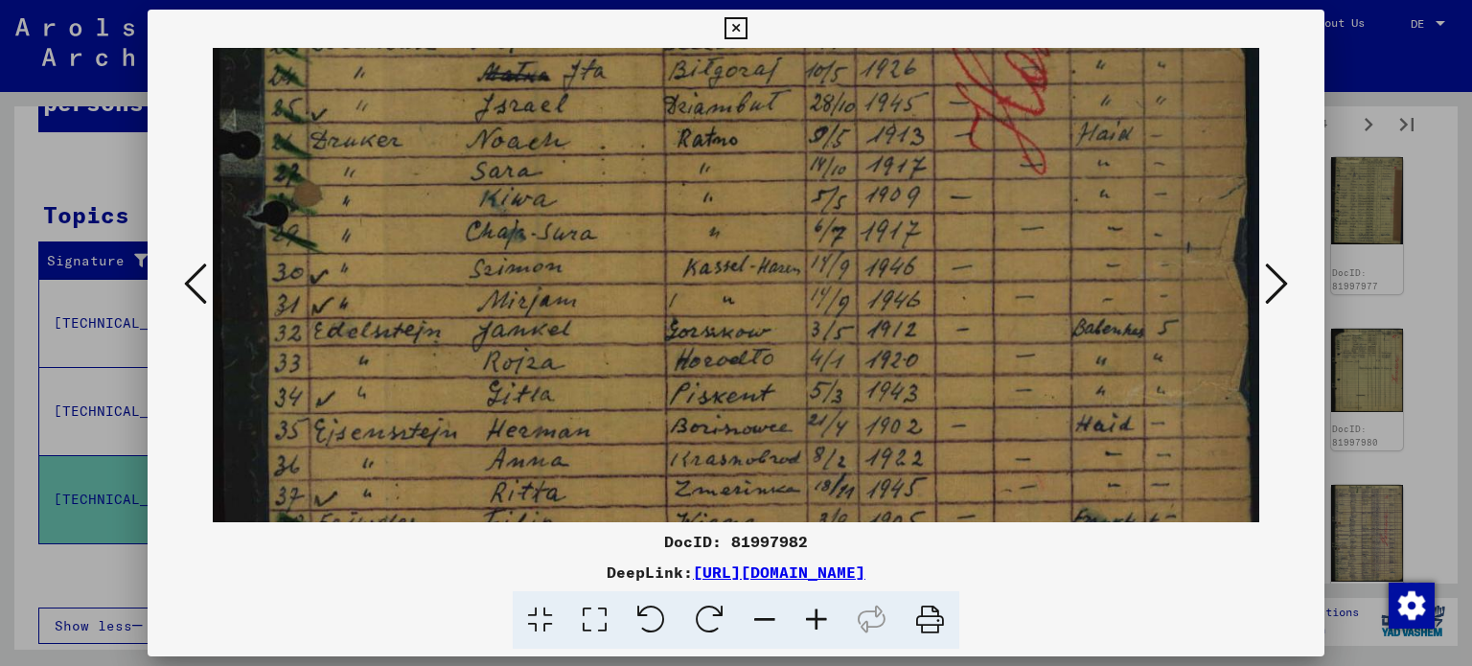
drag, startPoint x: 953, startPoint y: 430, endPoint x: 948, endPoint y: 179, distance: 251.1
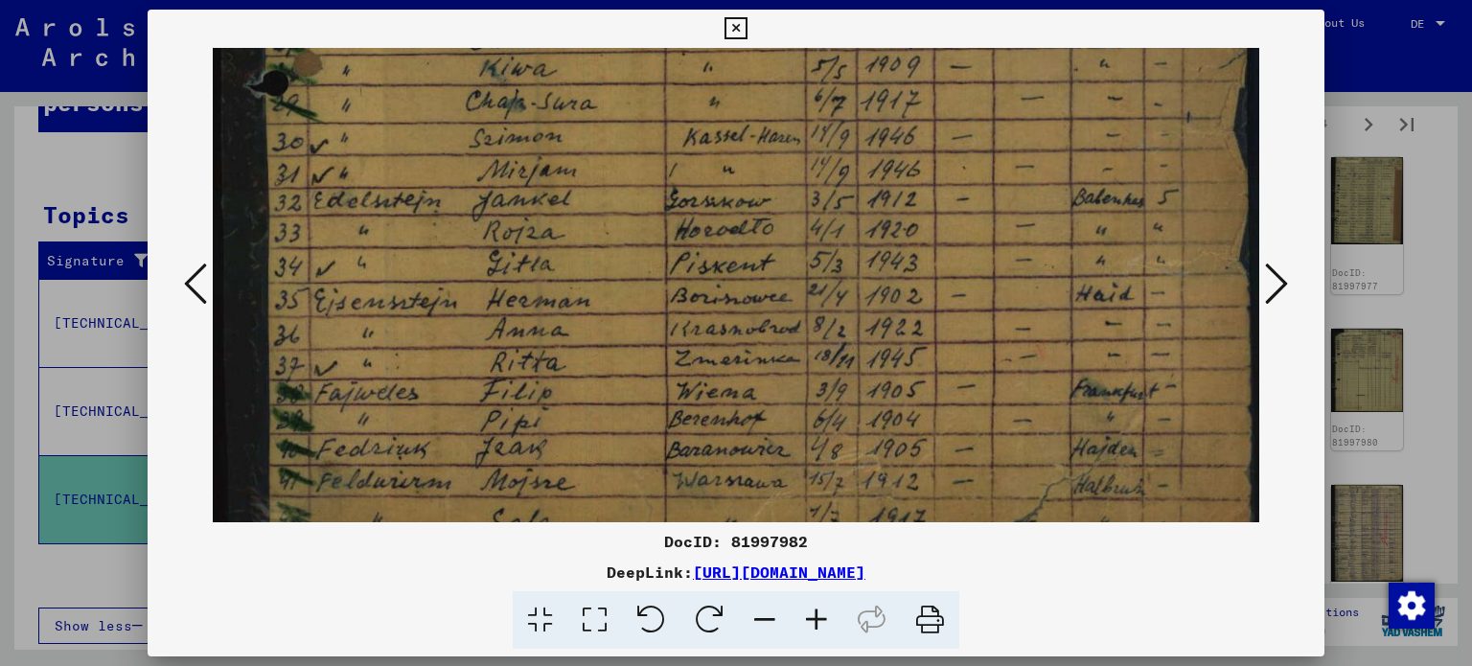
scroll to position [958, 0]
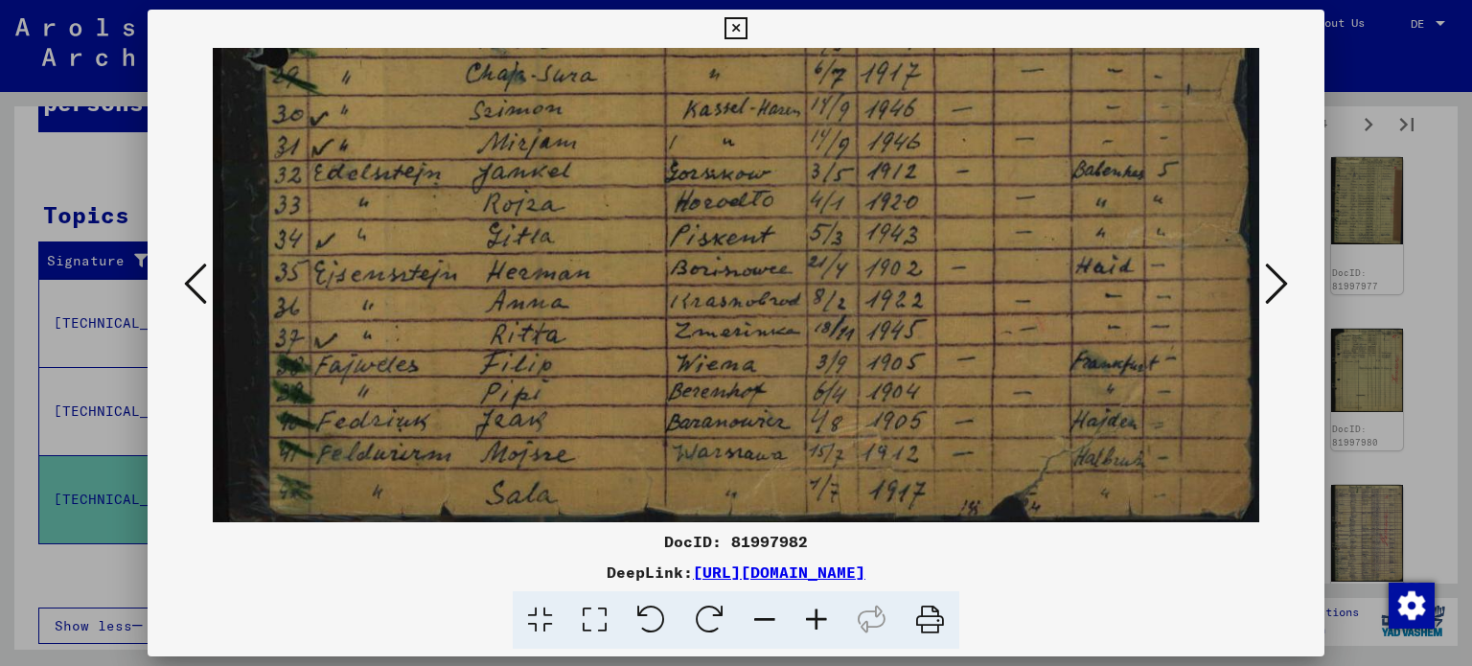
drag, startPoint x: 951, startPoint y: 335, endPoint x: 934, endPoint y: 174, distance: 161.8
drag, startPoint x: 939, startPoint y: 367, endPoint x: 1084, endPoint y: 388, distance: 146.2
click at [1277, 281] on icon at bounding box center [1276, 284] width 23 height 46
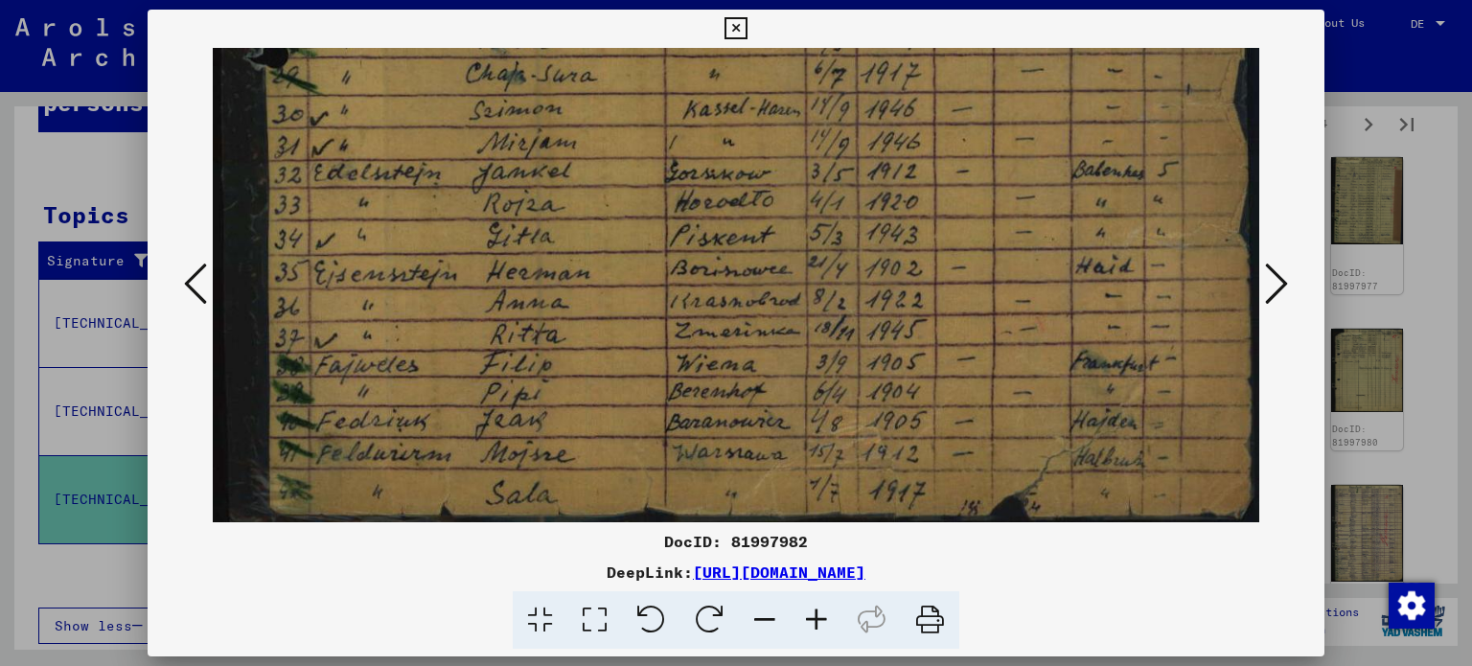
scroll to position [0, 0]
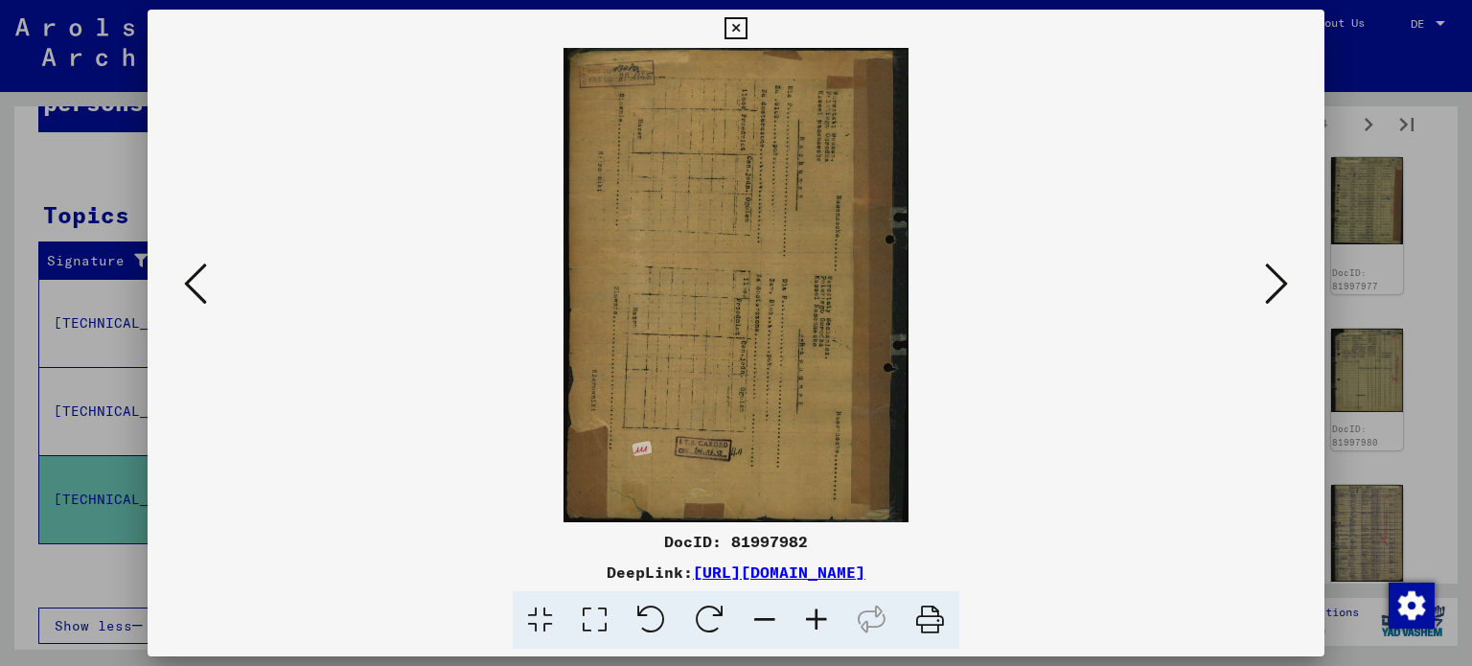
click at [1280, 292] on icon at bounding box center [1276, 284] width 23 height 46
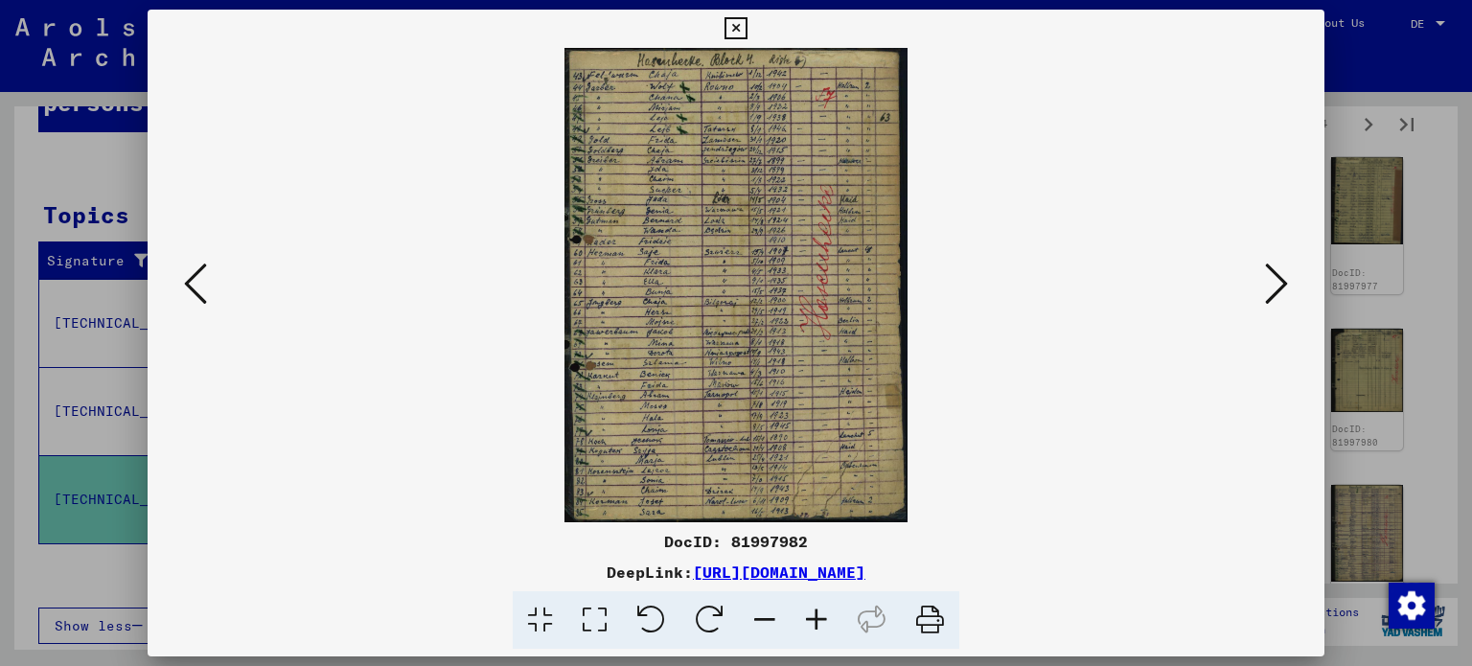
click at [594, 623] on icon at bounding box center [594, 620] width 55 height 58
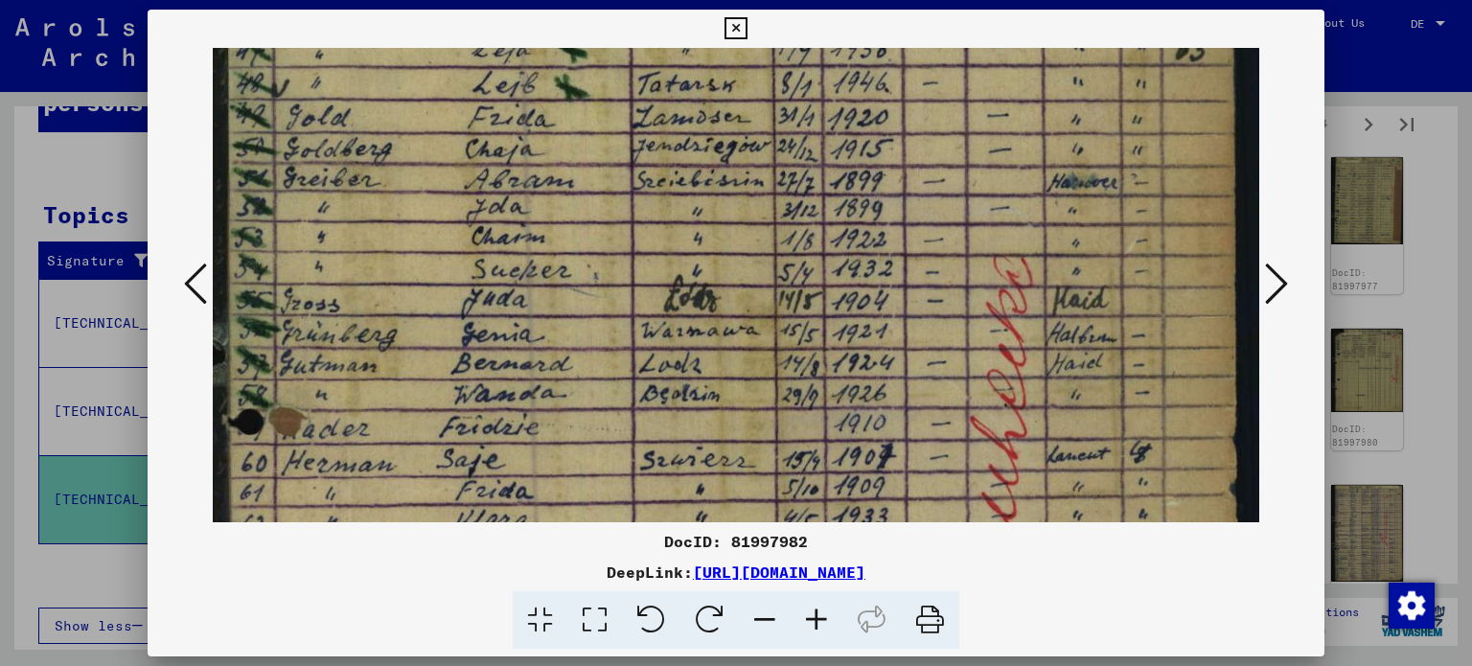
scroll to position [233, 0]
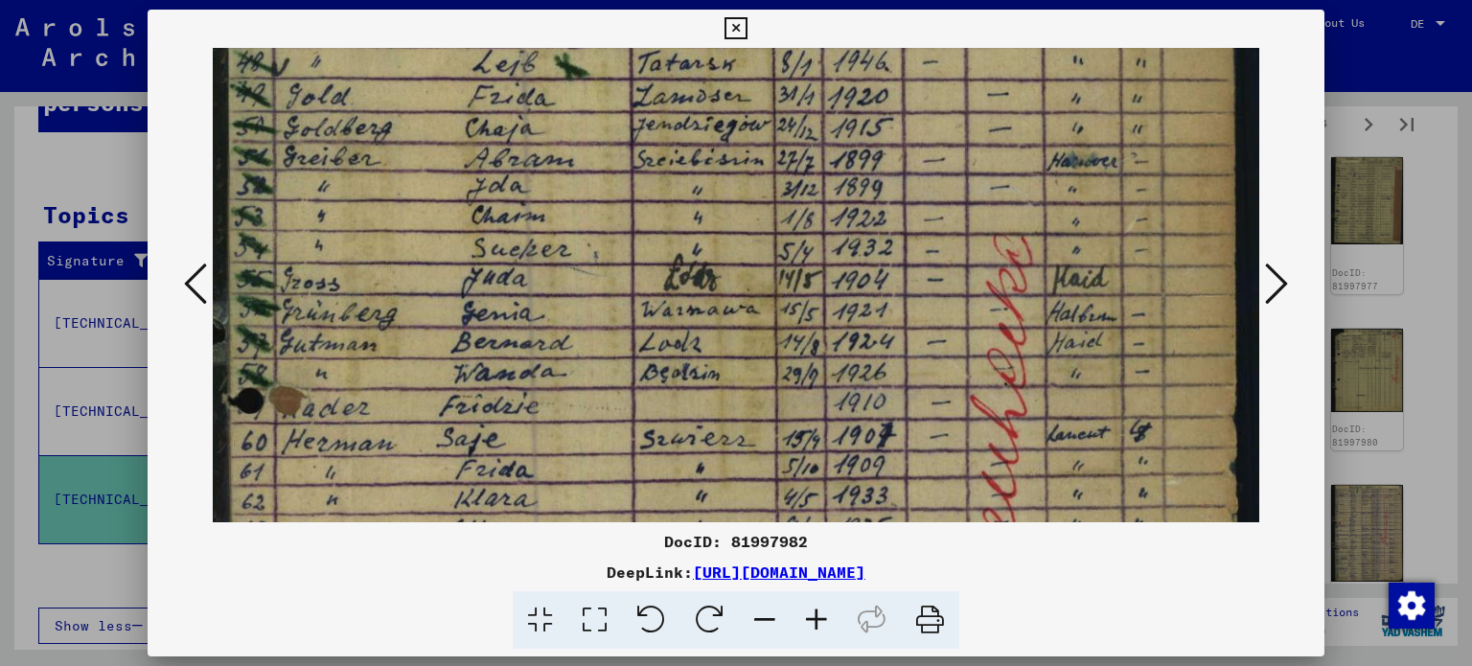
drag, startPoint x: 861, startPoint y: 461, endPoint x: 850, endPoint y: 229, distance: 232.2
click at [850, 229] on img at bounding box center [737, 540] width 1048 height 1451
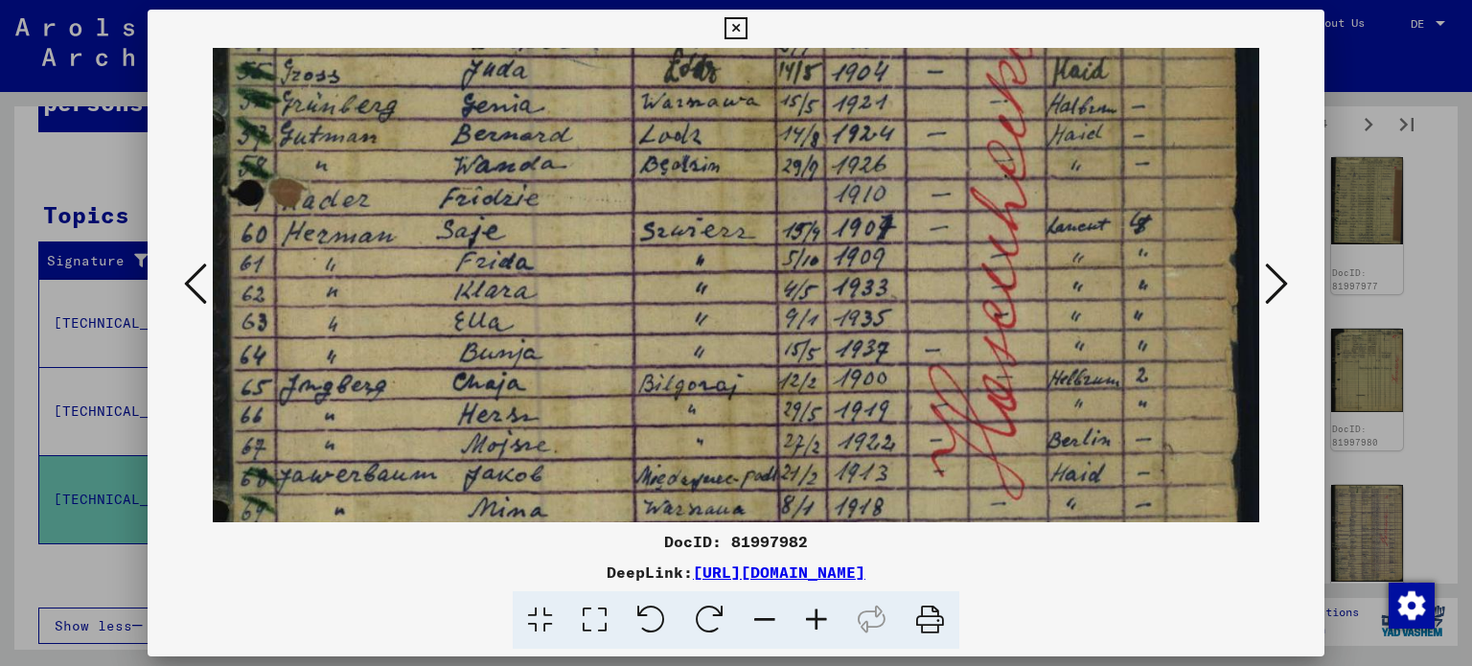
scroll to position [450, 0]
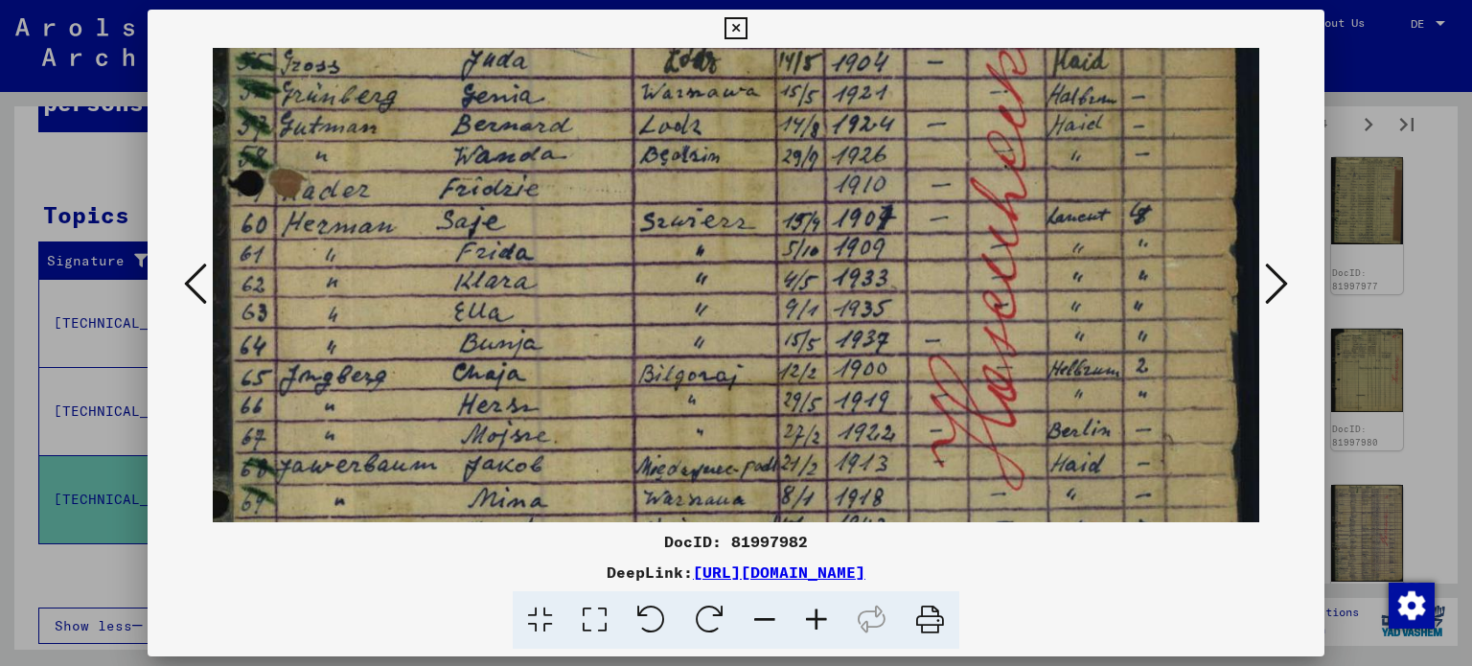
drag, startPoint x: 841, startPoint y: 456, endPoint x: 845, endPoint y: 242, distance: 213.8
click at [845, 242] on img at bounding box center [737, 322] width 1048 height 1451
click at [1285, 280] on icon at bounding box center [1276, 284] width 23 height 46
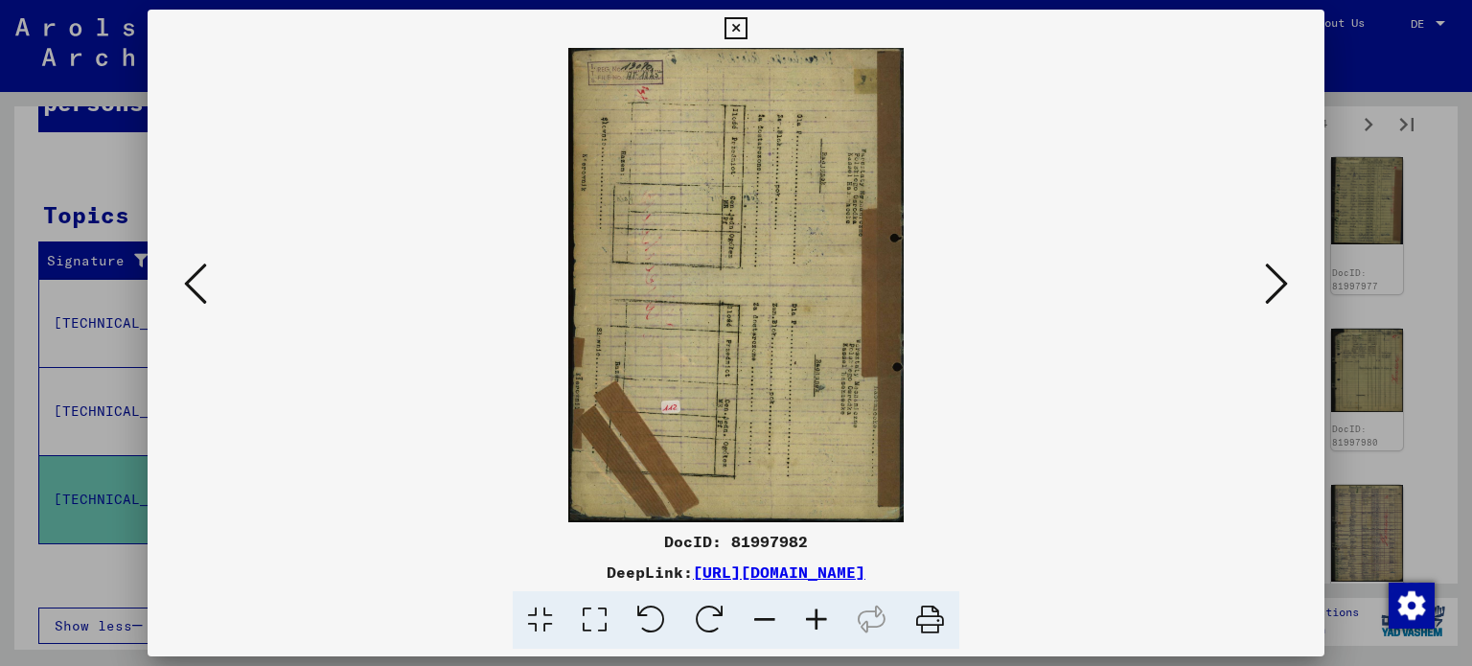
click at [1284, 280] on icon at bounding box center [1276, 284] width 23 height 46
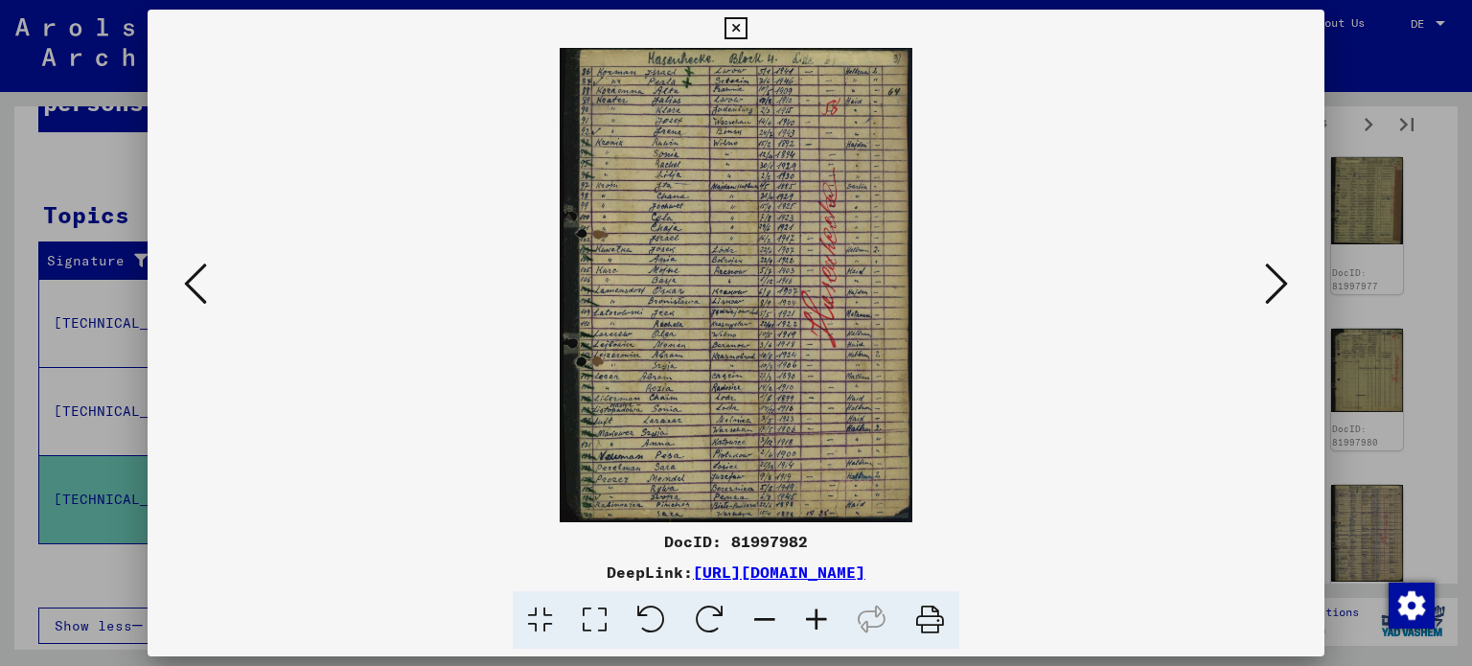
click at [1284, 280] on icon at bounding box center [1276, 284] width 23 height 46
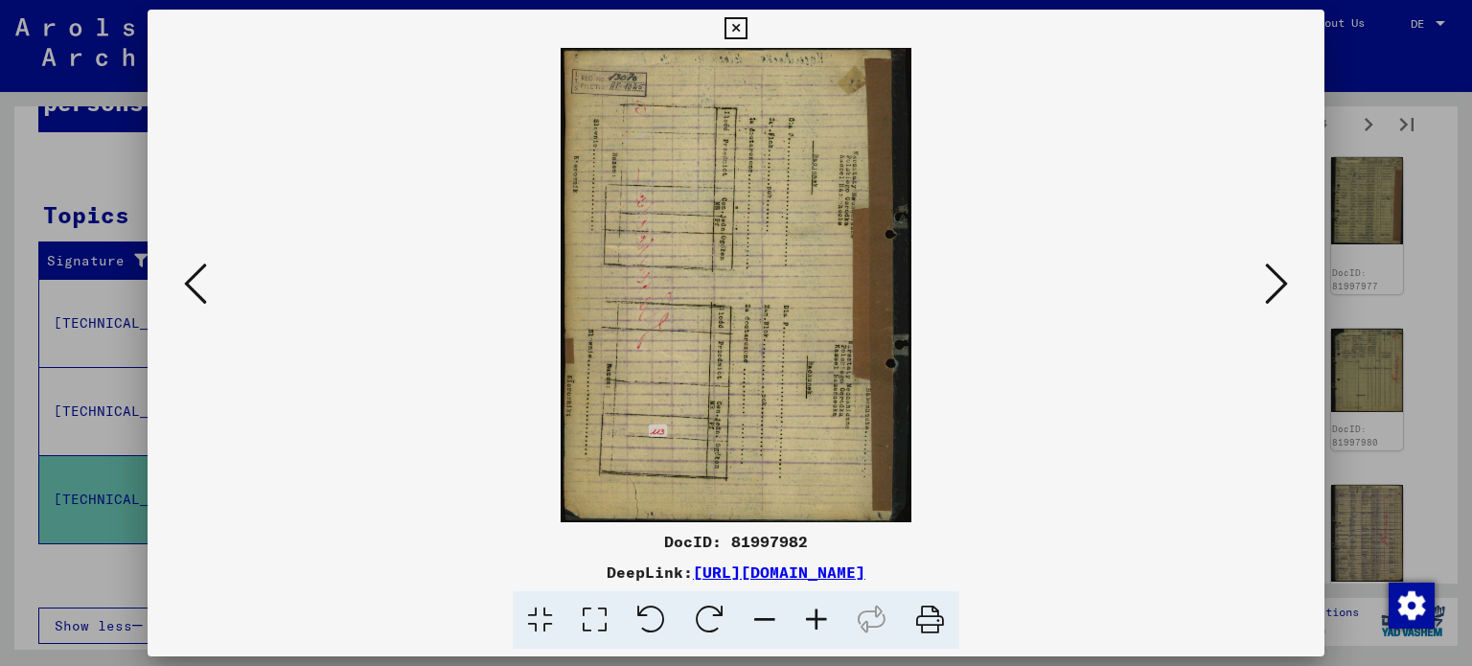
click at [1284, 280] on icon at bounding box center [1276, 284] width 23 height 46
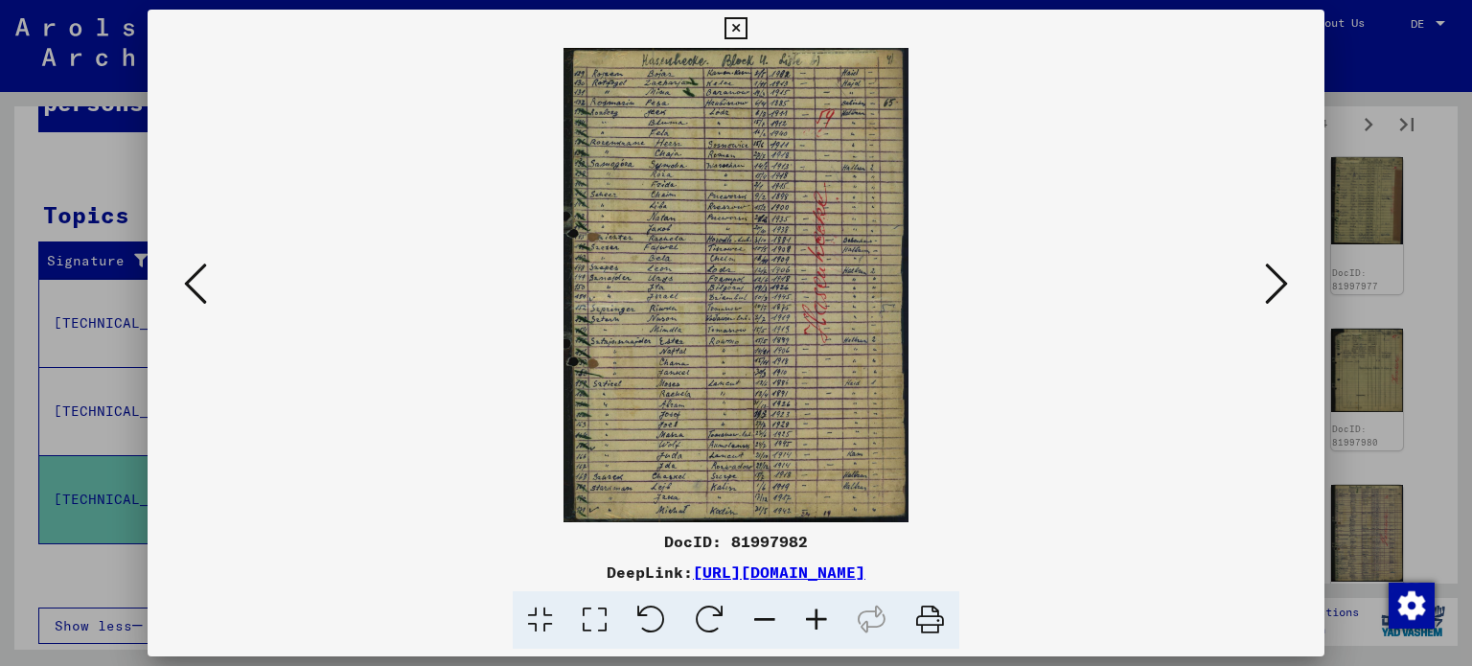
click at [1284, 280] on icon at bounding box center [1276, 284] width 23 height 46
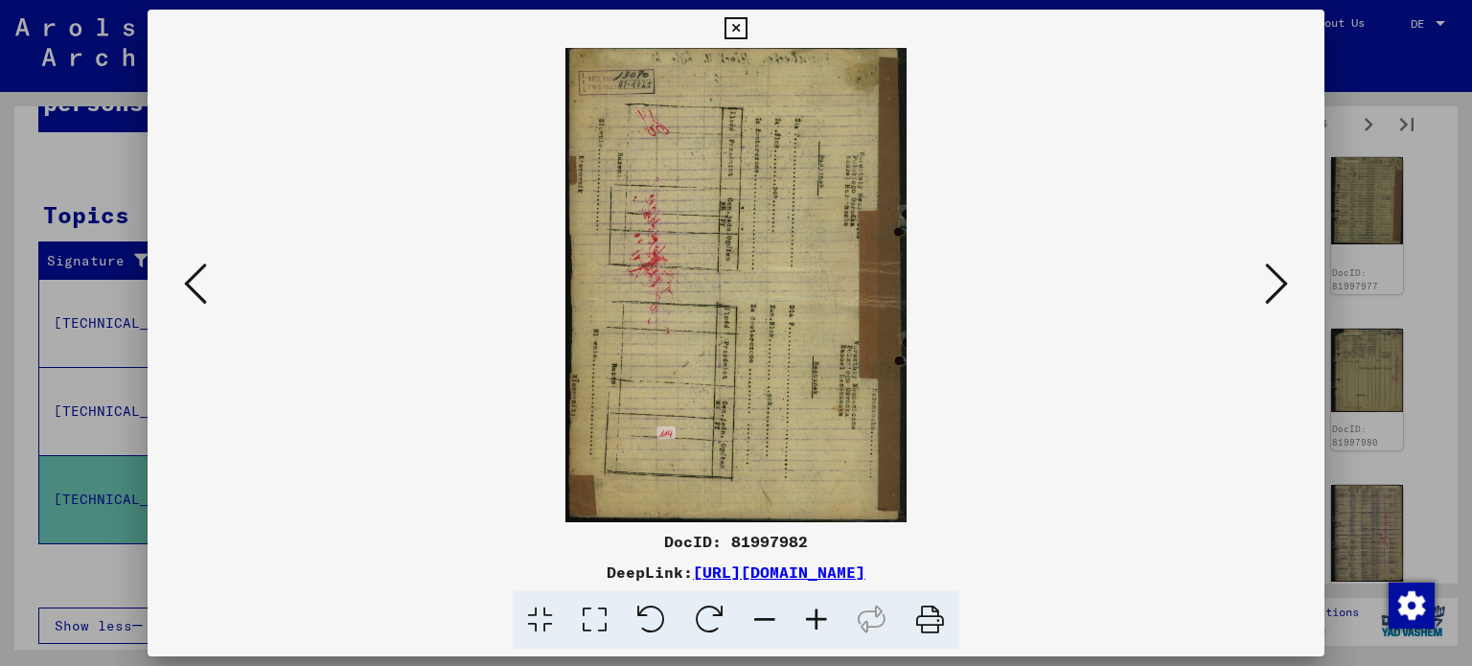
click at [1284, 280] on icon at bounding box center [1276, 284] width 23 height 46
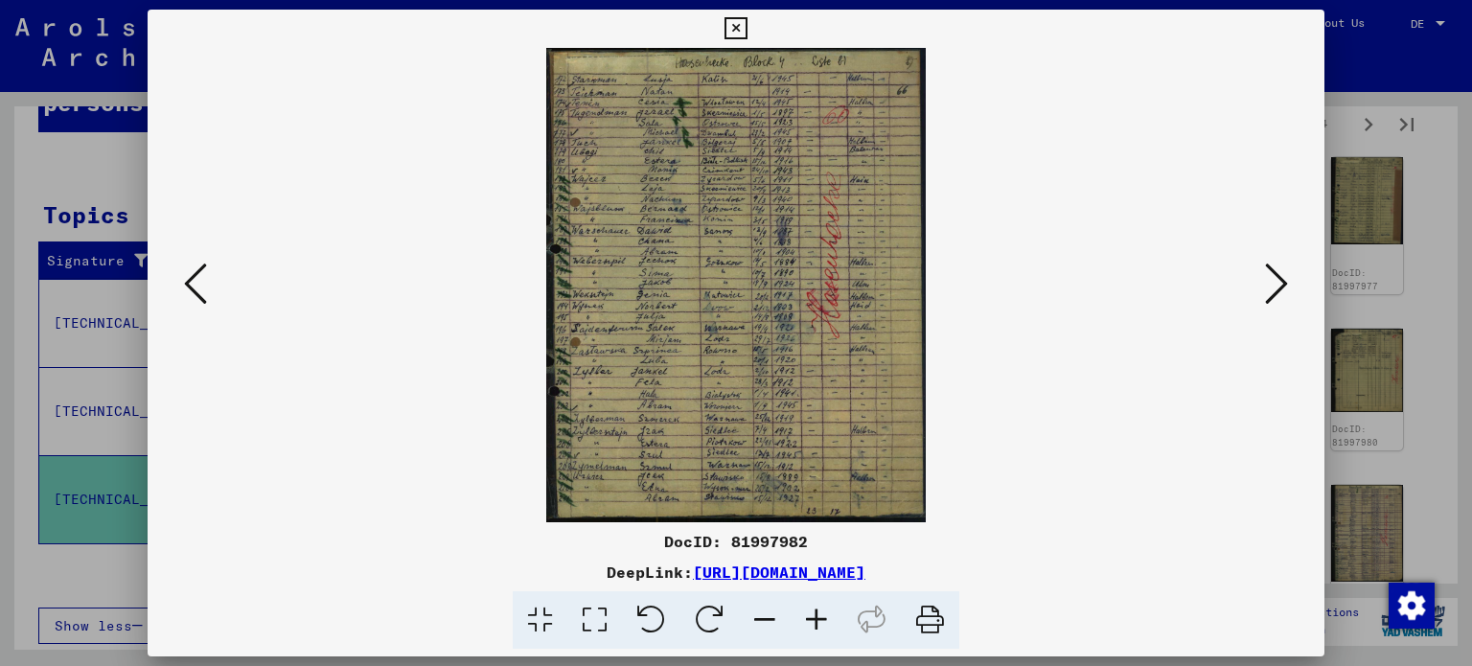
click at [1284, 280] on icon at bounding box center [1276, 284] width 23 height 46
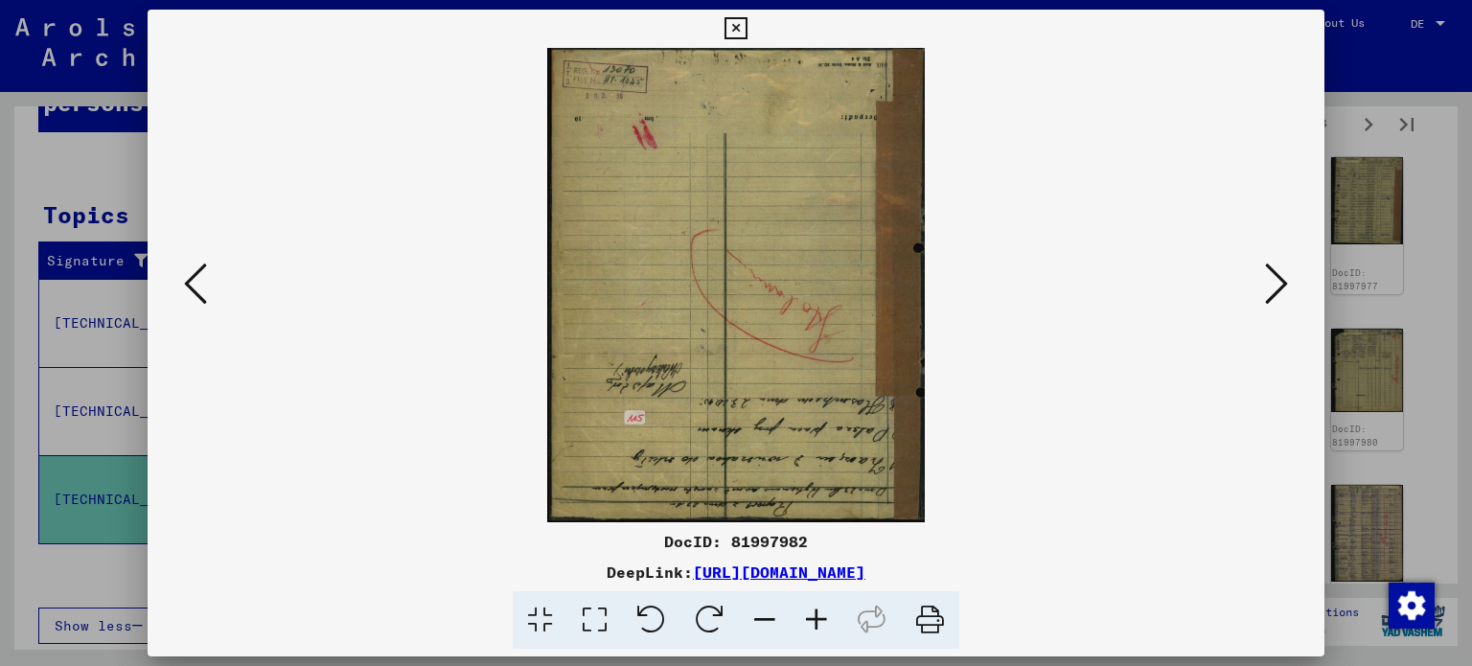
click at [1284, 280] on icon at bounding box center [1276, 284] width 23 height 46
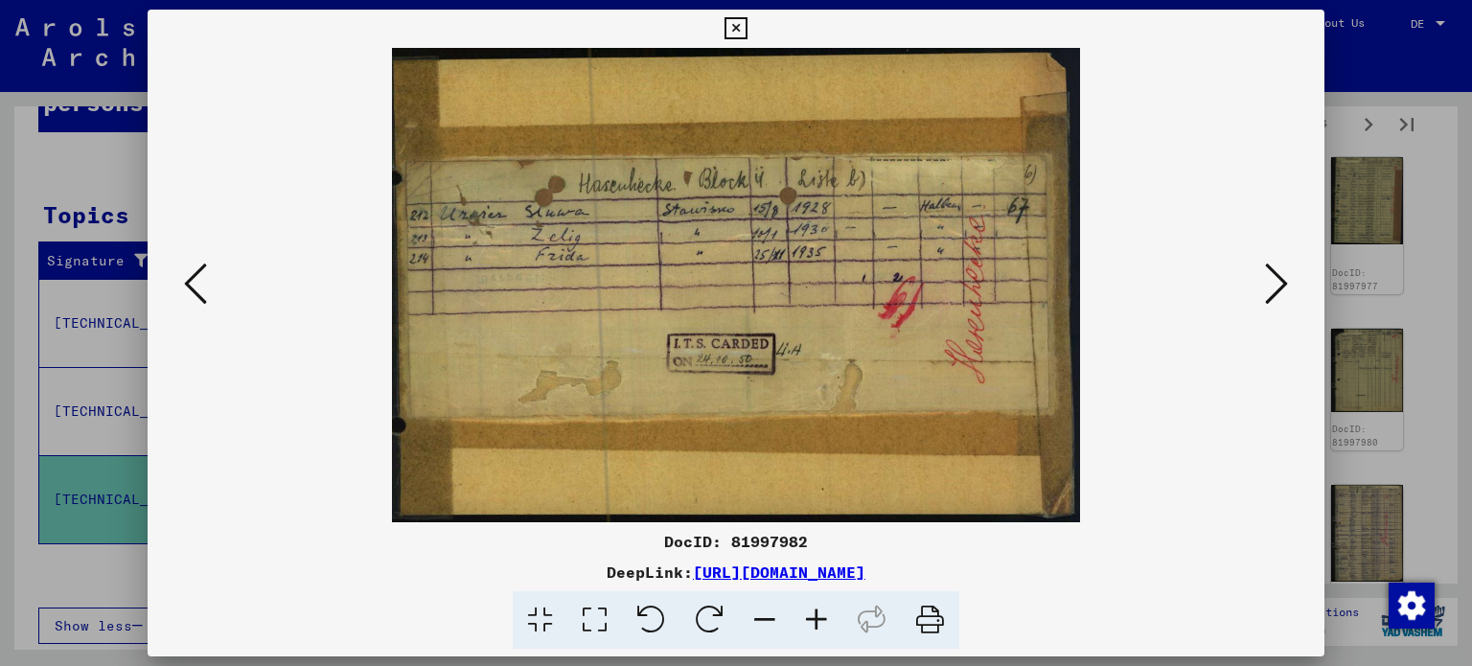
click at [1284, 280] on icon at bounding box center [1276, 284] width 23 height 46
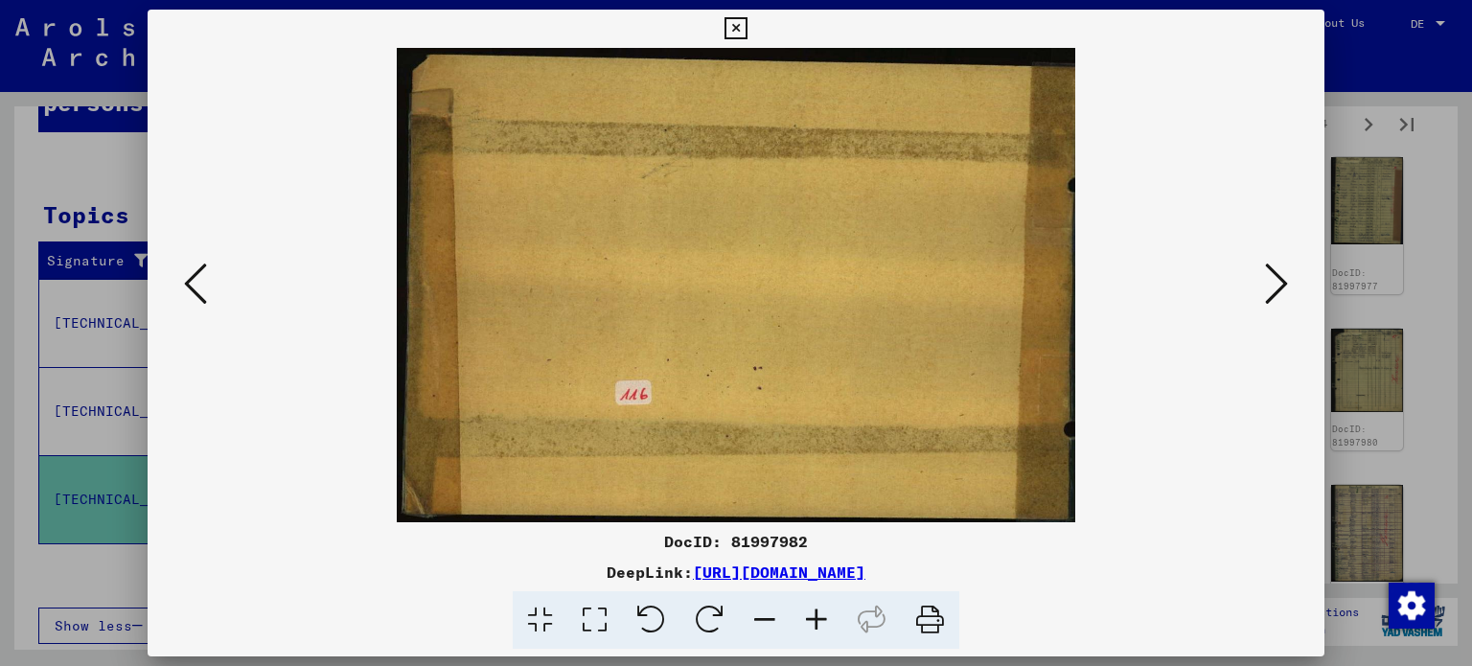
click at [1284, 280] on icon at bounding box center [1276, 284] width 23 height 46
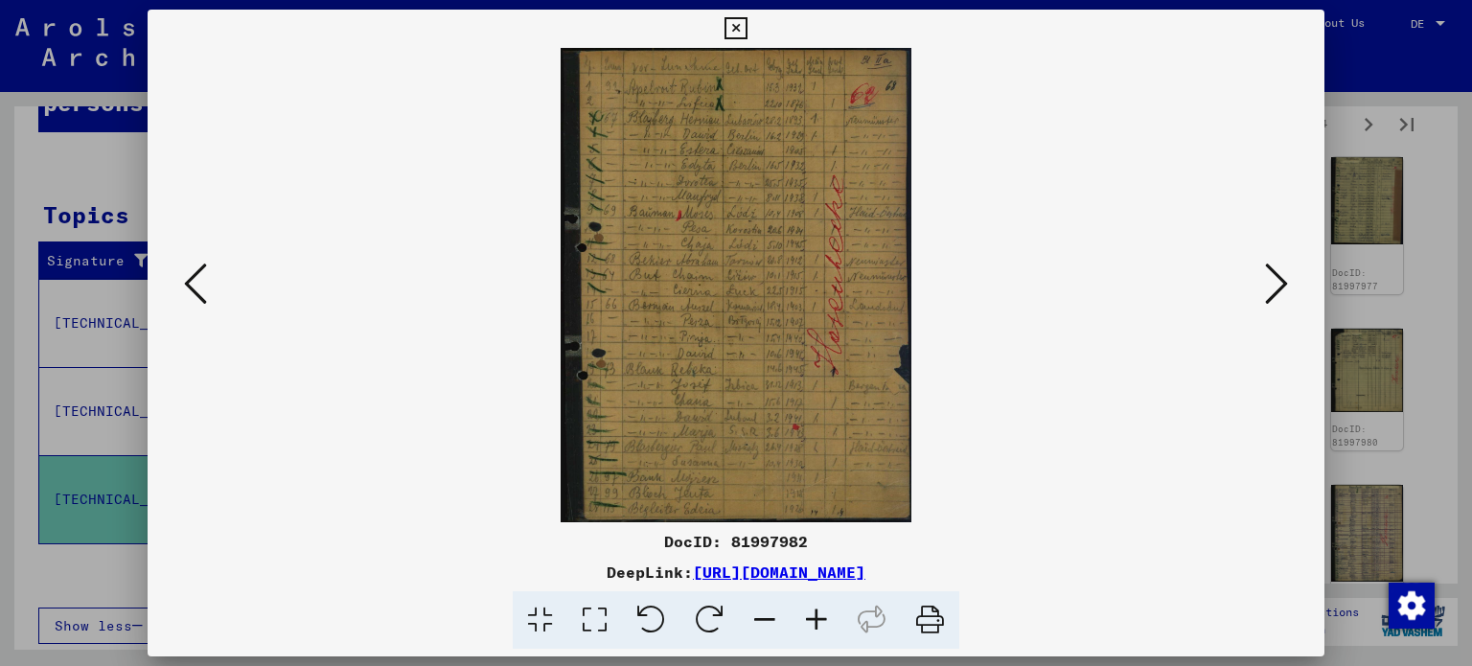
click at [1284, 280] on icon at bounding box center [1276, 284] width 23 height 46
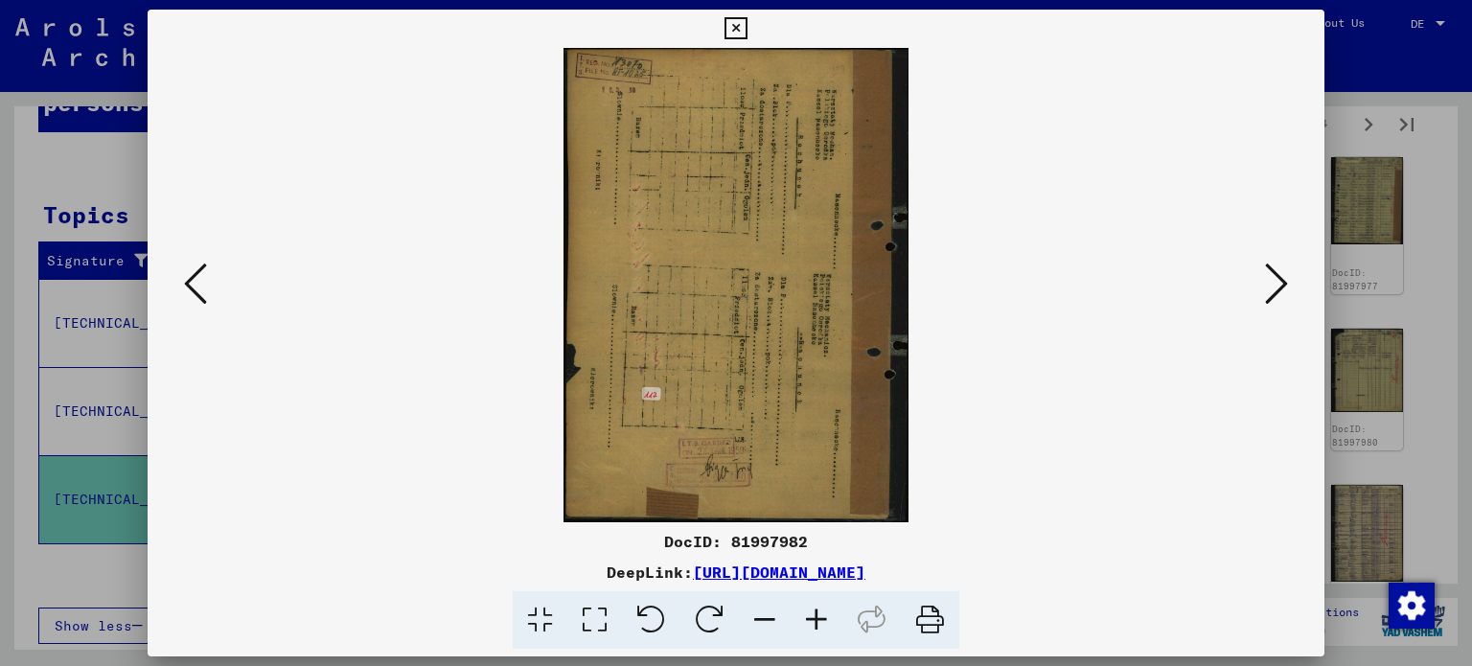
click at [1284, 280] on icon at bounding box center [1276, 284] width 23 height 46
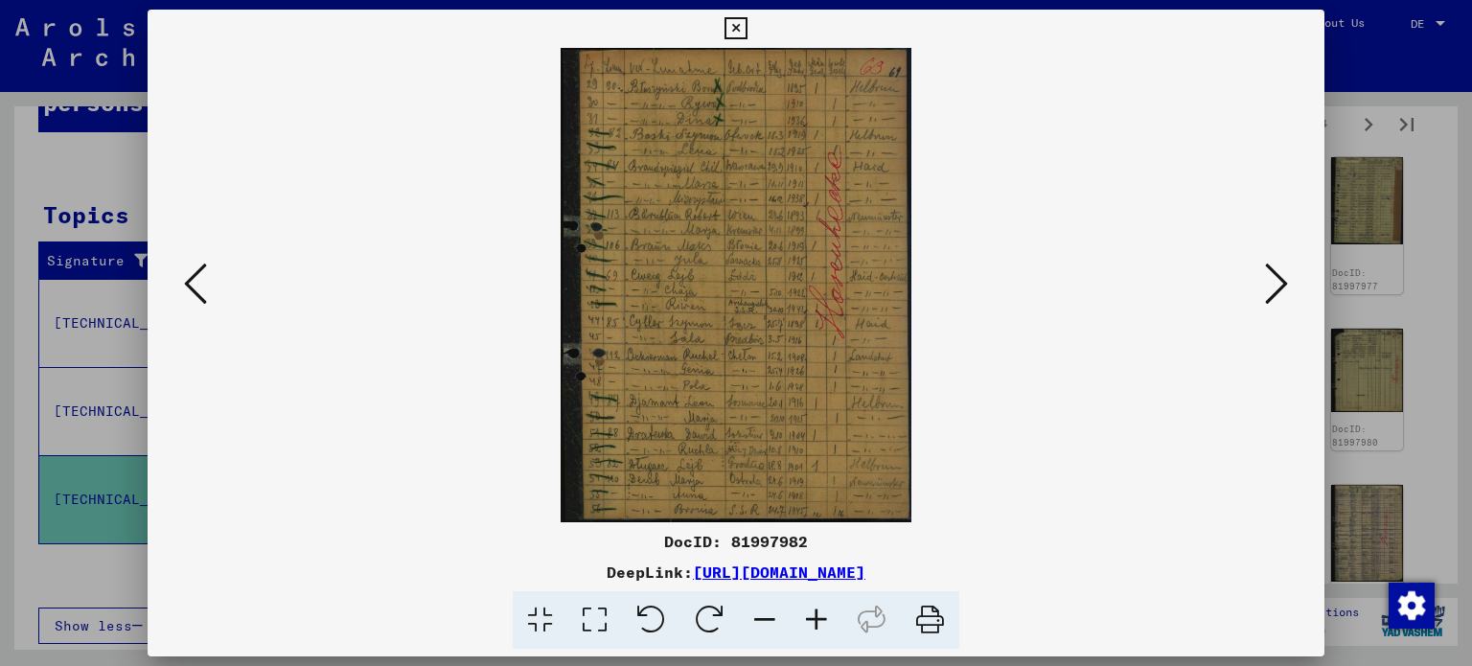
click at [1284, 280] on icon at bounding box center [1276, 284] width 23 height 46
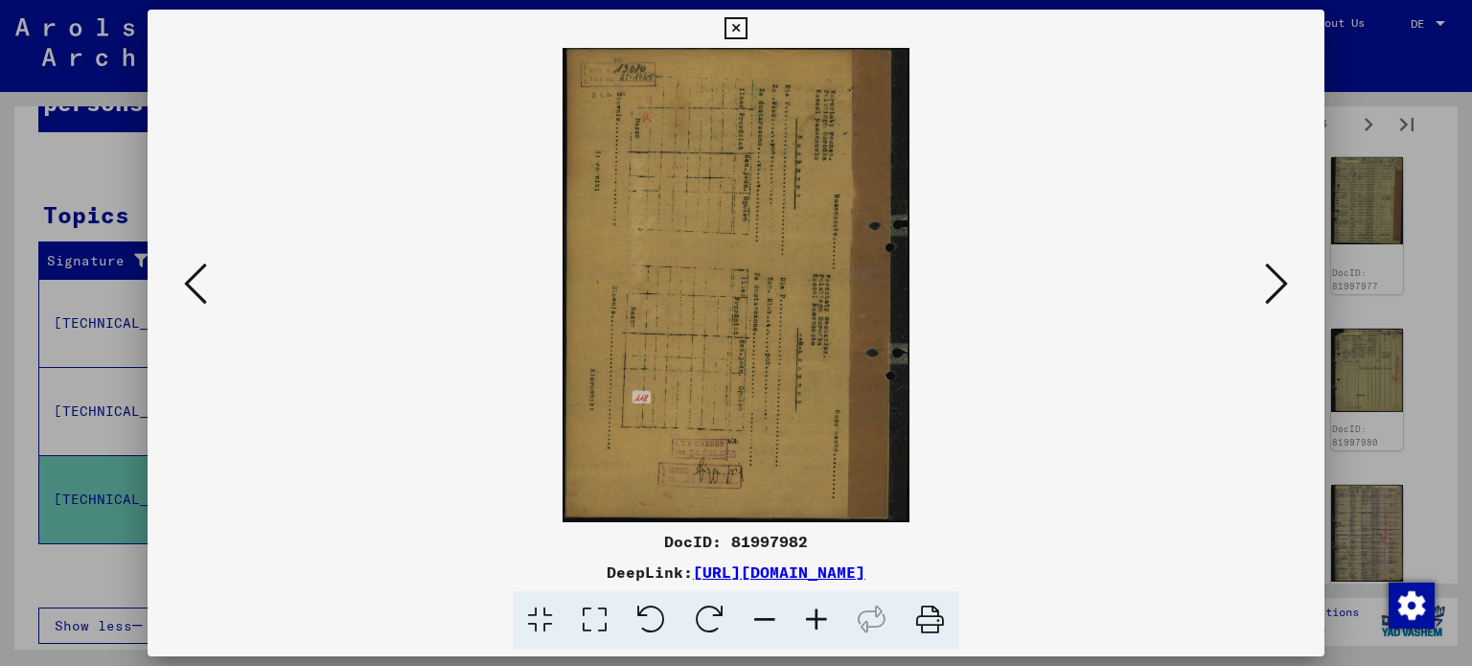
click at [1284, 280] on icon at bounding box center [1276, 284] width 23 height 46
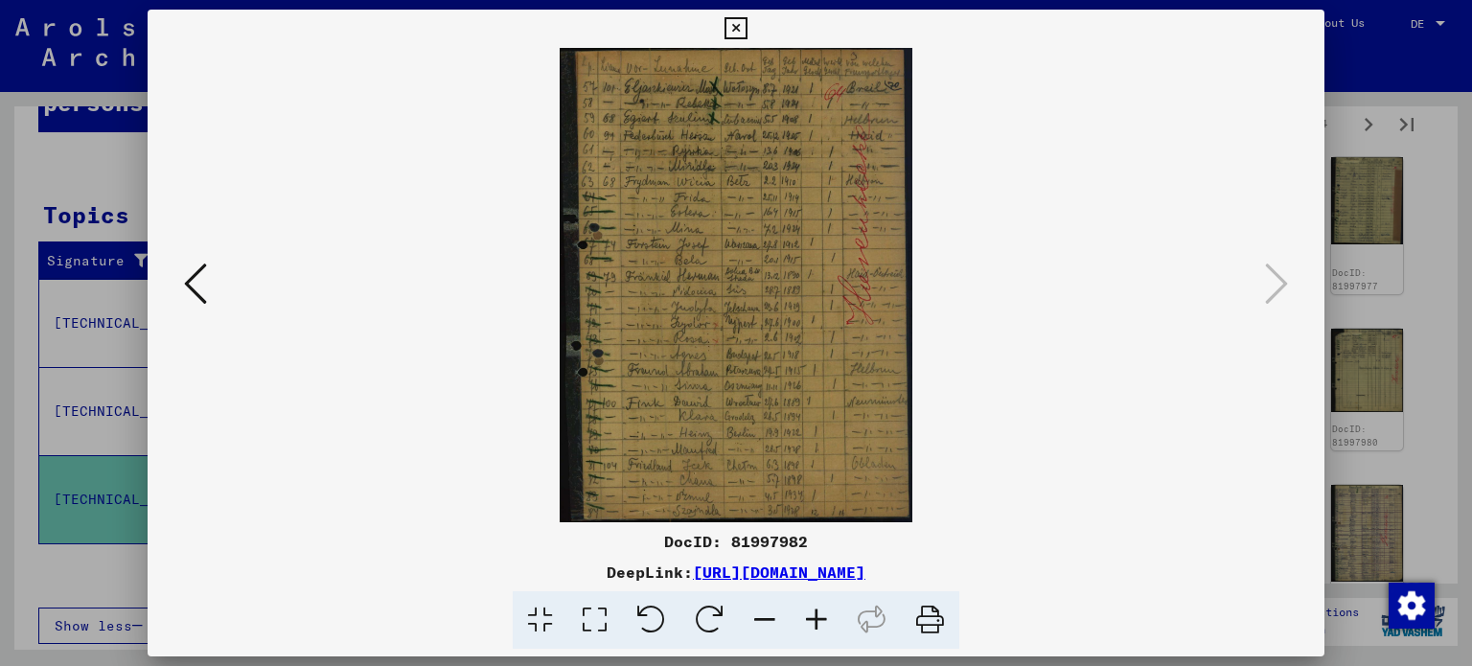
click at [732, 31] on icon at bounding box center [736, 28] width 22 height 23
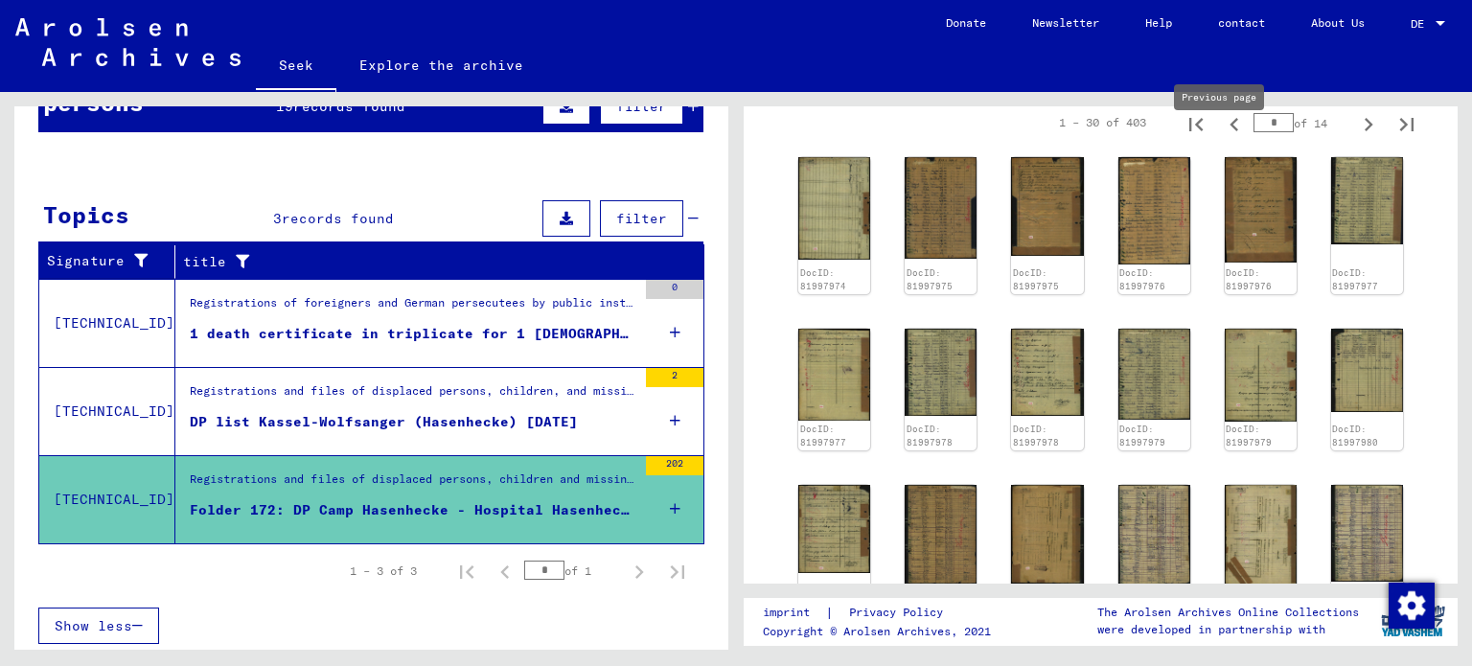
click at [1223, 138] on icon "Previous page" at bounding box center [1234, 124] width 27 height 27
type input "*"
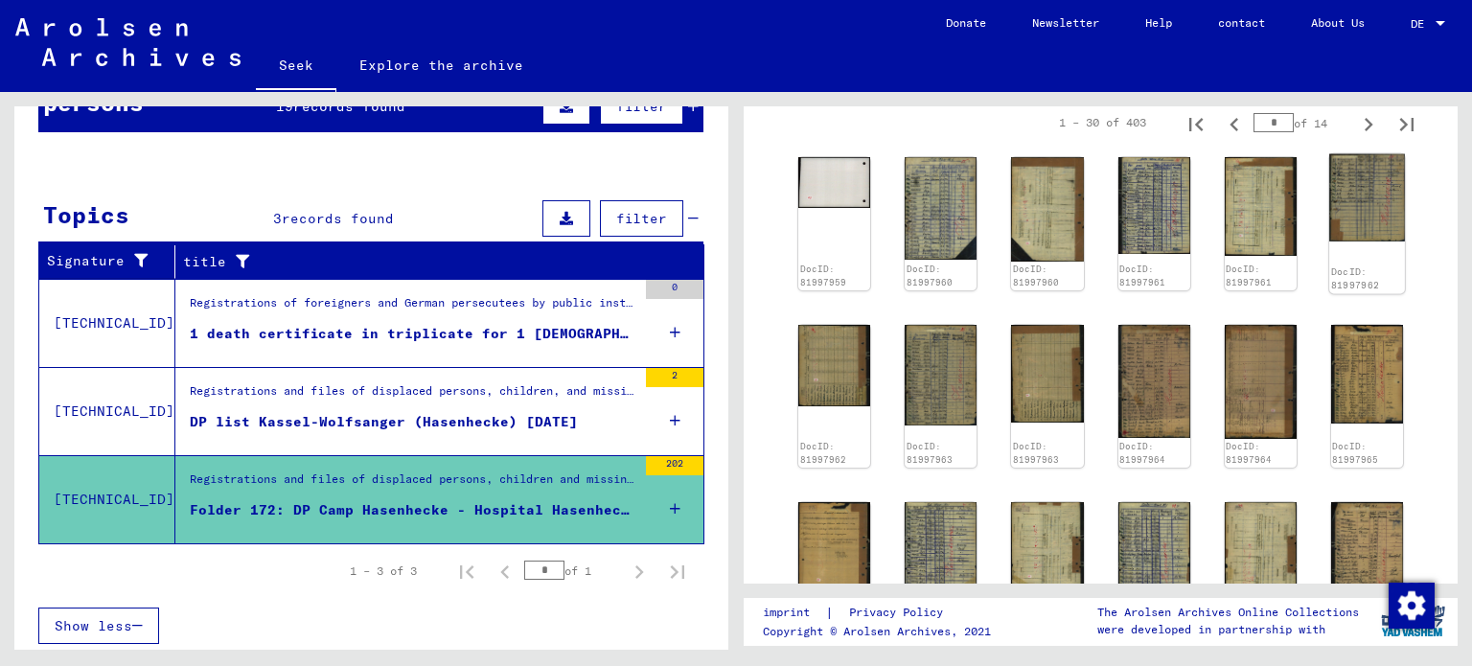
click at [1349, 230] on img at bounding box center [1367, 198] width 76 height 88
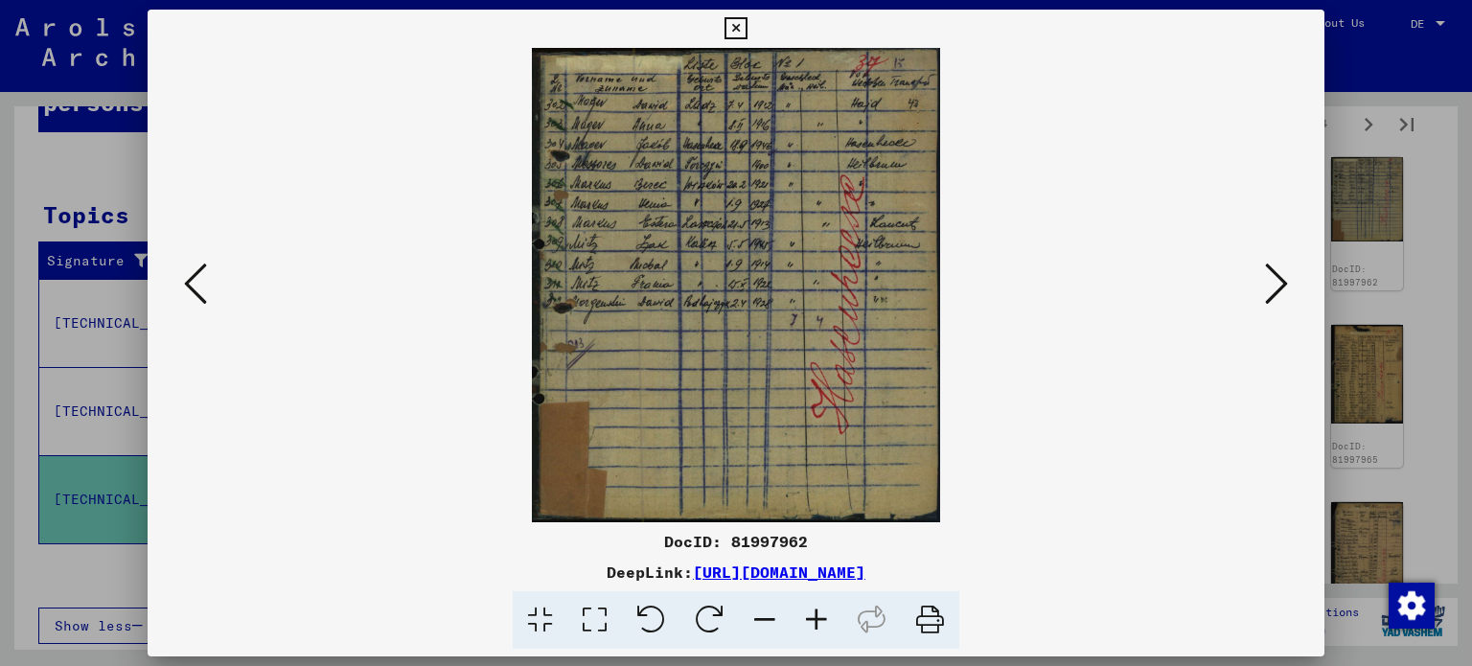
click at [1273, 281] on icon at bounding box center [1276, 284] width 23 height 46
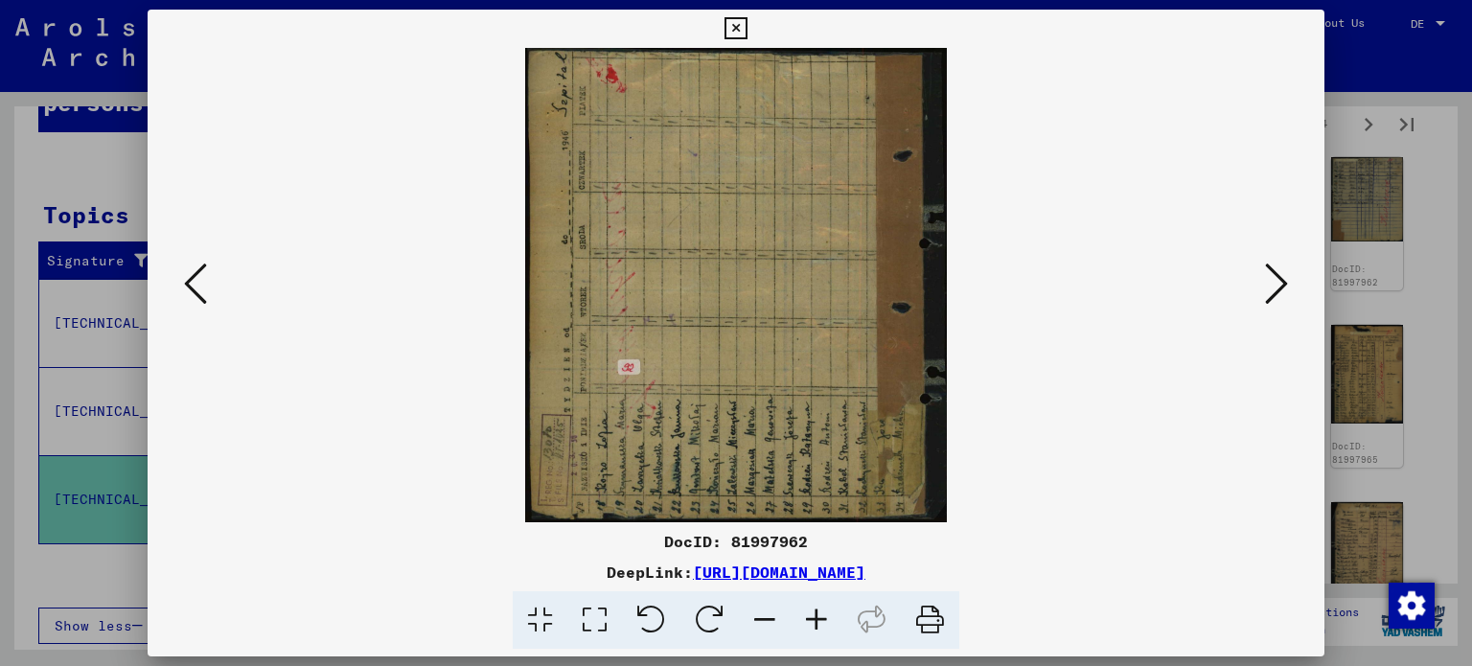
click at [1273, 281] on icon at bounding box center [1276, 284] width 23 height 46
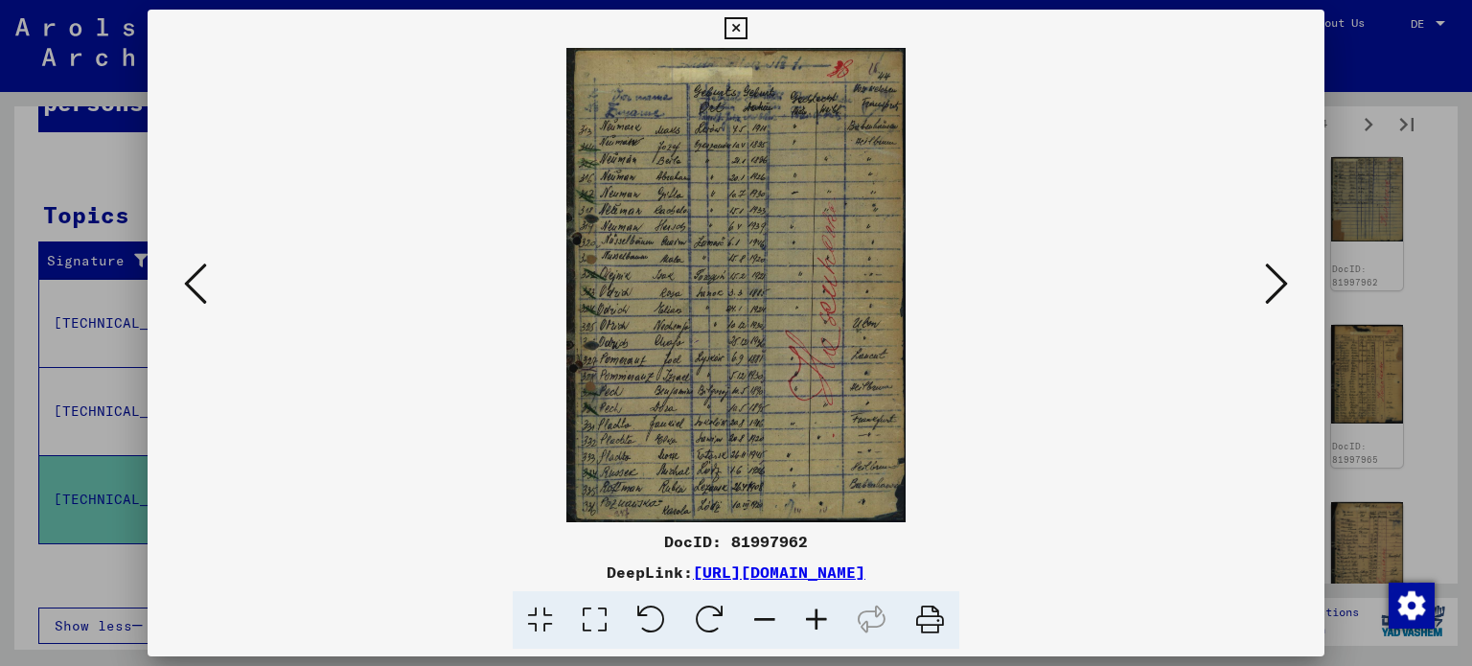
click at [1273, 281] on icon at bounding box center [1276, 284] width 23 height 46
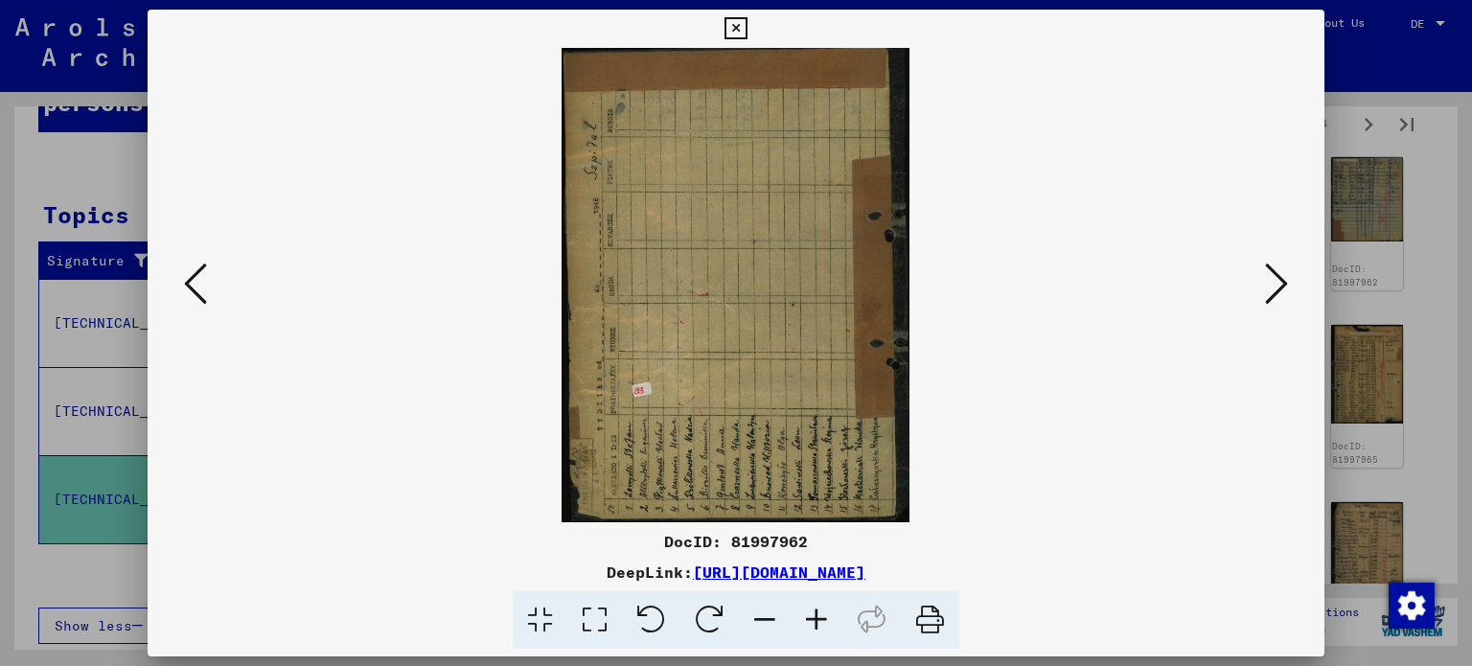
click at [1273, 281] on icon at bounding box center [1276, 284] width 23 height 46
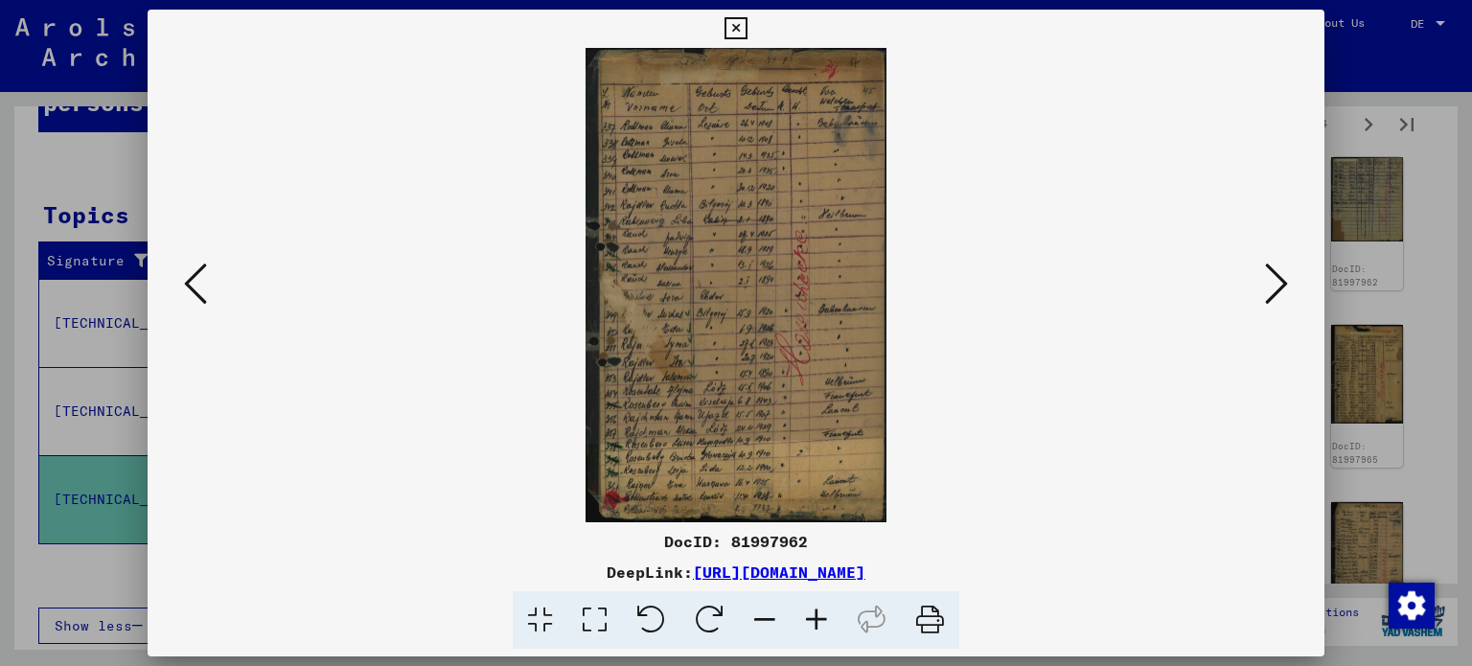
click at [1273, 281] on icon at bounding box center [1276, 284] width 23 height 46
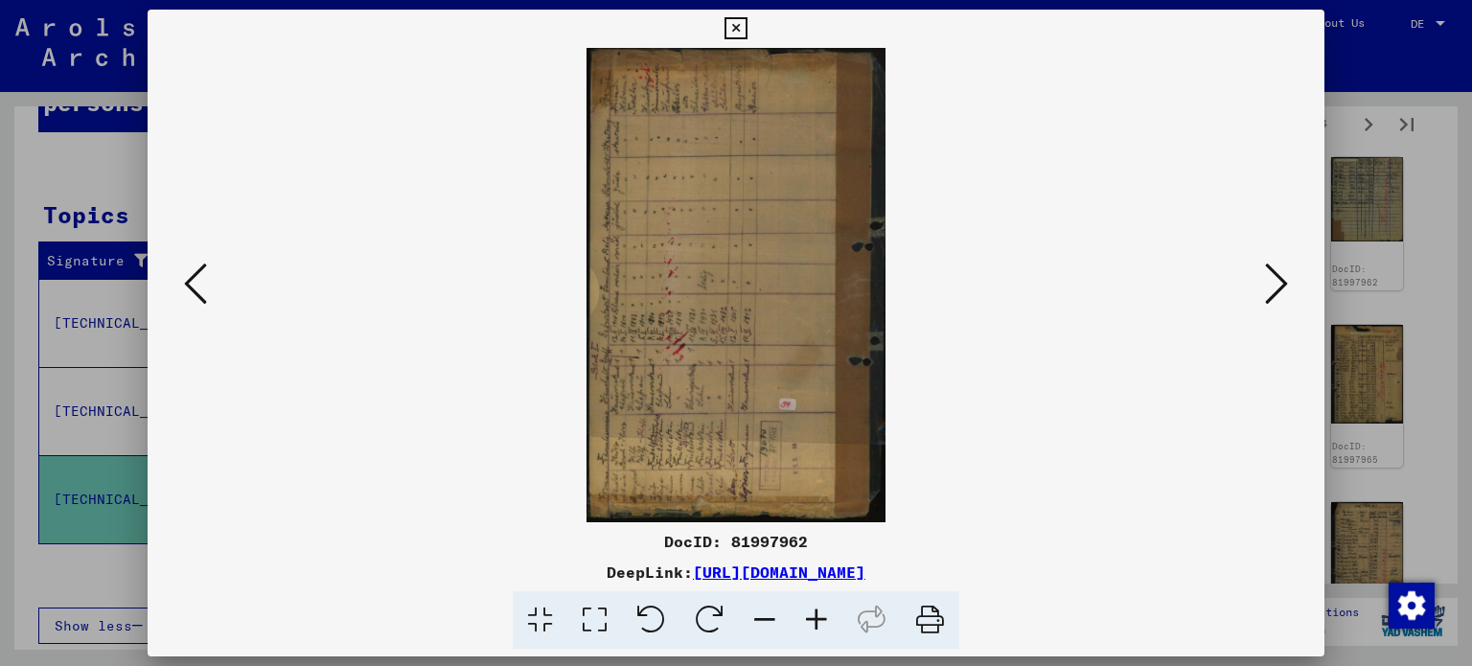
click at [1273, 281] on icon at bounding box center [1276, 284] width 23 height 46
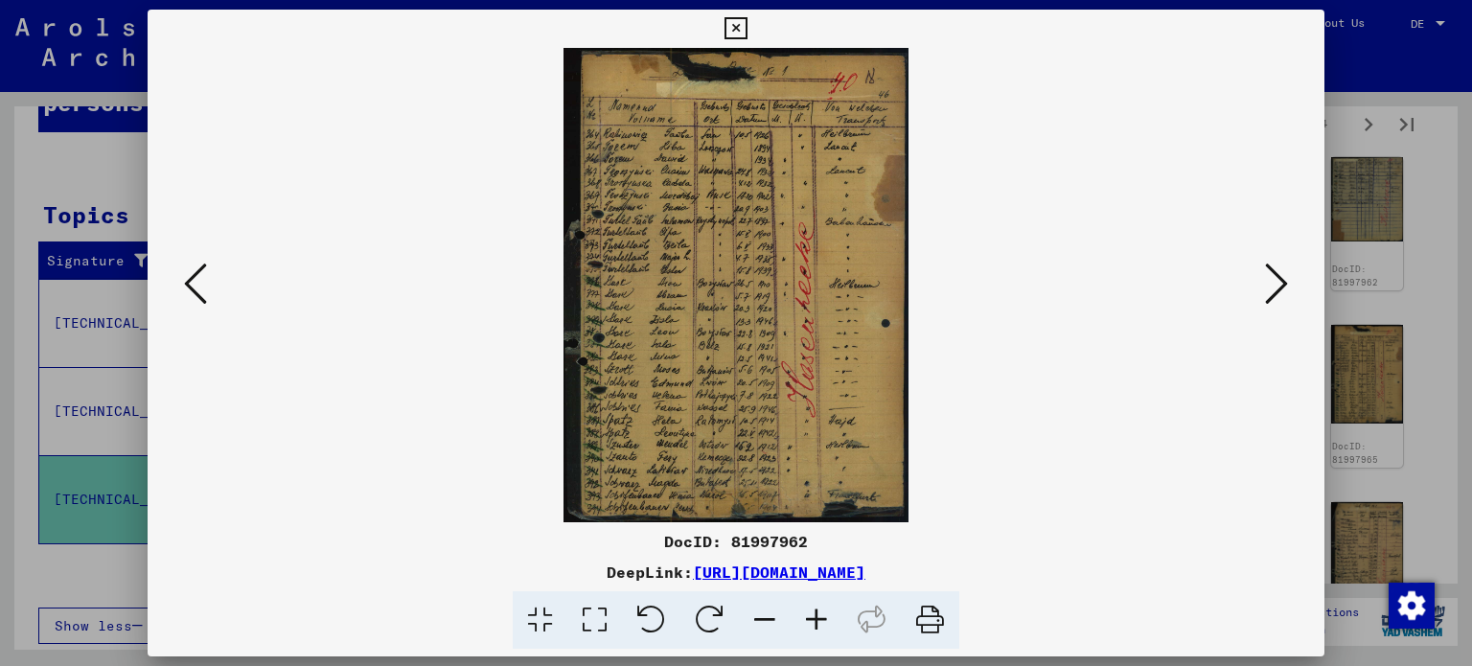
click at [1273, 281] on icon at bounding box center [1276, 284] width 23 height 46
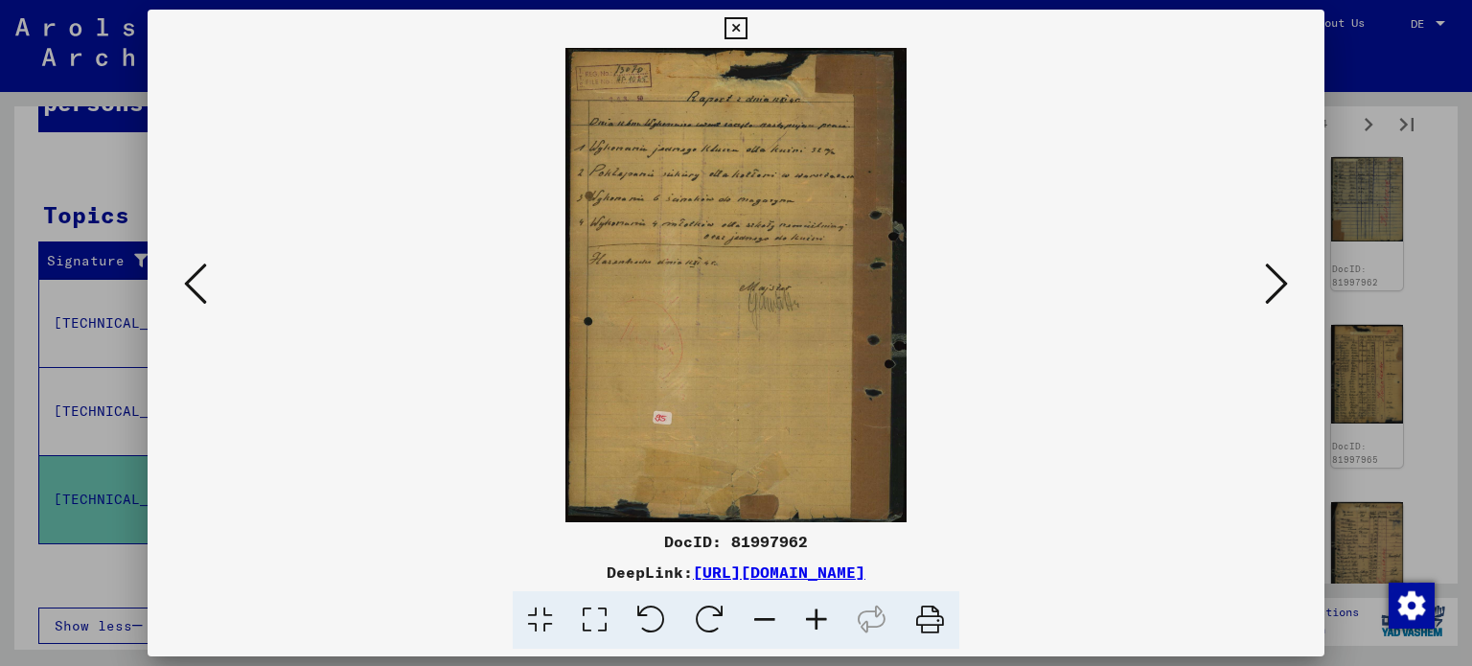
click at [1273, 281] on icon at bounding box center [1276, 284] width 23 height 46
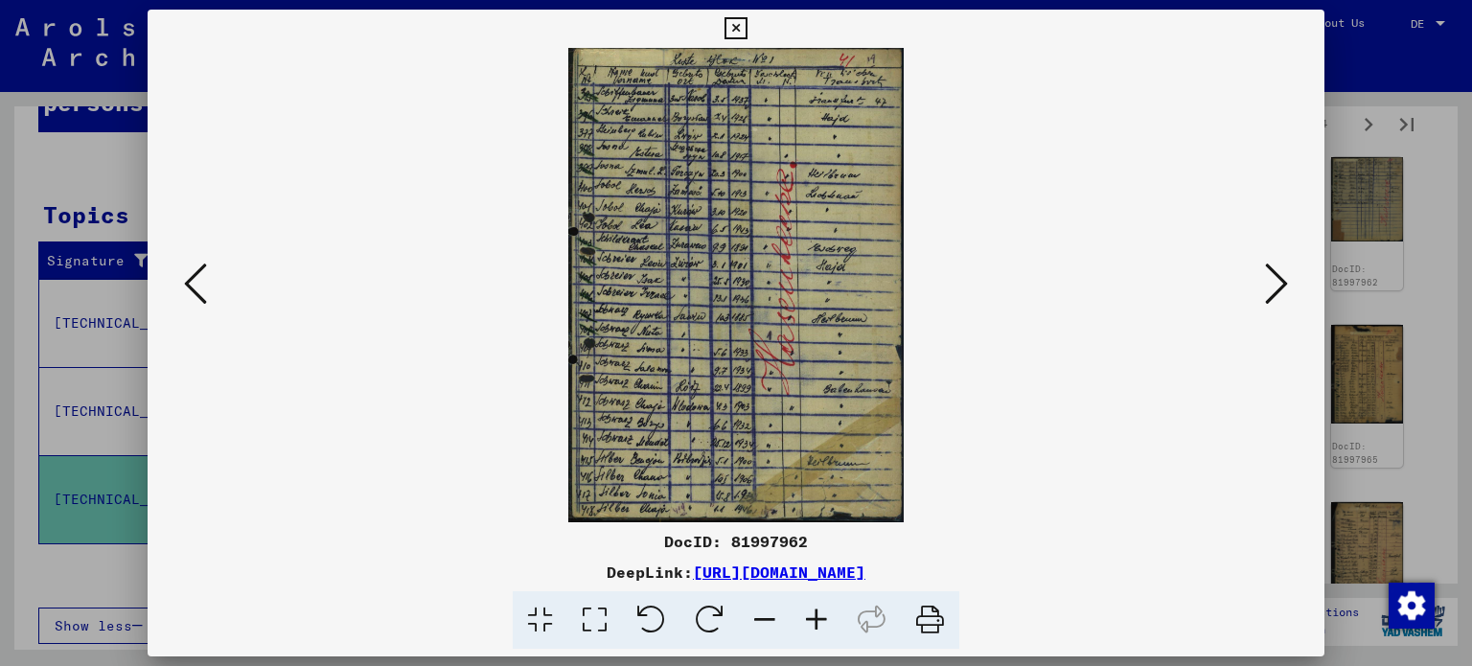
click at [1273, 281] on icon at bounding box center [1276, 284] width 23 height 46
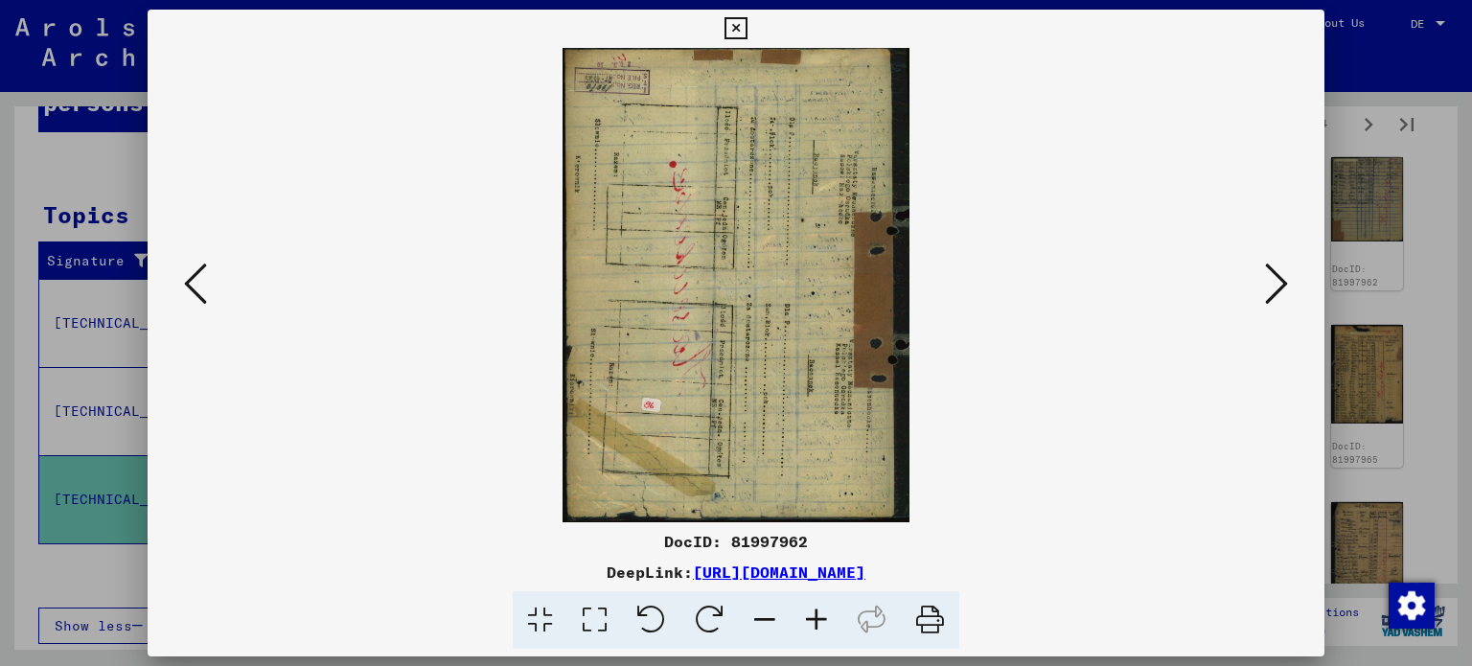
click at [1273, 281] on icon at bounding box center [1276, 284] width 23 height 46
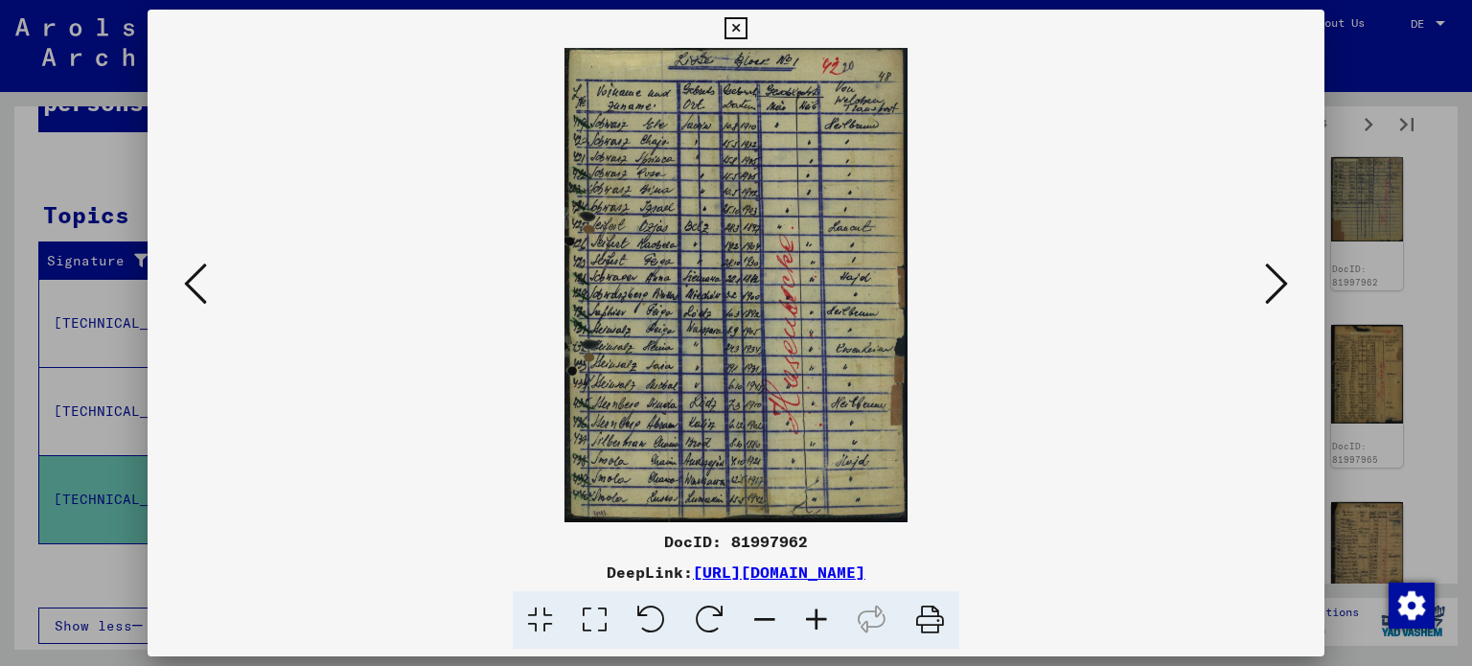
click at [1273, 281] on icon at bounding box center [1276, 284] width 23 height 46
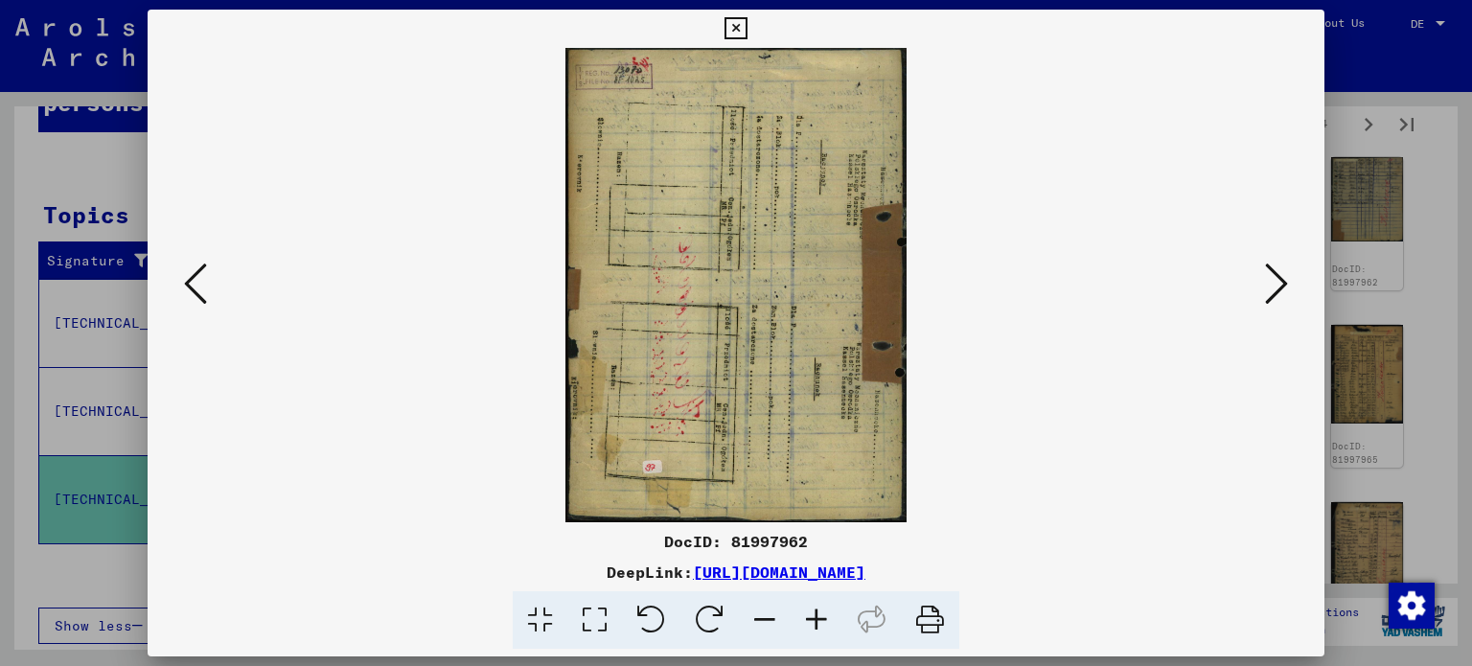
click at [1273, 281] on icon at bounding box center [1276, 284] width 23 height 46
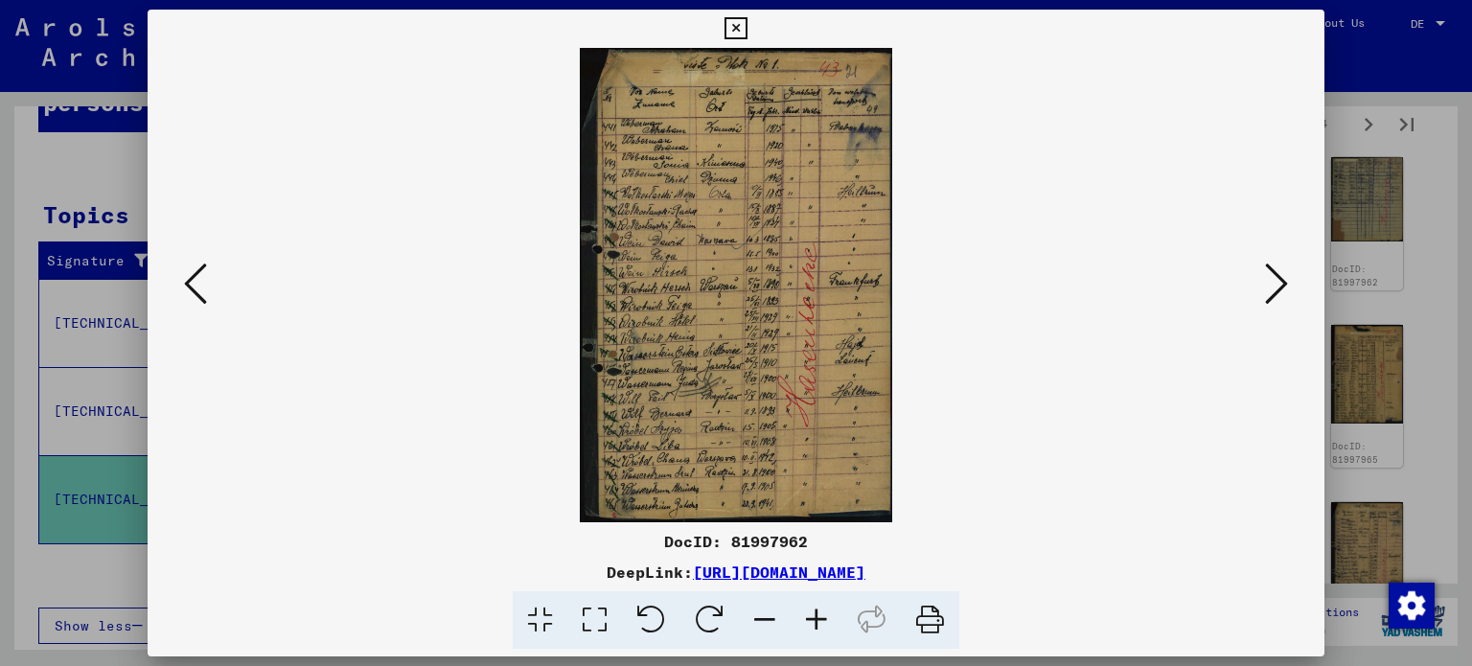
click at [1273, 281] on icon at bounding box center [1276, 284] width 23 height 46
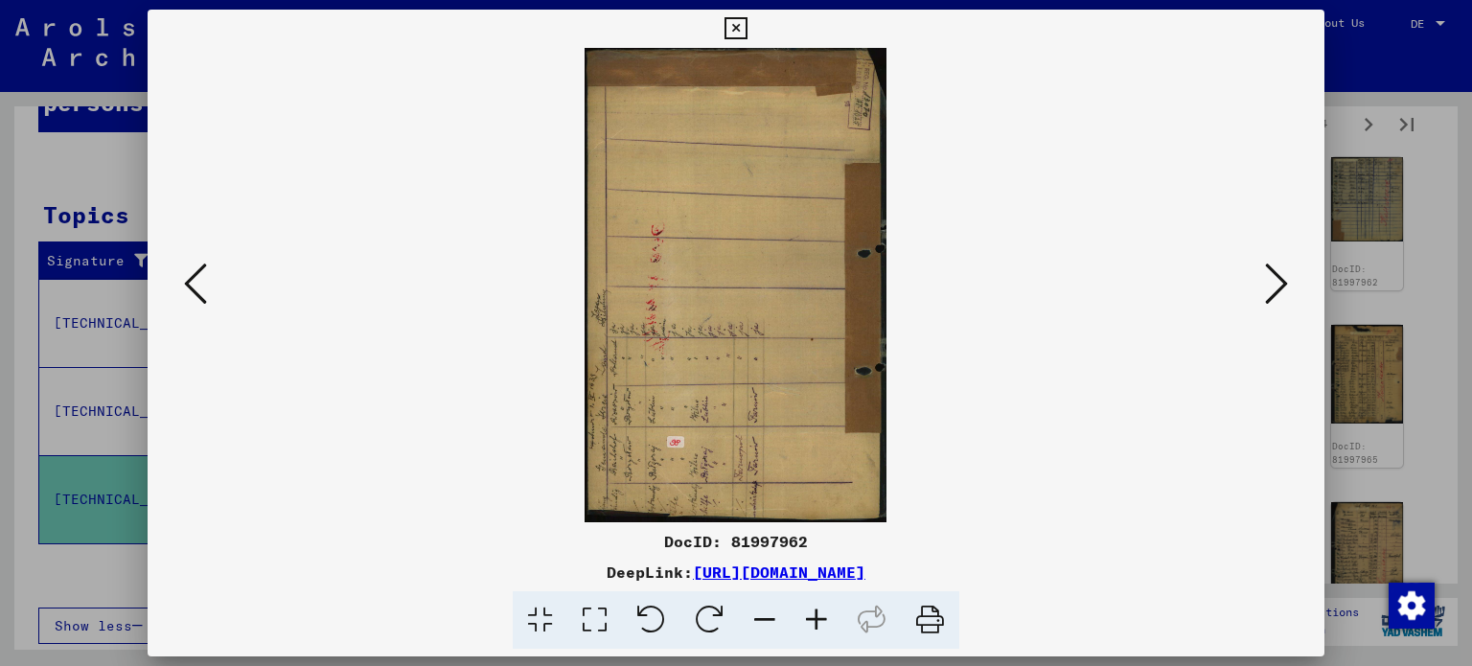
click at [1273, 281] on icon at bounding box center [1276, 284] width 23 height 46
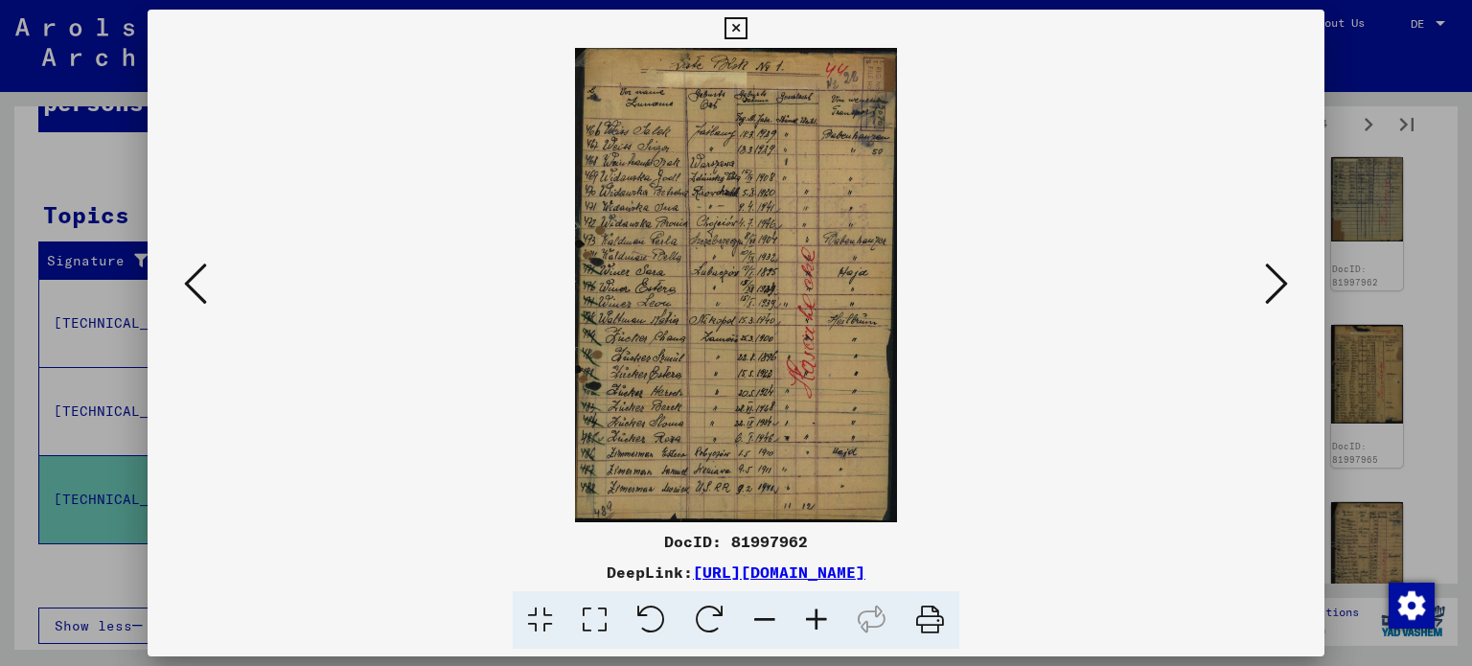
click at [1273, 281] on icon at bounding box center [1276, 284] width 23 height 46
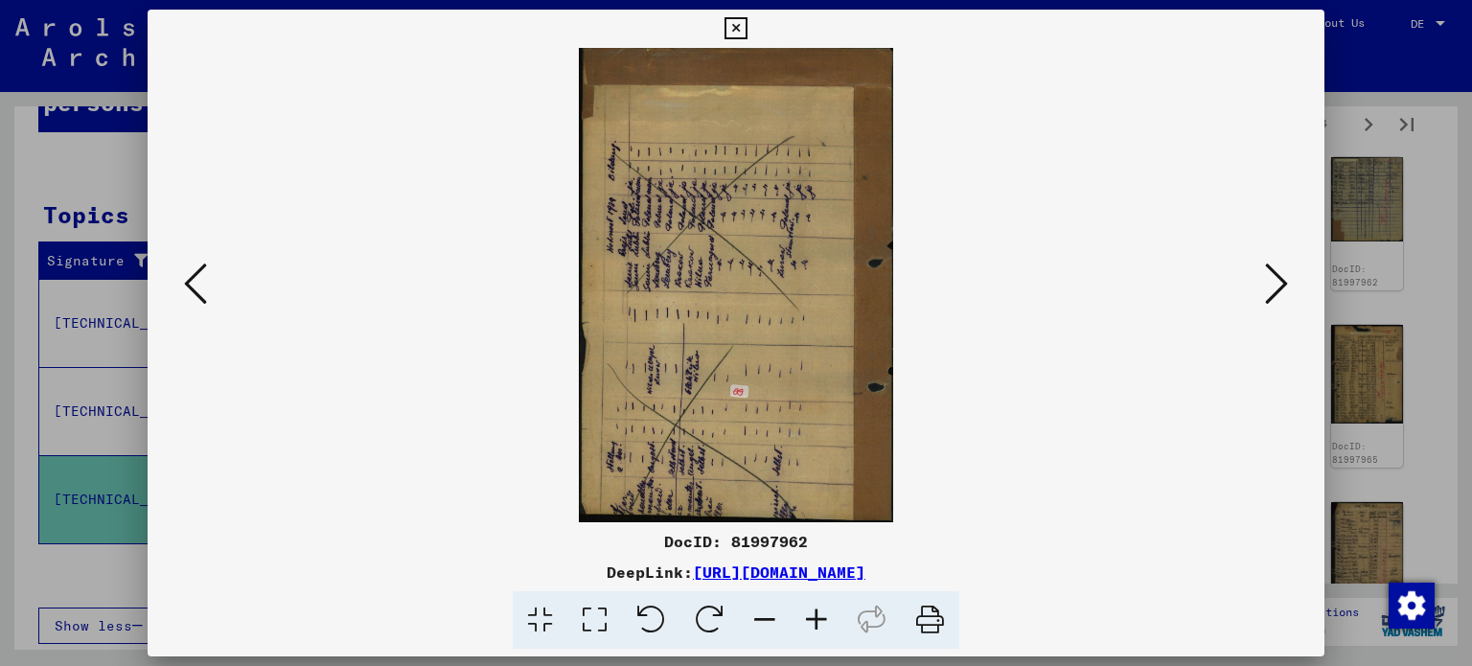
click at [1273, 281] on icon at bounding box center [1276, 284] width 23 height 46
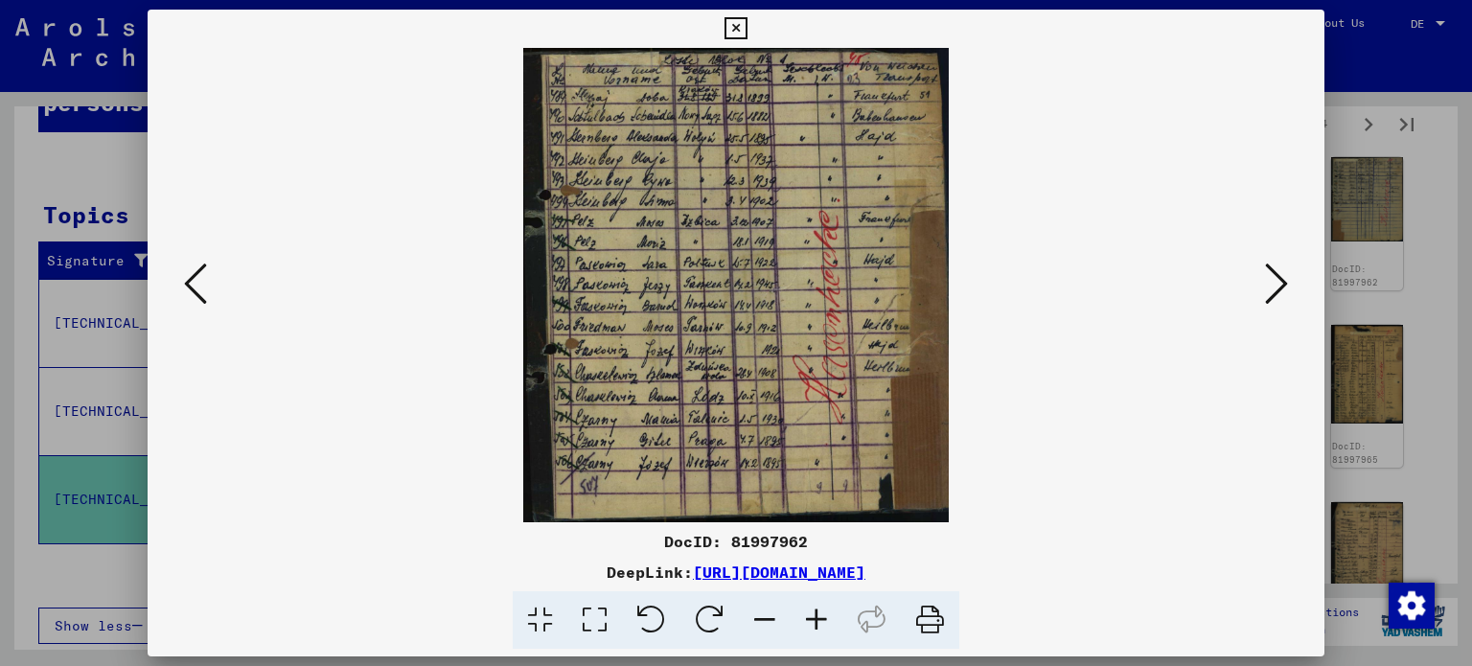
click at [1273, 281] on icon at bounding box center [1276, 284] width 23 height 46
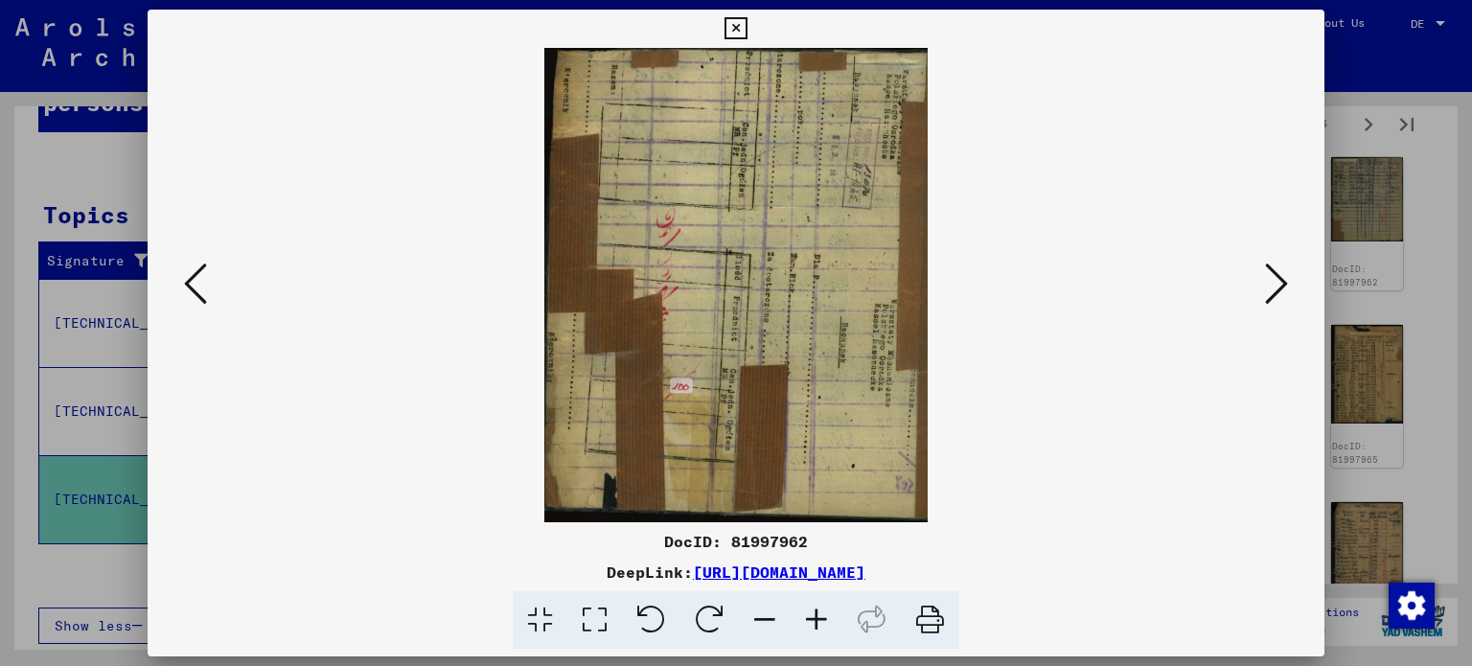
click at [1273, 281] on icon at bounding box center [1276, 284] width 23 height 46
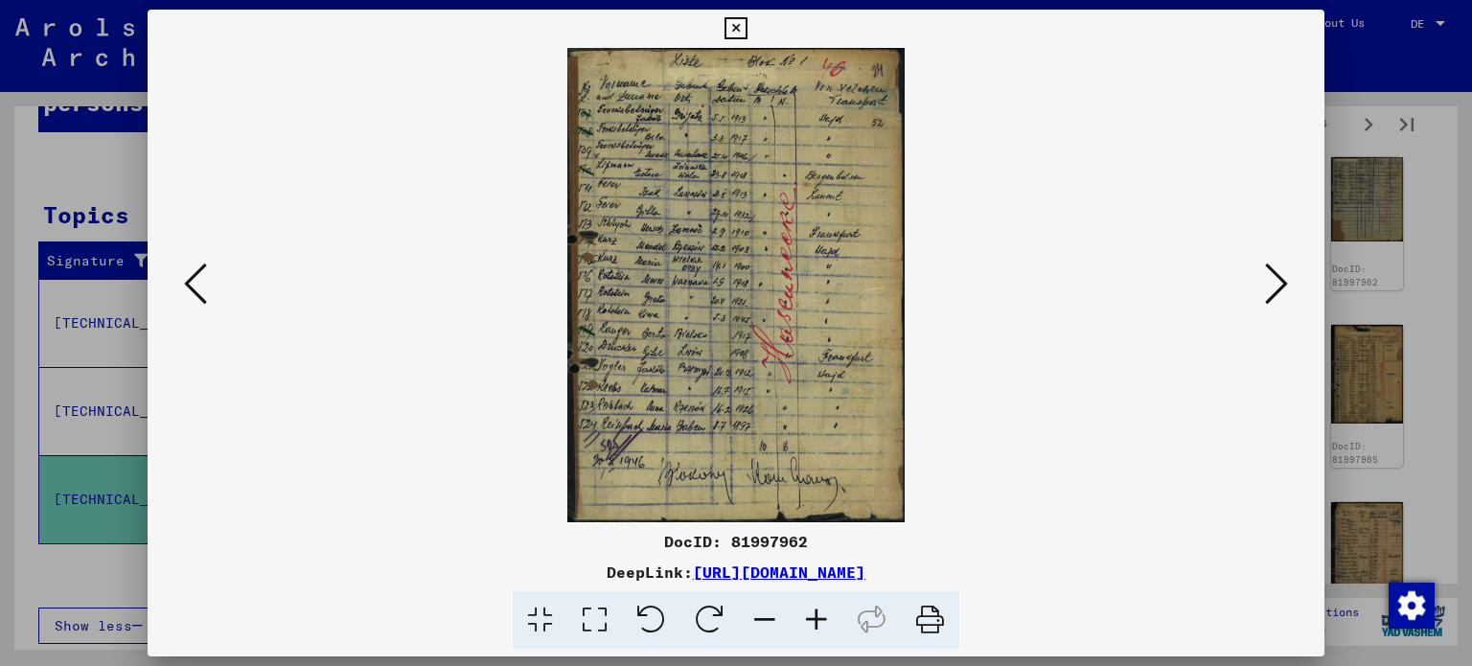
click at [1273, 281] on icon at bounding box center [1276, 284] width 23 height 46
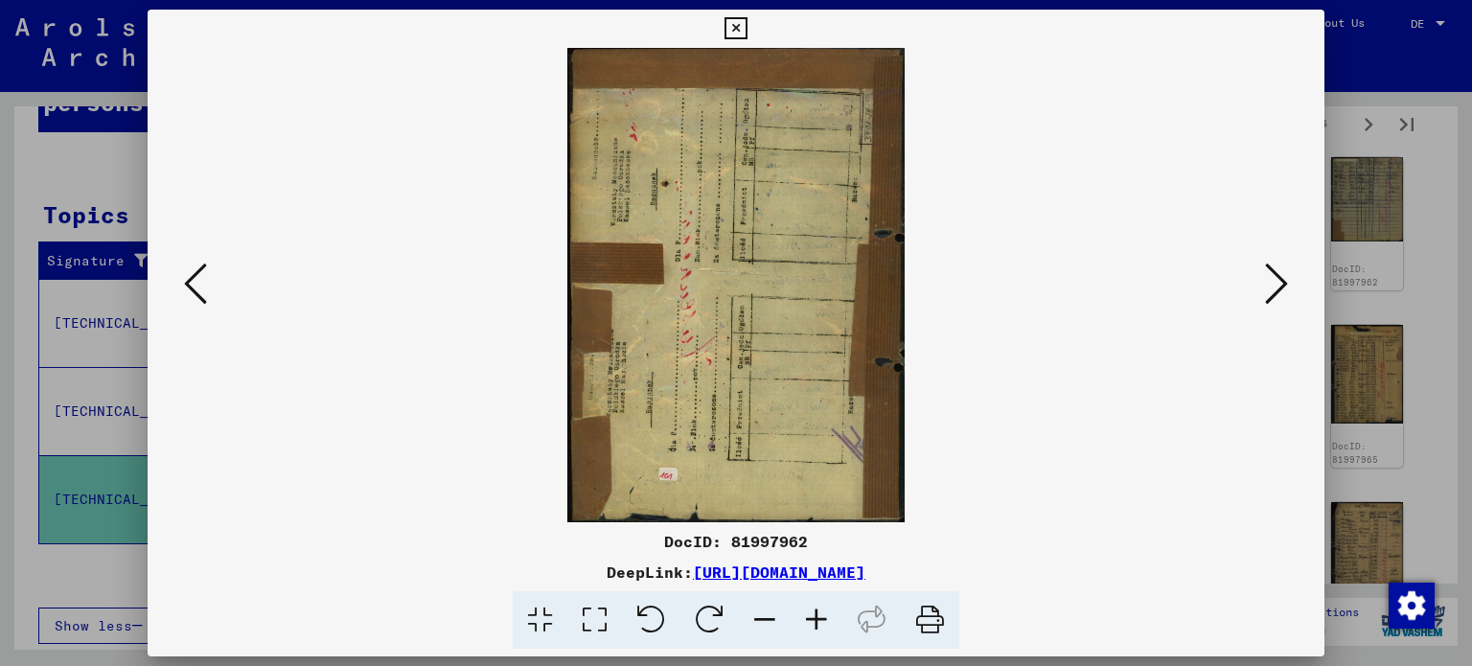
click at [1273, 281] on icon at bounding box center [1276, 284] width 23 height 46
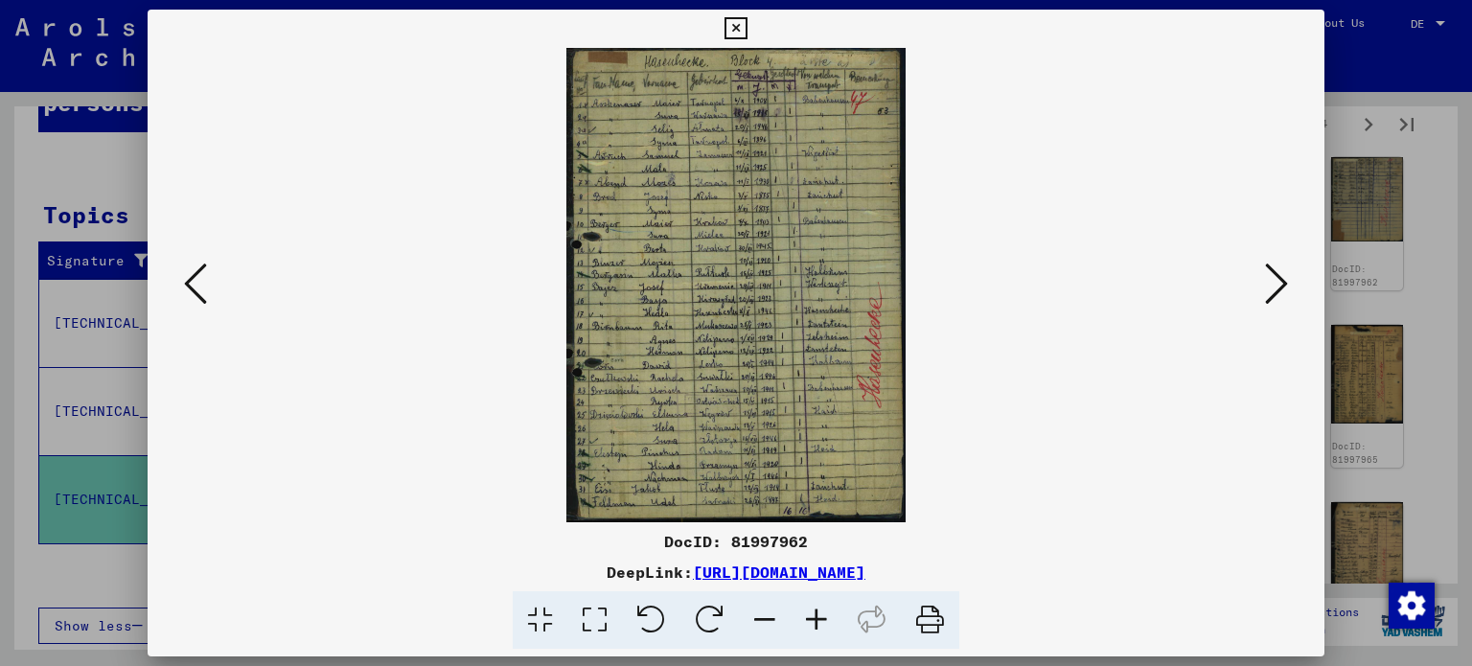
click at [1296, 279] on div at bounding box center [737, 285] width 1178 height 474
click at [1256, 279] on img at bounding box center [737, 285] width 1048 height 474
click at [1277, 281] on icon at bounding box center [1276, 284] width 23 height 46
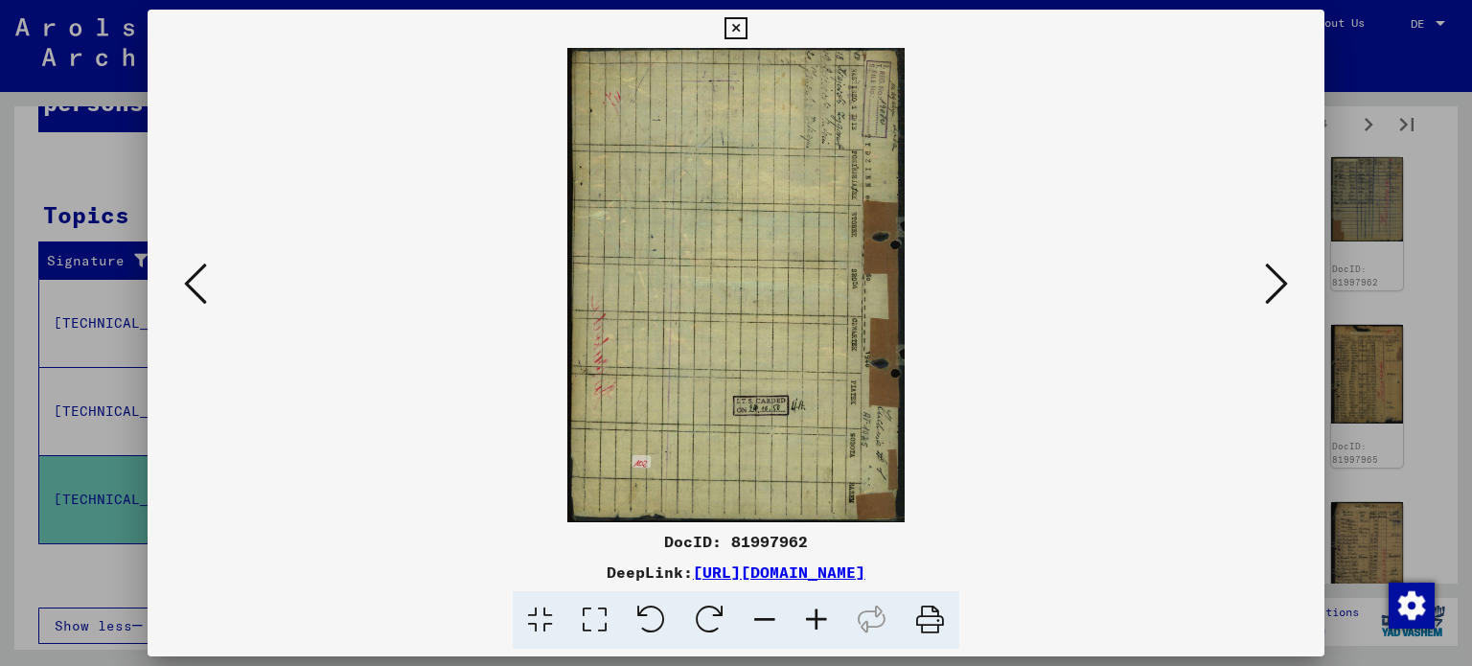
click at [1281, 281] on icon at bounding box center [1276, 284] width 23 height 46
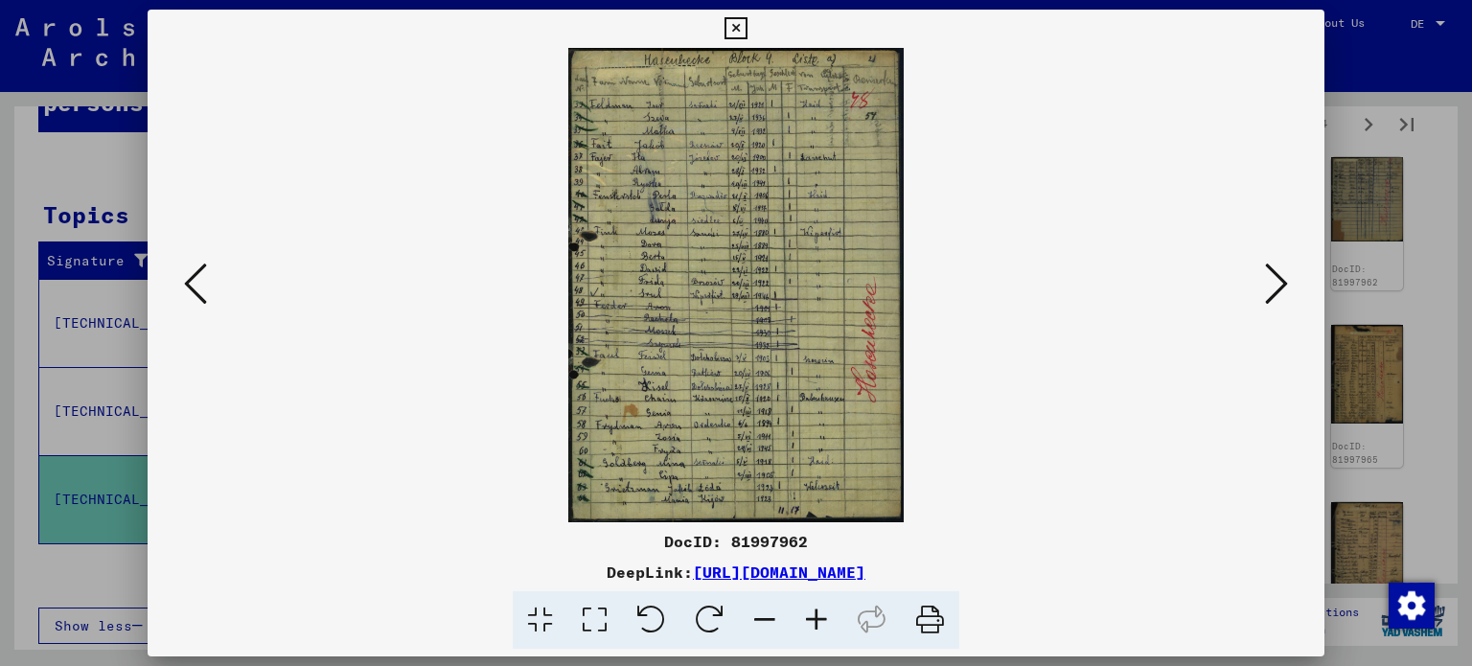
click at [1280, 290] on icon at bounding box center [1276, 284] width 23 height 46
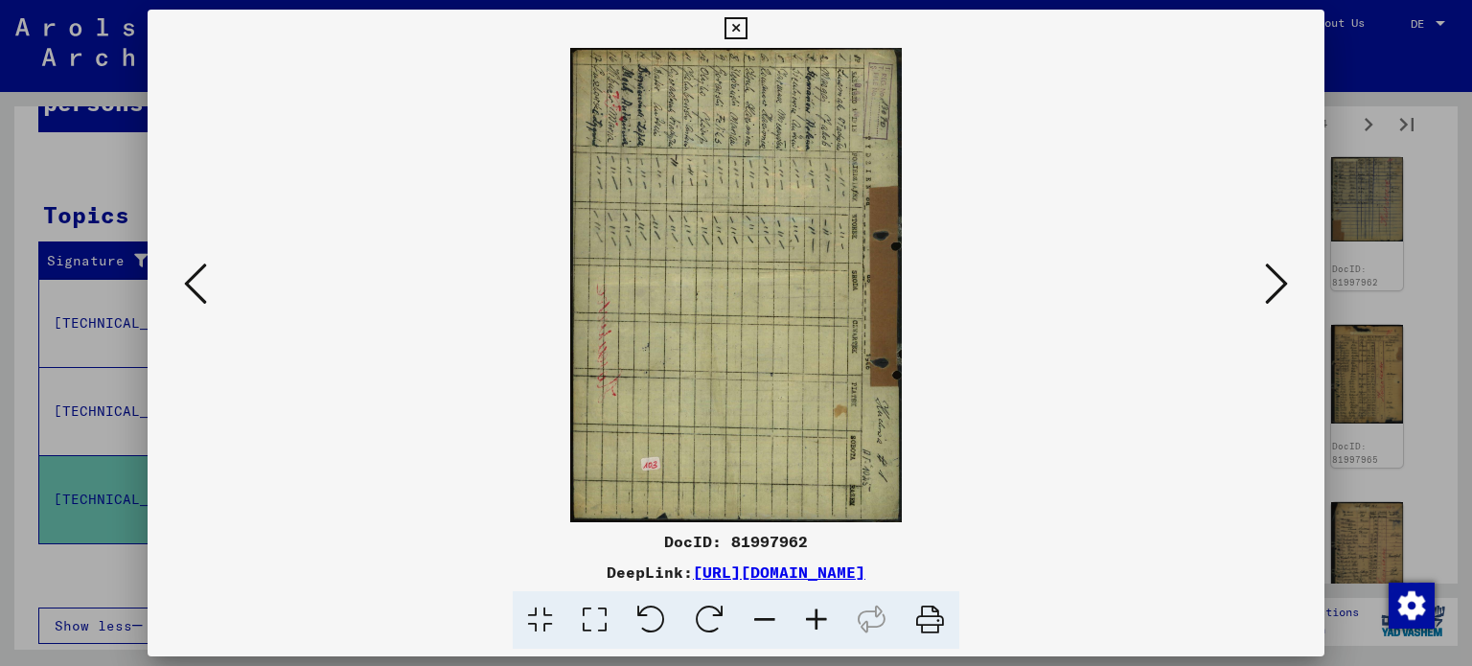
click at [1280, 290] on icon at bounding box center [1276, 284] width 23 height 46
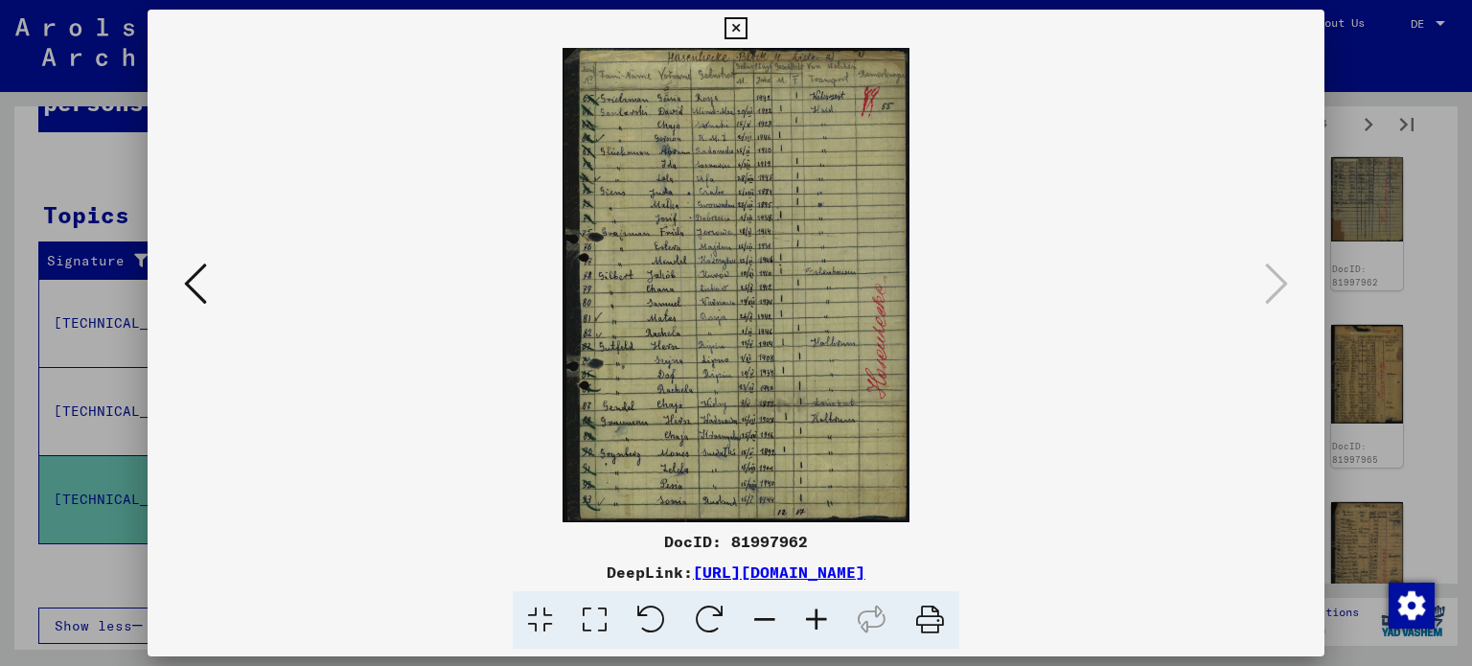
click at [736, 31] on icon at bounding box center [736, 28] width 22 height 23
